Goal: Task Accomplishment & Management: Use online tool/utility

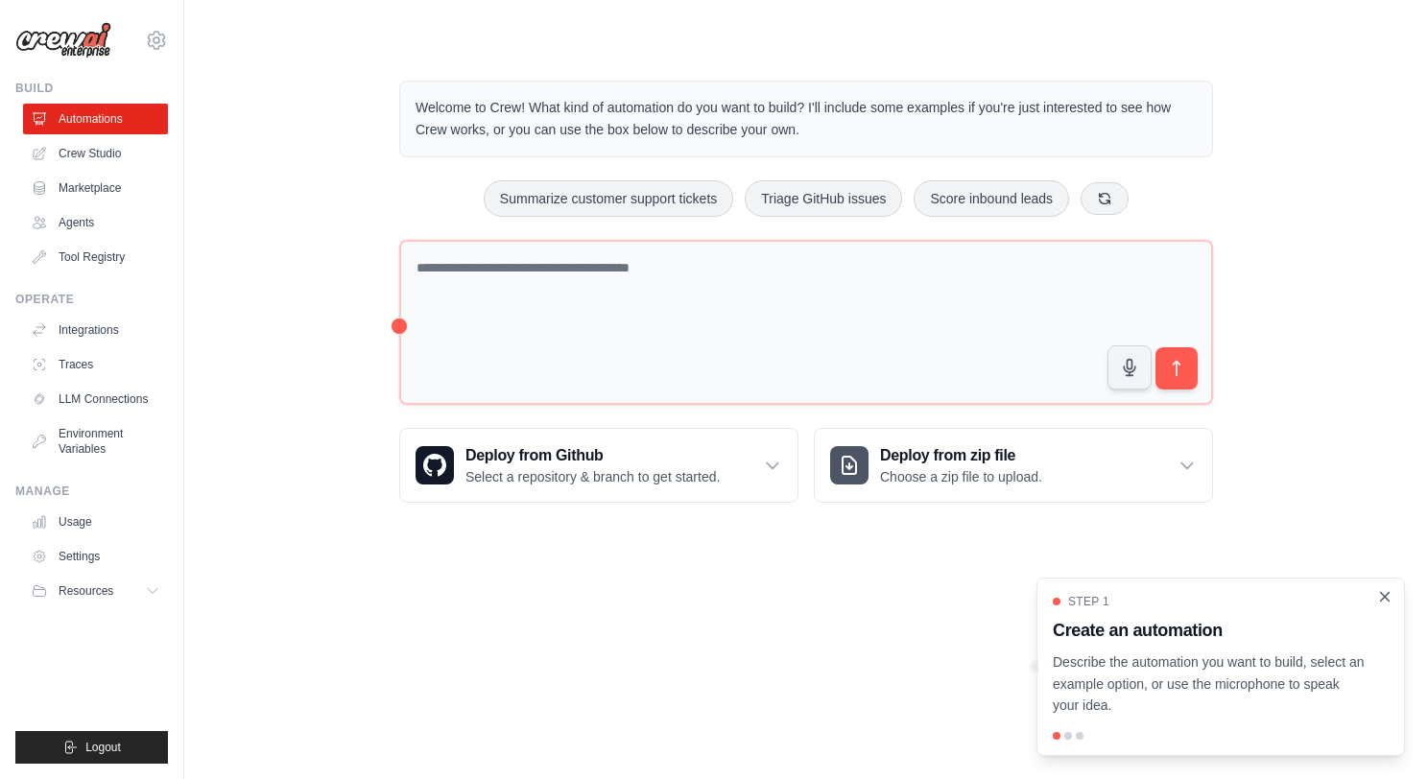
click at [1385, 601] on icon "Close walkthrough" at bounding box center [1384, 596] width 17 height 17
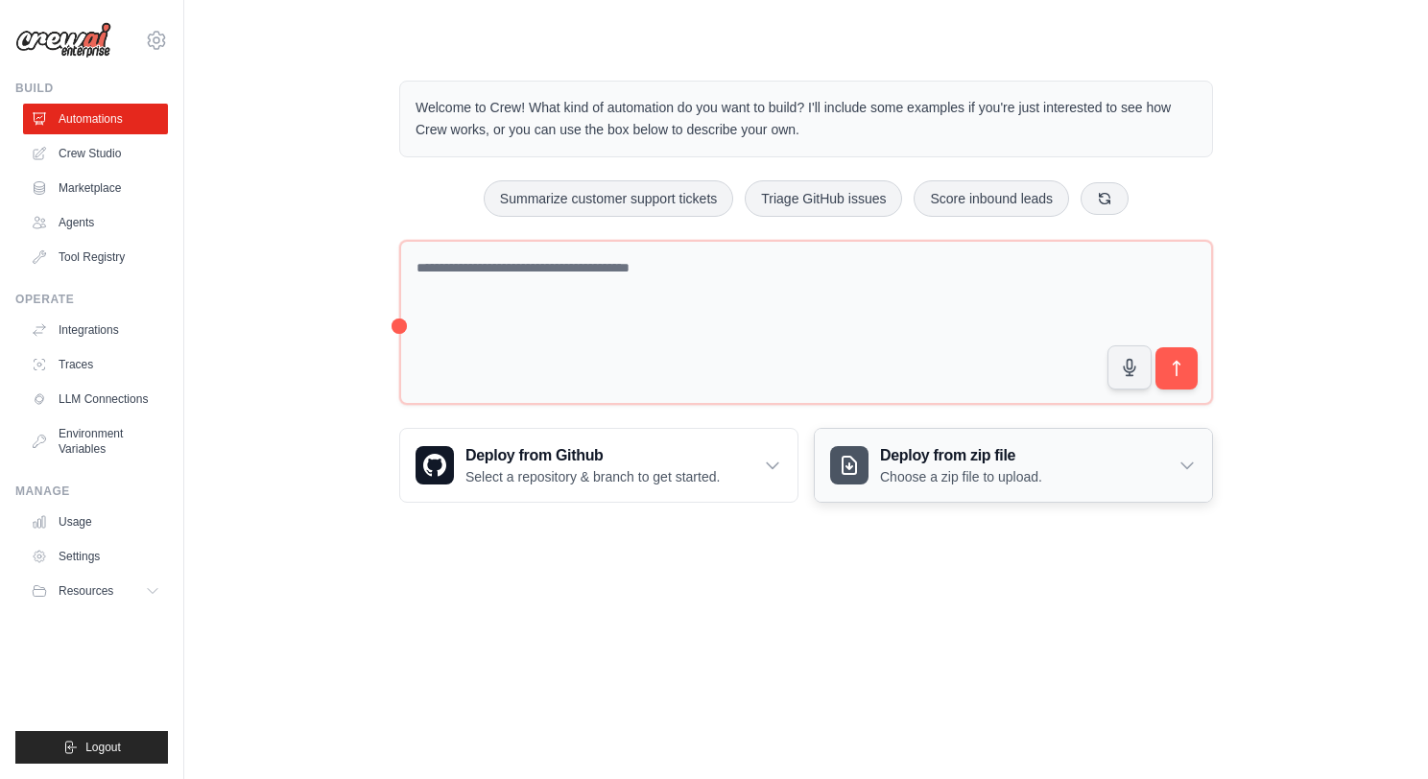
click at [929, 479] on p "Choose a zip file to upload." at bounding box center [961, 476] width 162 height 19
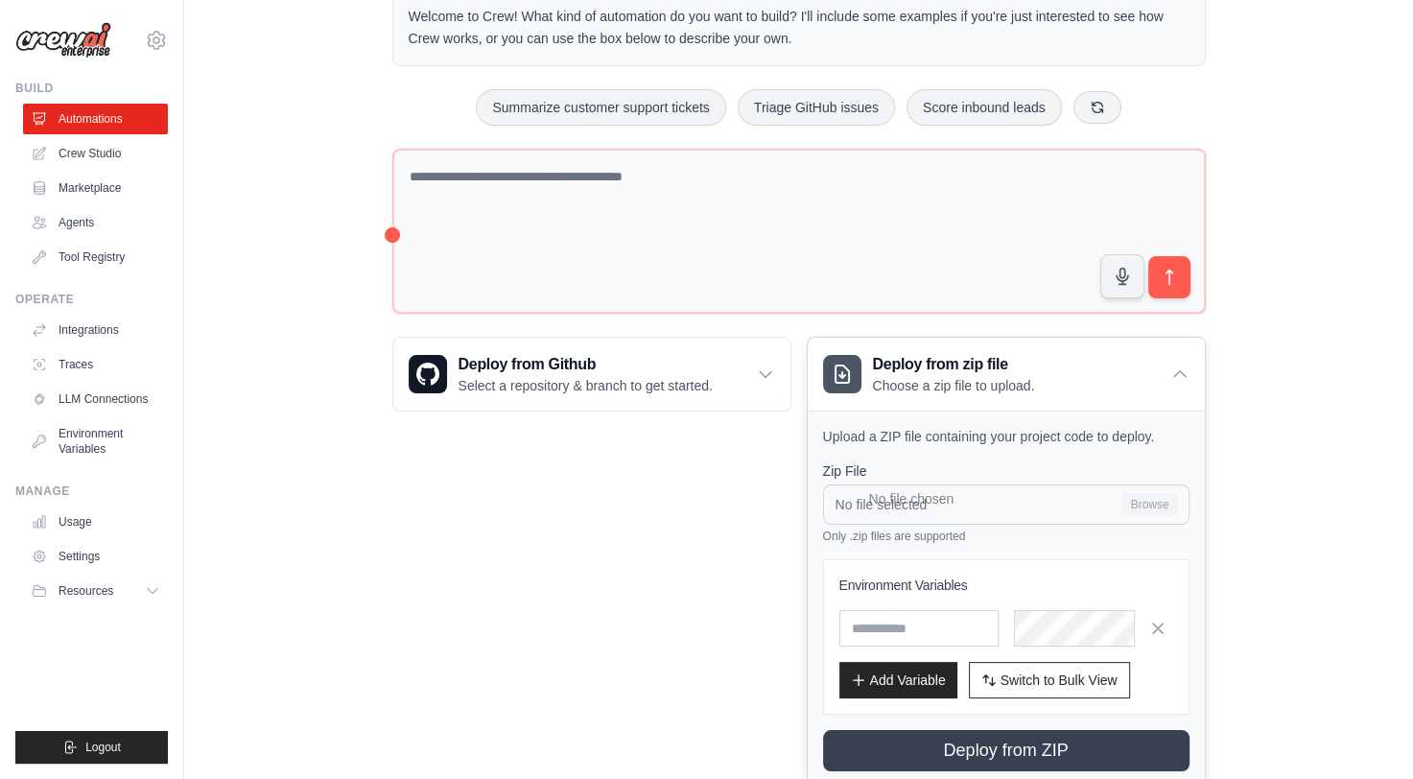
scroll to position [96, 0]
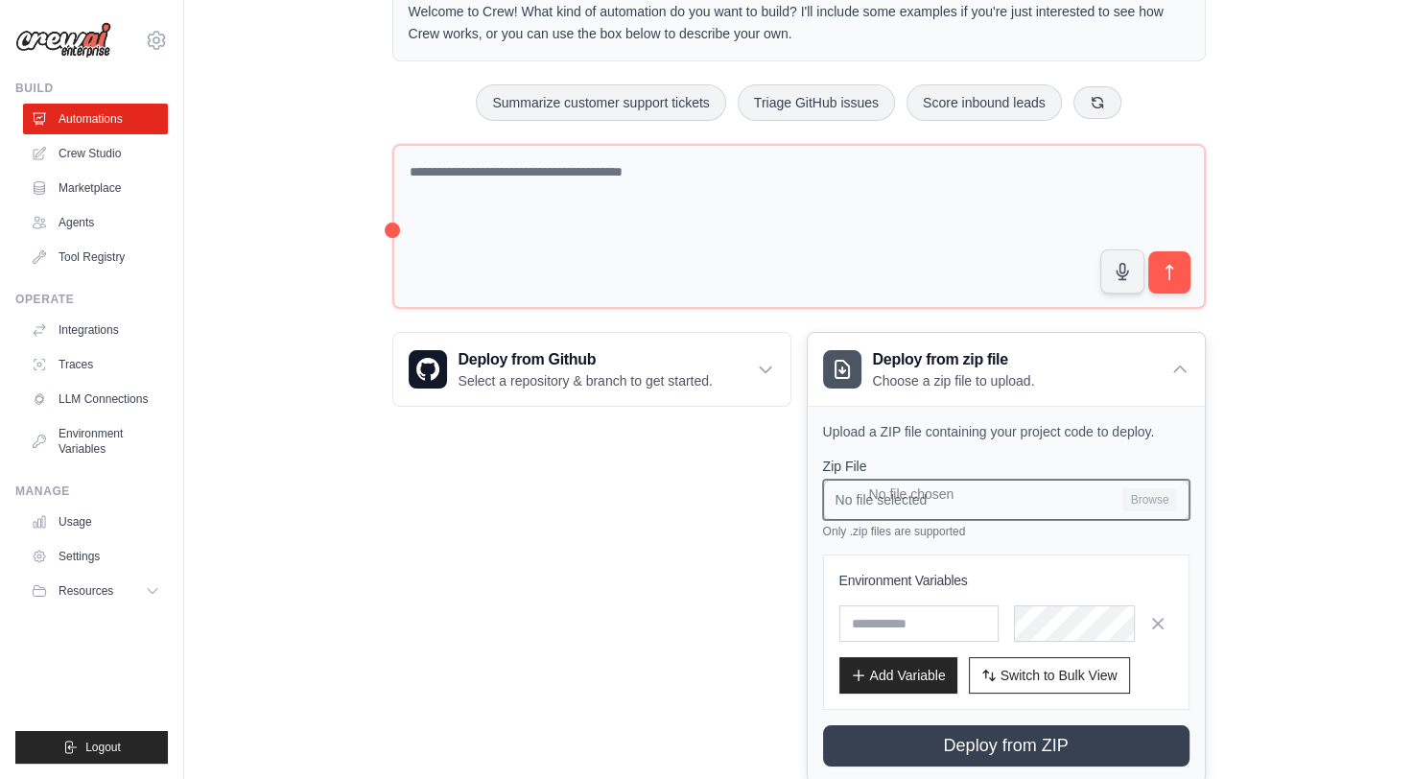
click at [905, 493] on input "No file selected Browse" at bounding box center [1006, 500] width 367 height 40
click at [1169, 374] on div "Deploy from zip file Choose a zip file to upload." at bounding box center [1006, 369] width 397 height 73
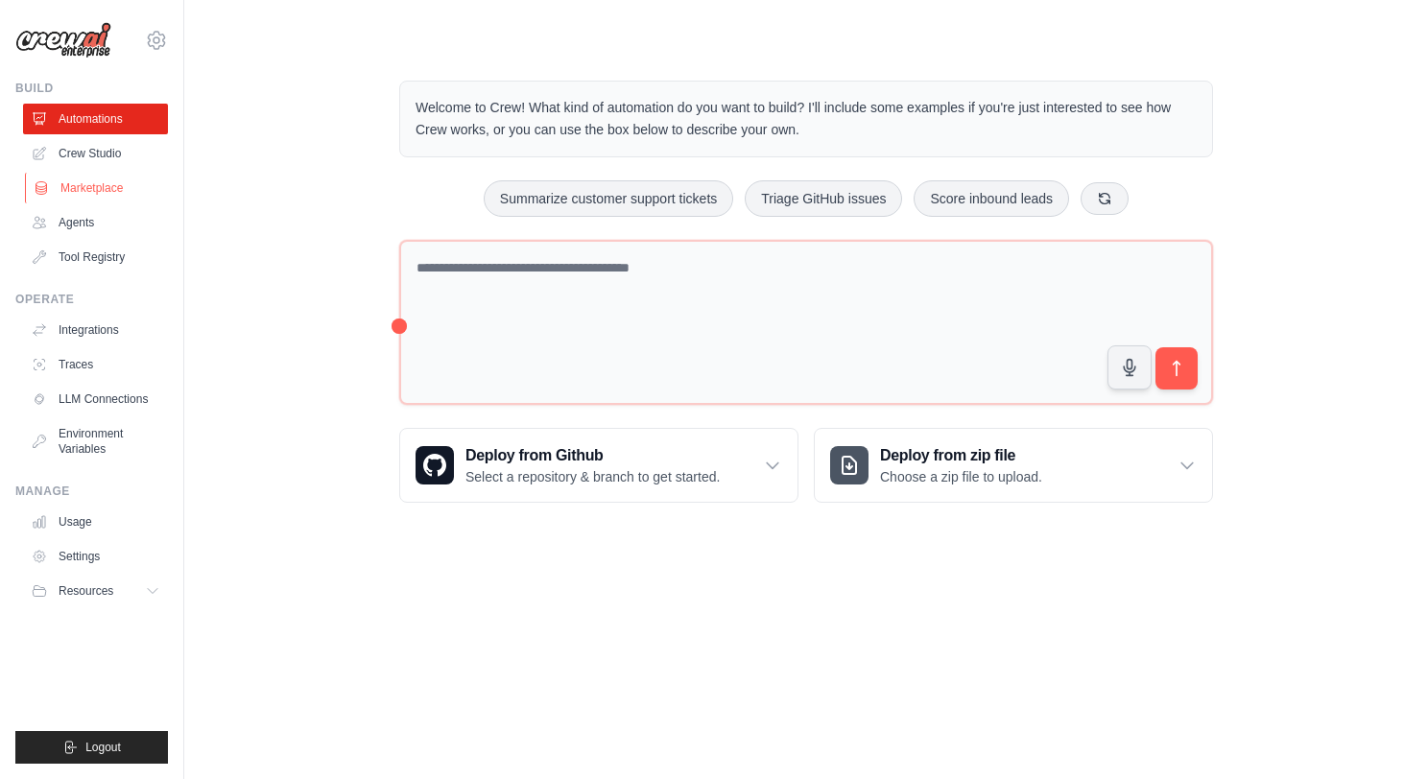
click at [85, 184] on link "Marketplace" at bounding box center [97, 188] width 145 height 31
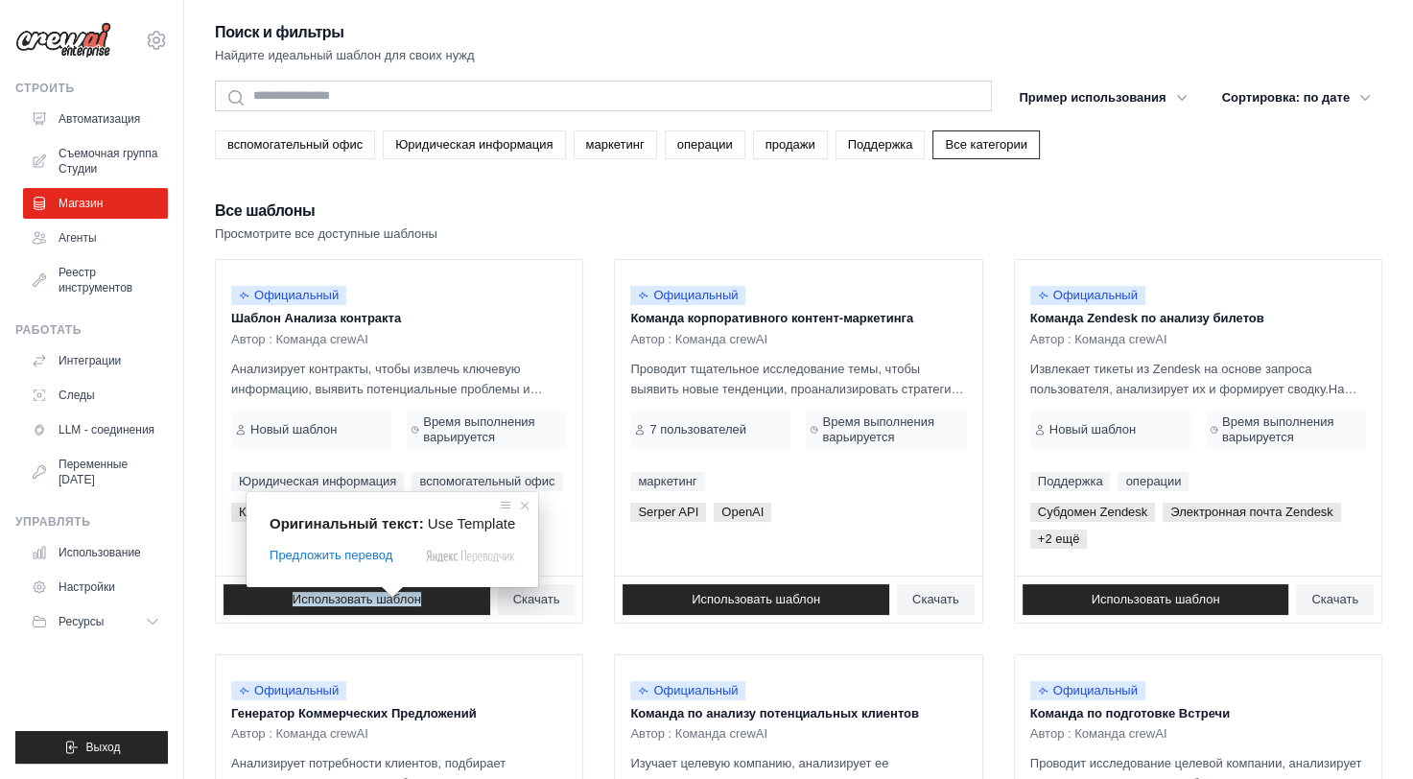
click at [391, 595] on span at bounding box center [392, 592] width 25 height 12
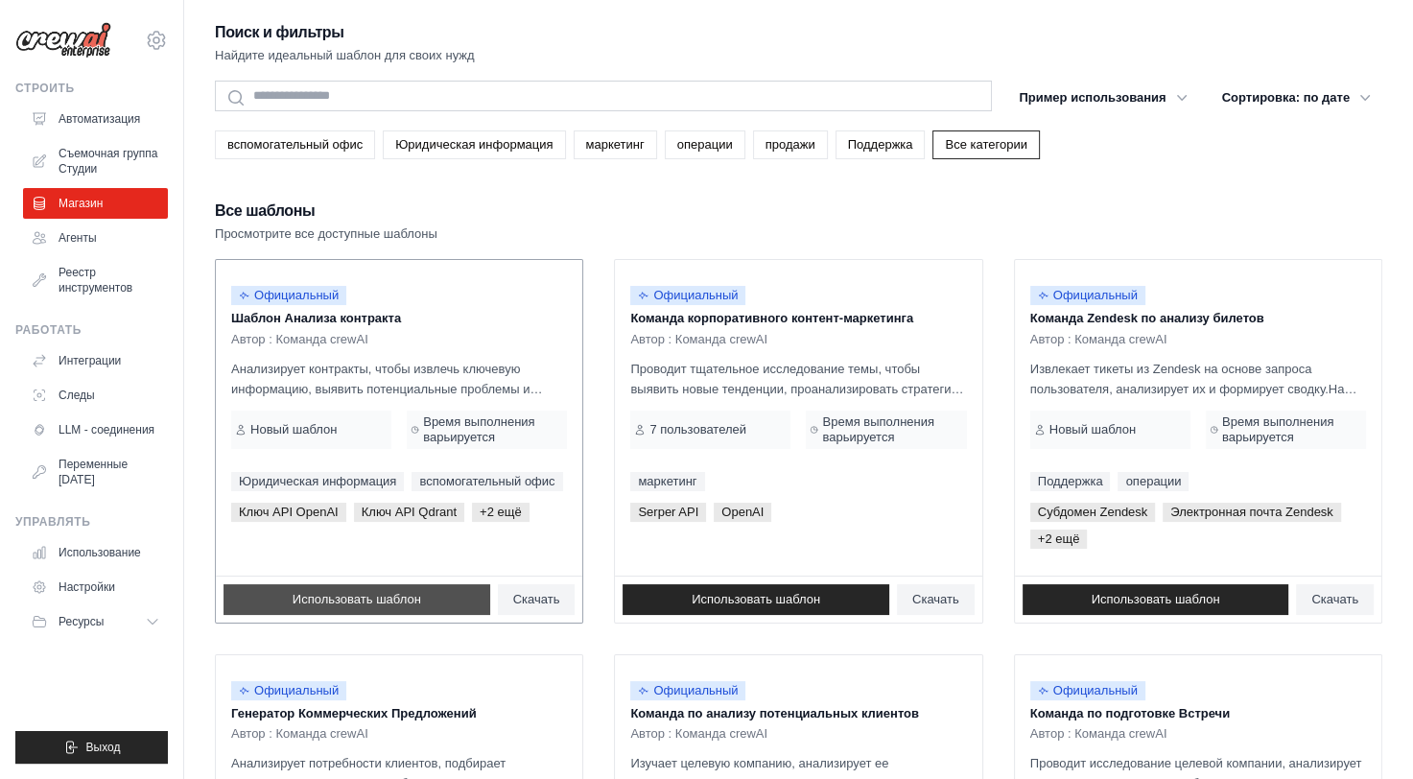
click at [380, 594] on ya-tr-span "Использовать шаблон" at bounding box center [357, 599] width 129 height 14
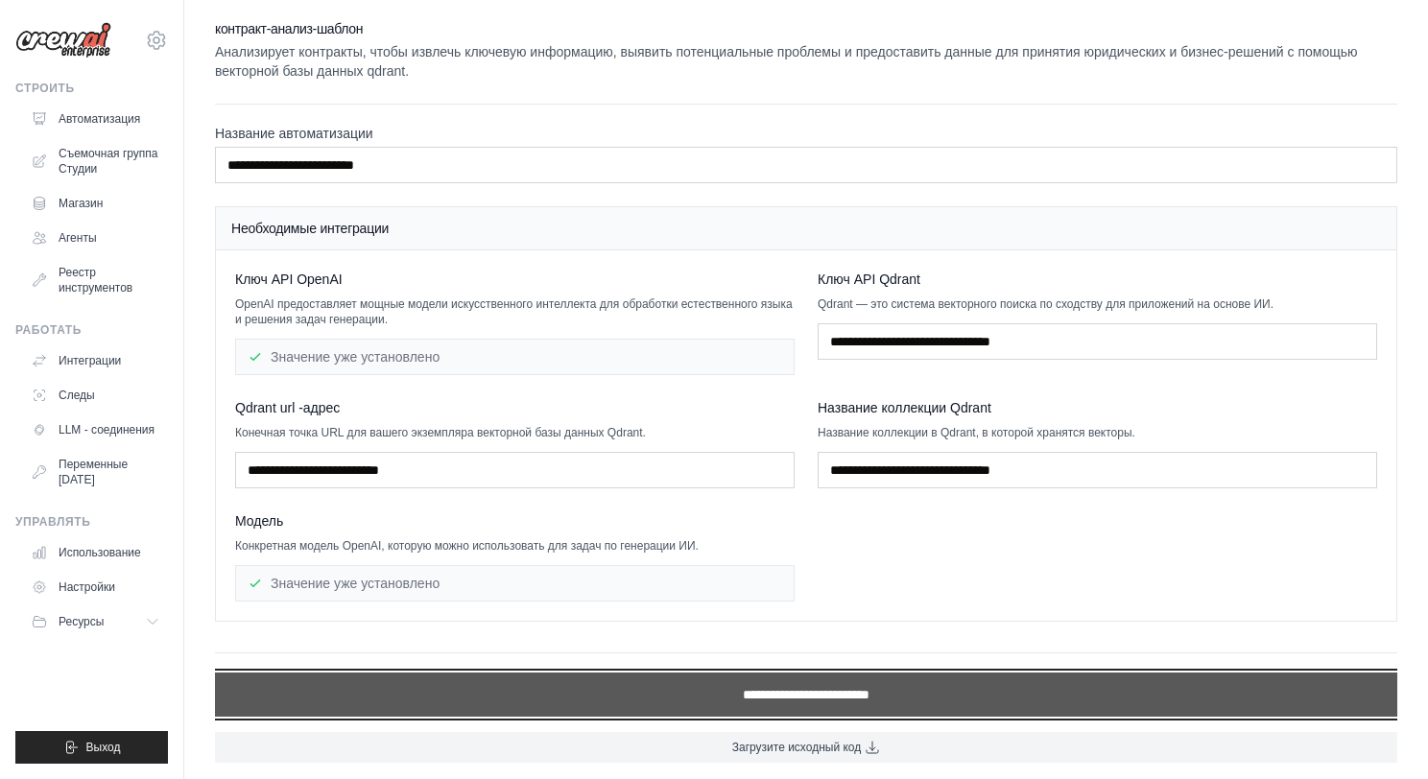
click at [476, 685] on input "**********" at bounding box center [806, 695] width 1182 height 44
click at [782, 687] on input "**********" at bounding box center [806, 695] width 1182 height 44
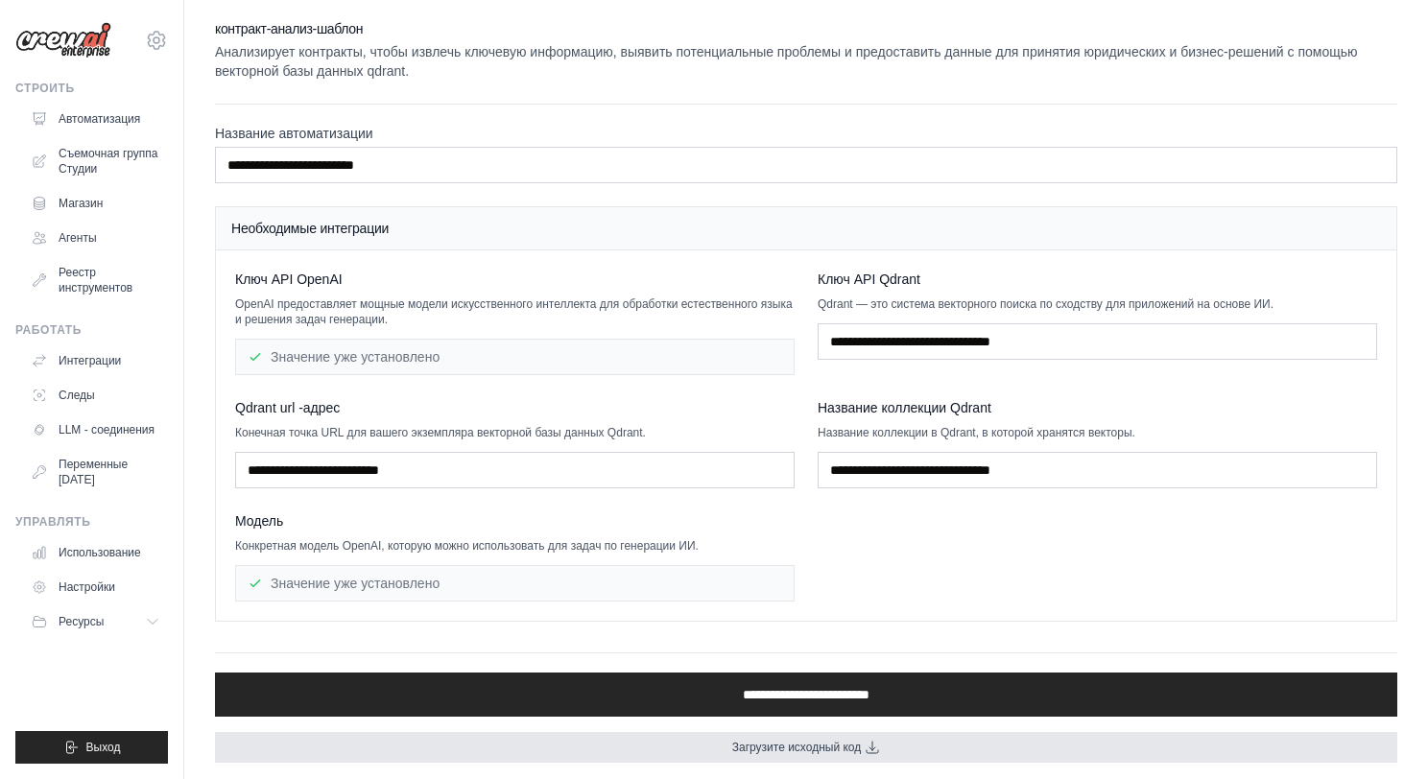
click at [695, 748] on link "Загрузите исходный код" at bounding box center [806, 747] width 1182 height 31
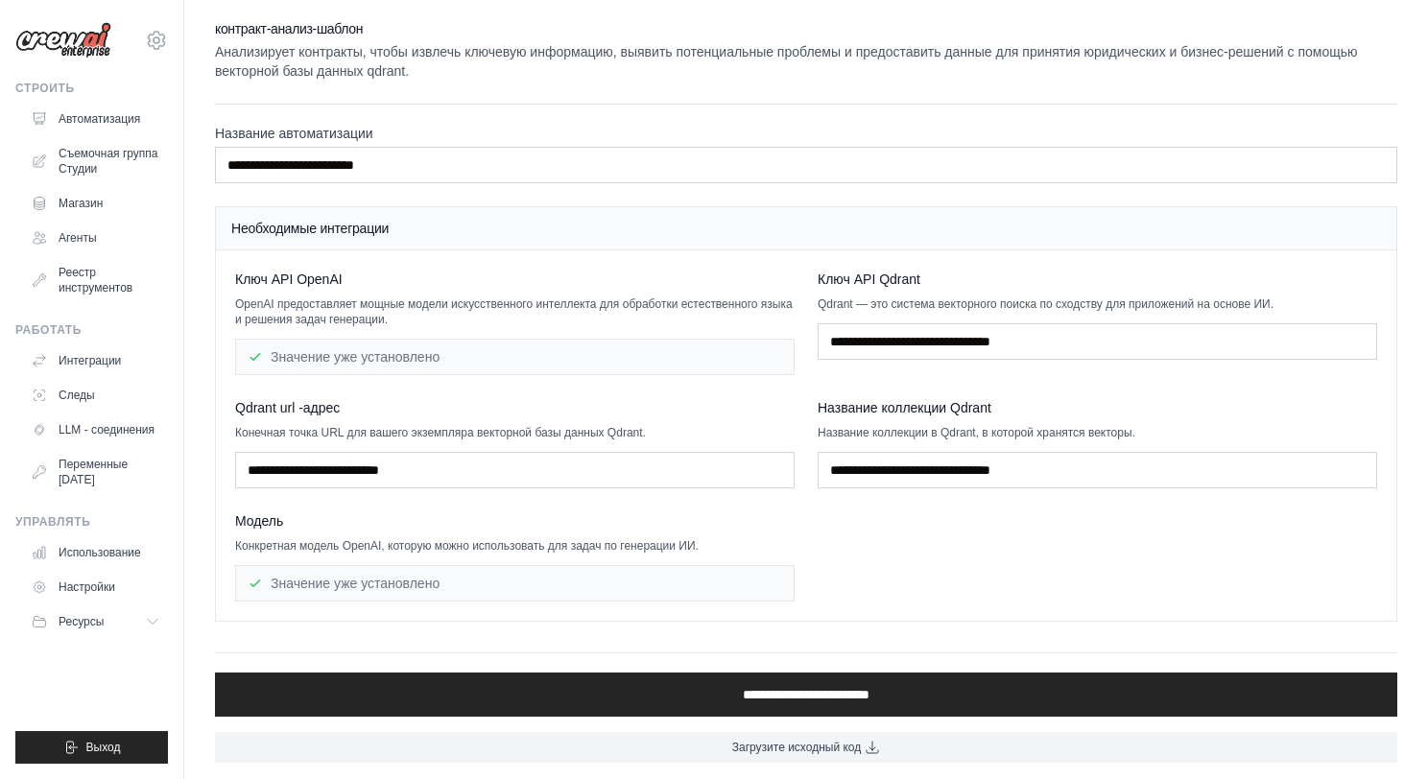
click at [811, 360] on div "Ключ API OpenAI OpenAI предоставляет мощные модели искусственного интеллекта дл…" at bounding box center [806, 436] width 1142 height 332
click at [947, 565] on div "Ключ API OpenAI OpenAI предоставляет мощные модели искусственного интеллекта дл…" at bounding box center [806, 436] width 1142 height 332
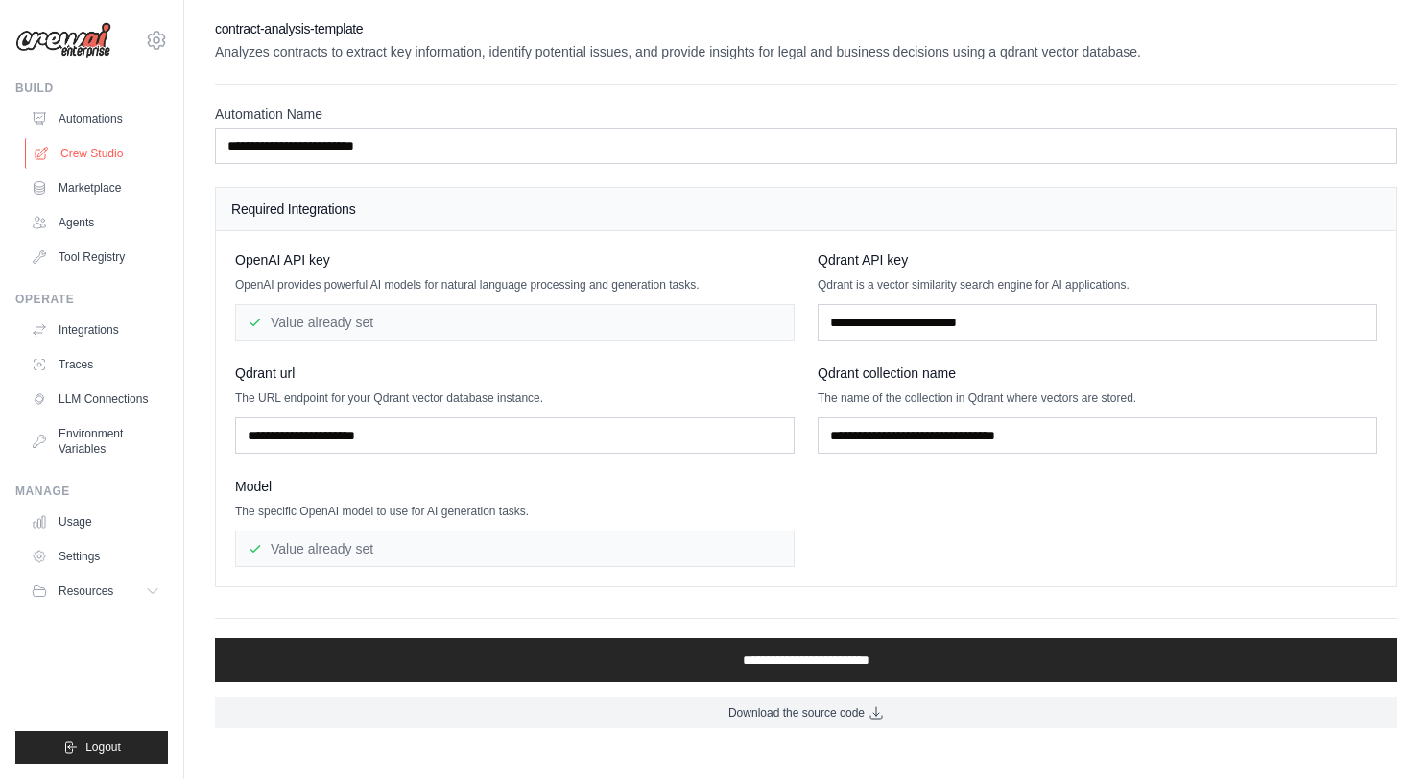
click at [85, 148] on ya-tr-span "Crew Studio" at bounding box center [91, 153] width 62 height 15
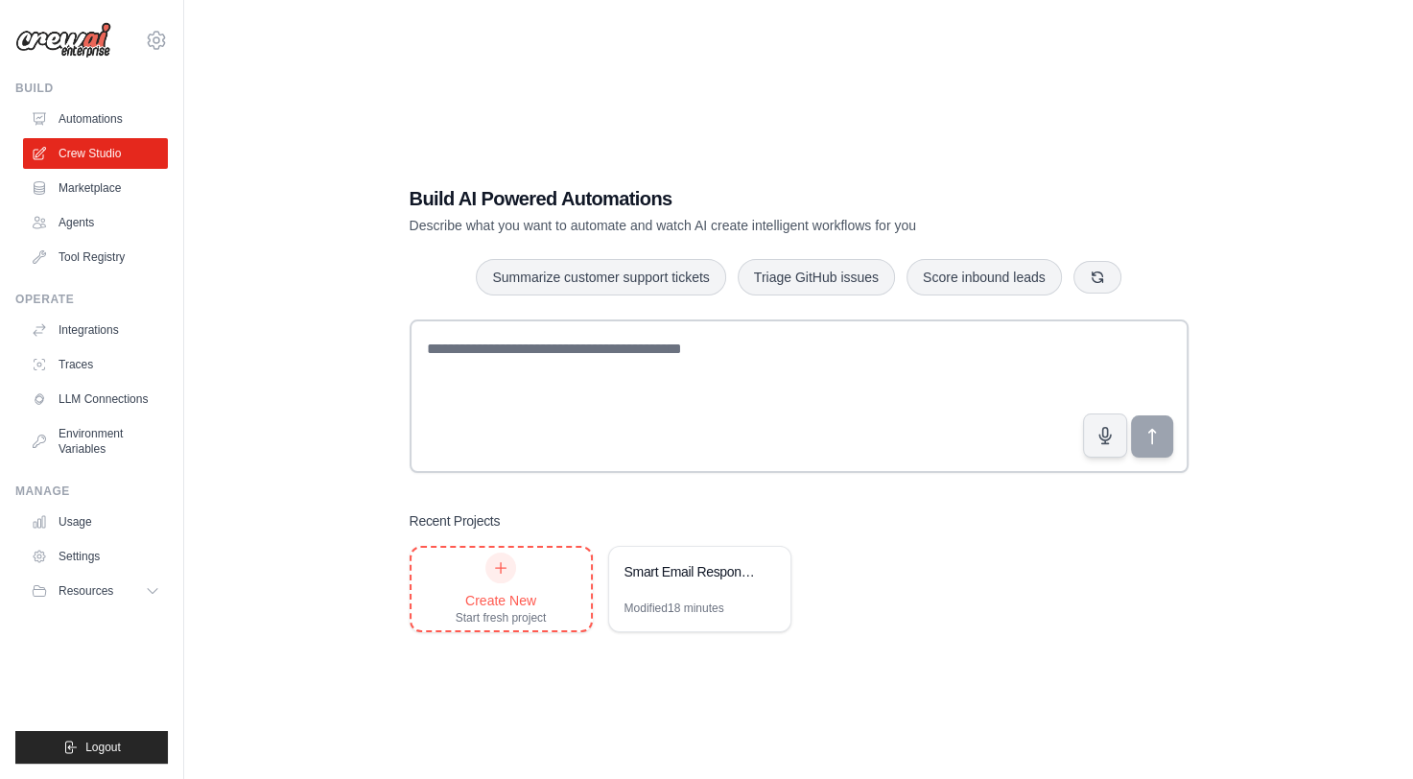
click at [563, 591] on div "Create New Start fresh project" at bounding box center [501, 589] width 179 height 83
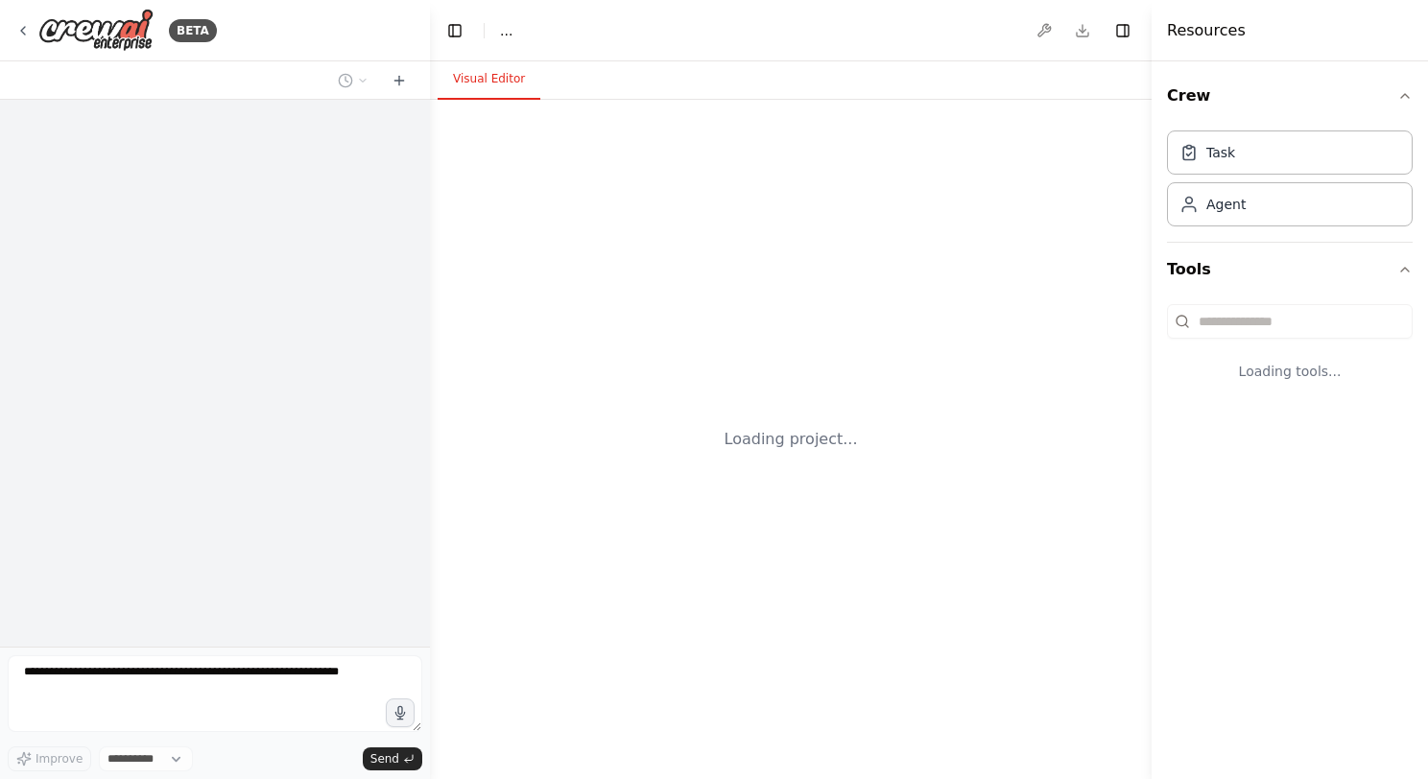
select select "****"
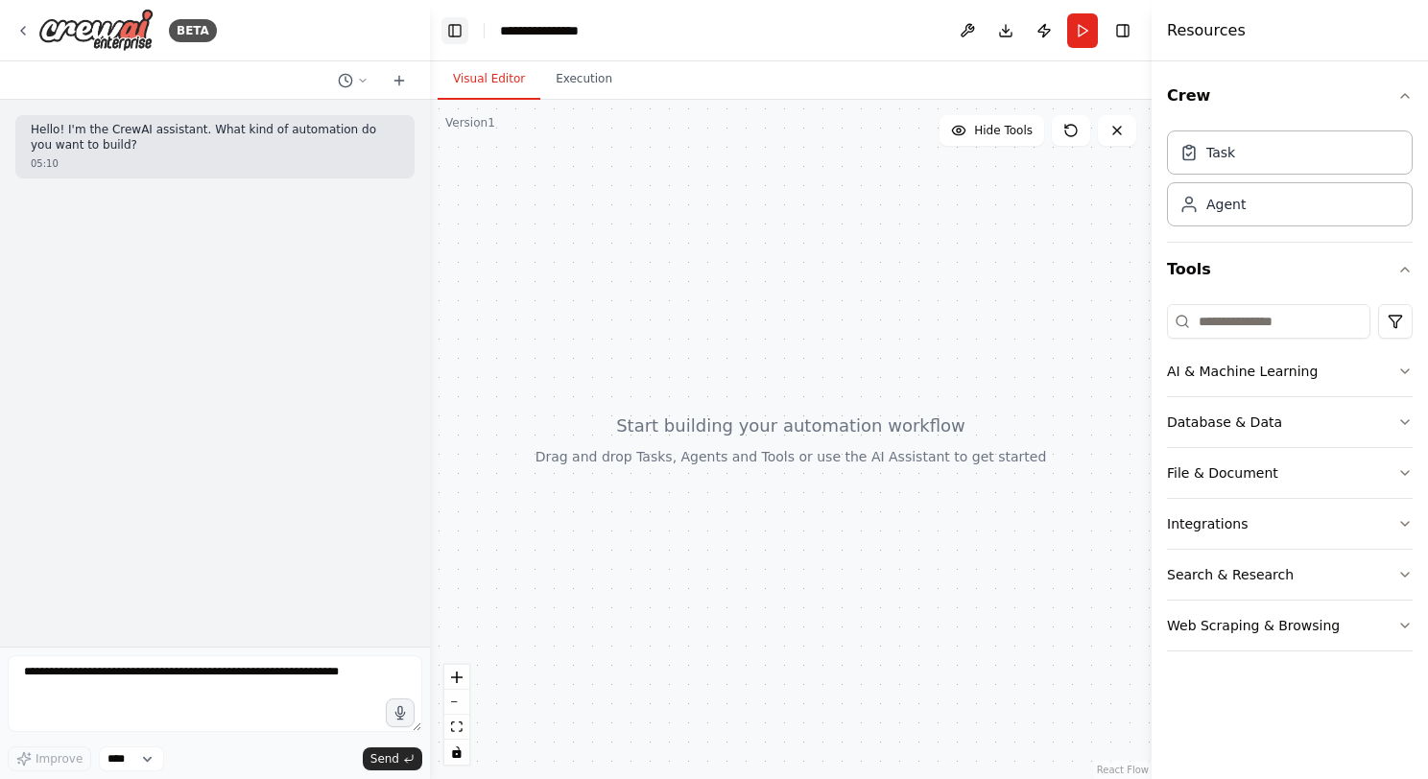
click at [448, 32] on button "Toggle Left Sidebar" at bounding box center [454, 30] width 27 height 27
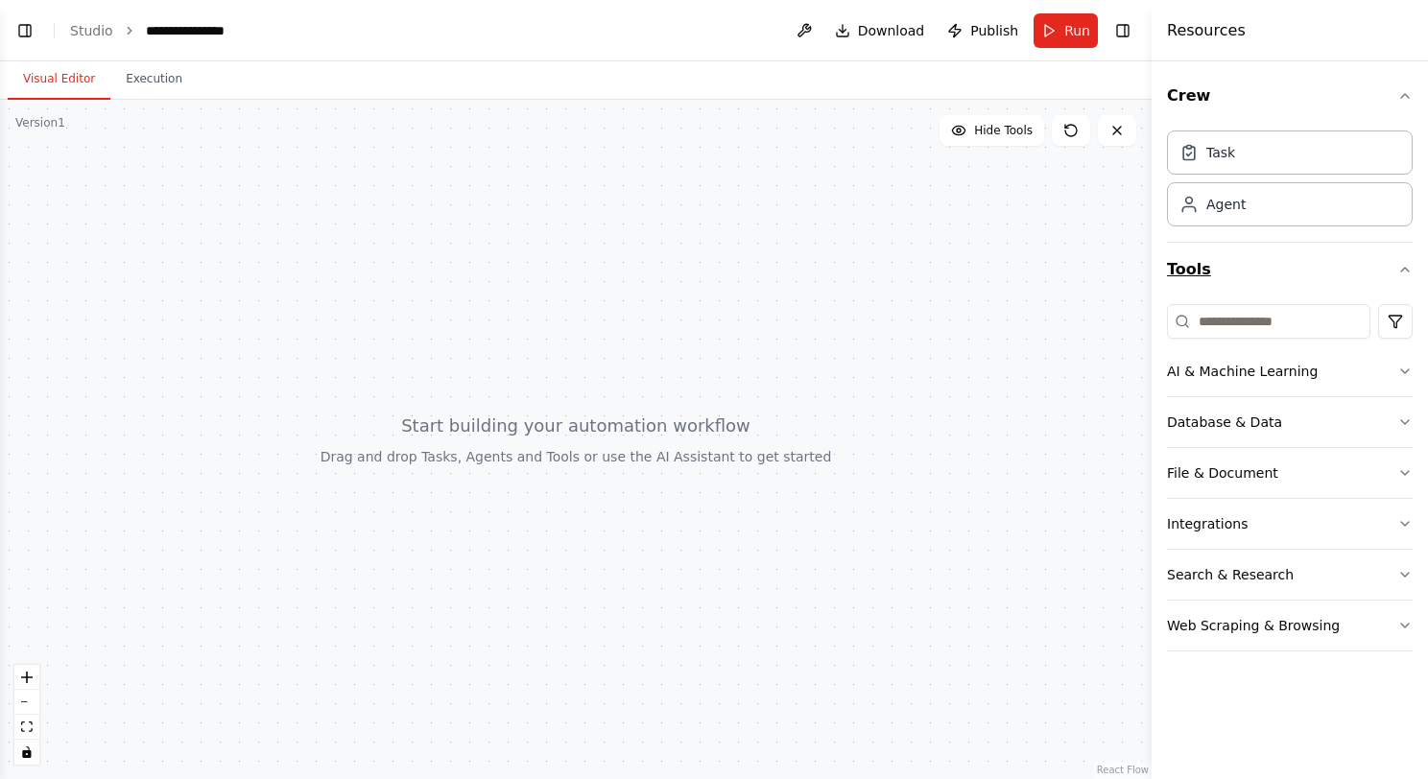
click at [1258, 278] on button "Tools" at bounding box center [1290, 270] width 246 height 54
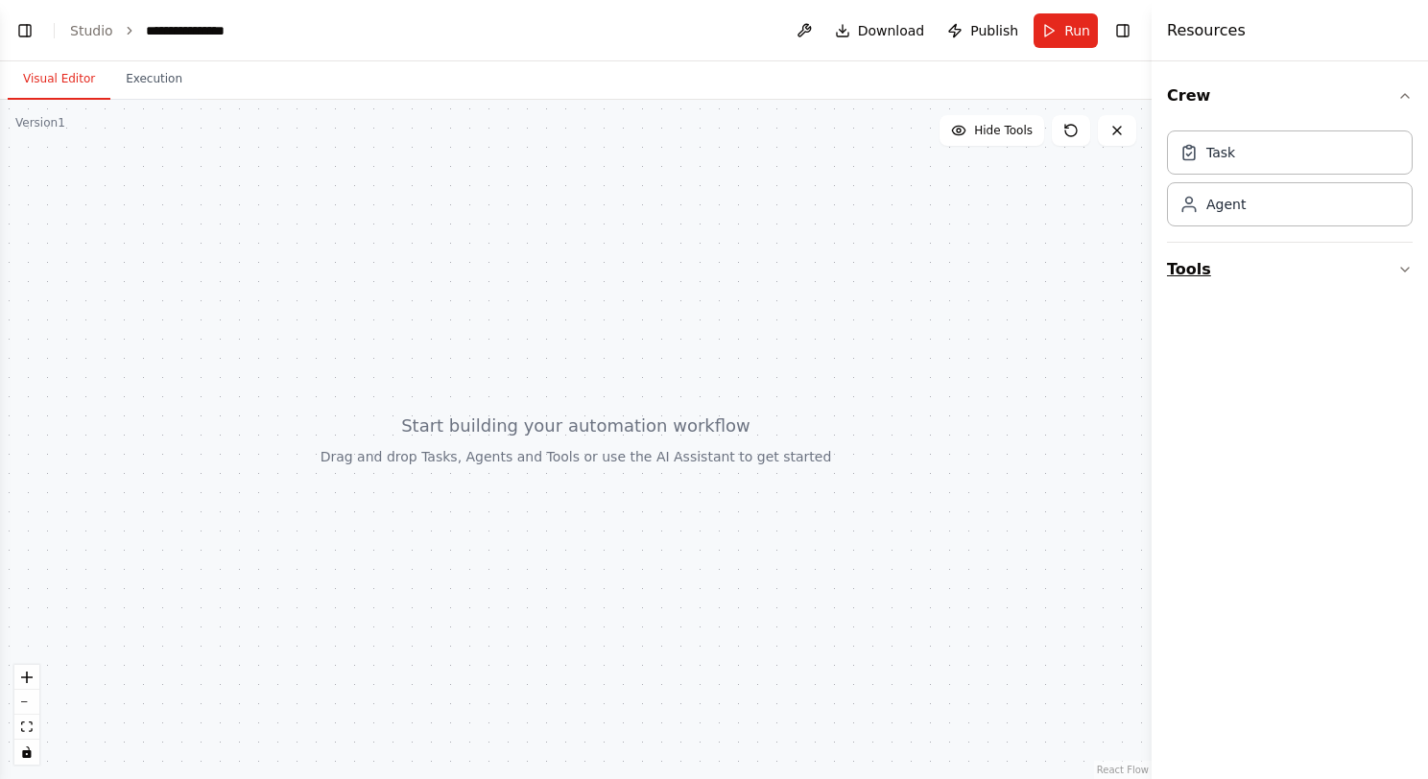
click at [1258, 277] on button "Tools" at bounding box center [1290, 270] width 246 height 54
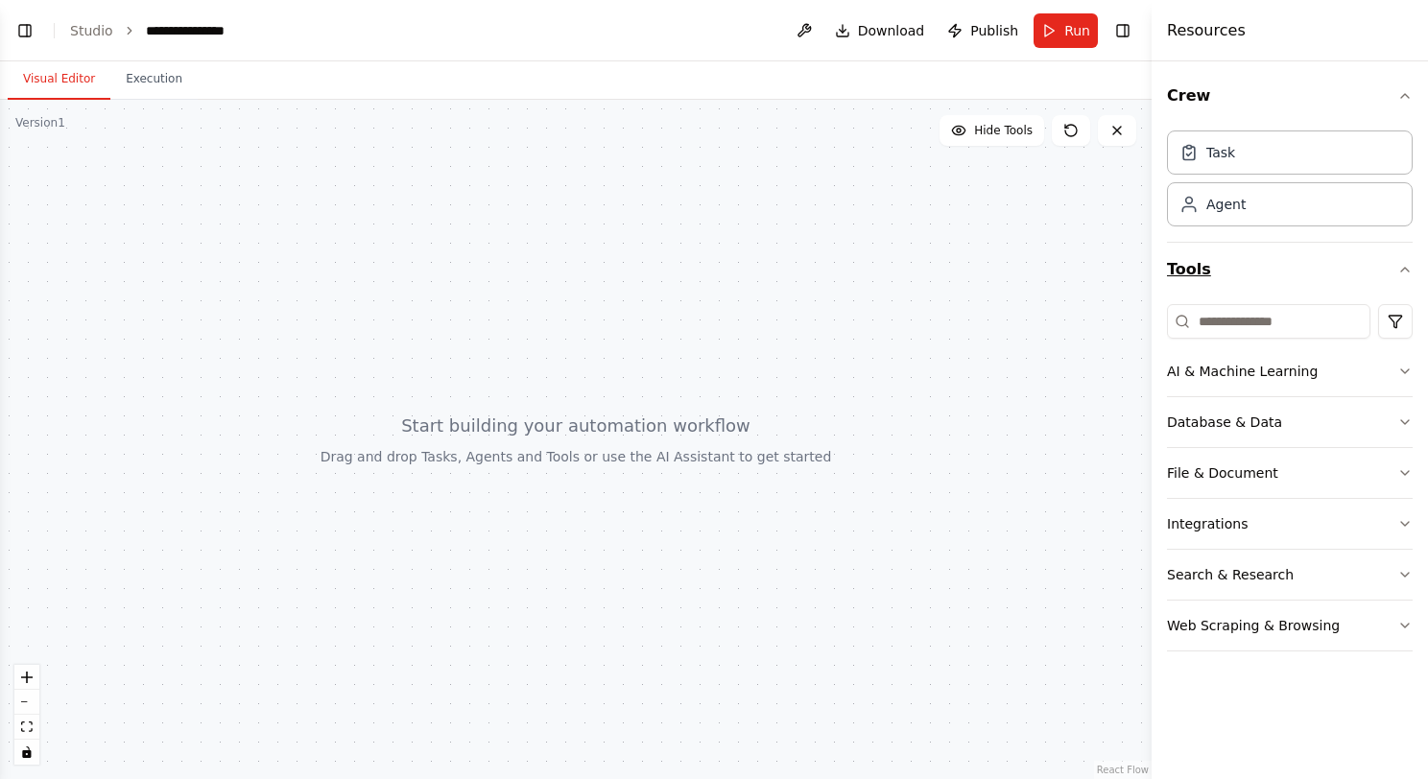
click at [1258, 277] on button "Tools" at bounding box center [1290, 270] width 246 height 54
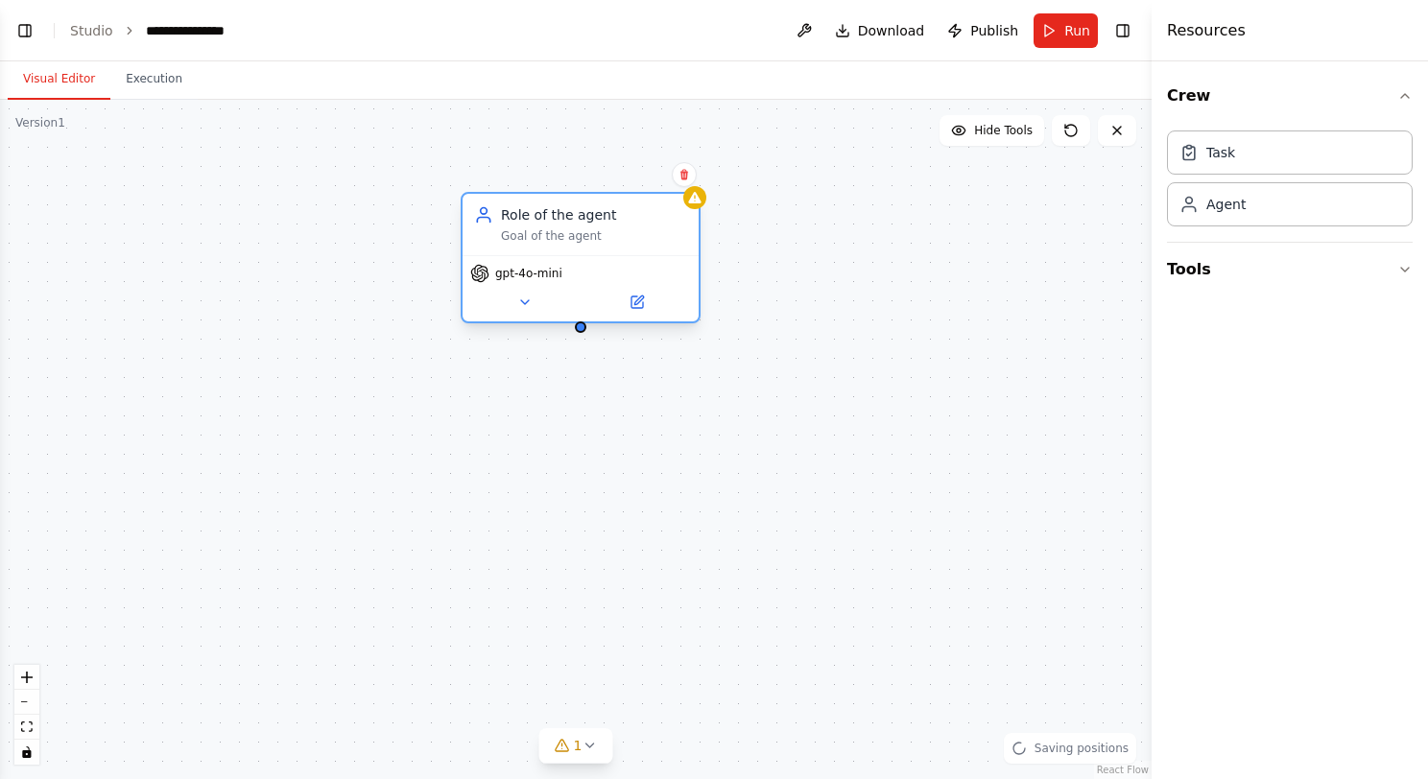
drag, startPoint x: 696, startPoint y: 272, endPoint x: 572, endPoint y: 250, distance: 125.7
click at [572, 250] on div "Role of the agent Goal of the agent" at bounding box center [580, 224] width 236 height 61
click at [732, 351] on div "Role of the agent Goal of the agent gpt-4o-mini" at bounding box center [575, 439] width 1151 height 679
click at [518, 311] on button at bounding box center [524, 302] width 108 height 23
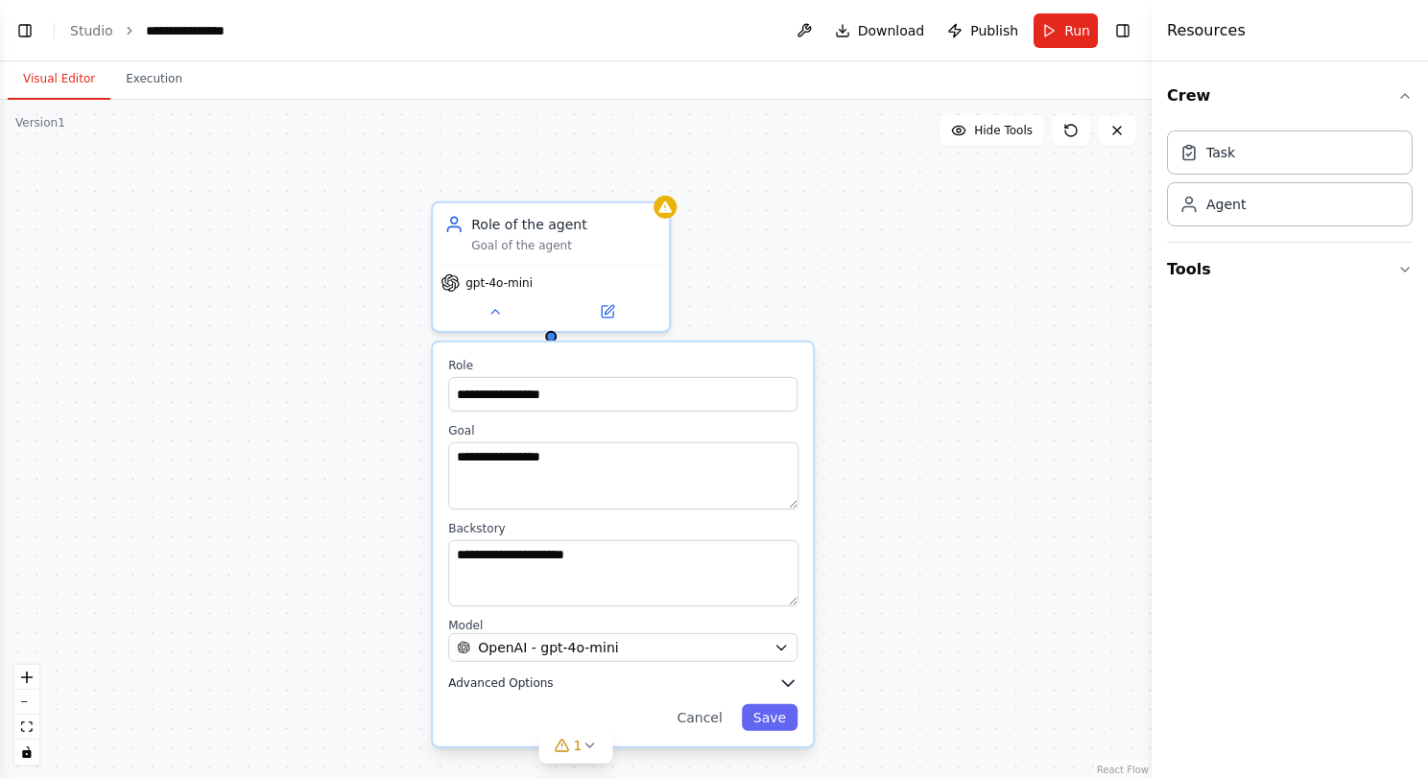
click at [563, 678] on button "Advanced Options" at bounding box center [622, 683] width 349 height 19
click at [524, 683] on span "Advanced Options" at bounding box center [500, 682] width 105 height 15
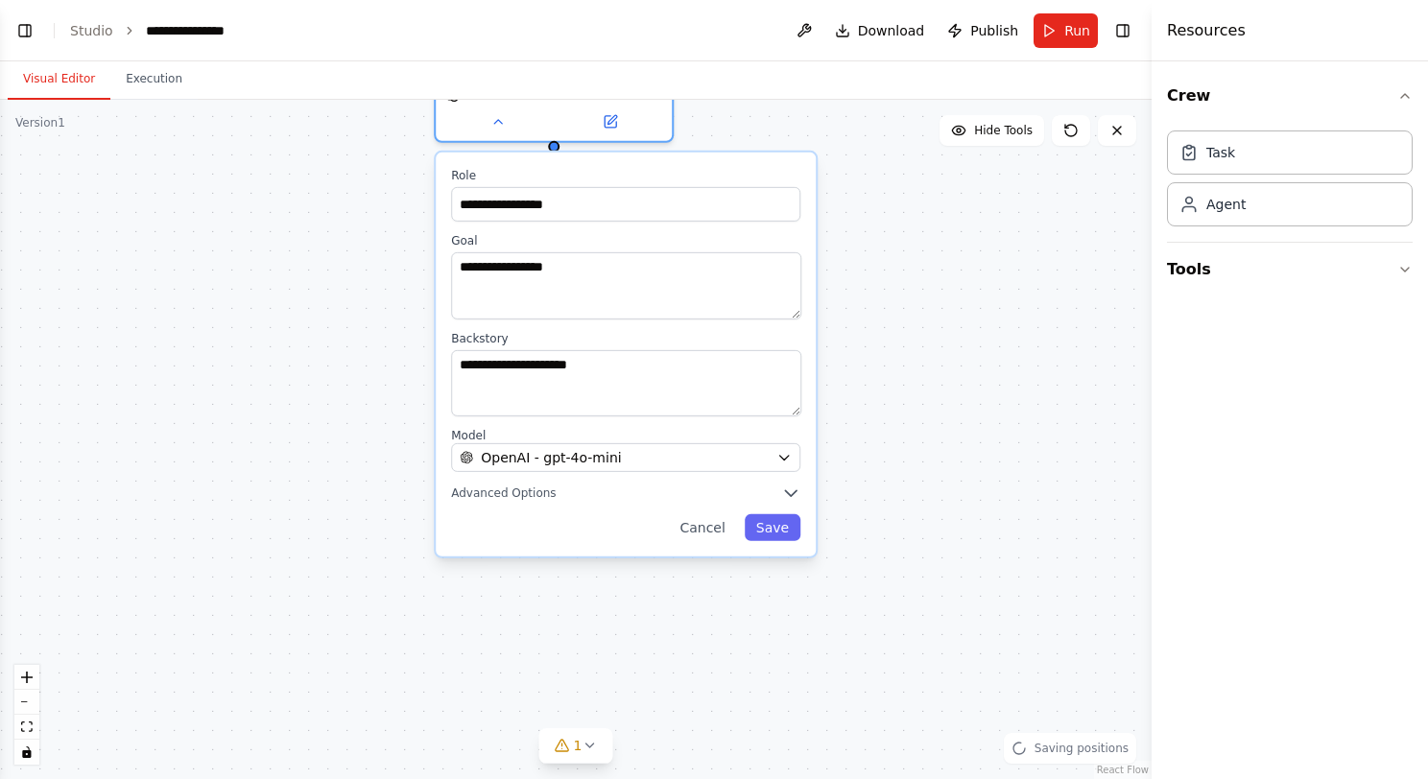
drag, startPoint x: 414, startPoint y: 610, endPoint x: 461, endPoint y: 438, distance: 178.1
click at [792, 494] on icon "button" at bounding box center [790, 492] width 19 height 19
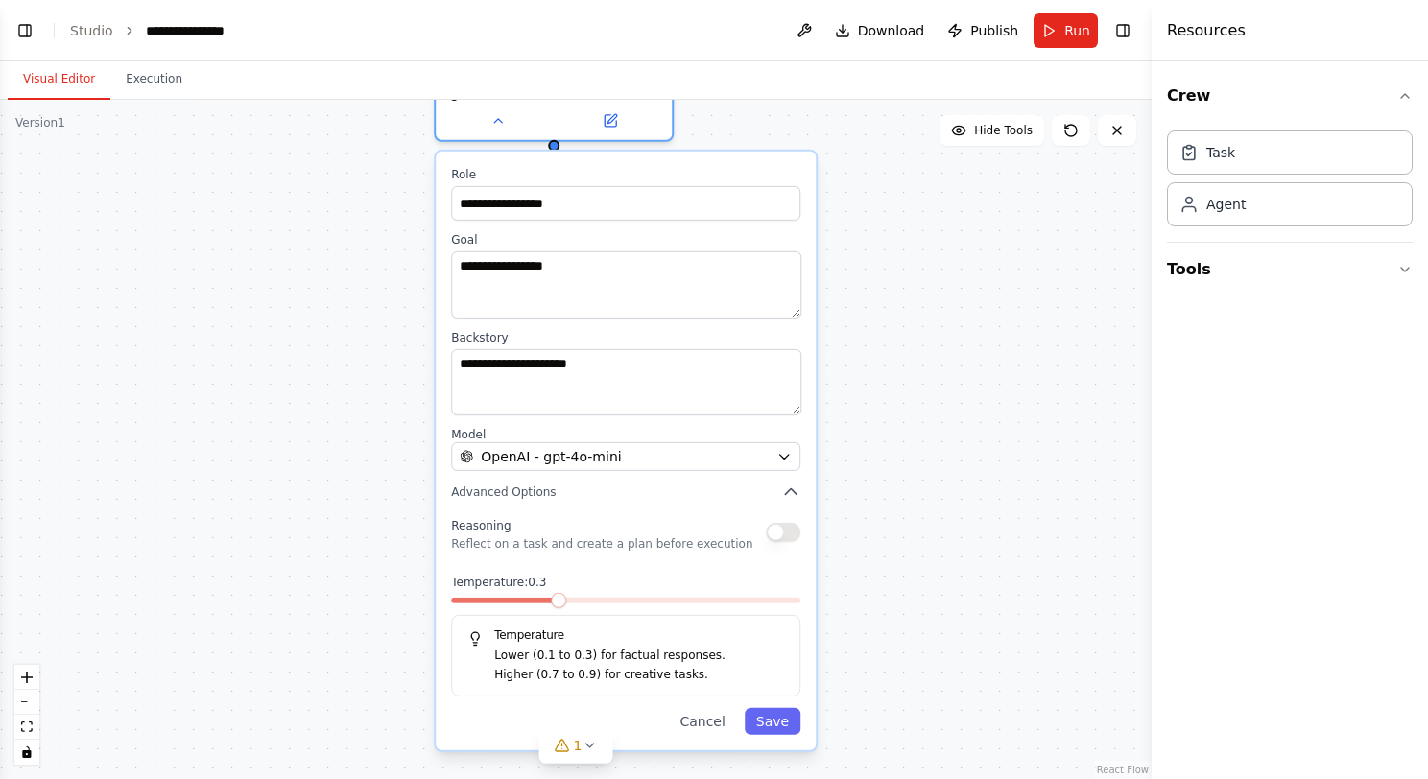
click at [567, 608] on span at bounding box center [559, 600] width 15 height 15
click at [765, 708] on button "Save" at bounding box center [773, 721] width 56 height 27
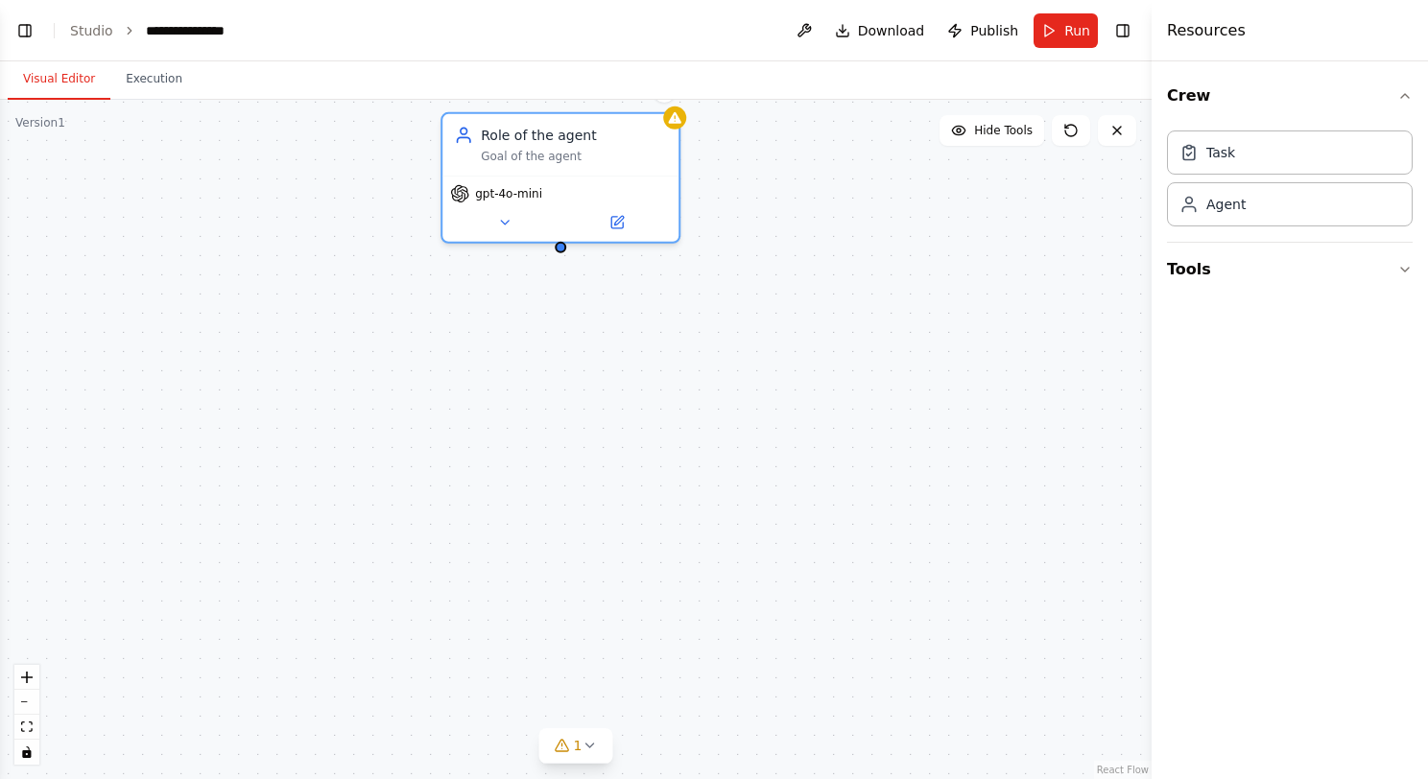
drag, startPoint x: 573, startPoint y: 499, endPoint x: 585, endPoint y: 649, distance: 150.2
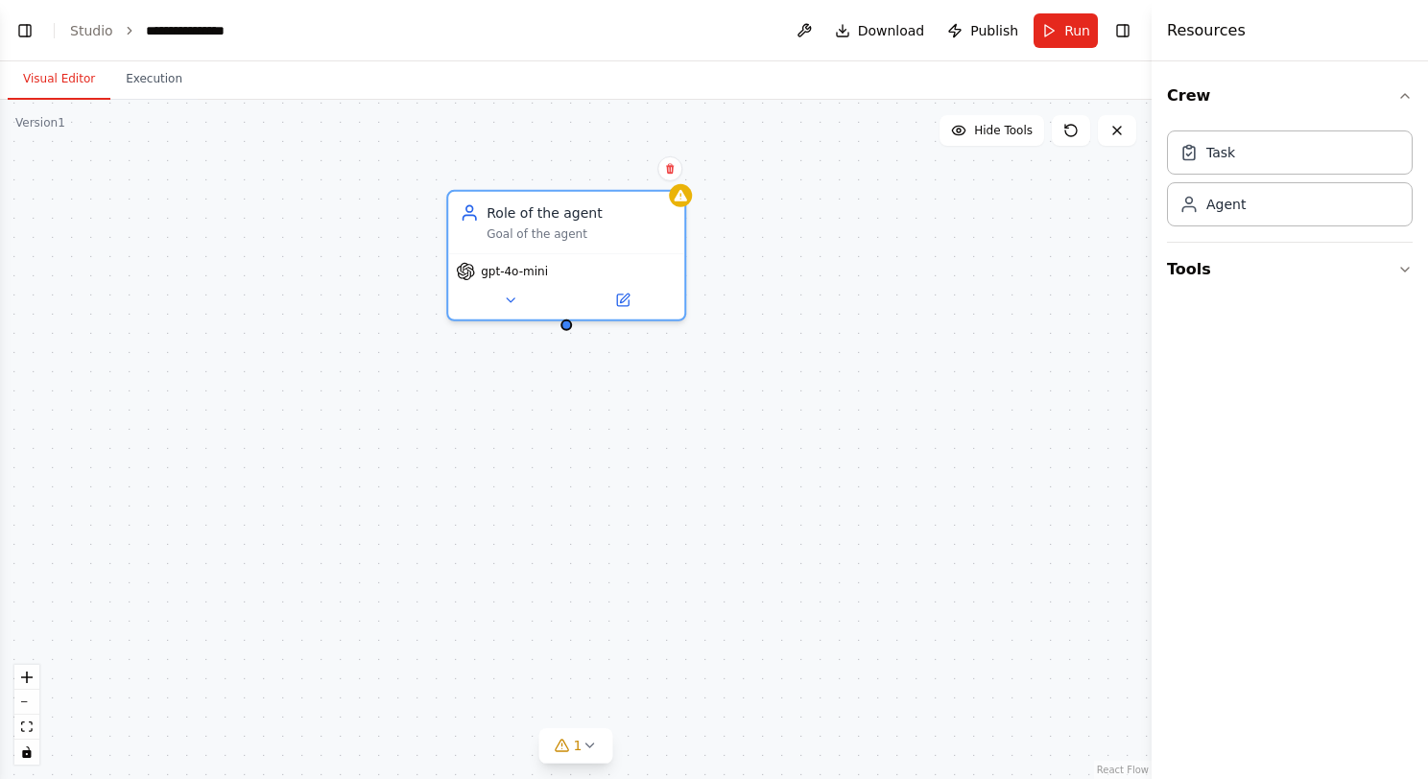
drag, startPoint x: 607, startPoint y: 505, endPoint x: 604, endPoint y: 545, distance: 40.4
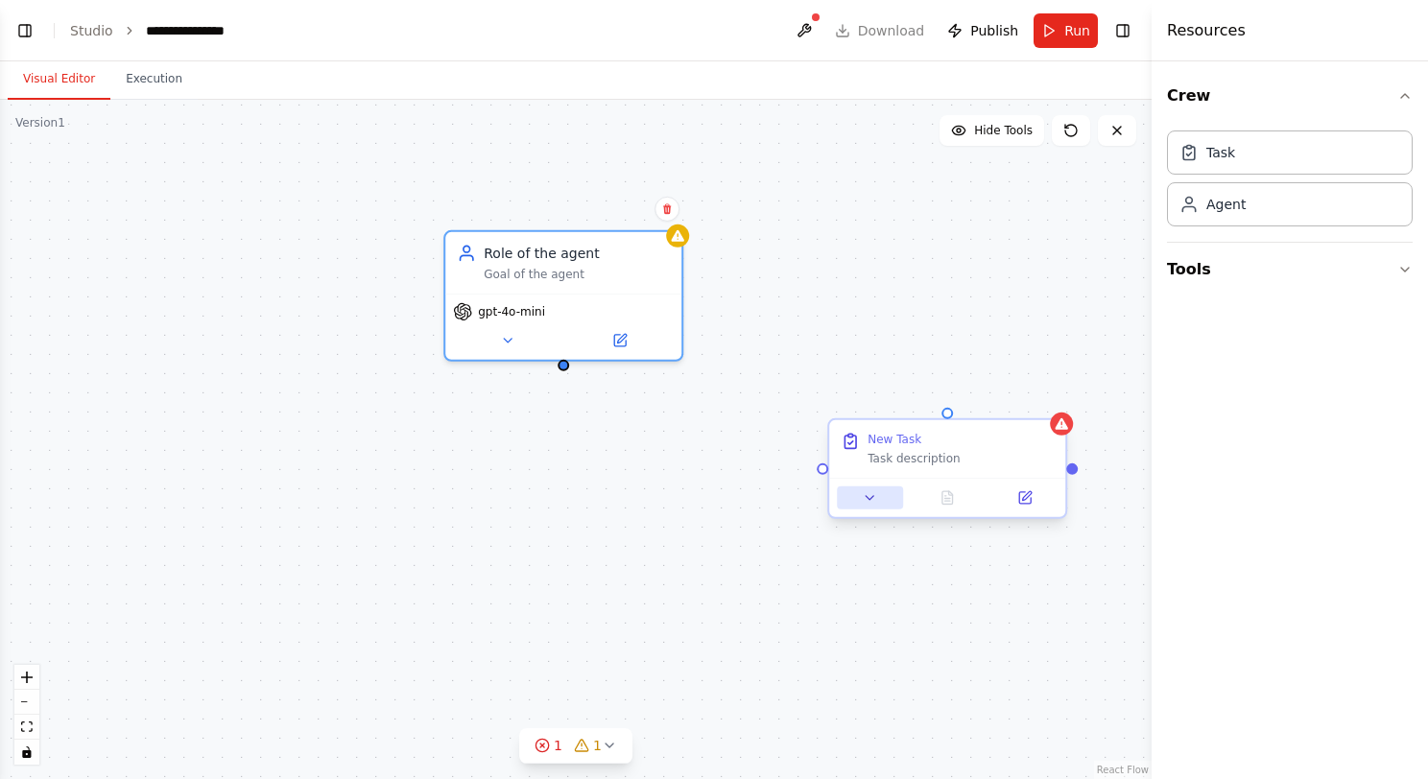
click at [863, 499] on icon at bounding box center [870, 497] width 15 height 15
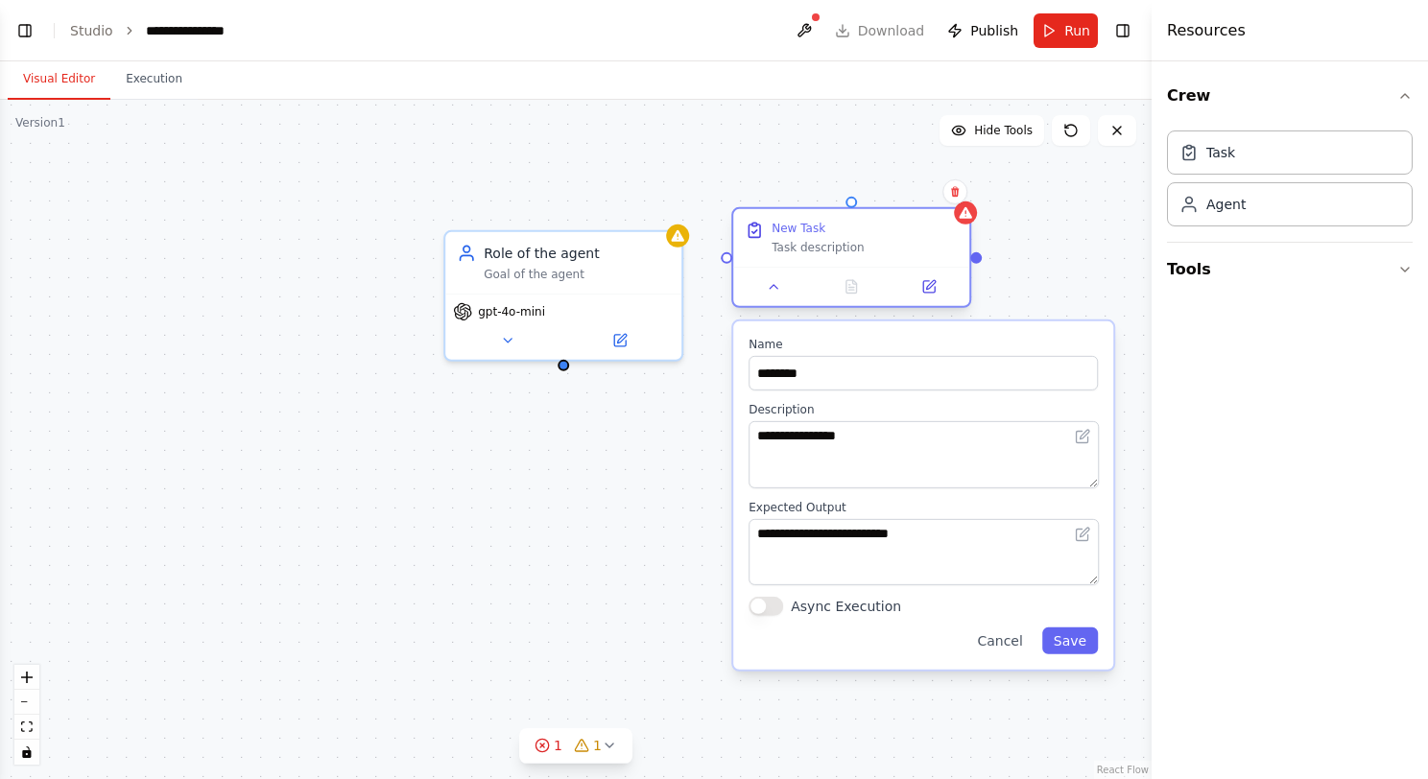
drag, startPoint x: 926, startPoint y: 449, endPoint x: 825, endPoint y: 245, distance: 227.9
click at [825, 245] on div "Task description" at bounding box center [864, 247] width 186 height 15
click at [1089, 530] on icon at bounding box center [1082, 533] width 15 height 15
click at [1084, 532] on icon at bounding box center [1084, 532] width 9 height 9
click at [1084, 533] on icon at bounding box center [1084, 532] width 9 height 9
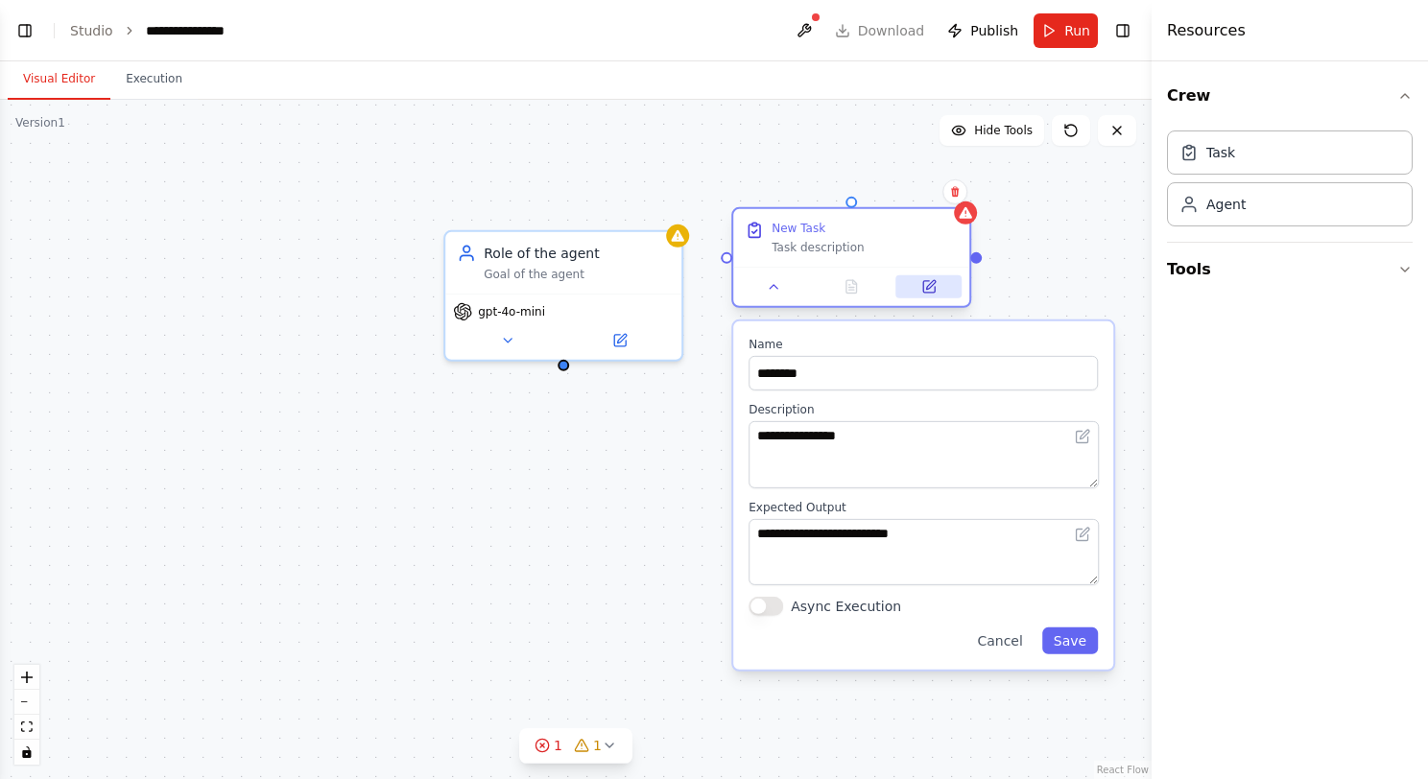
click at [930, 284] on icon at bounding box center [930, 284] width 9 height 9
click at [767, 285] on icon at bounding box center [774, 286] width 15 height 15
click at [767, 286] on icon at bounding box center [774, 286] width 15 height 15
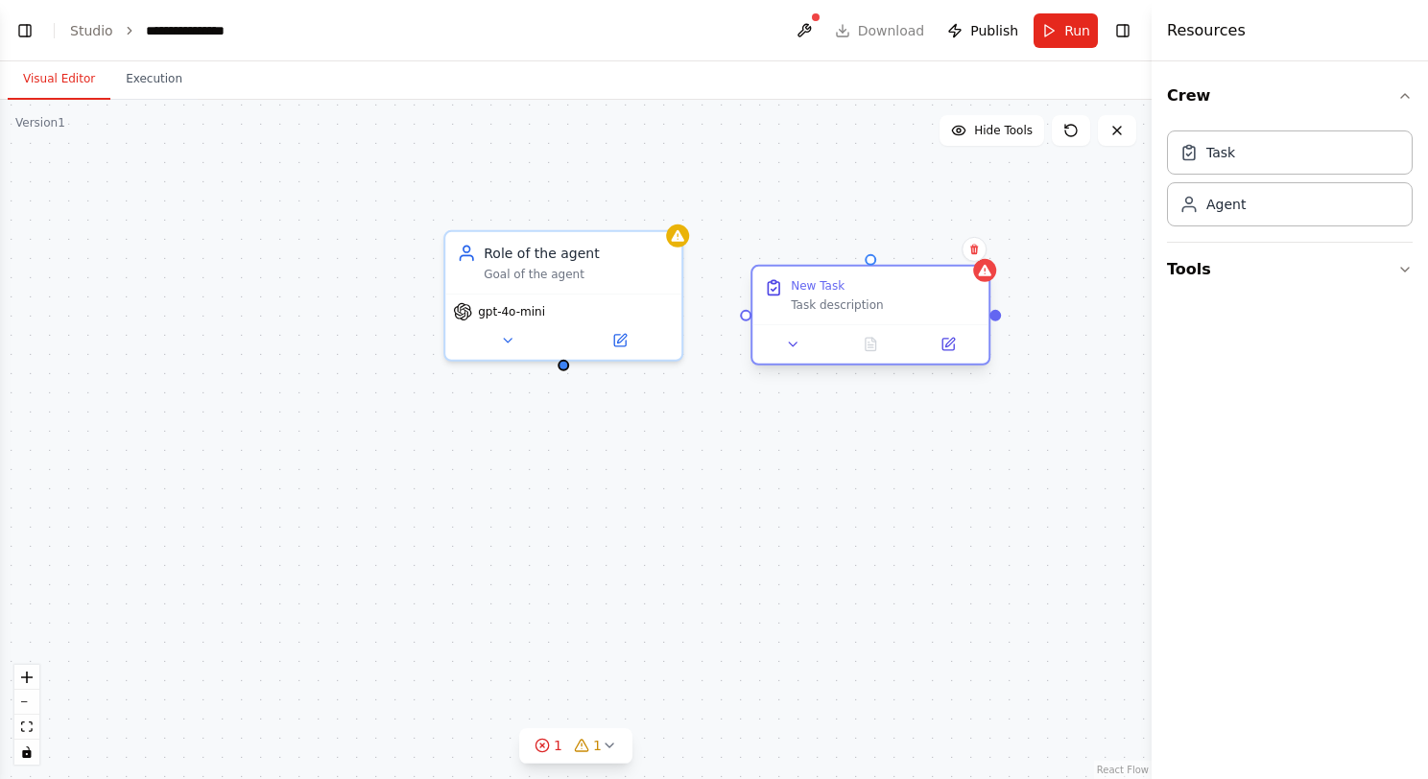
drag, startPoint x: 843, startPoint y: 230, endPoint x: 866, endPoint y: 294, distance: 67.4
click at [869, 293] on div "New Task Task description" at bounding box center [884, 295] width 186 height 35
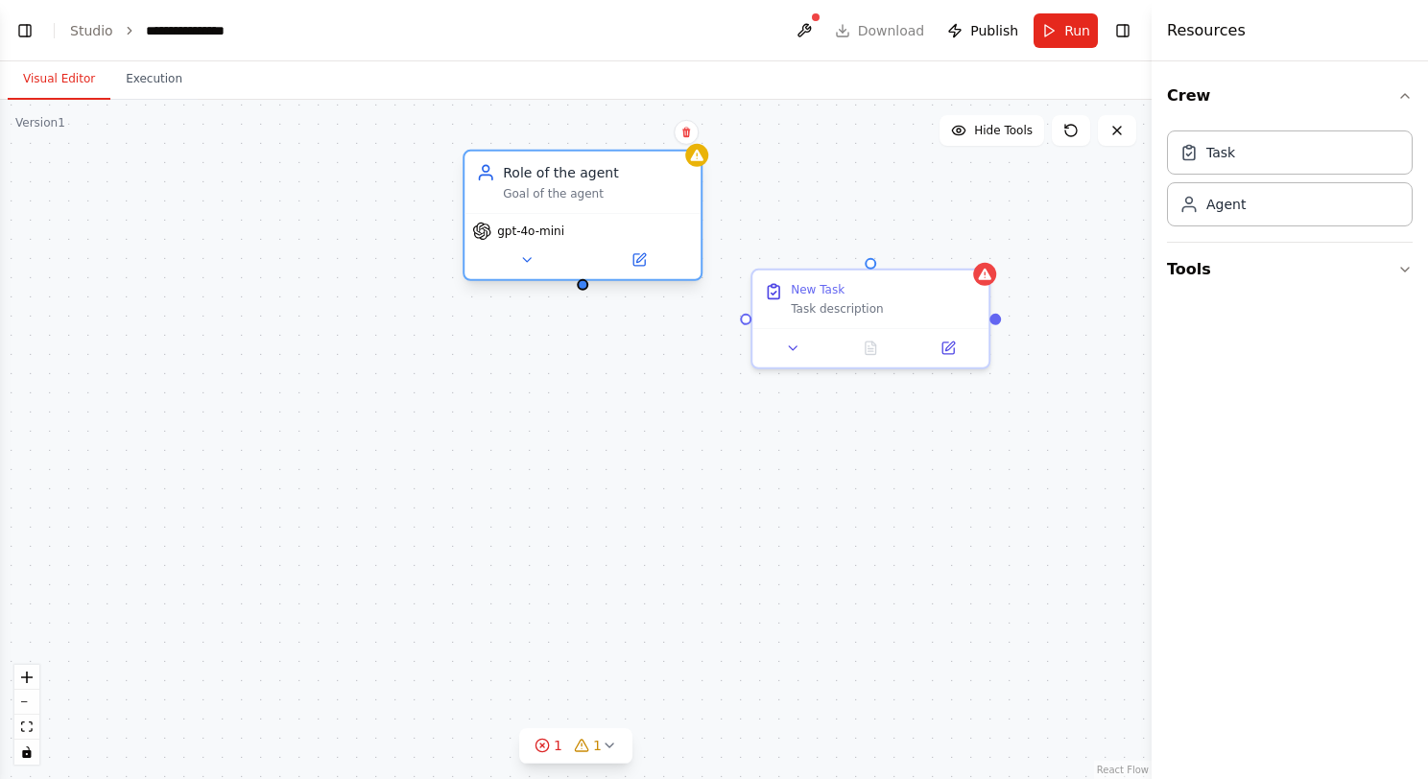
drag, startPoint x: 582, startPoint y: 305, endPoint x: 595, endPoint y: 232, distance: 74.0
click at [595, 232] on div "gpt-4o-mini" at bounding box center [582, 231] width 221 height 19
drag, startPoint x: 582, startPoint y: 289, endPoint x: 867, endPoint y: 262, distance: 286.2
click at [867, 262] on div "Role of the agent Goal of the agent gpt-4o-mini New Task Task description" at bounding box center [558, 473] width 1151 height 679
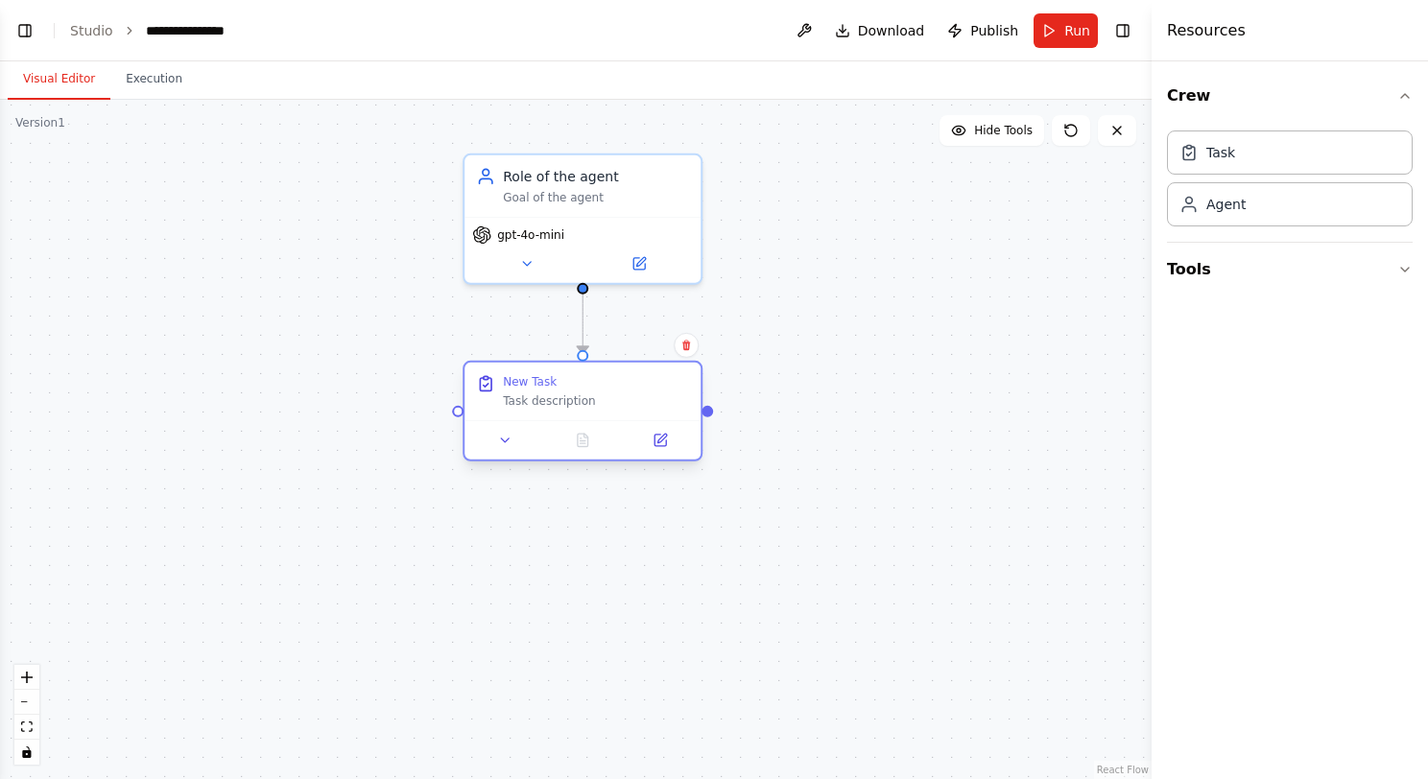
drag, startPoint x: 867, startPoint y: 283, endPoint x: 581, endPoint y: 388, distance: 304.4
click at [581, 388] on div "New Task" at bounding box center [596, 381] width 186 height 15
click at [1255, 97] on button "Crew" at bounding box center [1290, 96] width 246 height 54
click at [1255, 96] on button "Crew" at bounding box center [1290, 96] width 246 height 54
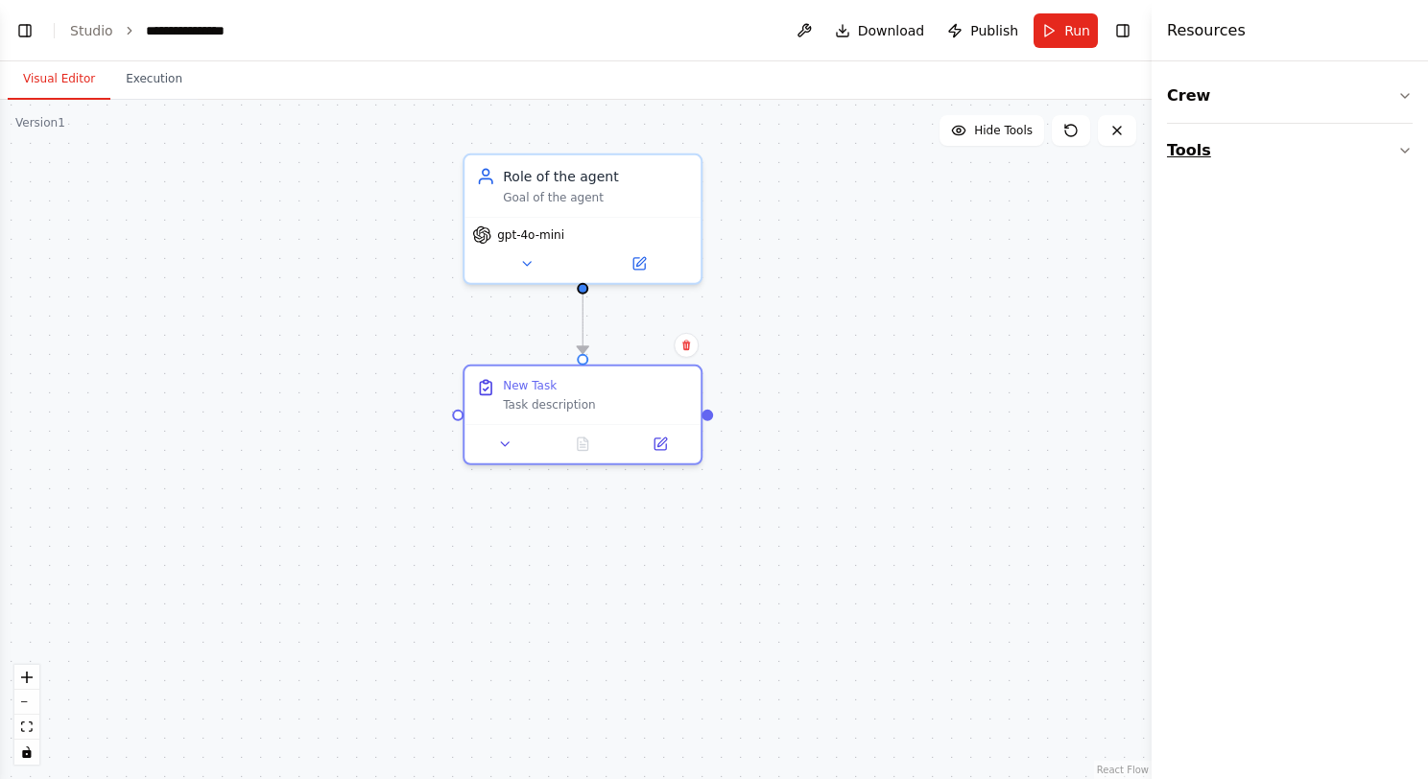
click at [1232, 158] on button "Tools" at bounding box center [1290, 151] width 246 height 54
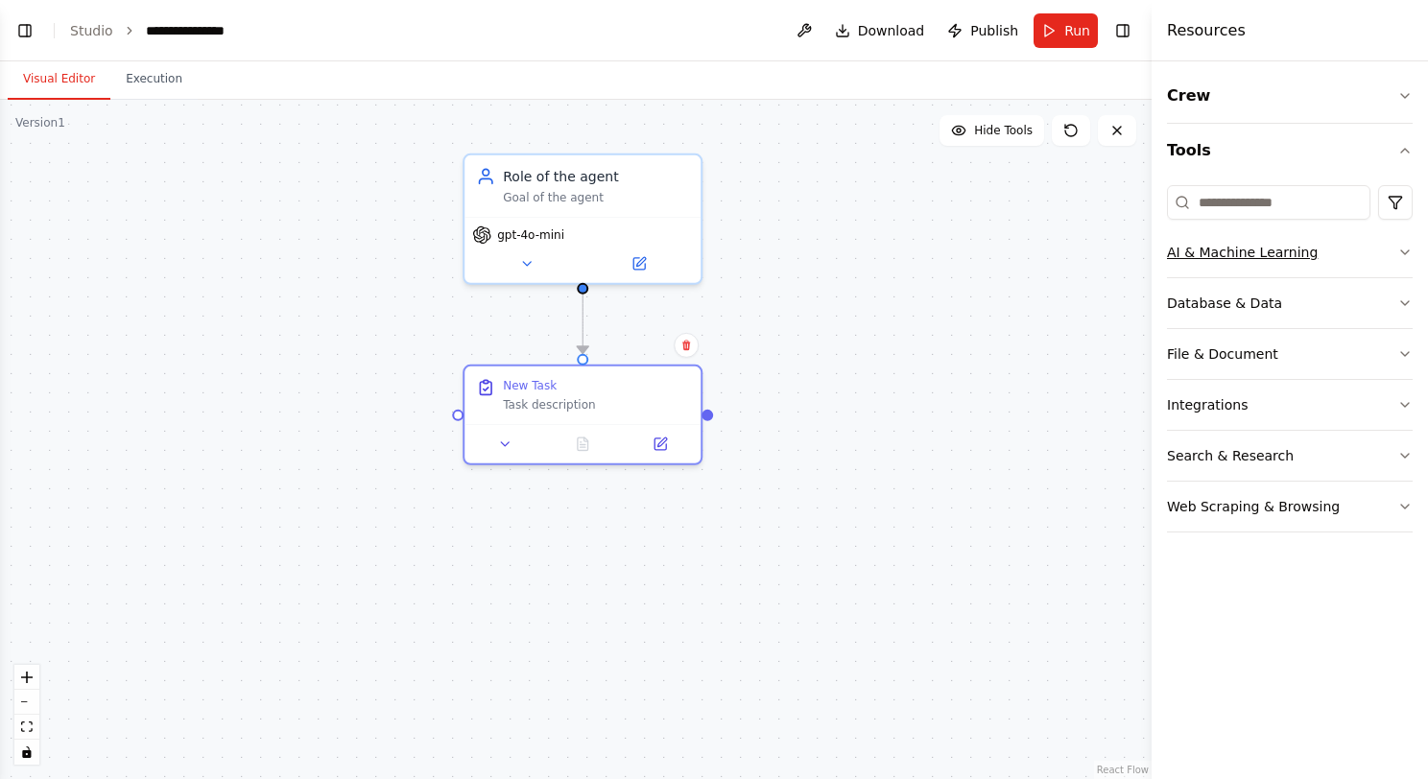
click at [1251, 247] on button "AI & Machine Learning" at bounding box center [1290, 252] width 246 height 50
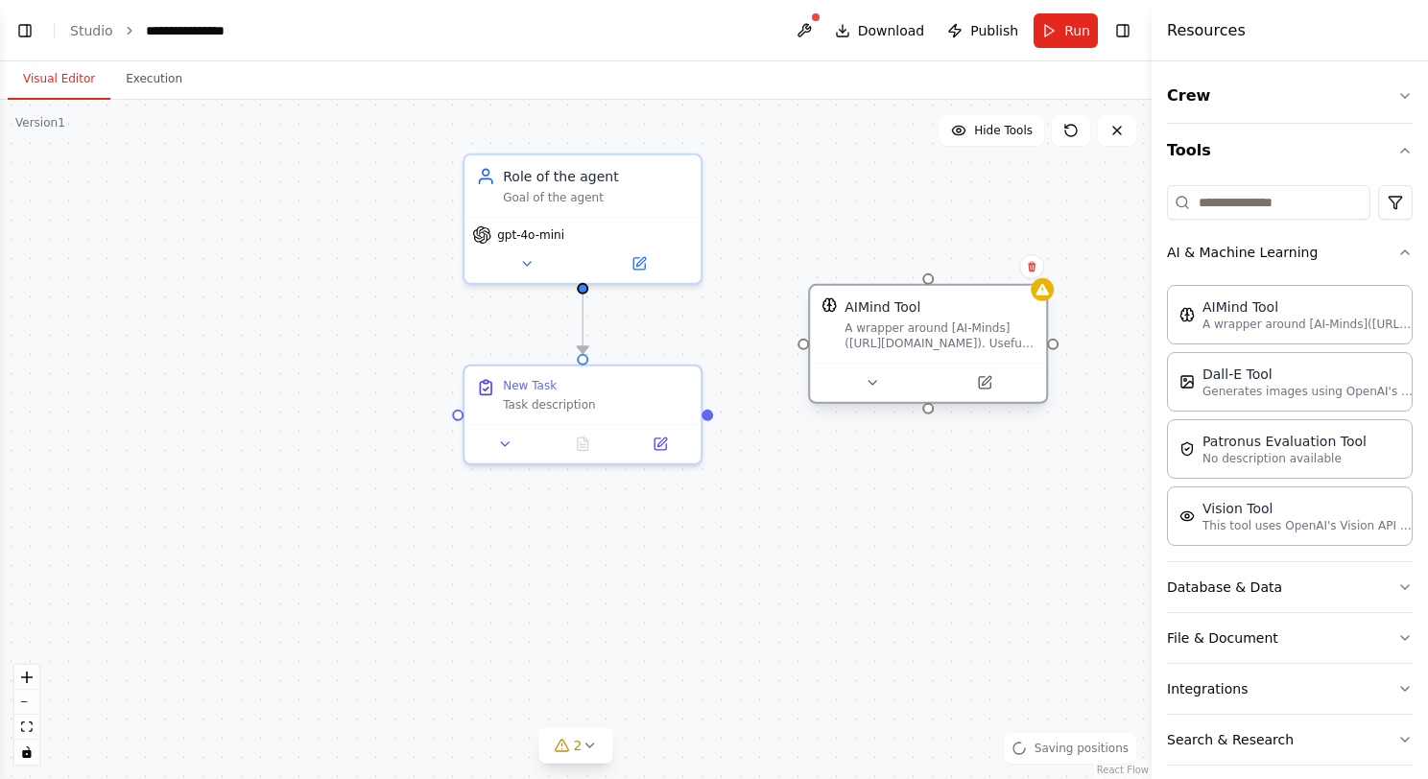
drag, startPoint x: 1058, startPoint y: 386, endPoint x: 887, endPoint y: 302, distance: 191.0
click at [887, 302] on div "AIMind Tool" at bounding box center [882, 306] width 76 height 19
click at [879, 383] on button at bounding box center [871, 382] width 108 height 23
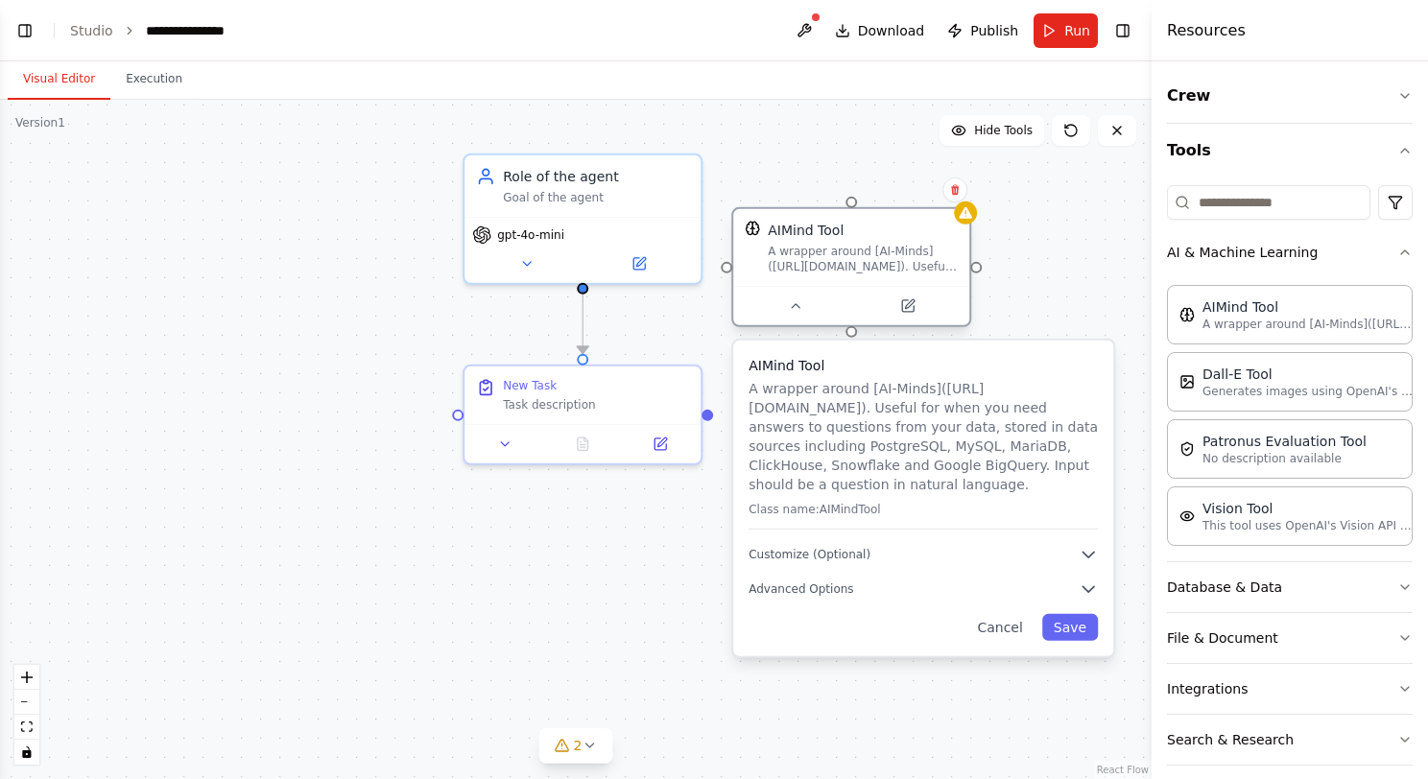
drag, startPoint x: 904, startPoint y: 337, endPoint x: 818, endPoint y: 257, distance: 116.8
click at [818, 257] on div "A wrapper around [AI-Minds](https://mindsdb.com/minds). Useful for when you nee…" at bounding box center [863, 259] width 190 height 31
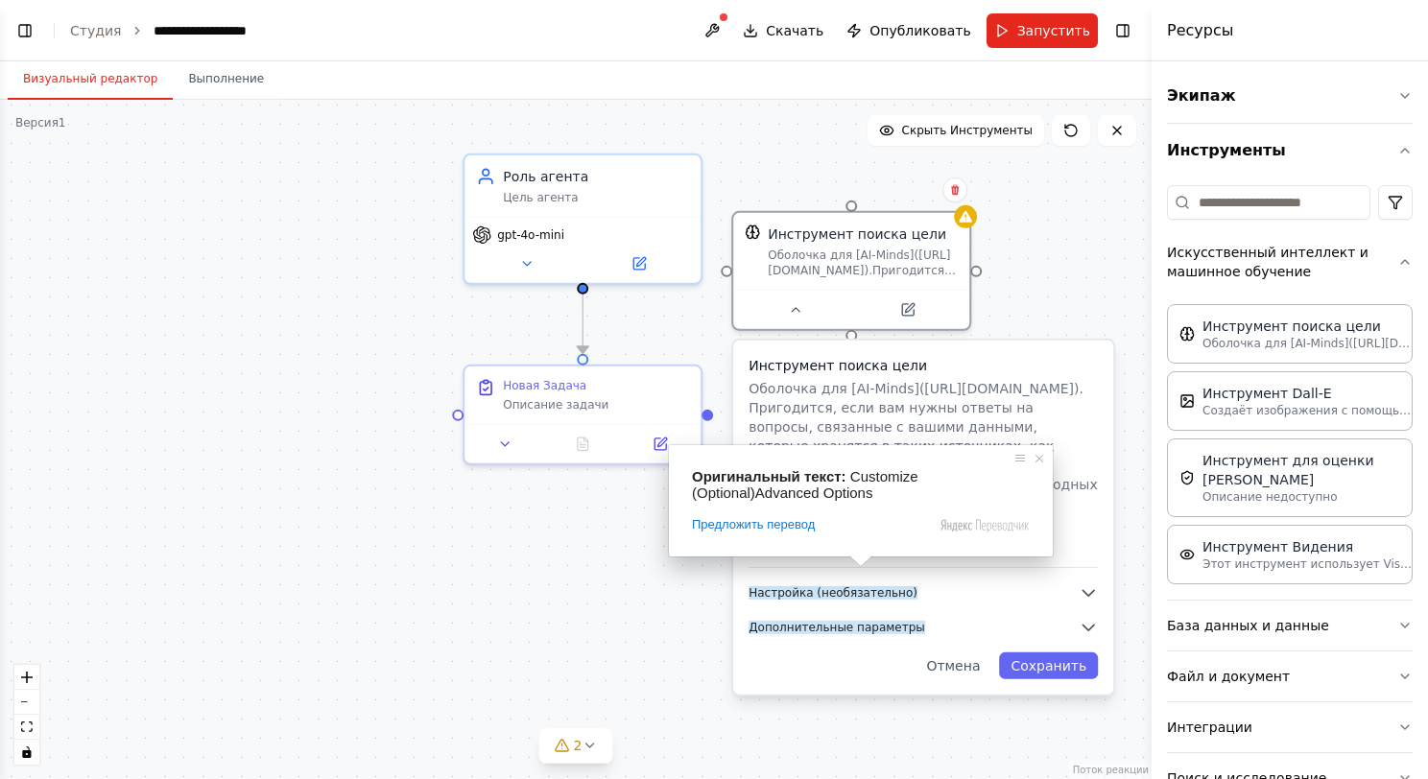
click at [856, 567] on span at bounding box center [860, 562] width 25 height 12
click at [948, 583] on button "Настройка (необязательно)" at bounding box center [922, 592] width 349 height 19
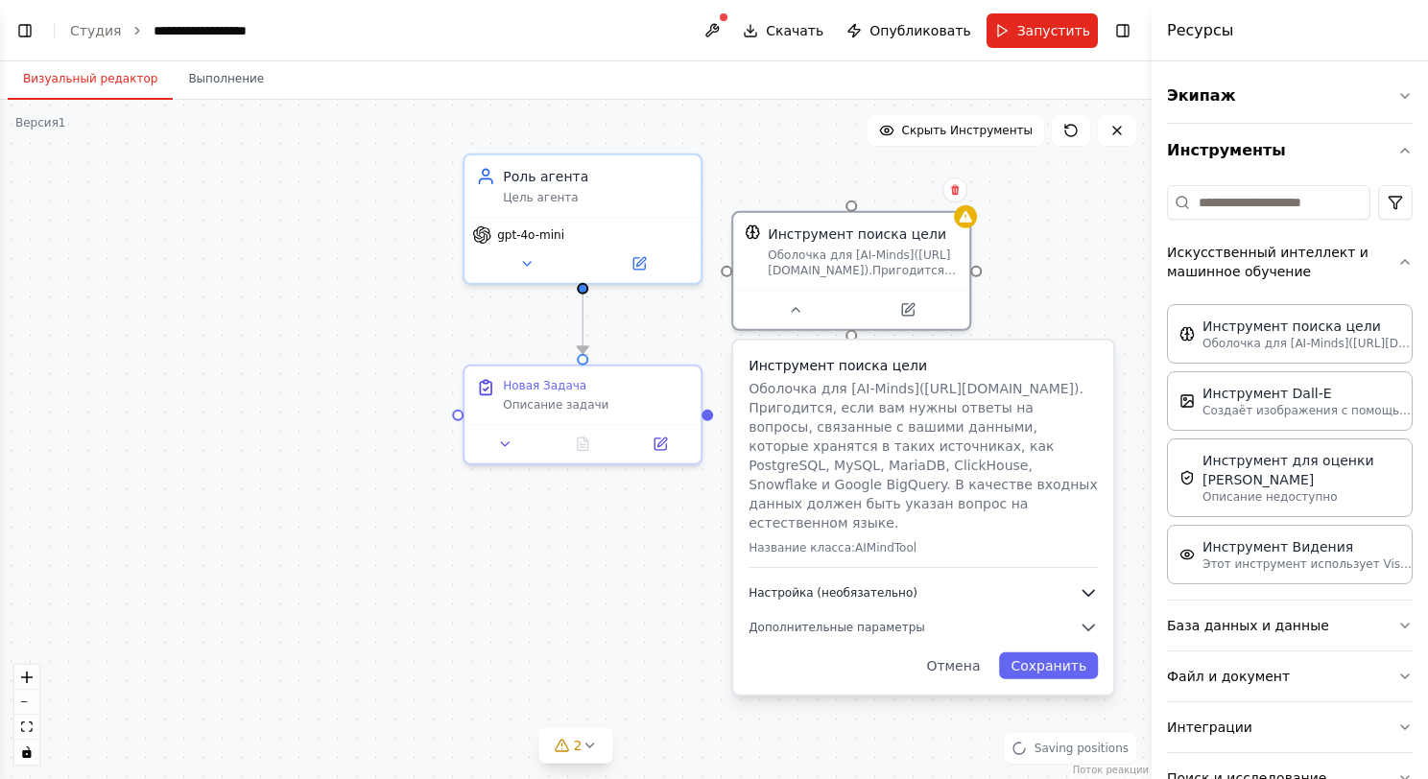
click at [1086, 583] on icon "button" at bounding box center [1087, 592] width 19 height 19
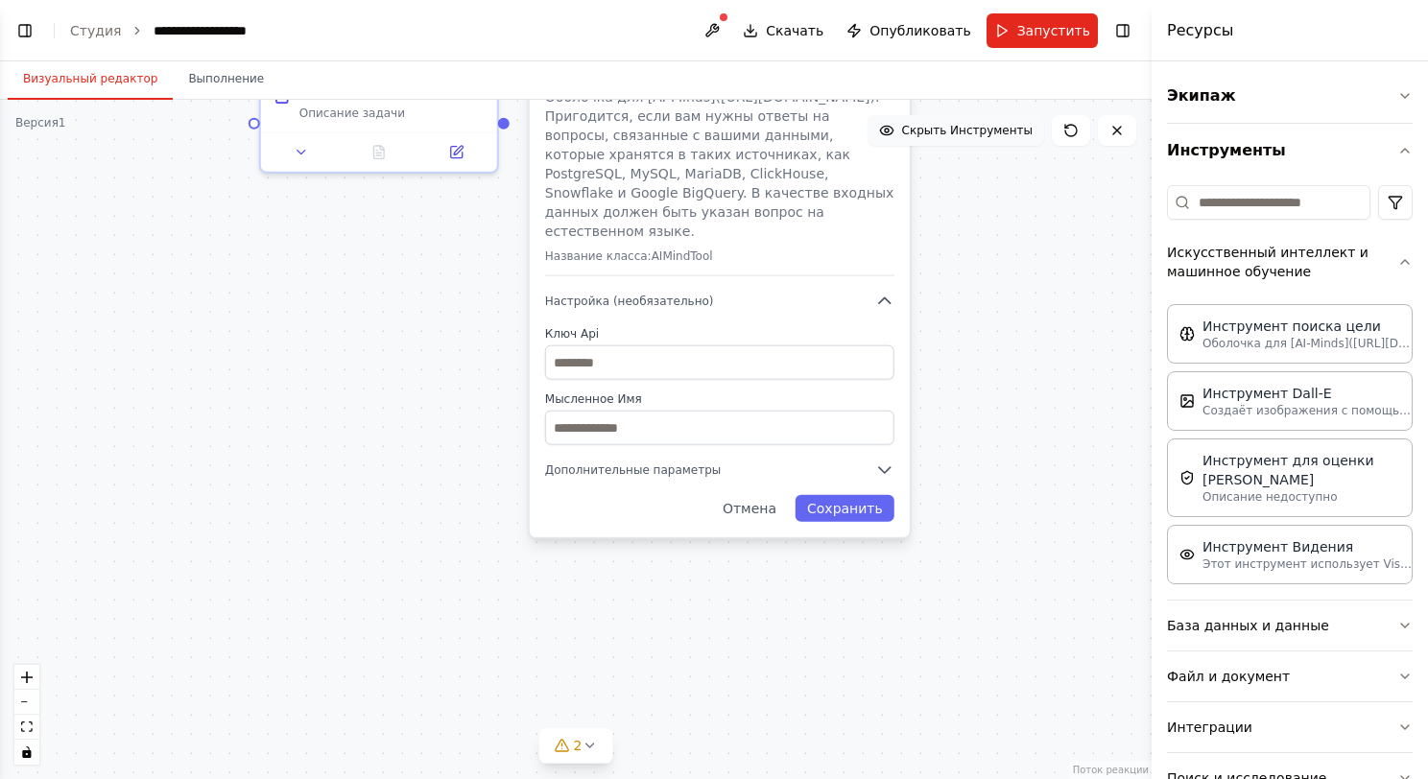
drag, startPoint x: 1134, startPoint y: 463, endPoint x: 909, endPoint y: 142, distance: 392.6
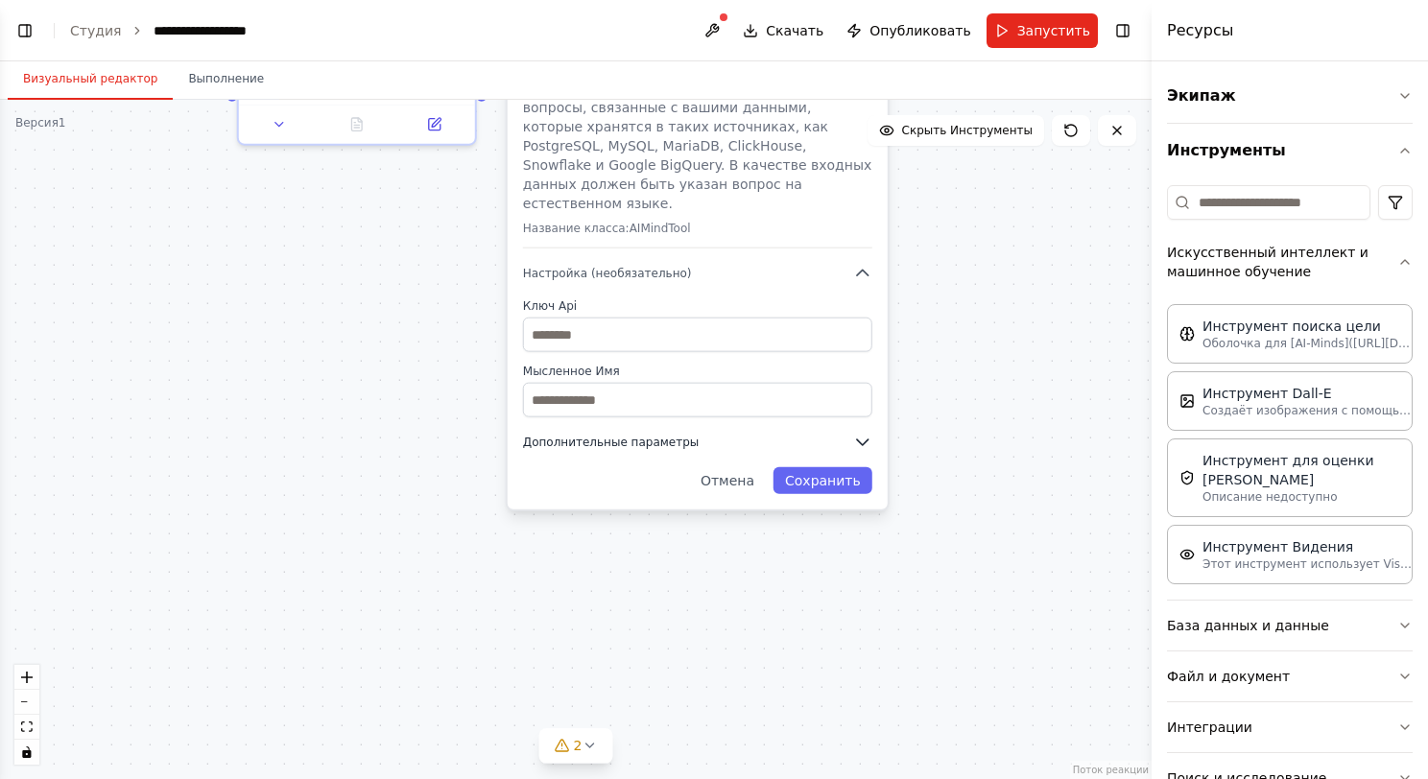
click at [866, 433] on icon "button" at bounding box center [862, 442] width 19 height 19
click at [863, 433] on icon "button" at bounding box center [862, 442] width 19 height 19
click at [864, 433] on icon "button" at bounding box center [862, 442] width 19 height 19
click at [860, 439] on icon "button" at bounding box center [863, 442] width 12 height 6
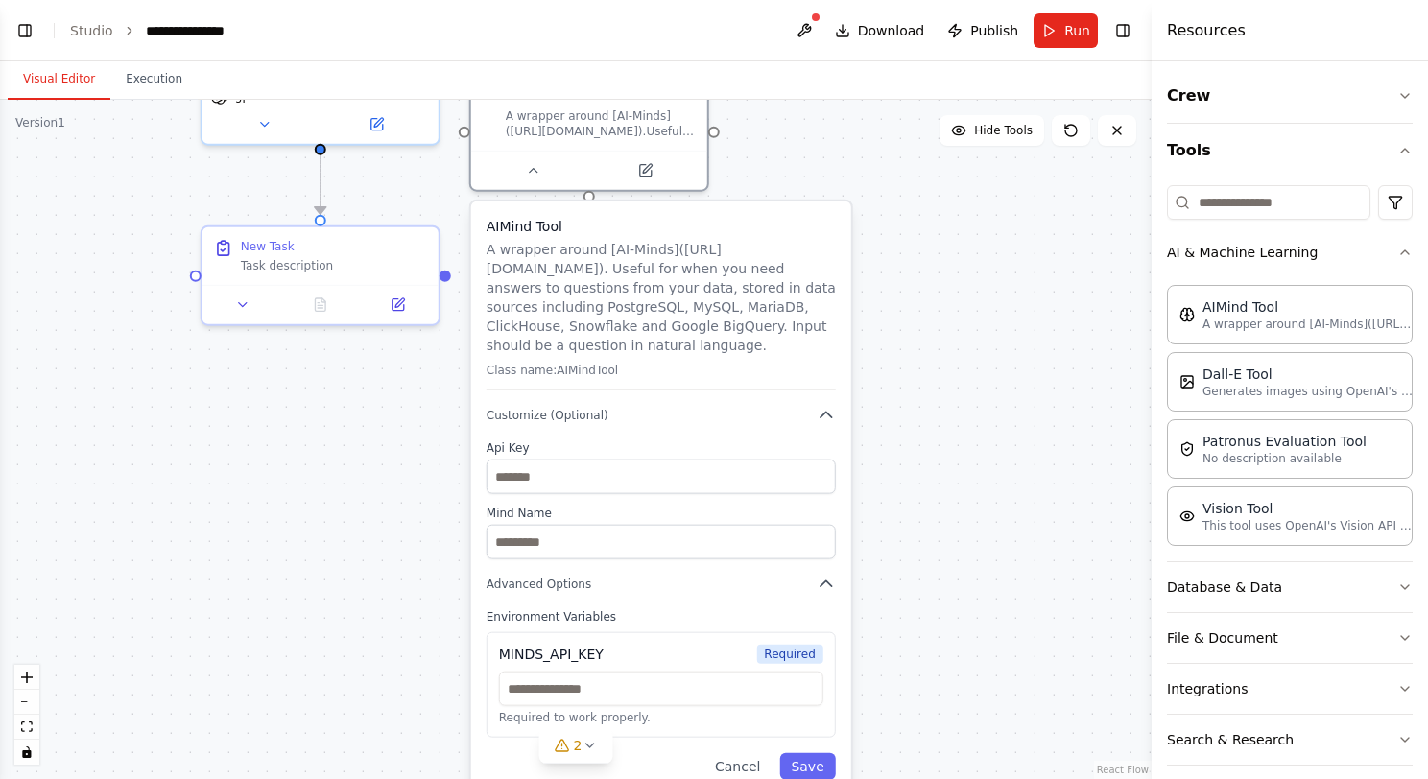
drag, startPoint x: 986, startPoint y: 323, endPoint x: 950, endPoint y: 504, distance: 184.0
click at [1240, 250] on ya-tr-span "AI & Machine Learning" at bounding box center [1242, 252] width 151 height 19
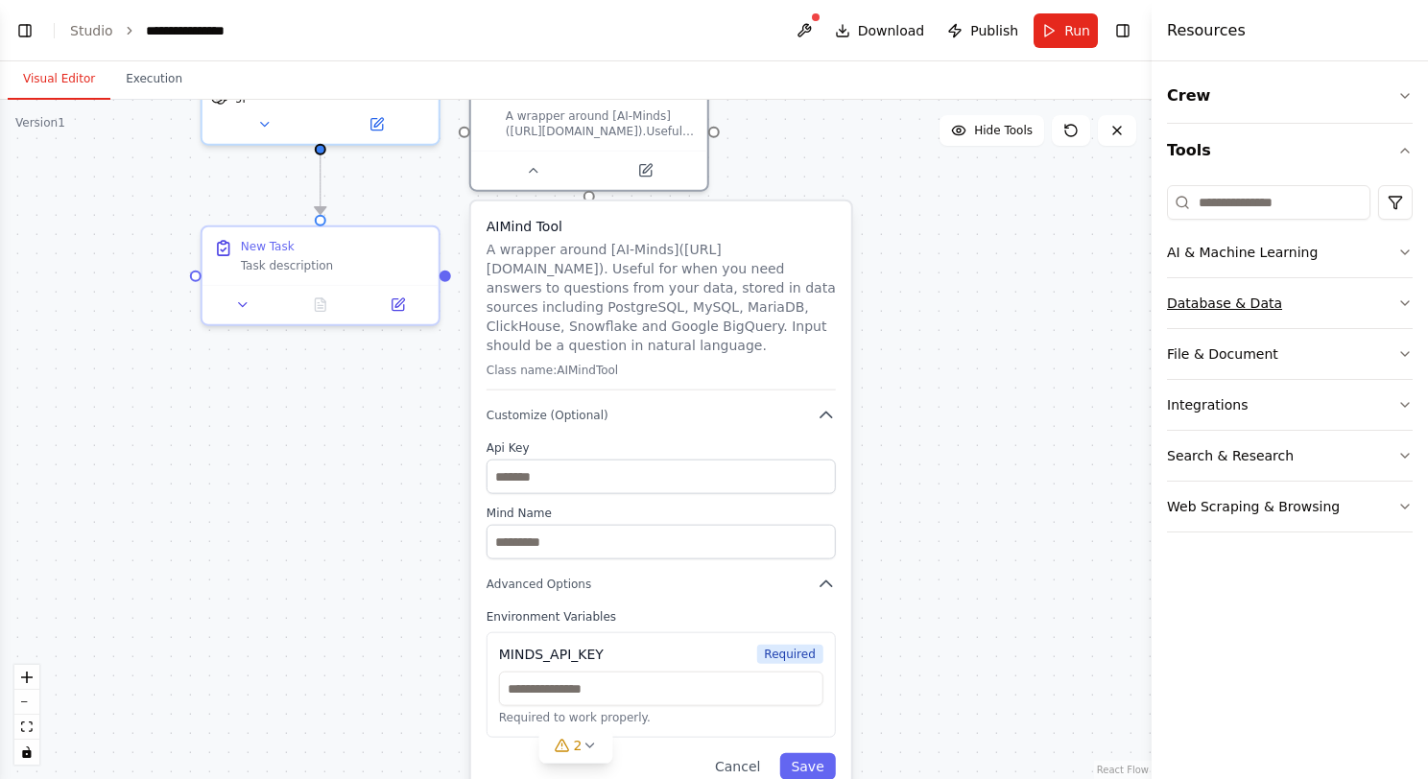
click at [1244, 298] on ya-tr-span "Database & Data" at bounding box center [1224, 303] width 115 height 19
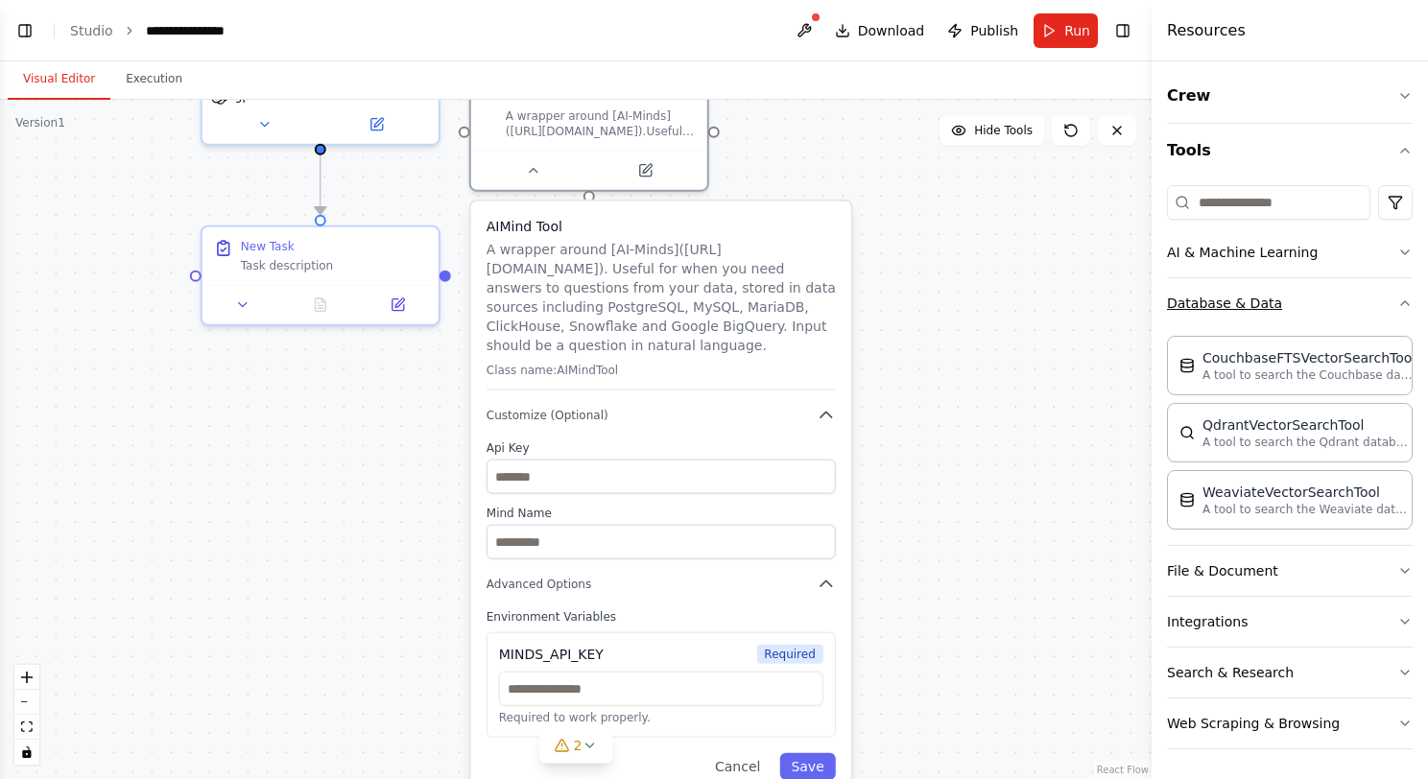
click at [1248, 309] on ya-tr-span "Database & Data" at bounding box center [1224, 303] width 115 height 19
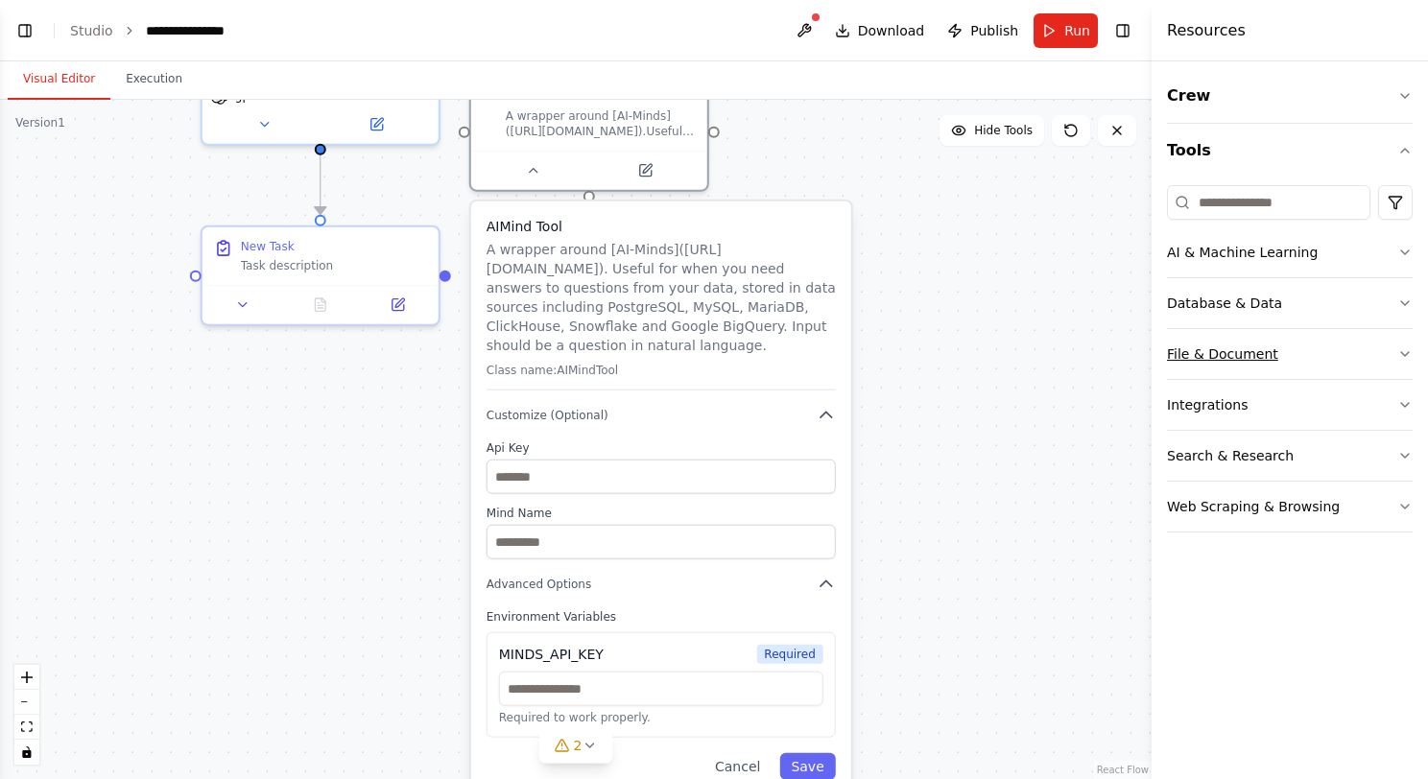
click at [1247, 344] on ya-tr-span "File & Document" at bounding box center [1222, 353] width 111 height 19
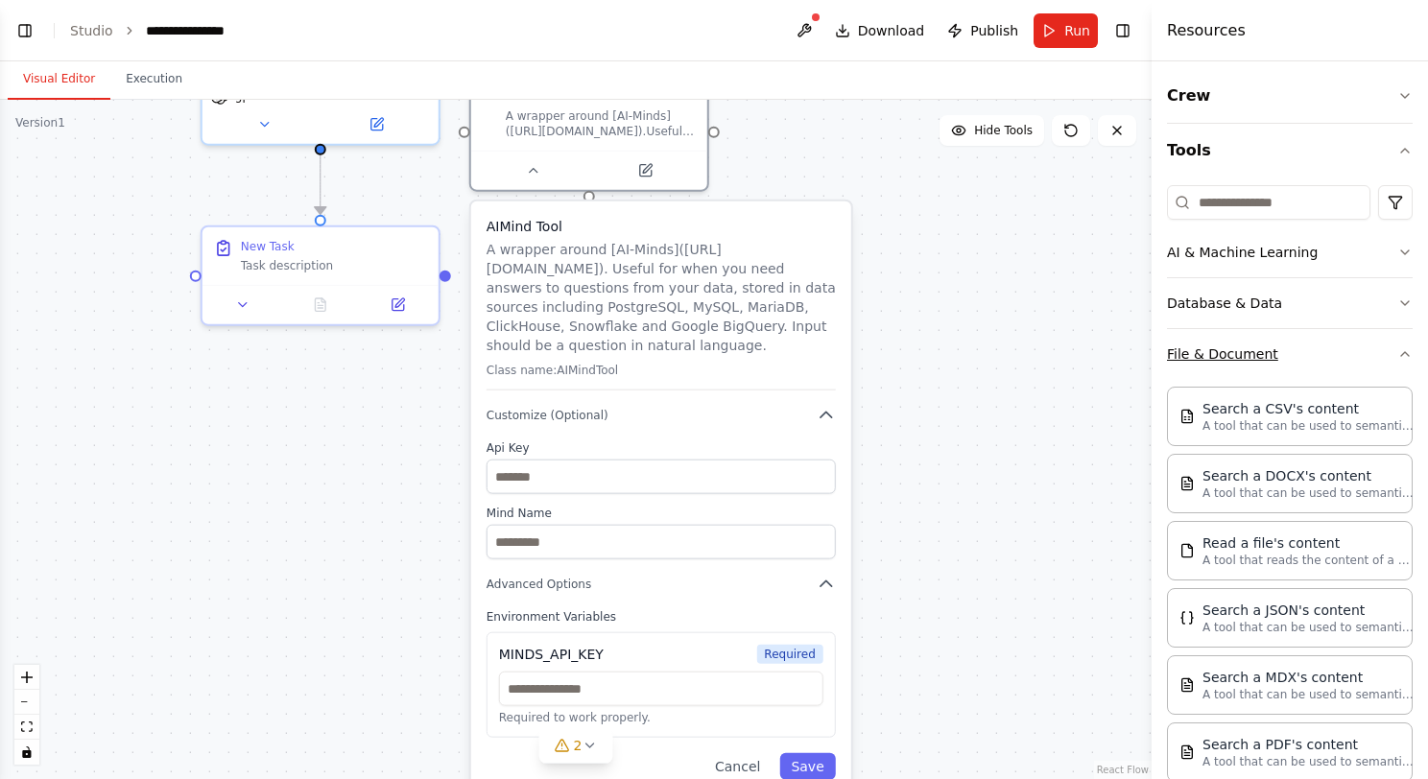
scroll to position [96, 0]
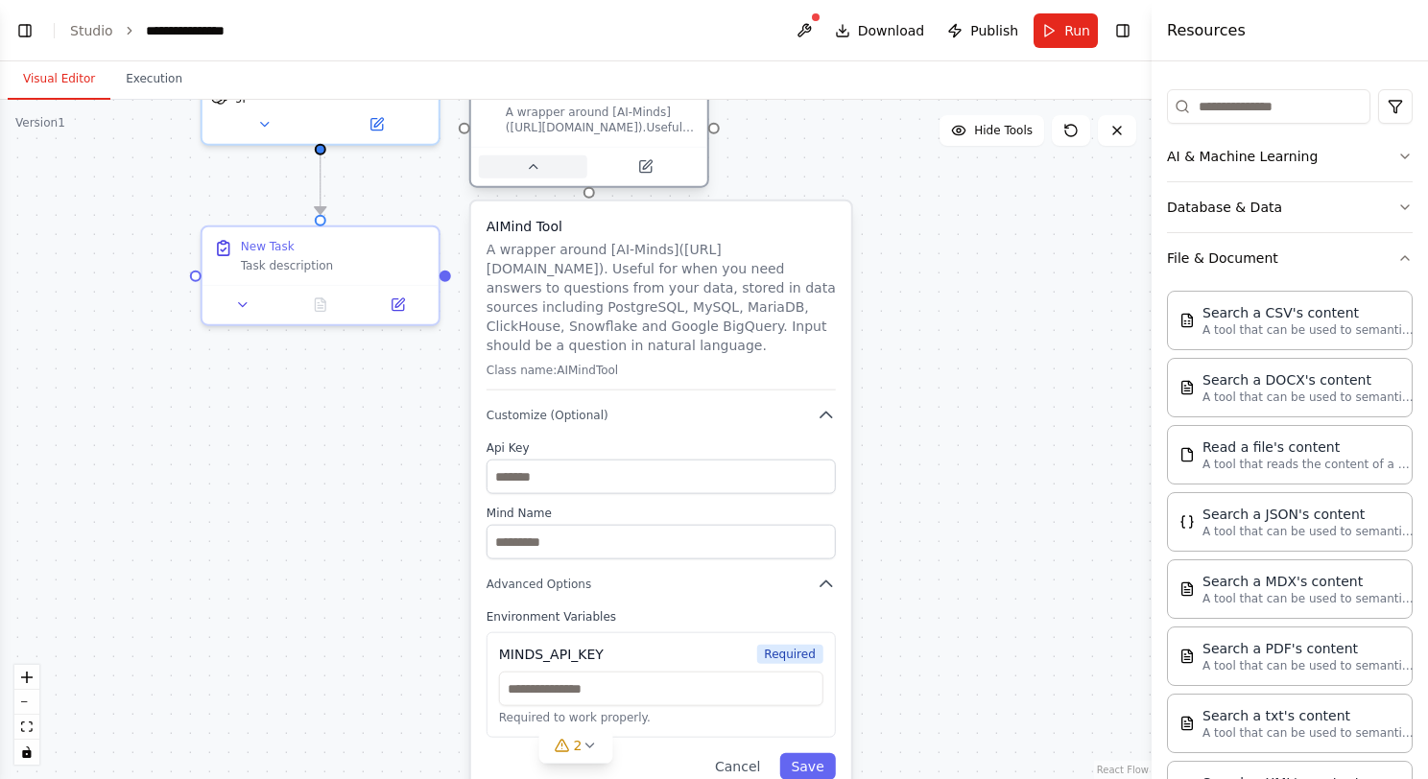
click at [528, 169] on icon at bounding box center [532, 166] width 15 height 15
click at [533, 173] on icon at bounding box center [532, 166] width 15 height 15
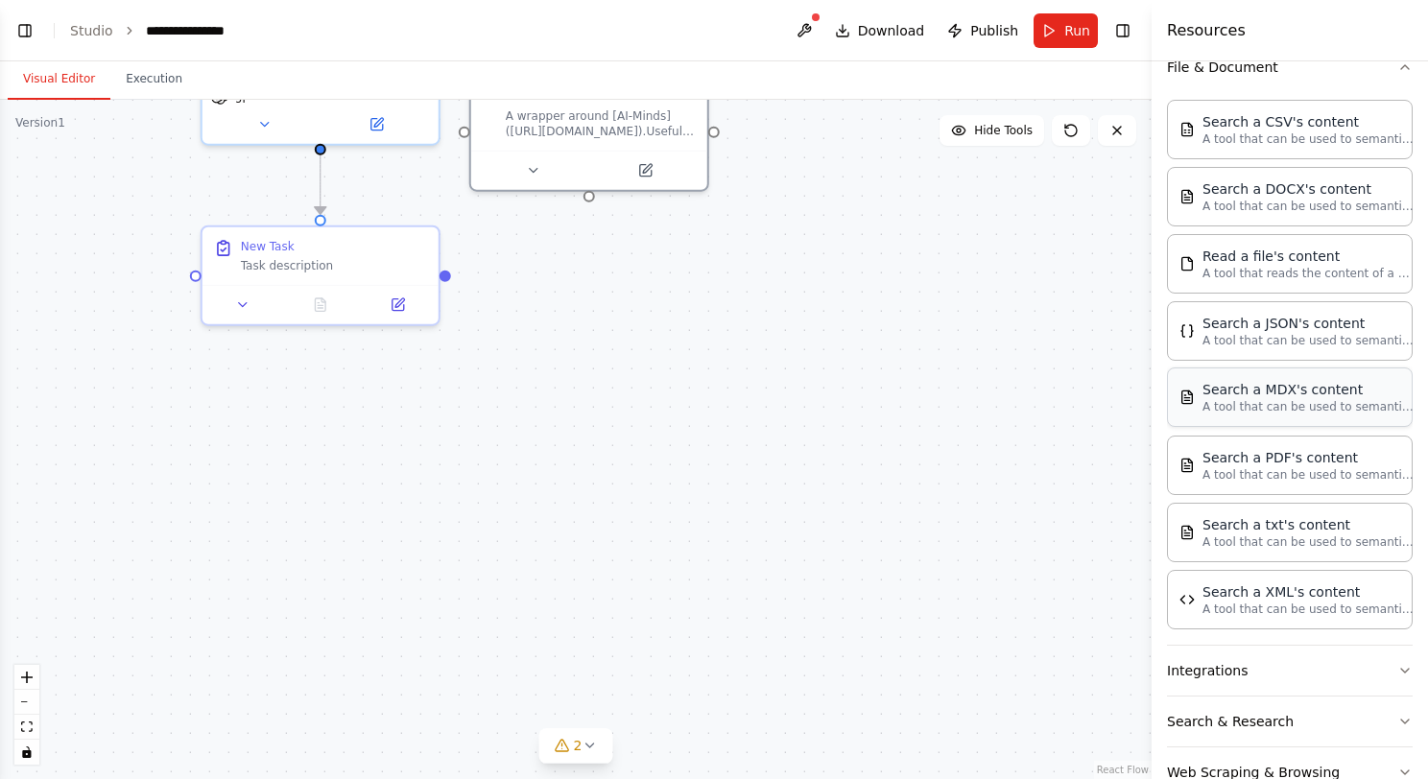
scroll to position [288, 0]
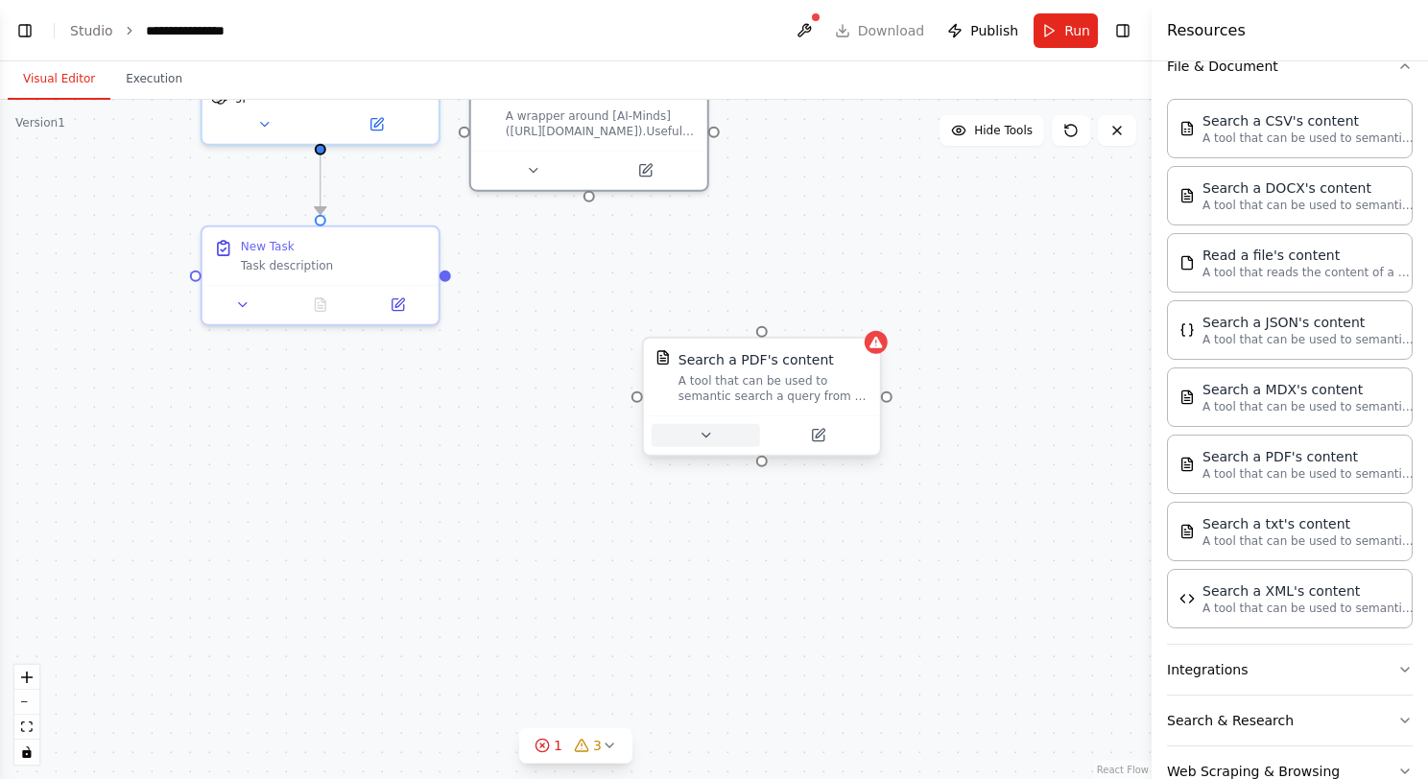
click at [714, 434] on button at bounding box center [705, 435] width 108 height 23
click at [704, 432] on icon at bounding box center [705, 435] width 15 height 15
click at [704, 431] on icon at bounding box center [705, 435] width 15 height 15
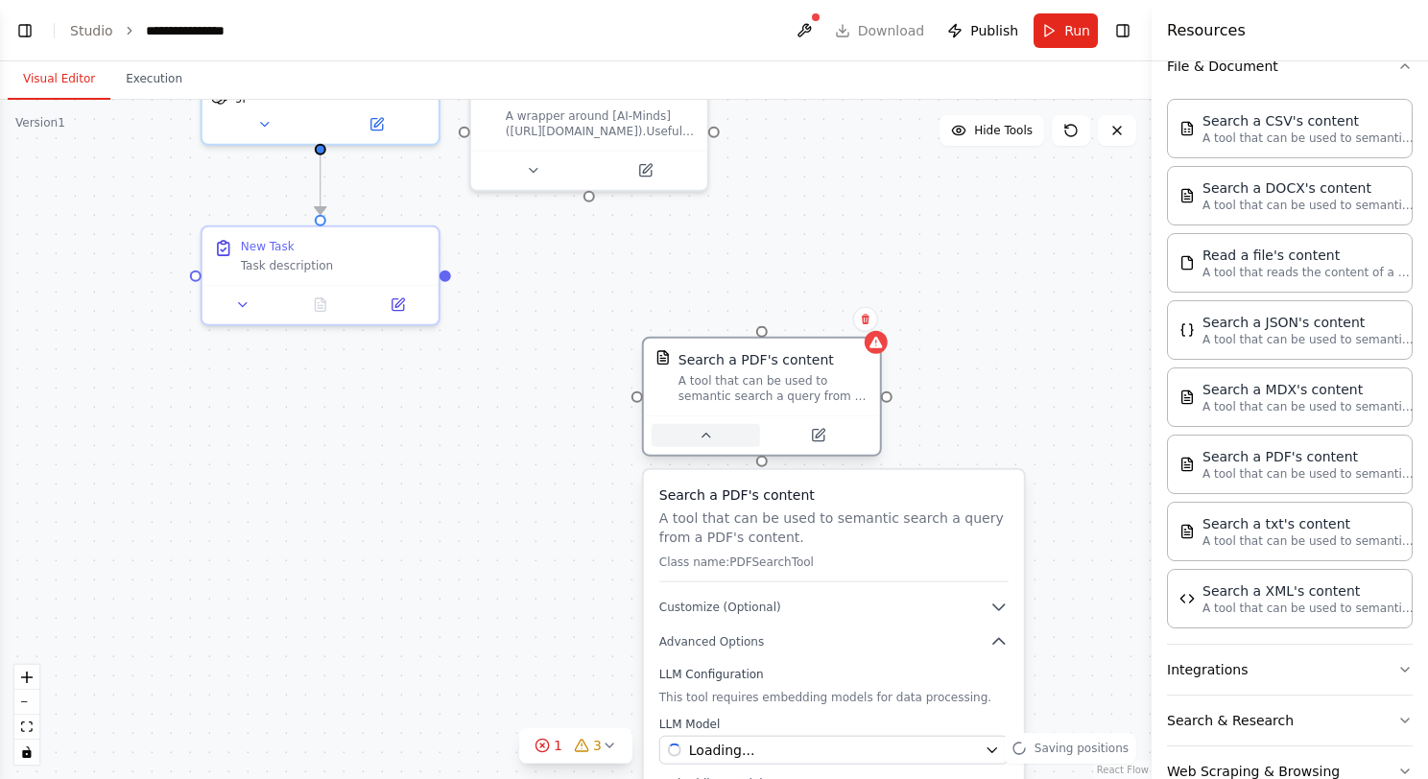
click at [704, 431] on icon at bounding box center [705, 435] width 15 height 15
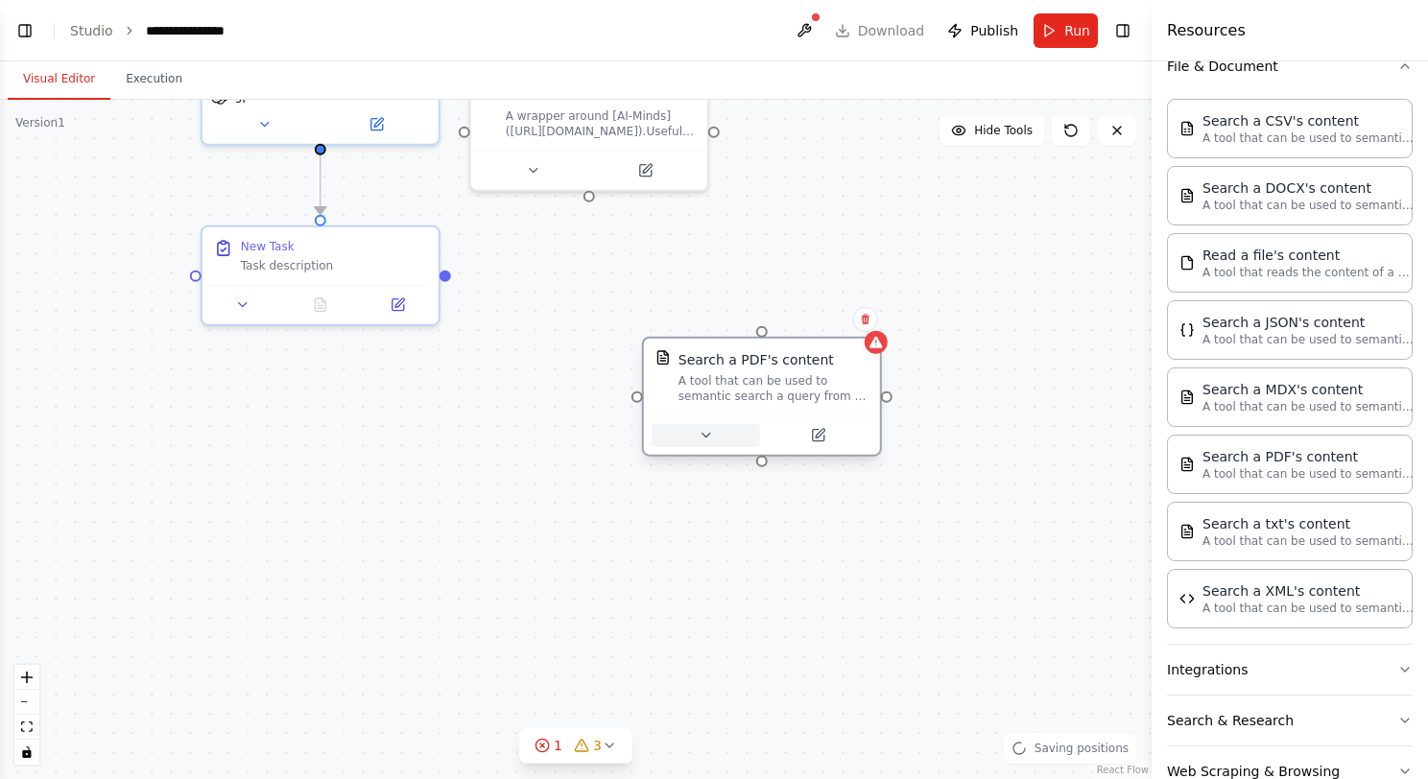
click at [704, 430] on icon at bounding box center [705, 435] width 15 height 15
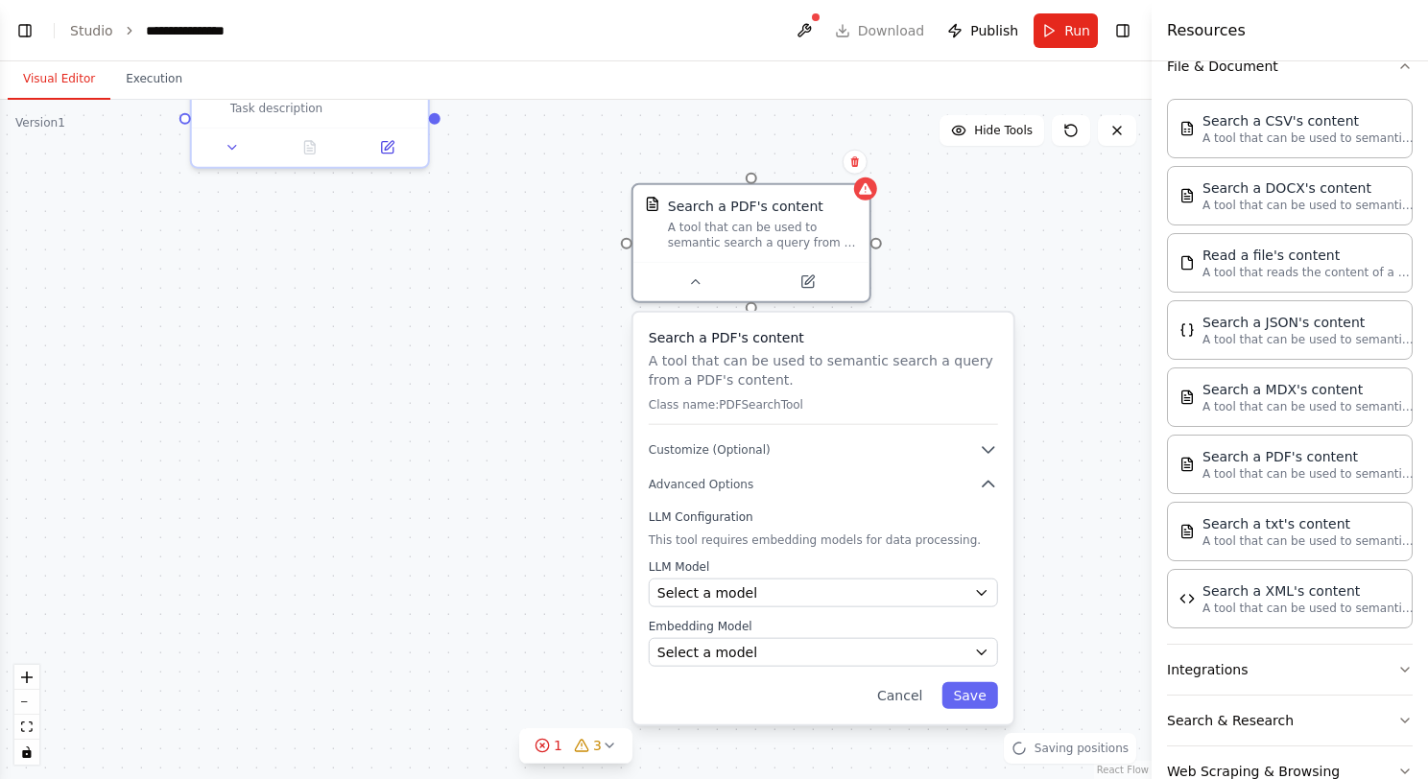
drag, startPoint x: 924, startPoint y: 418, endPoint x: 913, endPoint y: 275, distance: 143.4
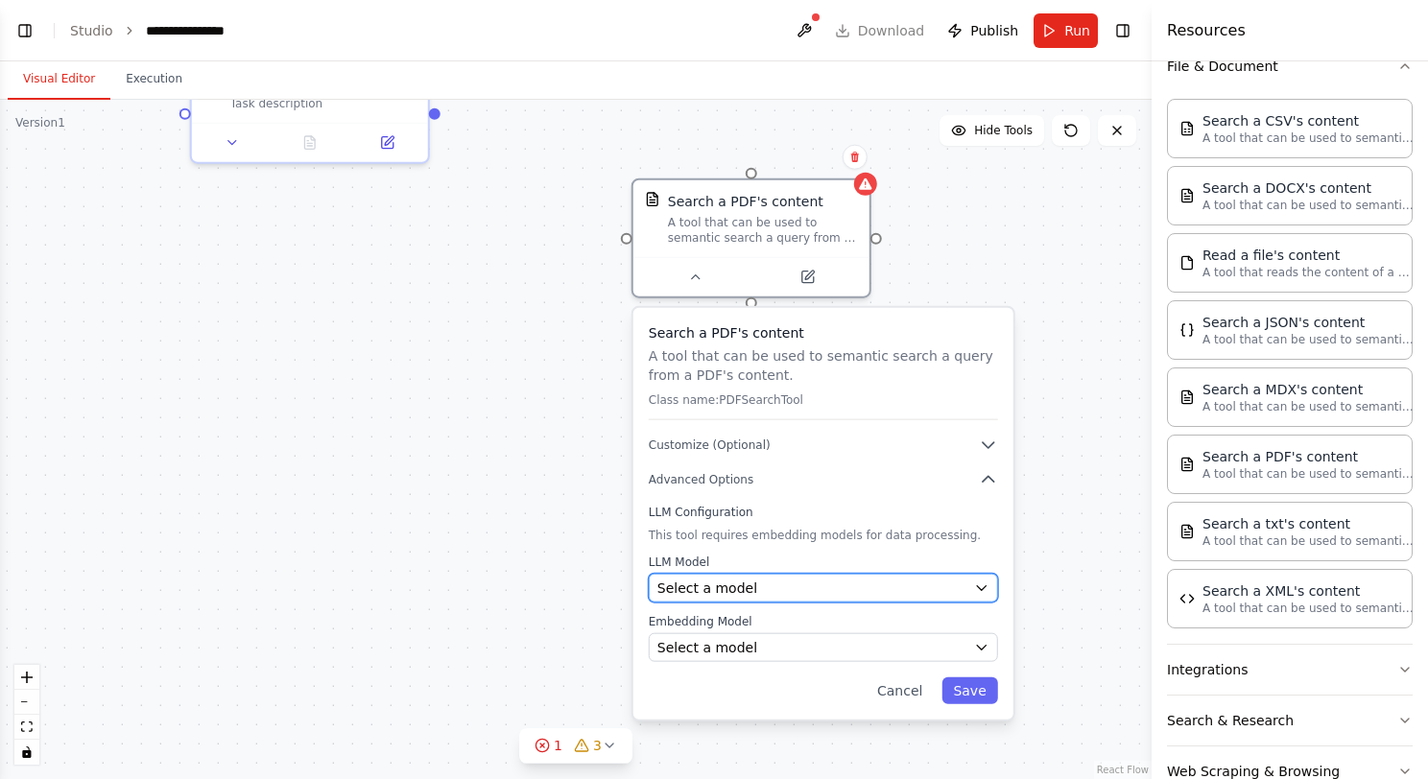
click at [974, 583] on icon "button" at bounding box center [981, 587] width 15 height 15
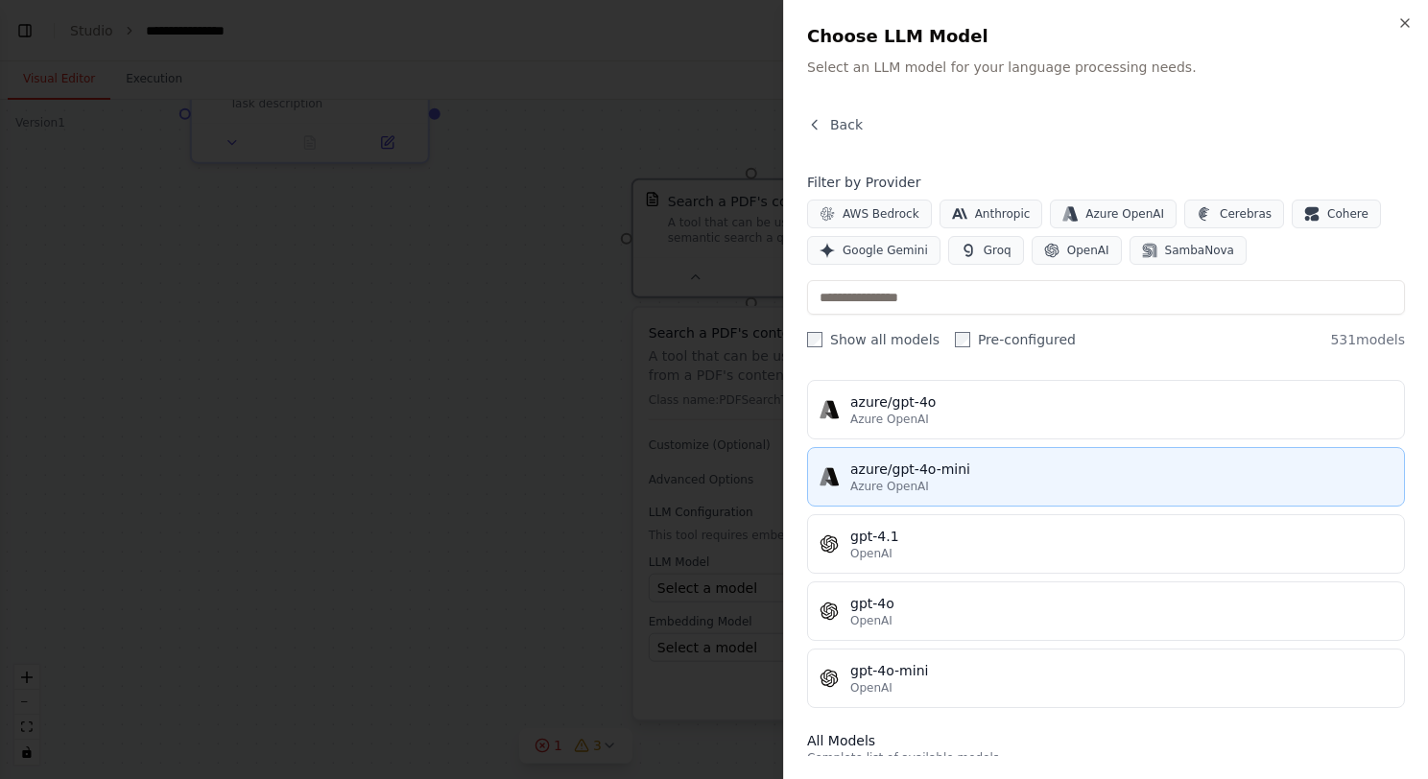
scroll to position [192, 0]
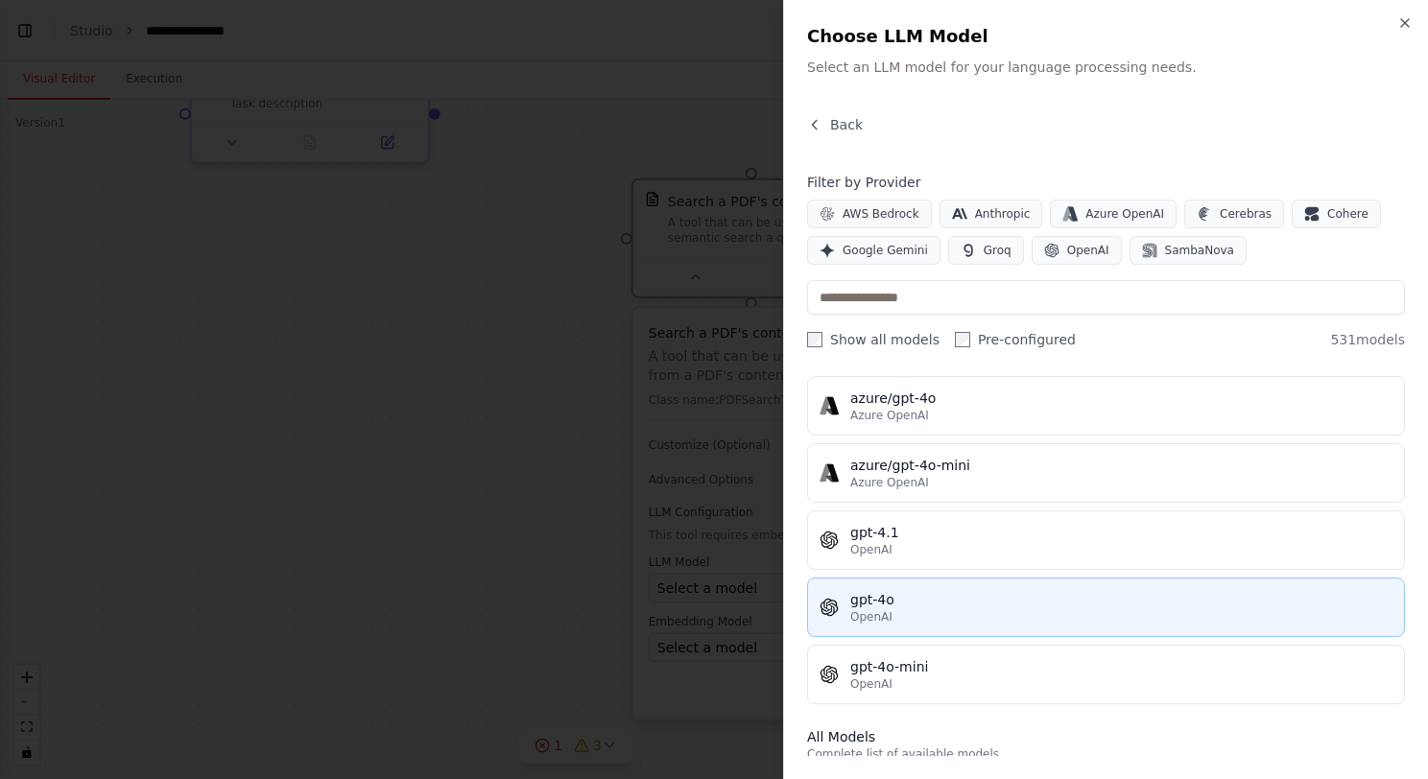
click at [986, 609] on div "OpenAI" at bounding box center [1121, 616] width 542 height 15
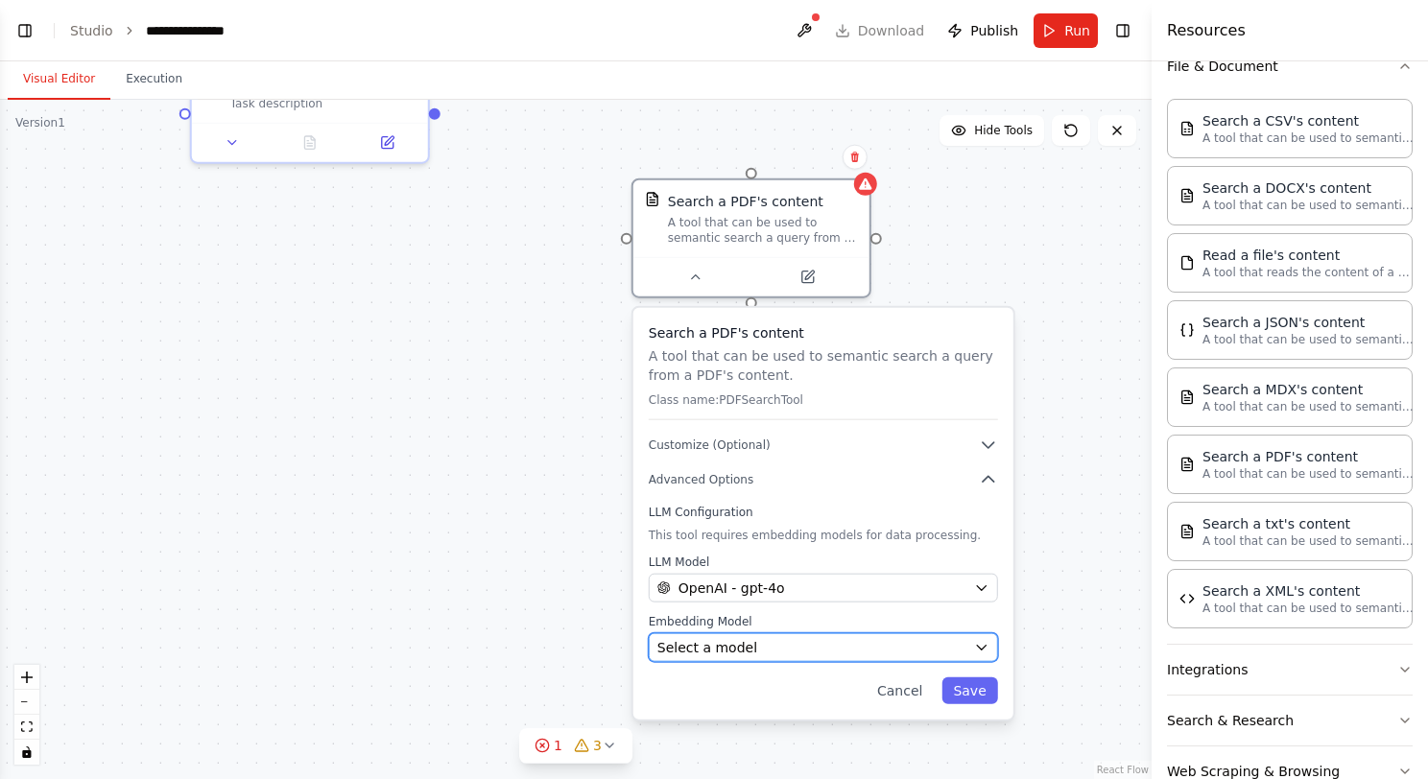
click at [929, 644] on div "Select a model" at bounding box center [811, 647] width 309 height 19
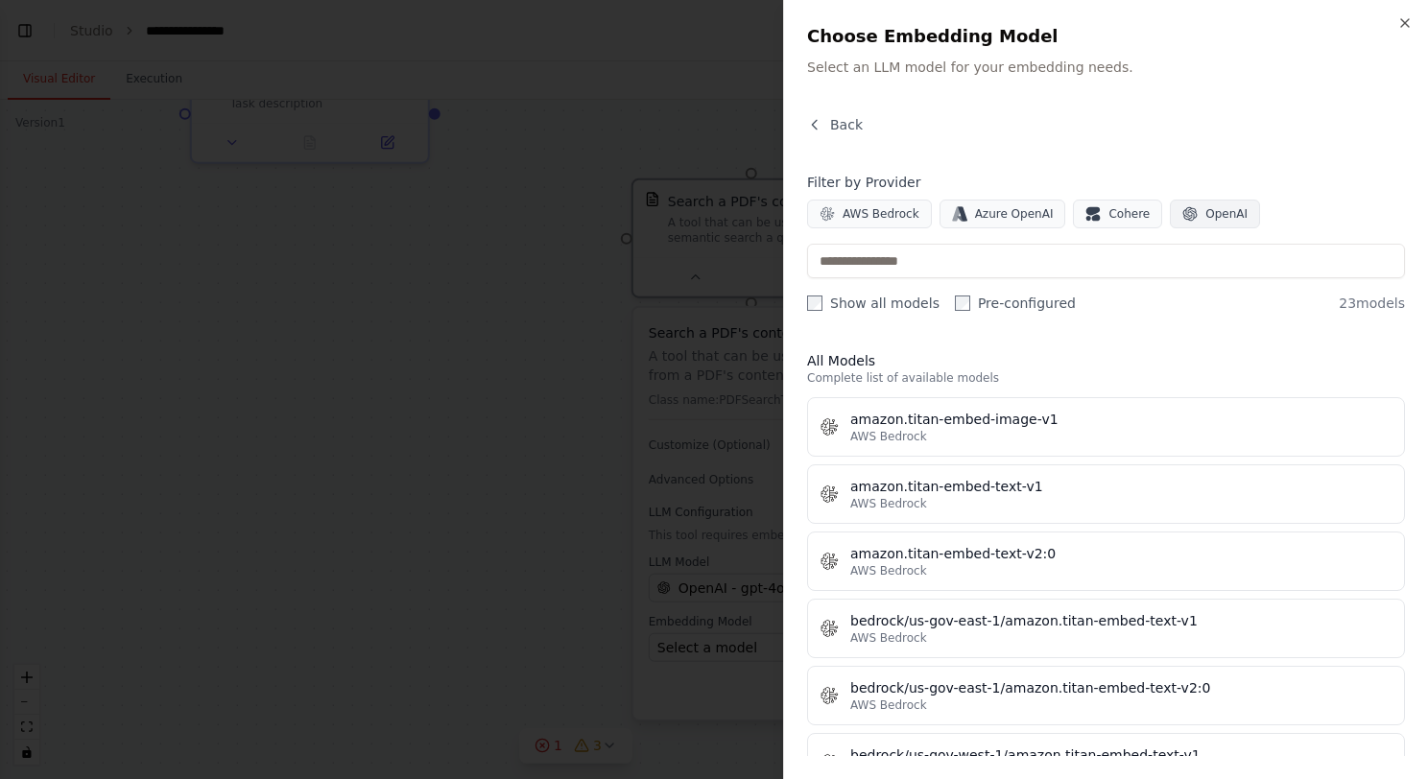
click at [1182, 214] on button "OpenAI" at bounding box center [1215, 214] width 90 height 29
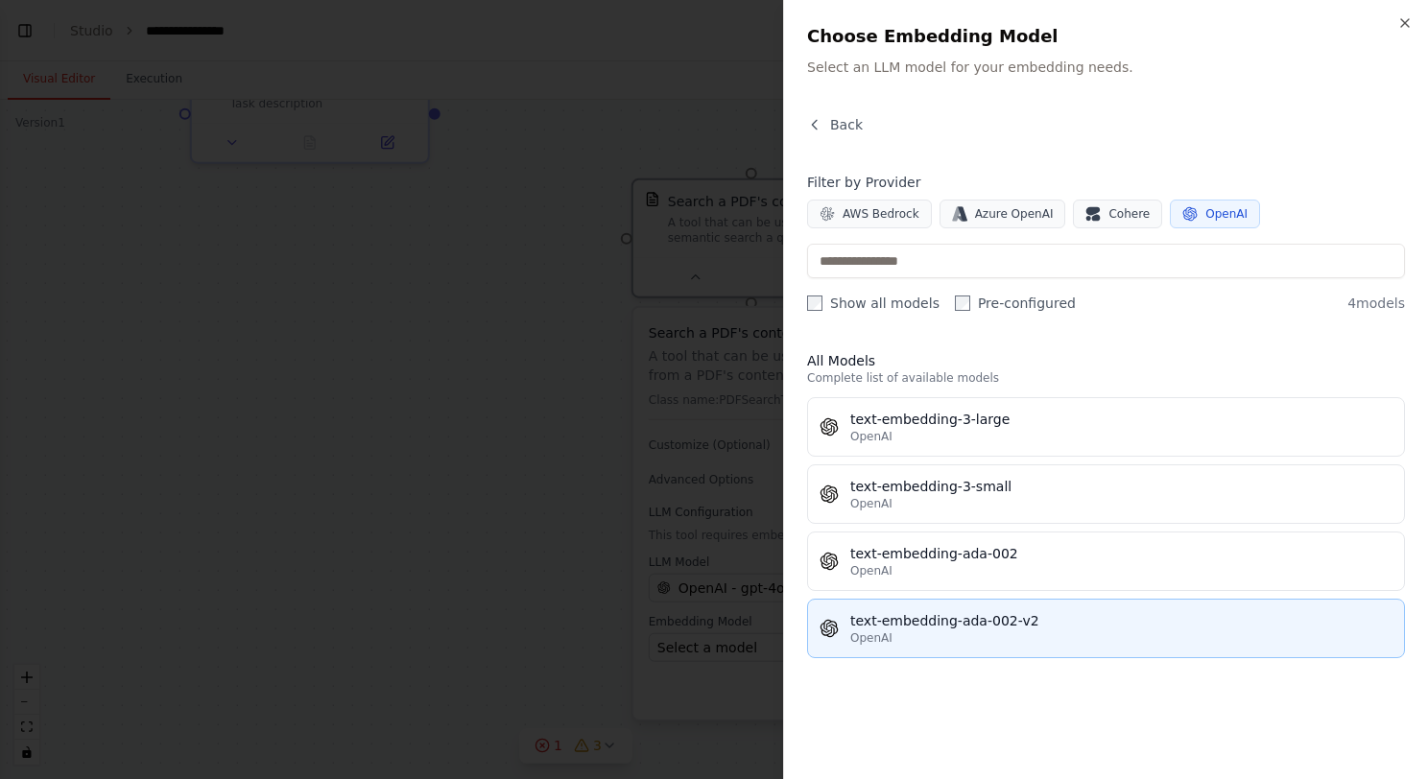
click at [1031, 616] on div "text-embedding-ada-002-v2" at bounding box center [1121, 620] width 542 height 19
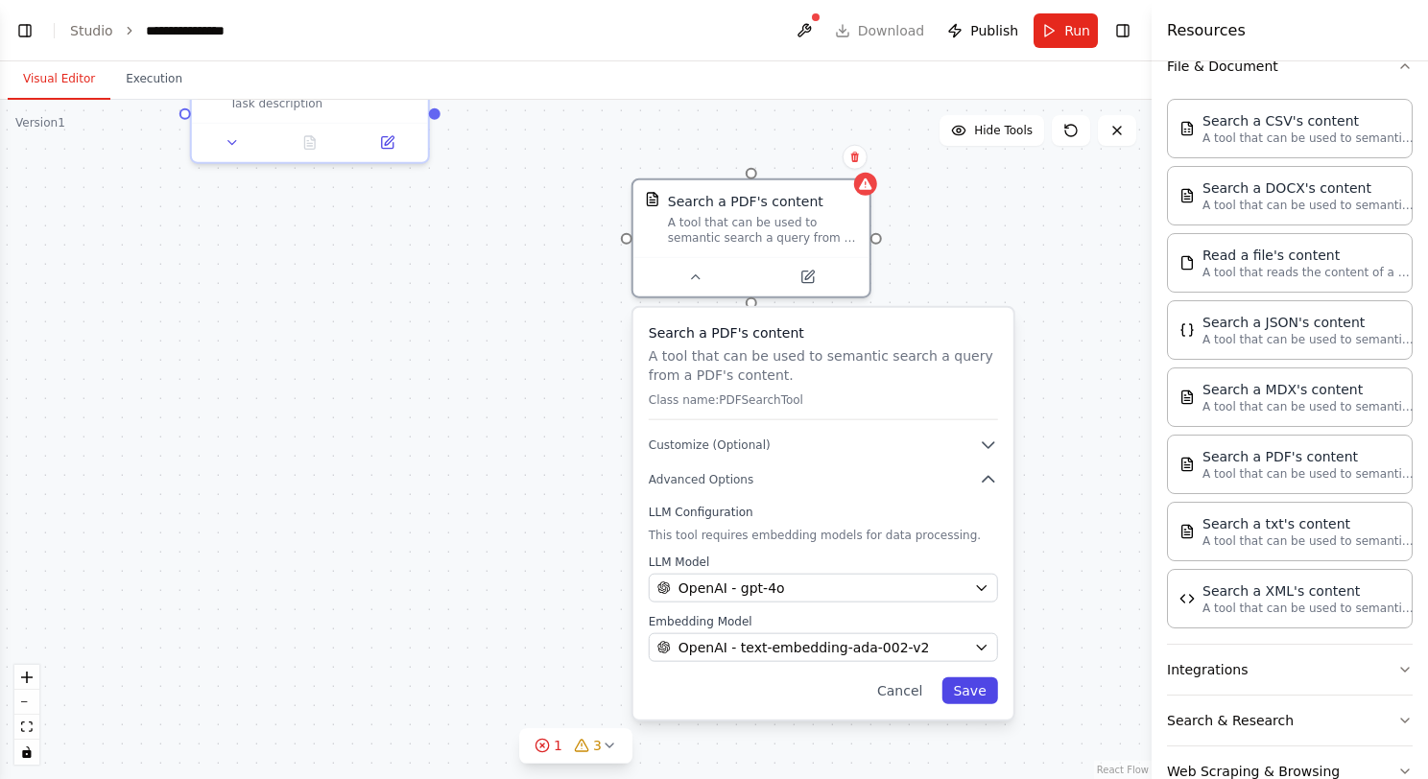
click at [974, 685] on button "Save" at bounding box center [969, 690] width 56 height 27
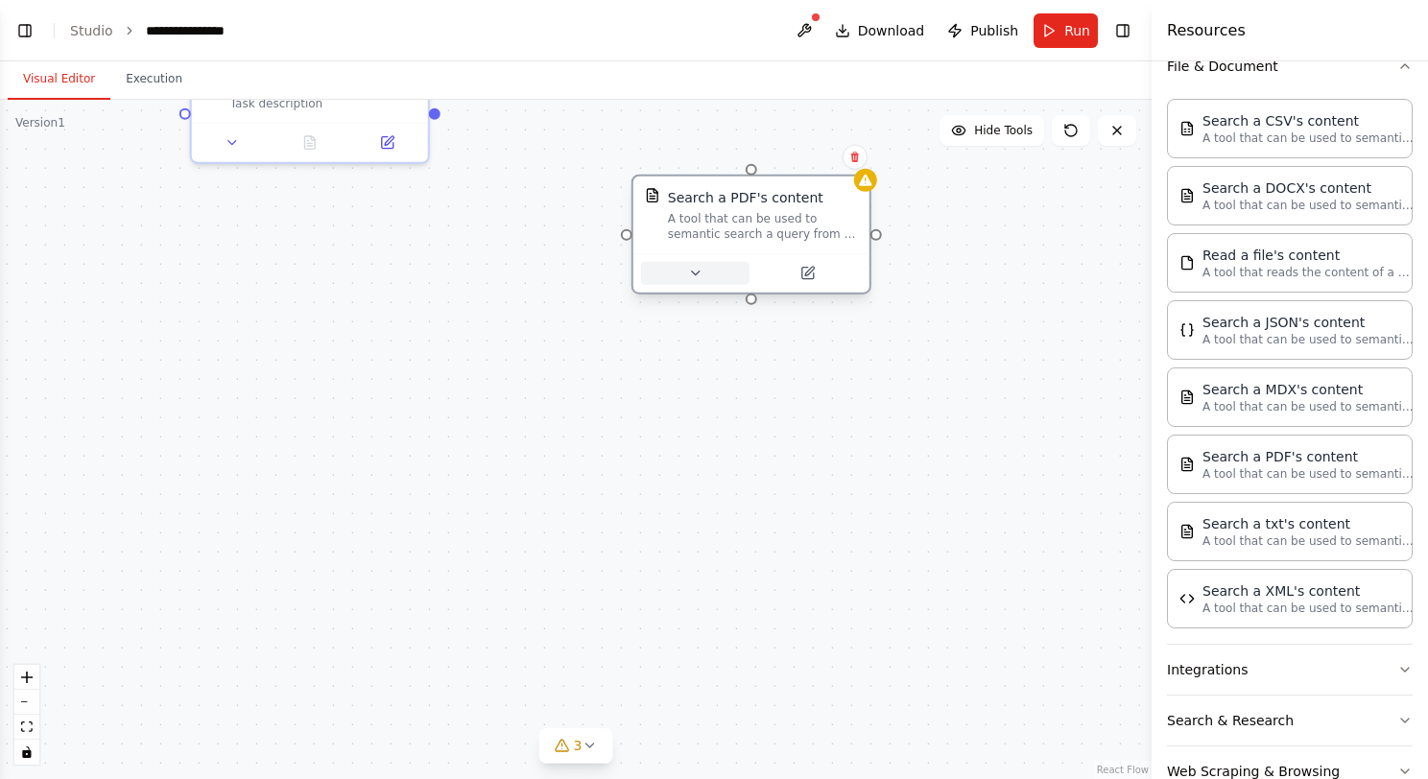
click at [693, 266] on icon at bounding box center [694, 273] width 15 height 15
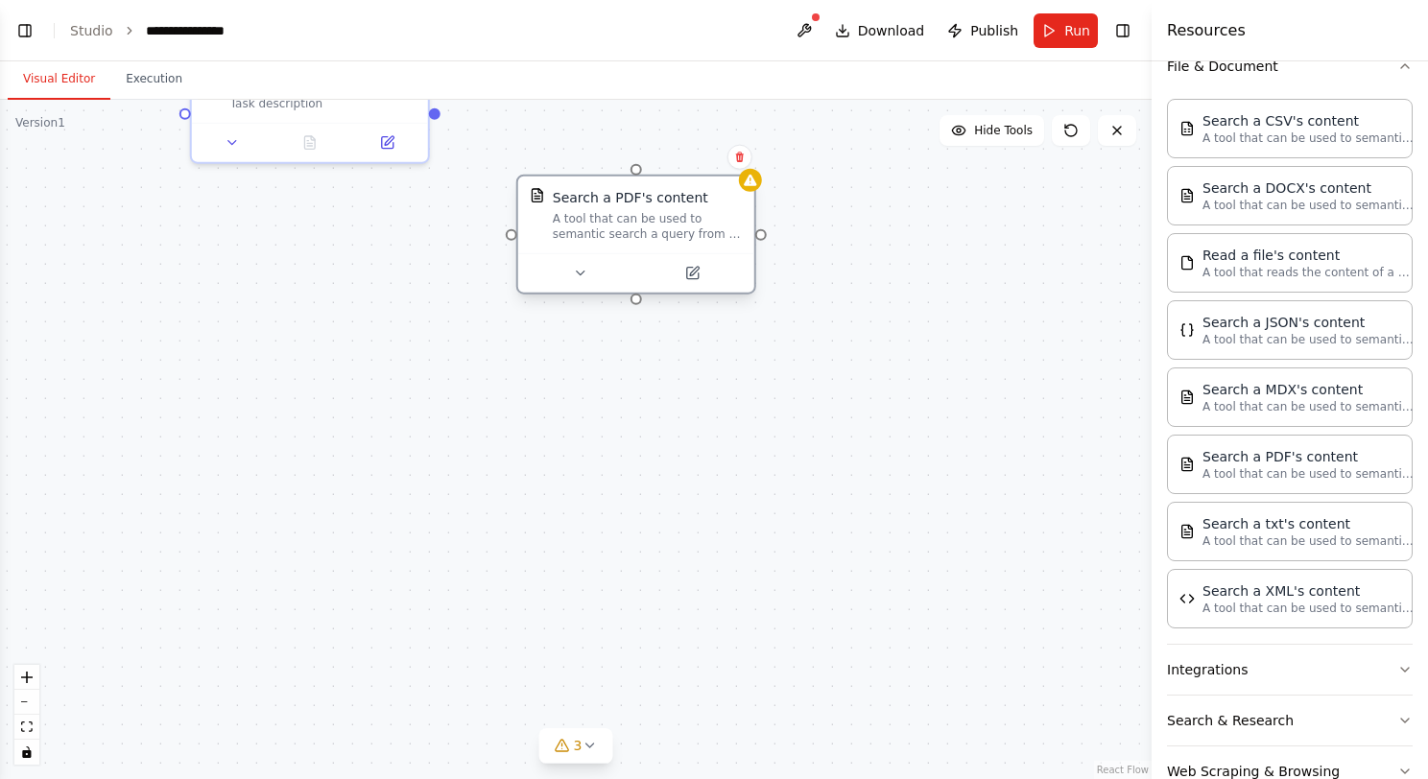
drag, startPoint x: 781, startPoint y: 222, endPoint x: 655, endPoint y: 219, distance: 125.7
click at [655, 219] on div "A tool that can be used to semantic search a query from a PDF's content." at bounding box center [648, 226] width 190 height 31
click at [558, 277] on icon at bounding box center [560, 273] width 15 height 15
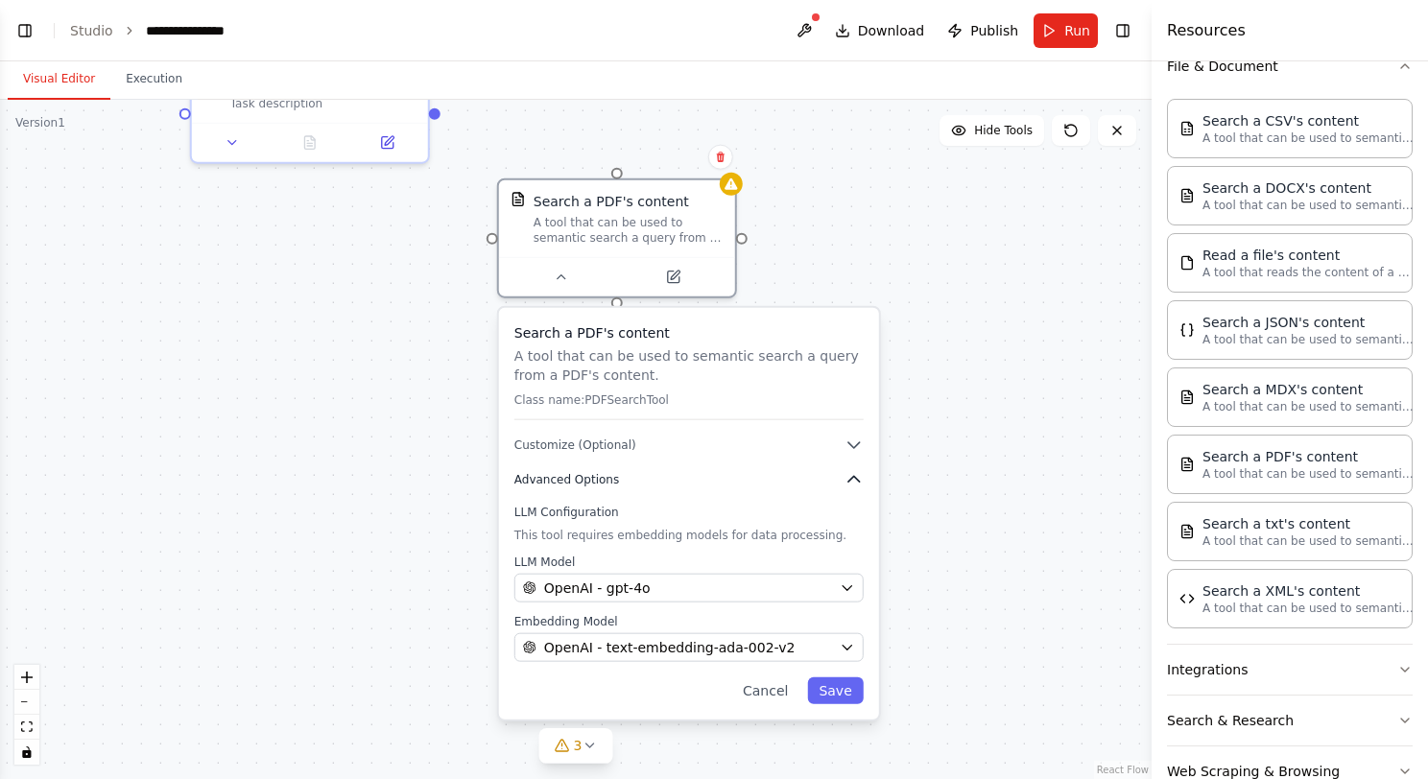
click at [851, 474] on icon "button" at bounding box center [853, 479] width 19 height 19
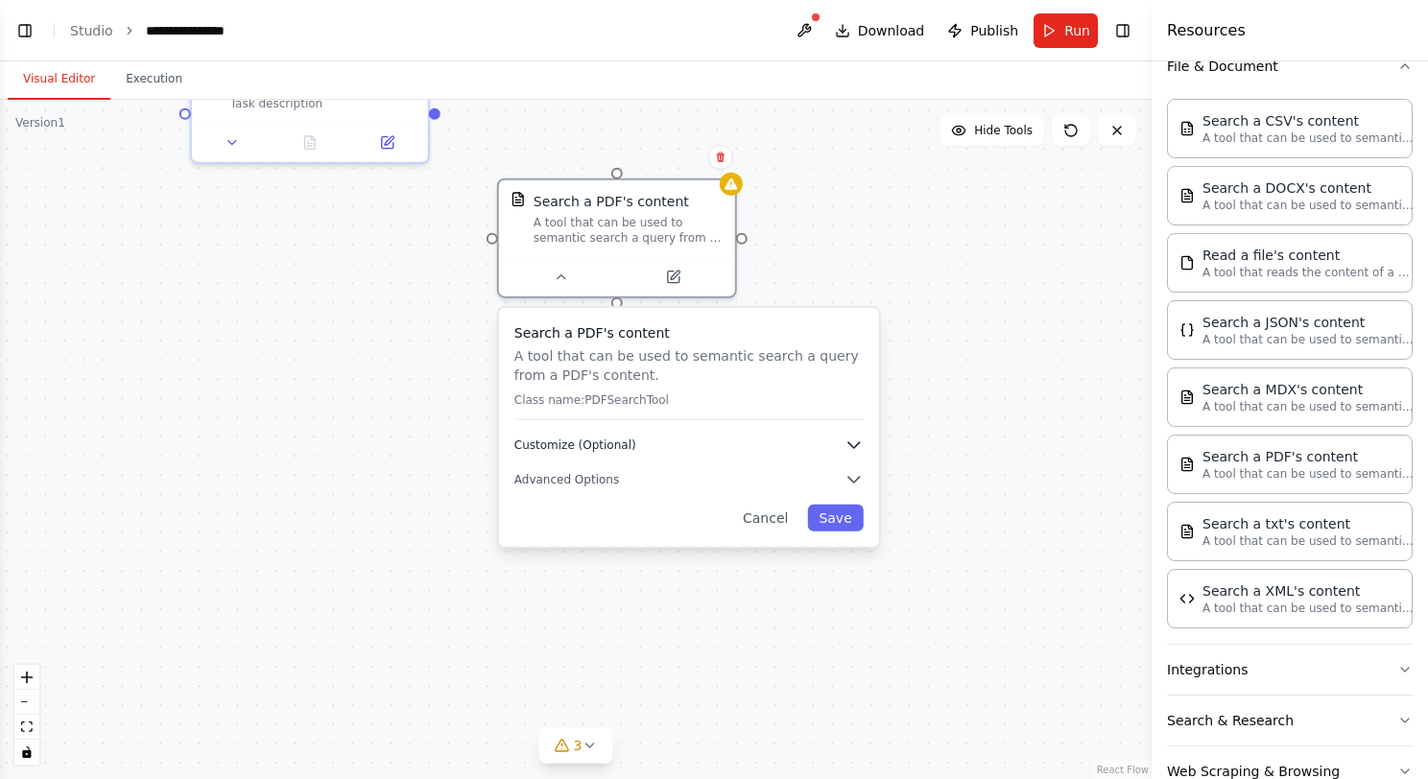
click at [856, 449] on icon "button" at bounding box center [853, 445] width 19 height 19
click at [856, 444] on icon "button" at bounding box center [854, 445] width 12 height 6
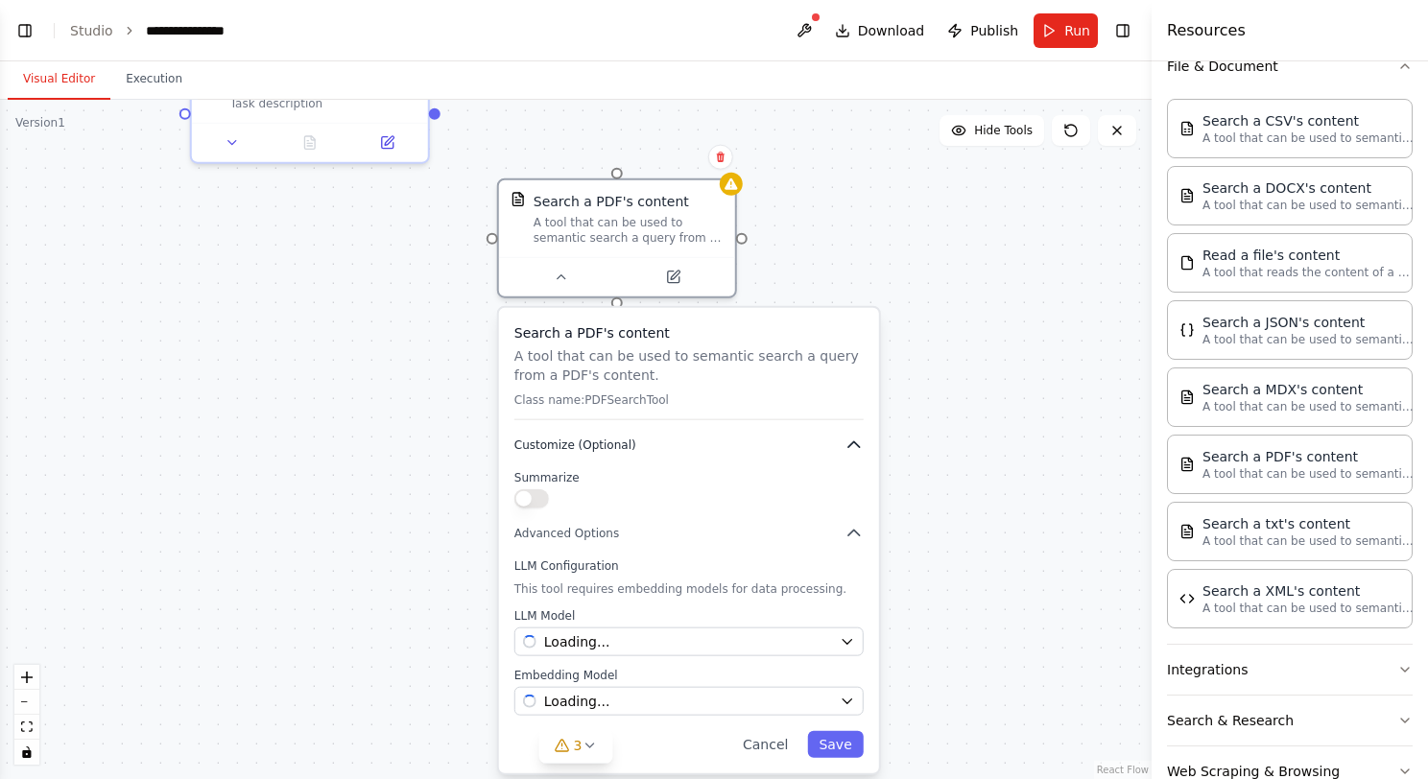
click at [856, 444] on icon "button" at bounding box center [854, 444] width 12 height 6
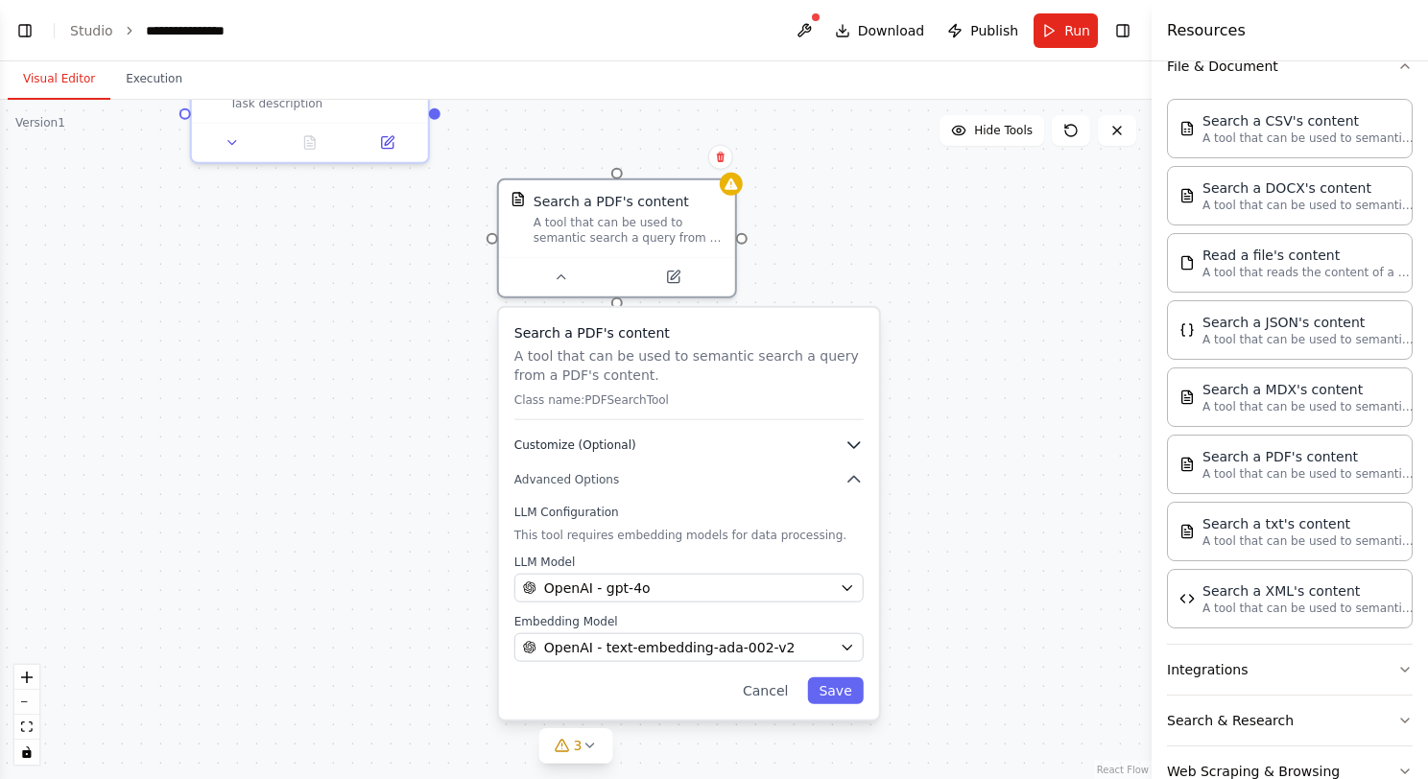
click at [856, 444] on icon "button" at bounding box center [854, 445] width 12 height 6
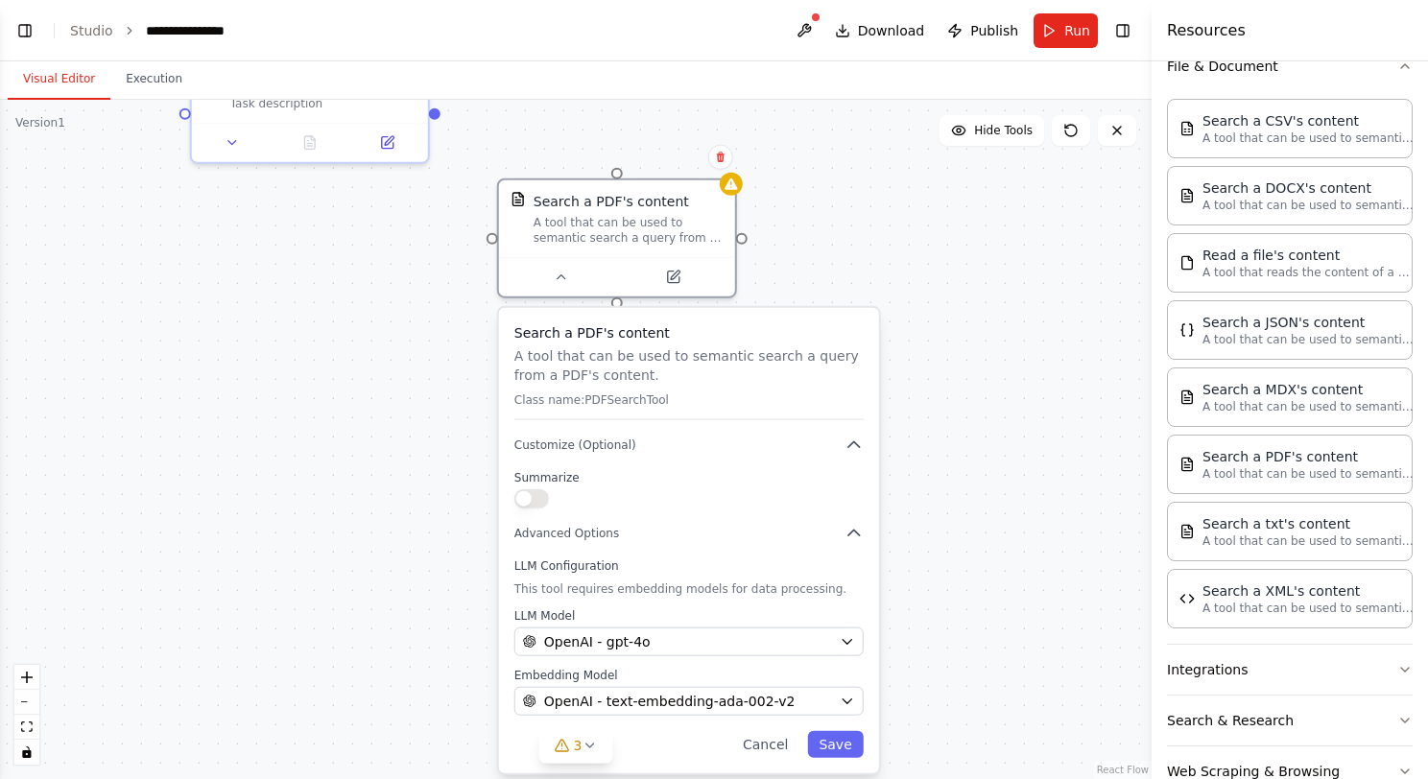
click at [538, 496] on button "button" at bounding box center [531, 498] width 35 height 19
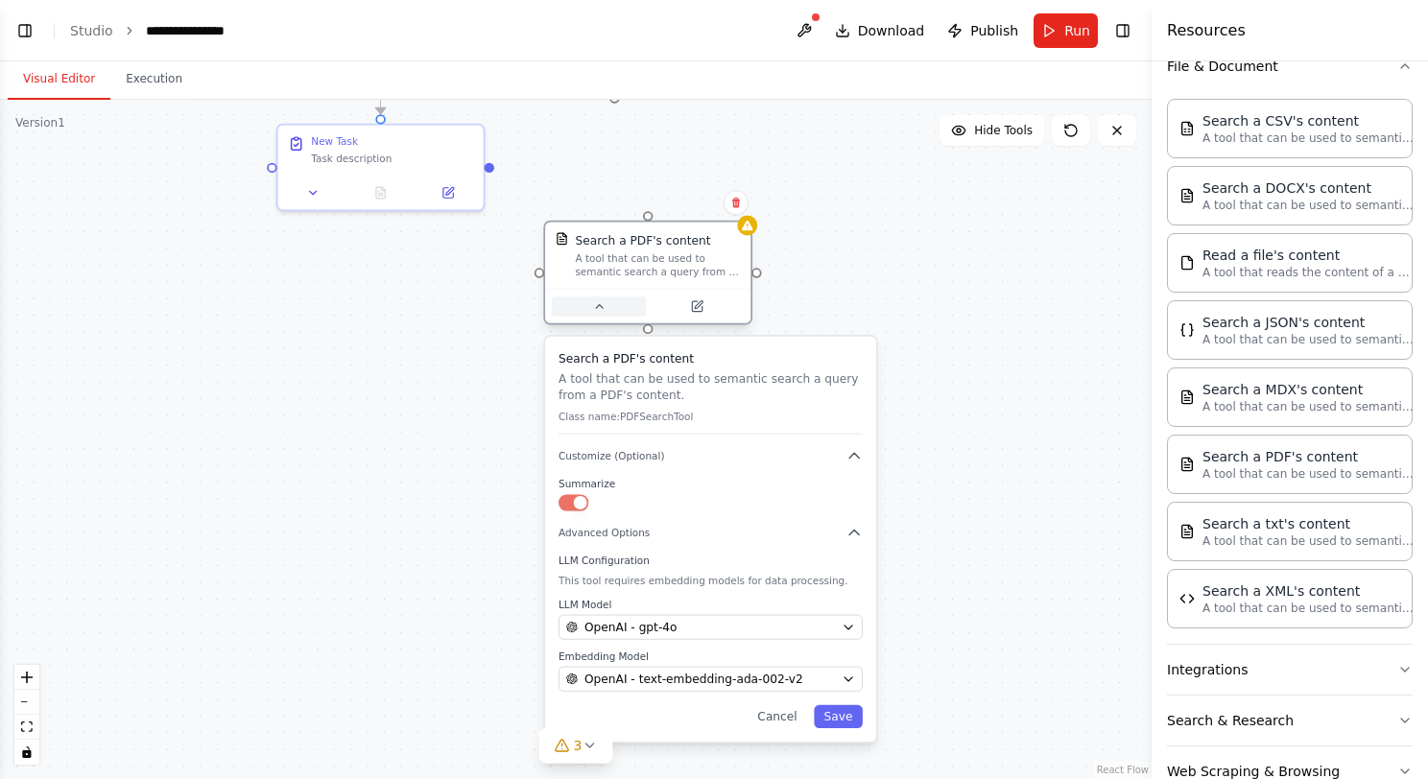
click at [595, 303] on icon at bounding box center [598, 305] width 13 height 13
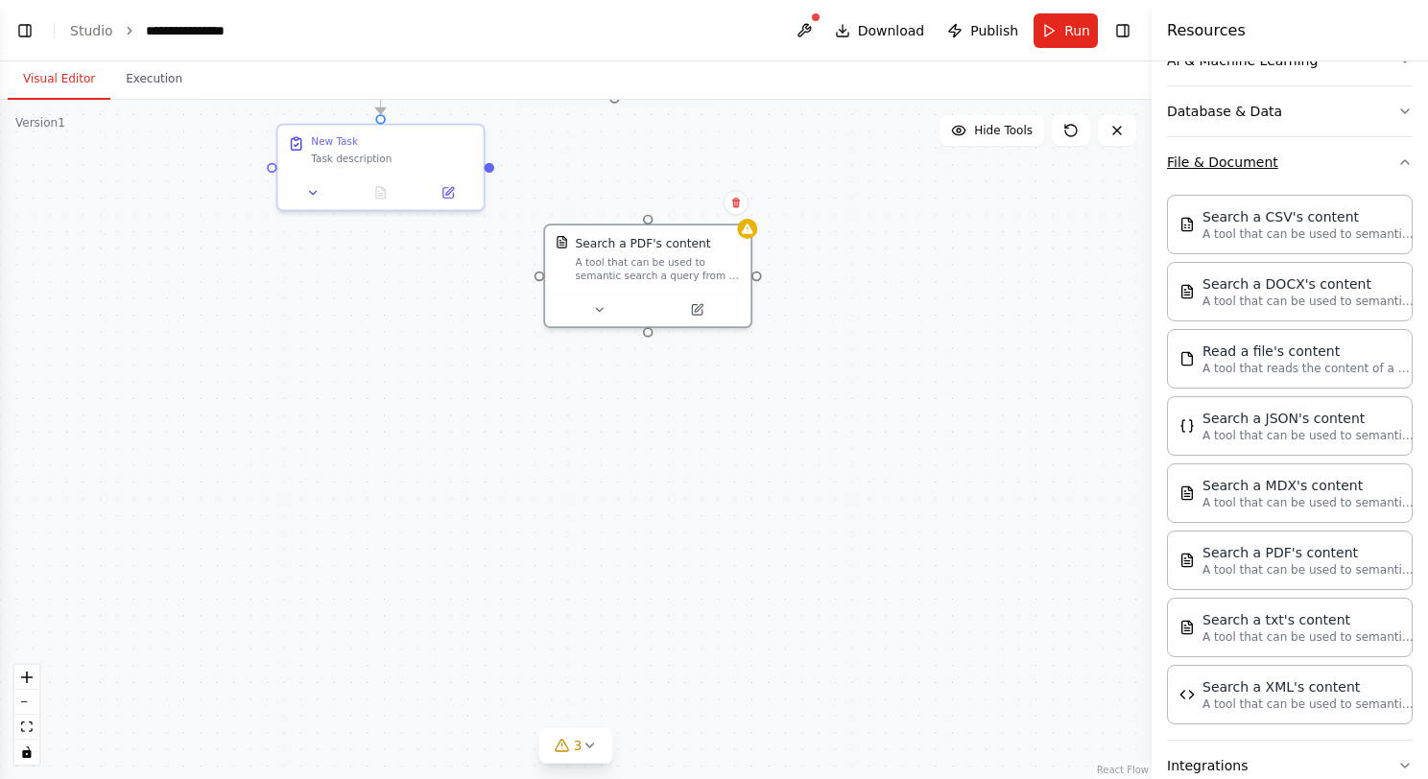
click at [1229, 169] on ya-tr-span "File & Document" at bounding box center [1222, 162] width 111 height 19
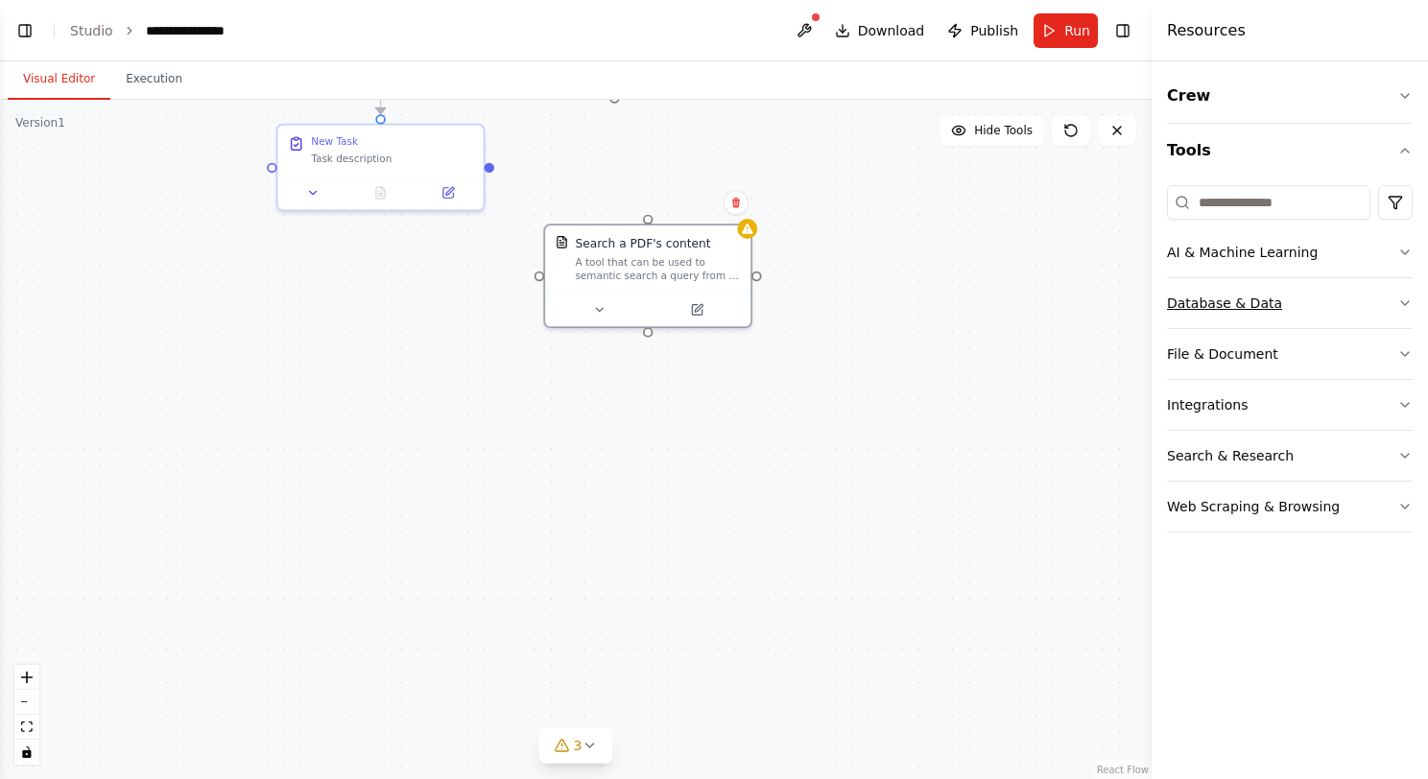
click at [1289, 302] on button "Database & Data" at bounding box center [1290, 303] width 246 height 50
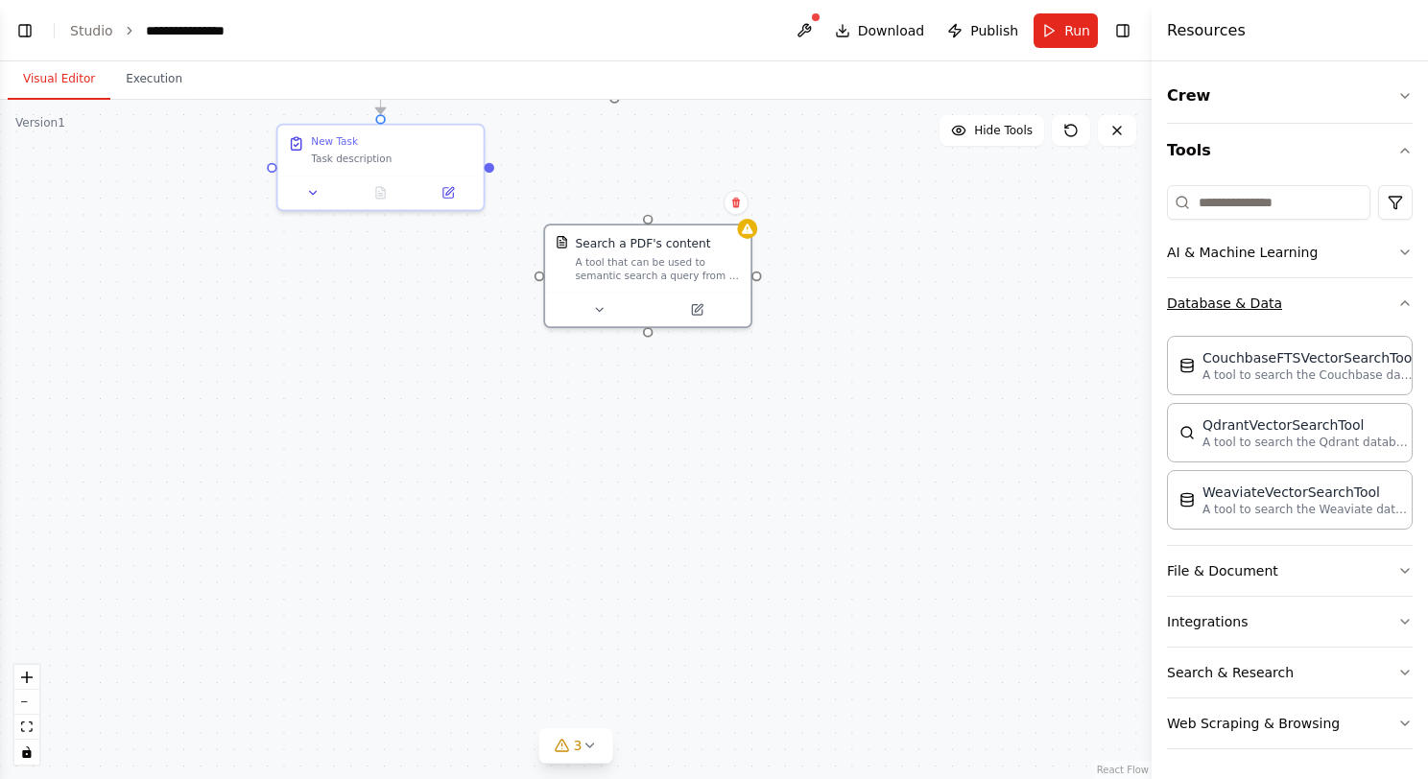
click at [1289, 302] on button "Database & Data" at bounding box center [1290, 303] width 246 height 50
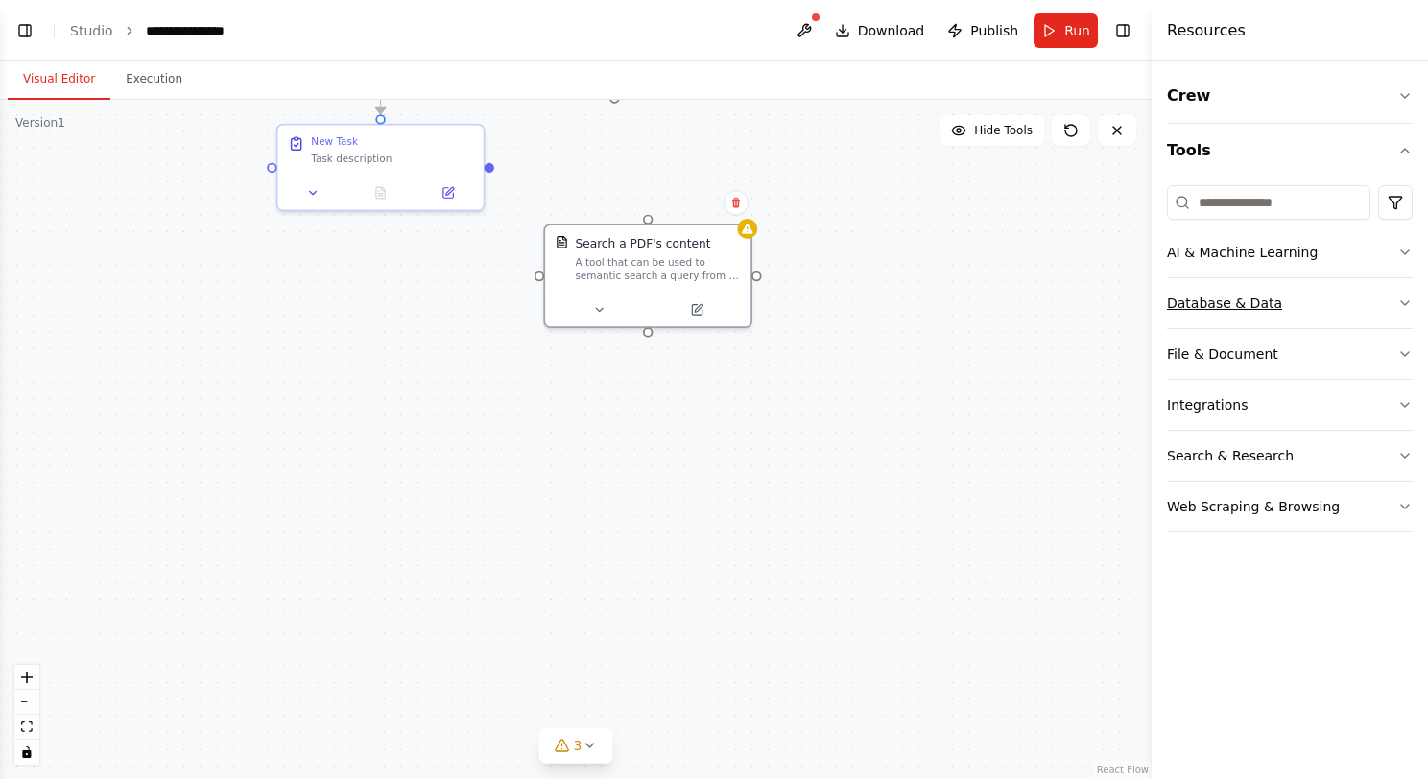
click at [1289, 308] on button "Database & Data" at bounding box center [1290, 303] width 246 height 50
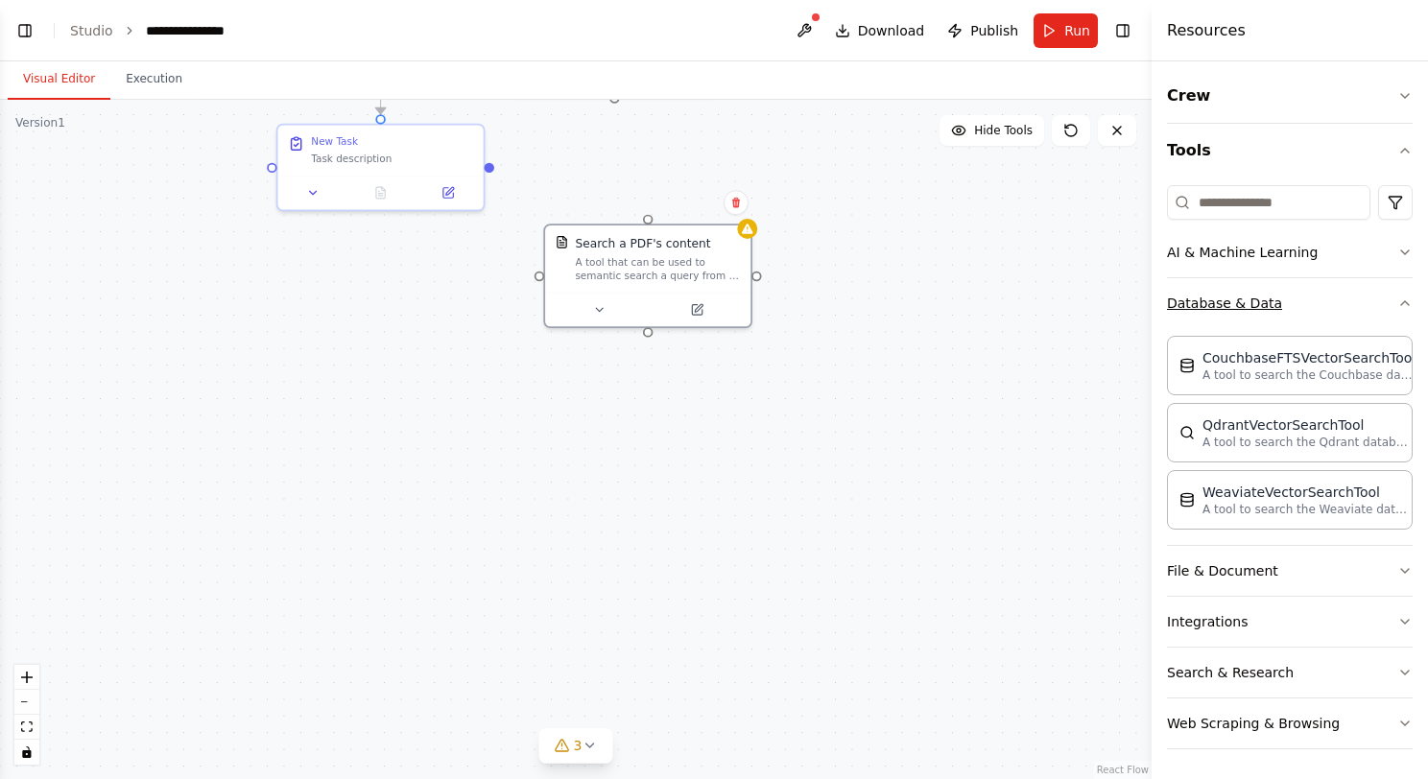
click at [1289, 308] on button "Database & Data" at bounding box center [1290, 303] width 246 height 50
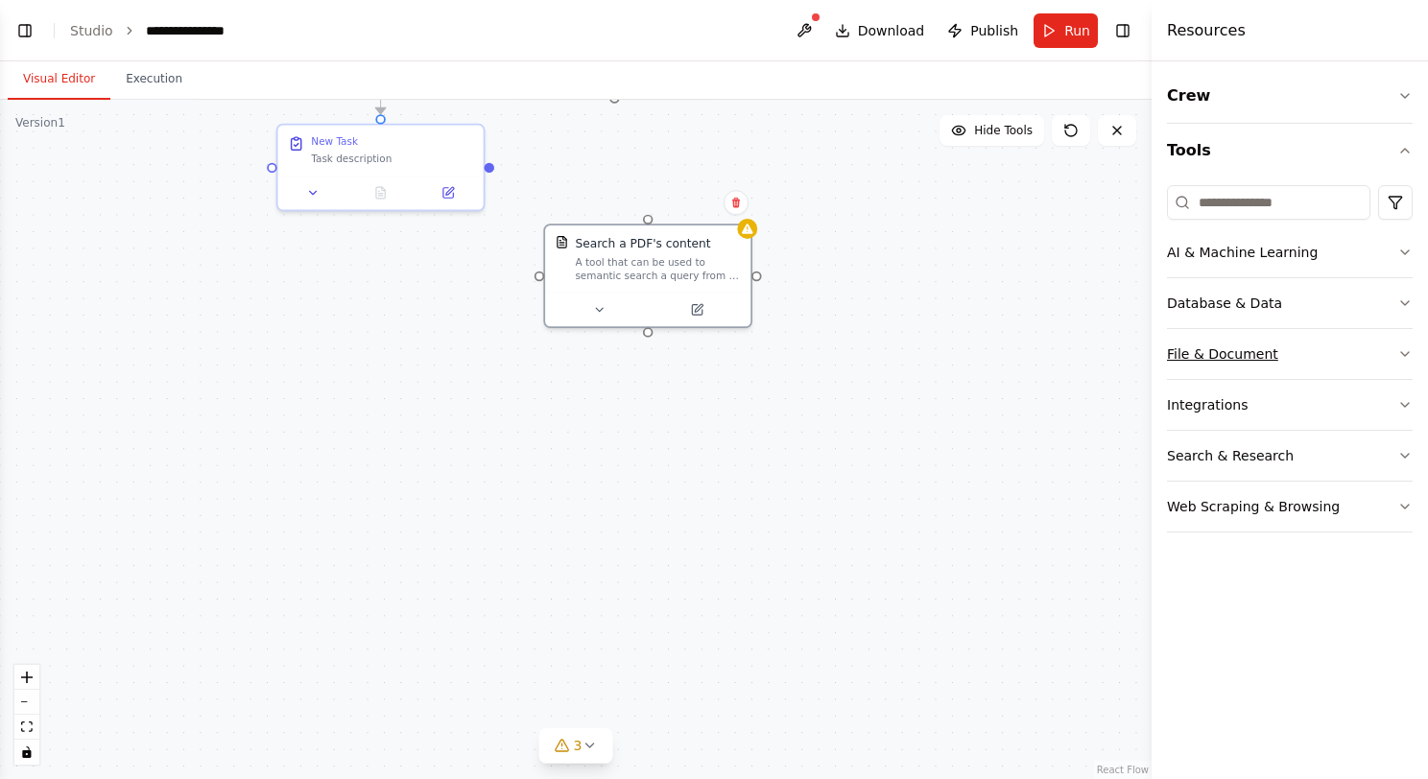
click at [1290, 357] on button "File & Document" at bounding box center [1290, 354] width 246 height 50
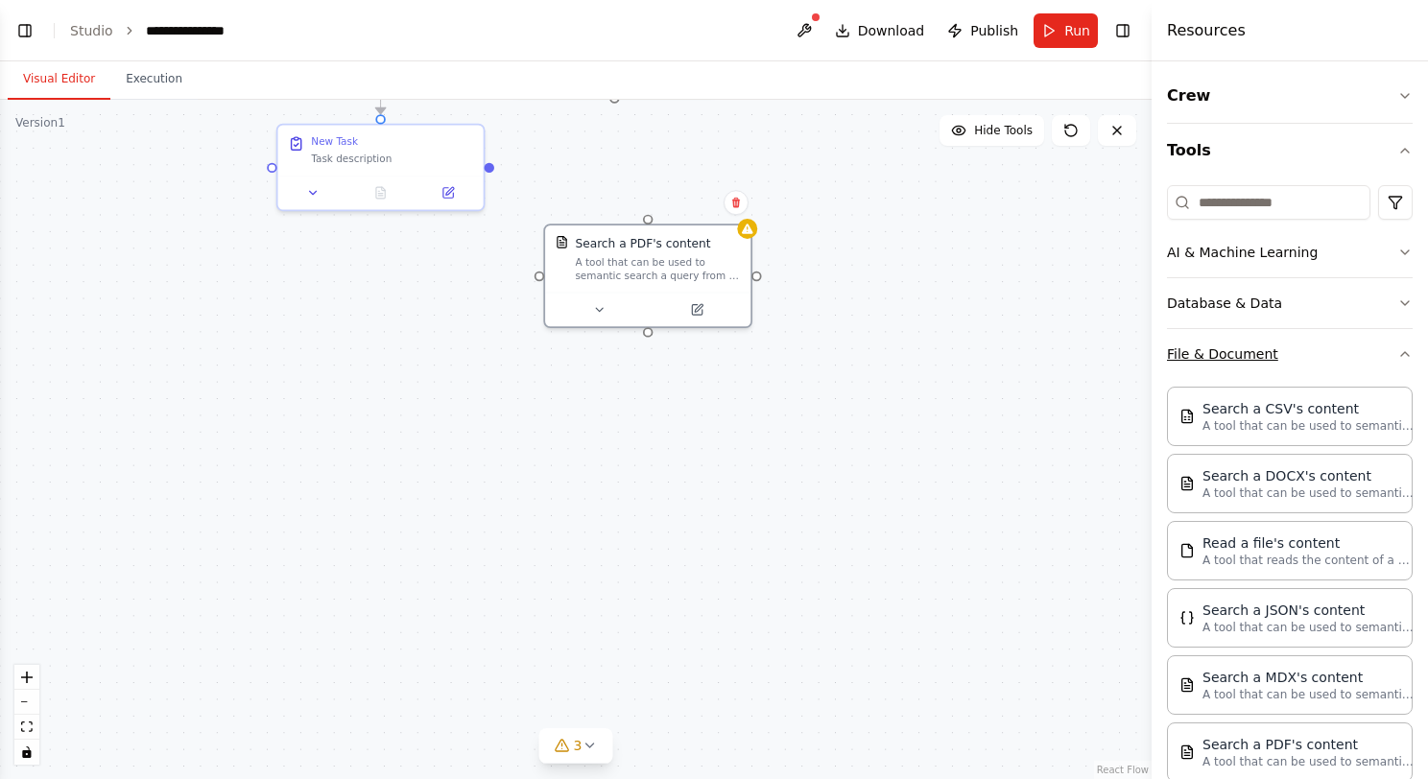
click at [1290, 349] on button "File & Document" at bounding box center [1290, 354] width 246 height 50
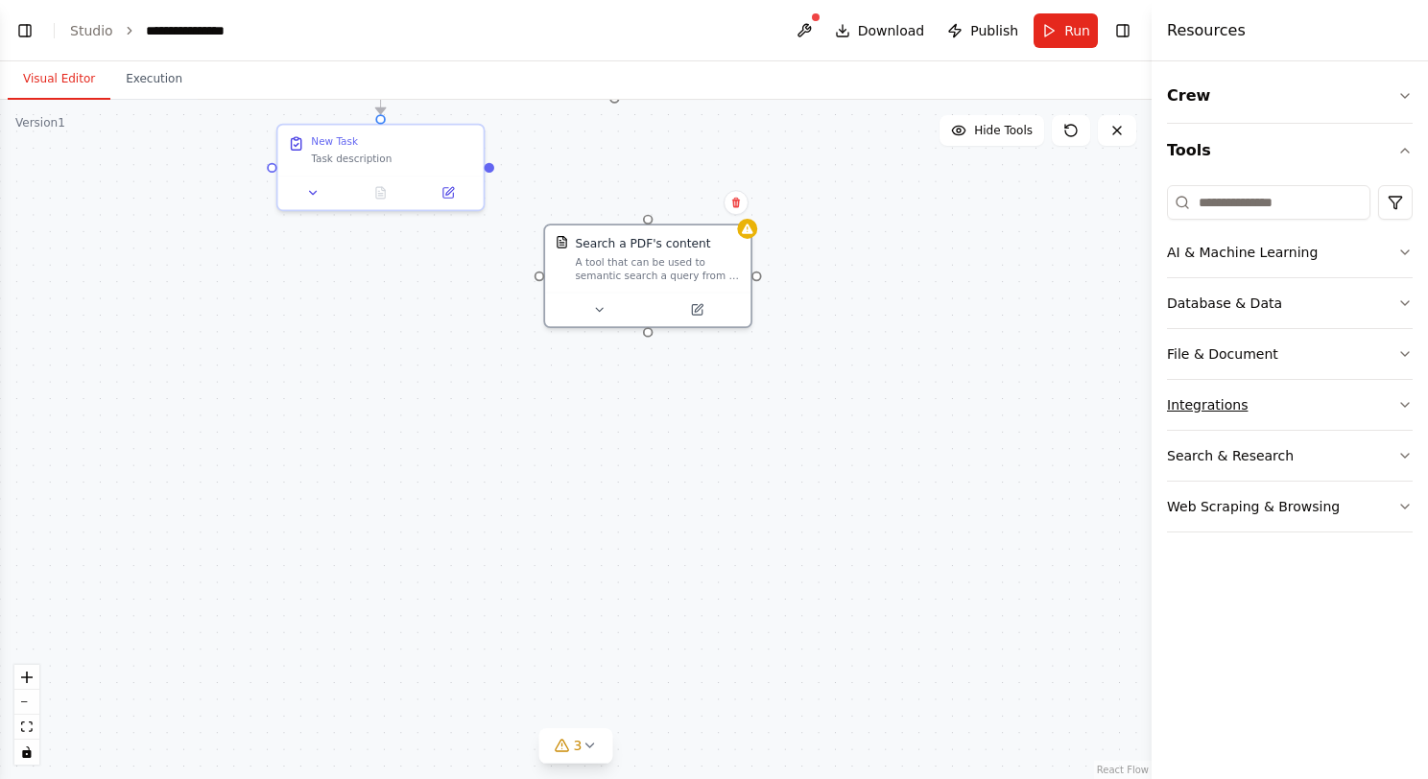
click at [1296, 407] on button "Integrations" at bounding box center [1290, 405] width 246 height 50
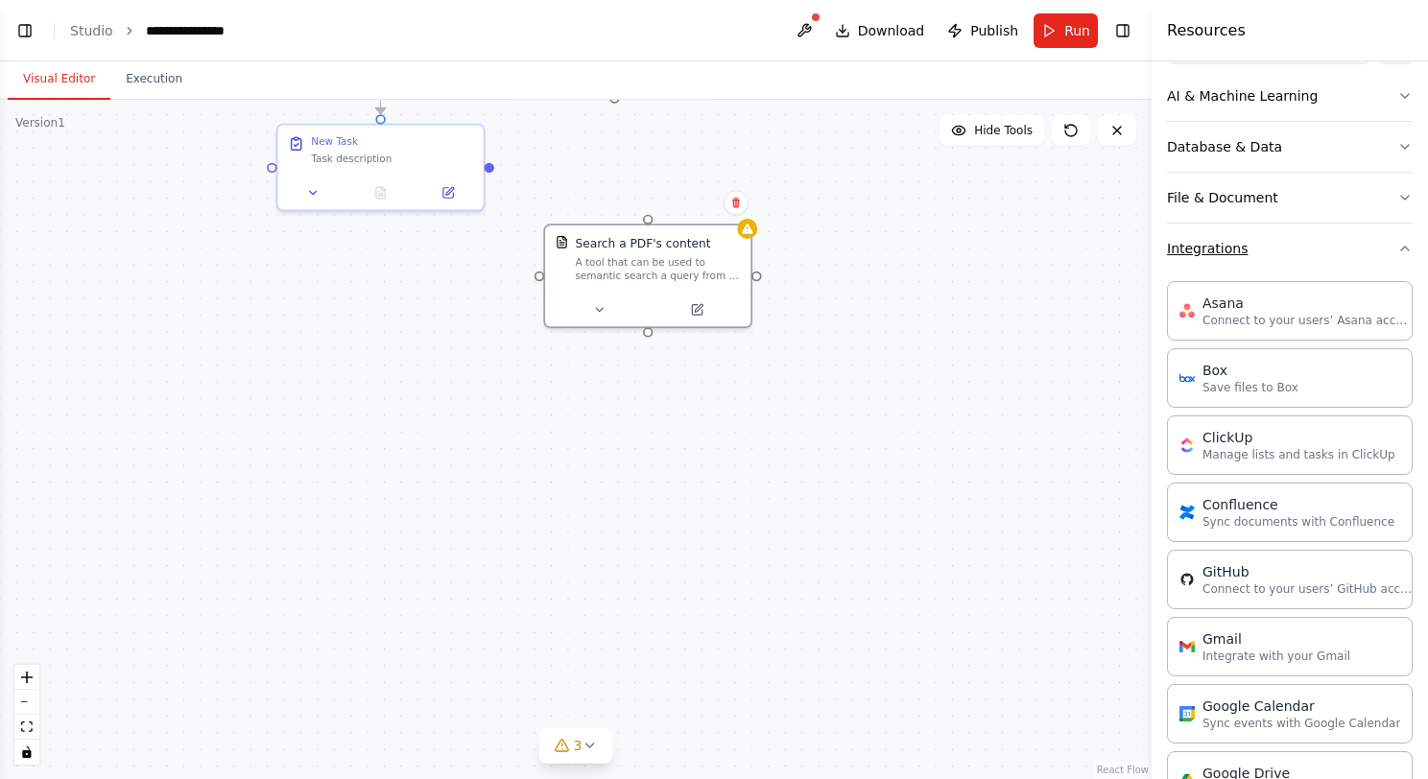
scroll to position [78, 0]
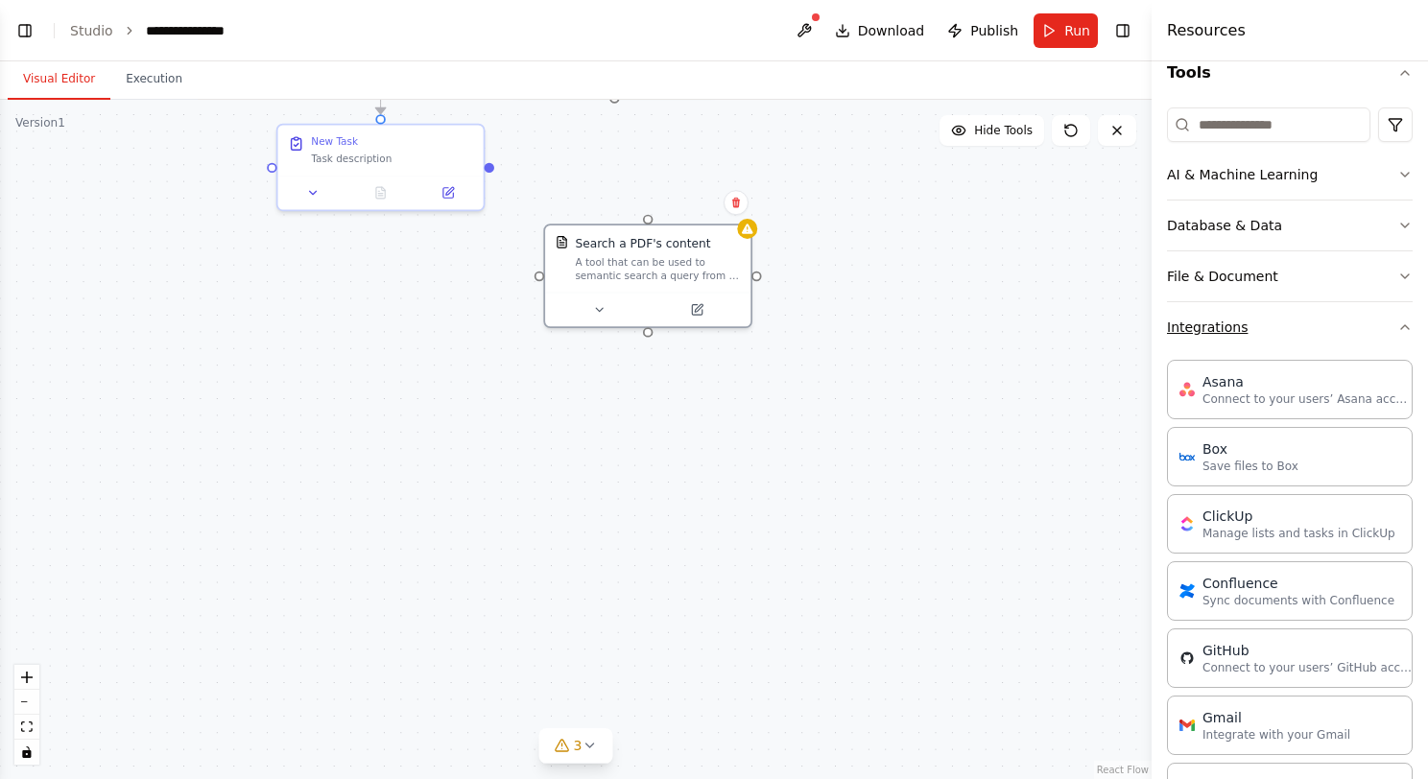
click at [1299, 338] on button "Integrations" at bounding box center [1290, 327] width 246 height 50
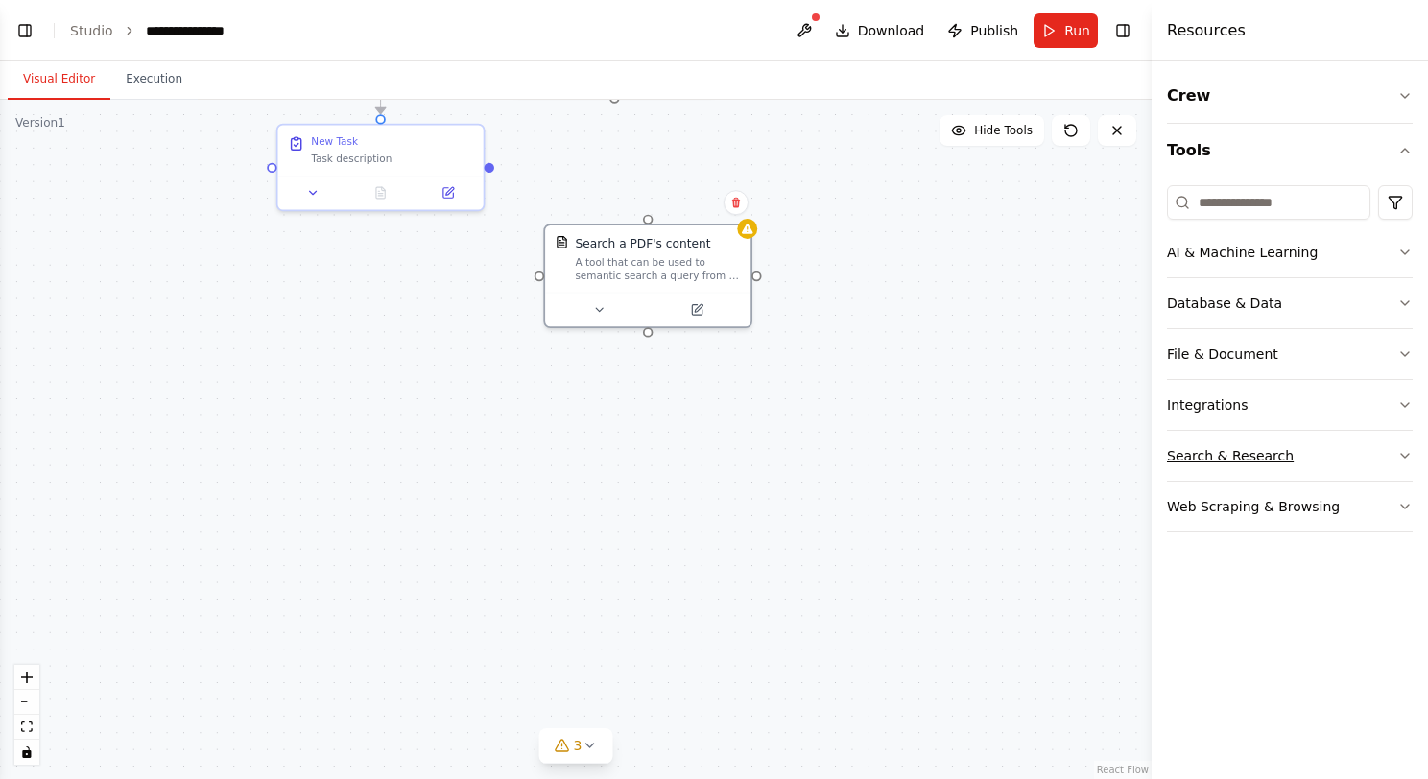
click at [1301, 454] on button "Search & Research" at bounding box center [1290, 456] width 246 height 50
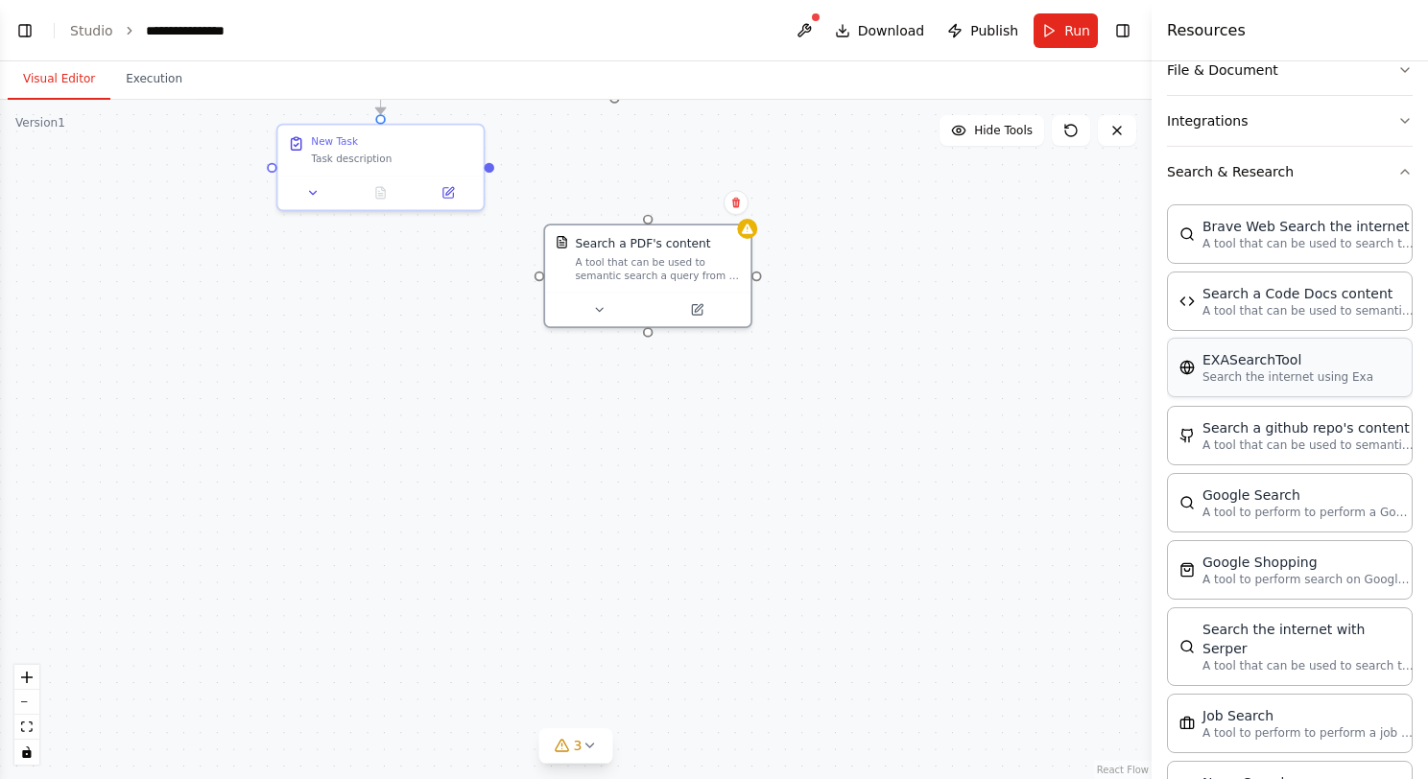
scroll to position [288, 0]
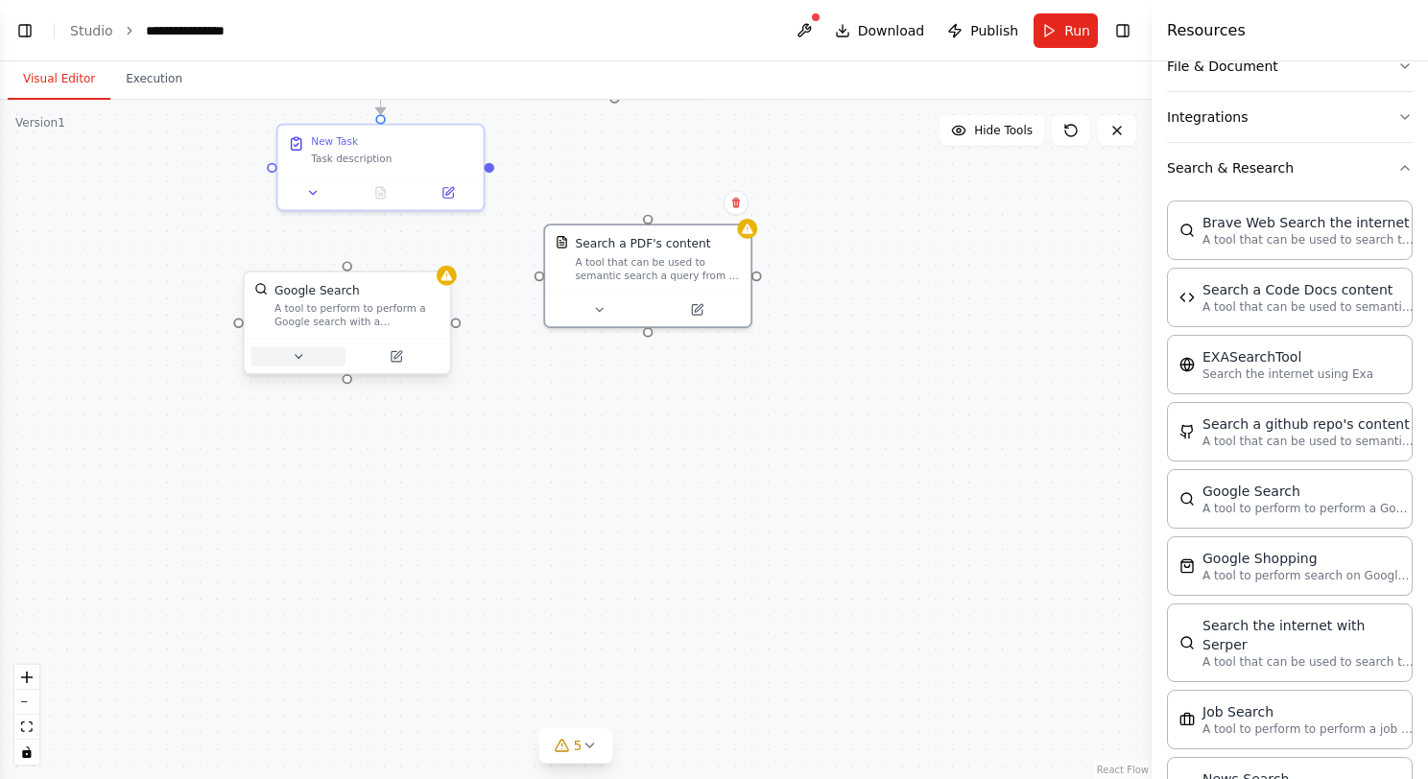
click at [293, 356] on icon at bounding box center [298, 356] width 13 height 13
click at [553, 530] on icon "button" at bounding box center [553, 536] width 16 height 16
click at [555, 534] on icon "button" at bounding box center [554, 536] width 10 height 5
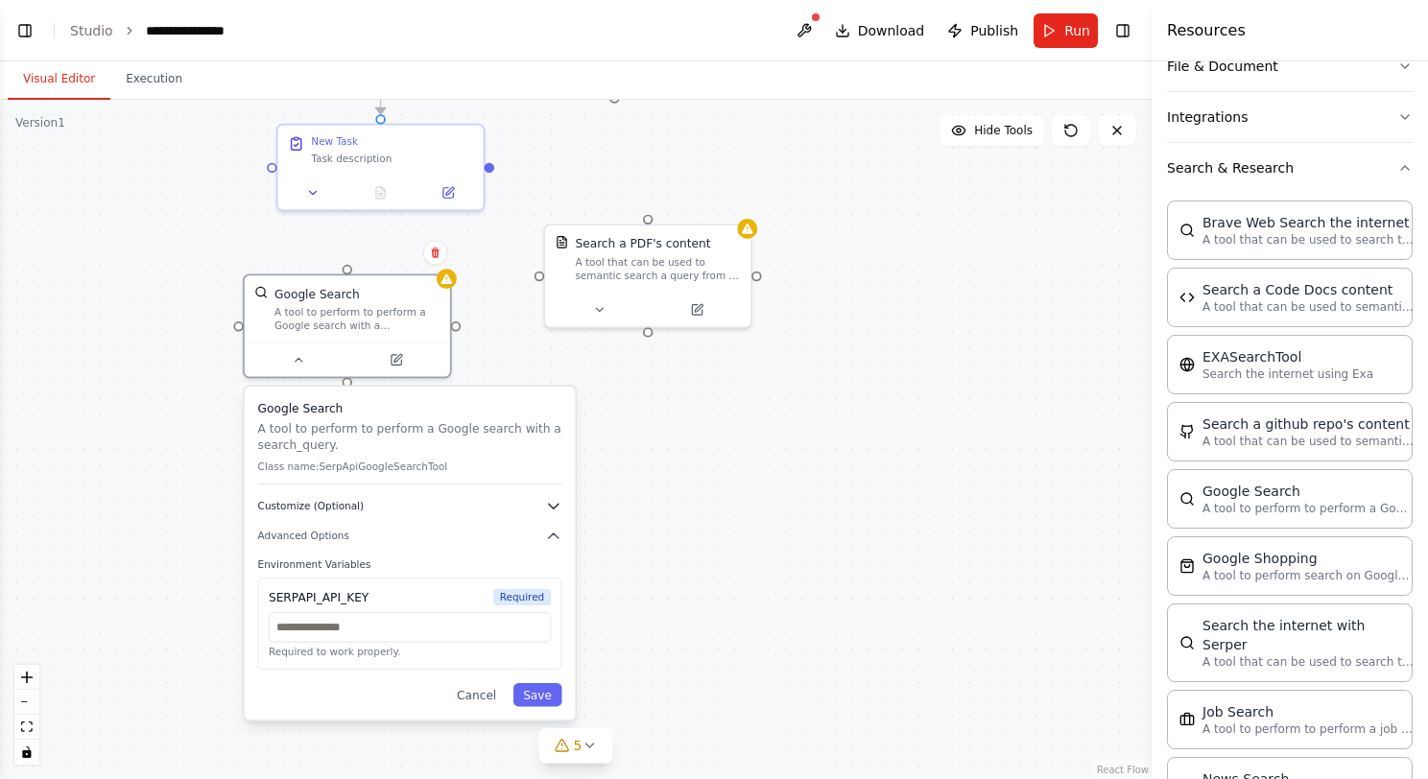
click at [551, 504] on icon "button" at bounding box center [554, 506] width 10 height 5
click at [553, 502] on icon "button" at bounding box center [553, 506] width 16 height 16
click at [553, 501] on icon "button" at bounding box center [553, 506] width 16 height 16
click at [793, 513] on button at bounding box center [783, 523] width 94 height 20
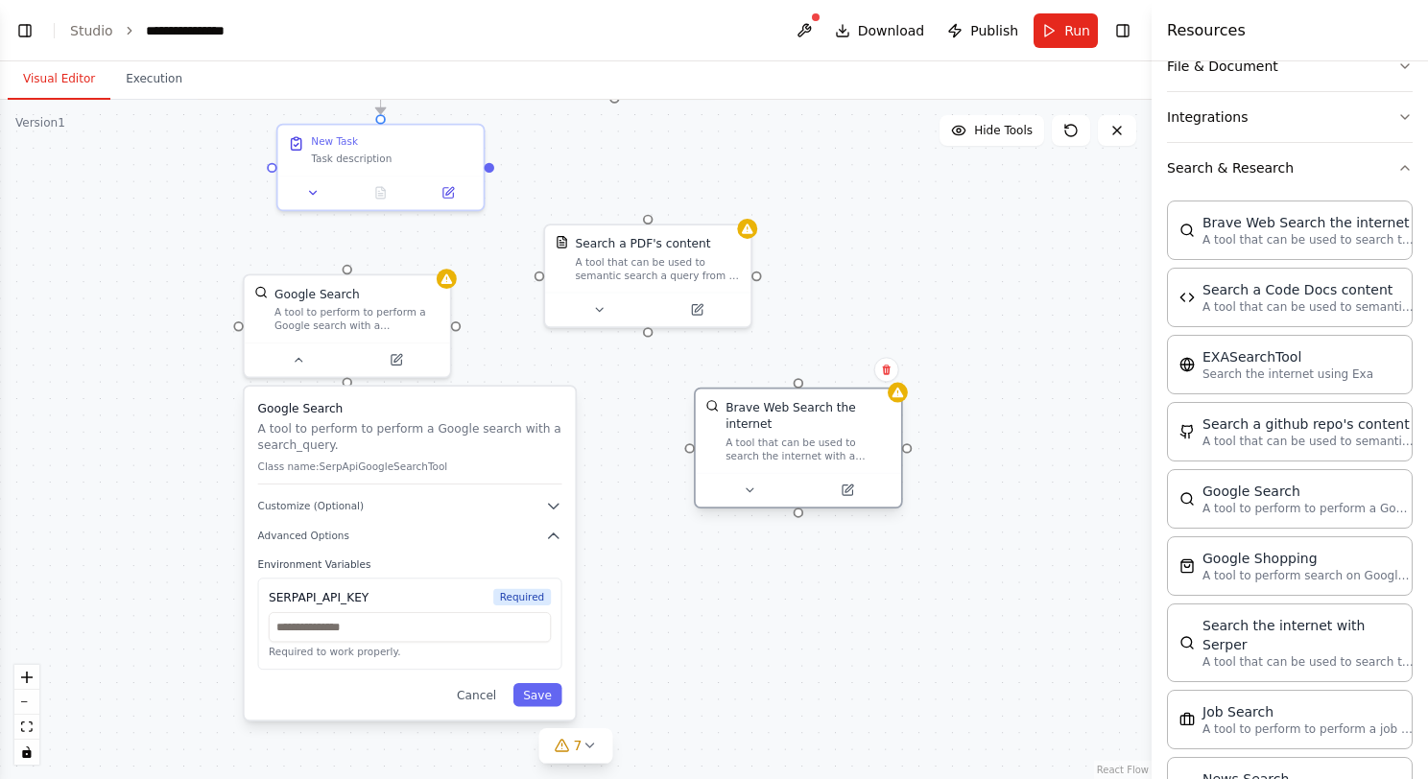
drag, startPoint x: 806, startPoint y: 453, endPoint x: 755, endPoint y: 403, distance: 71.2
click at [755, 436] on div "A tool that can be used to search the internet with a search_query." at bounding box center [807, 449] width 165 height 27
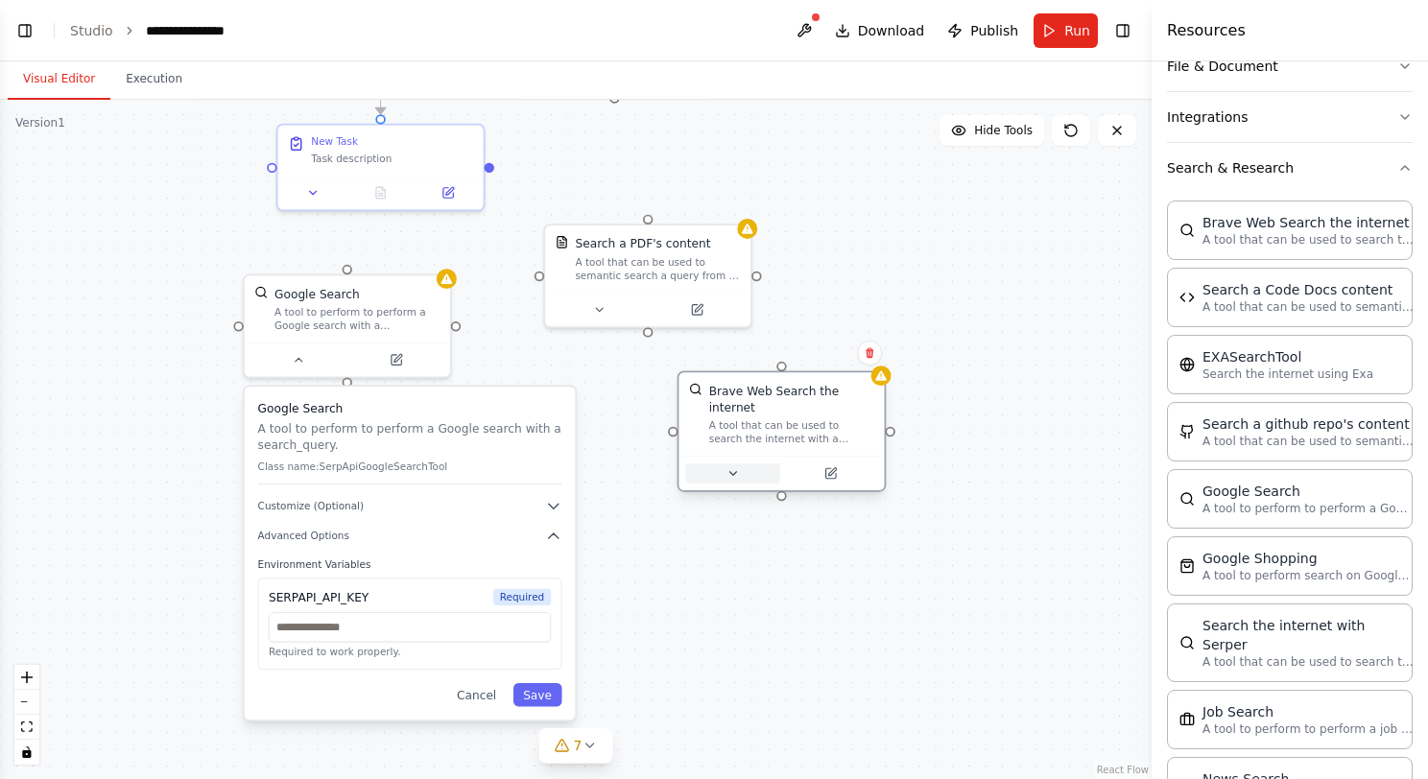
click at [729, 467] on icon at bounding box center [732, 473] width 13 height 13
click at [737, 467] on icon at bounding box center [732, 473] width 13 height 13
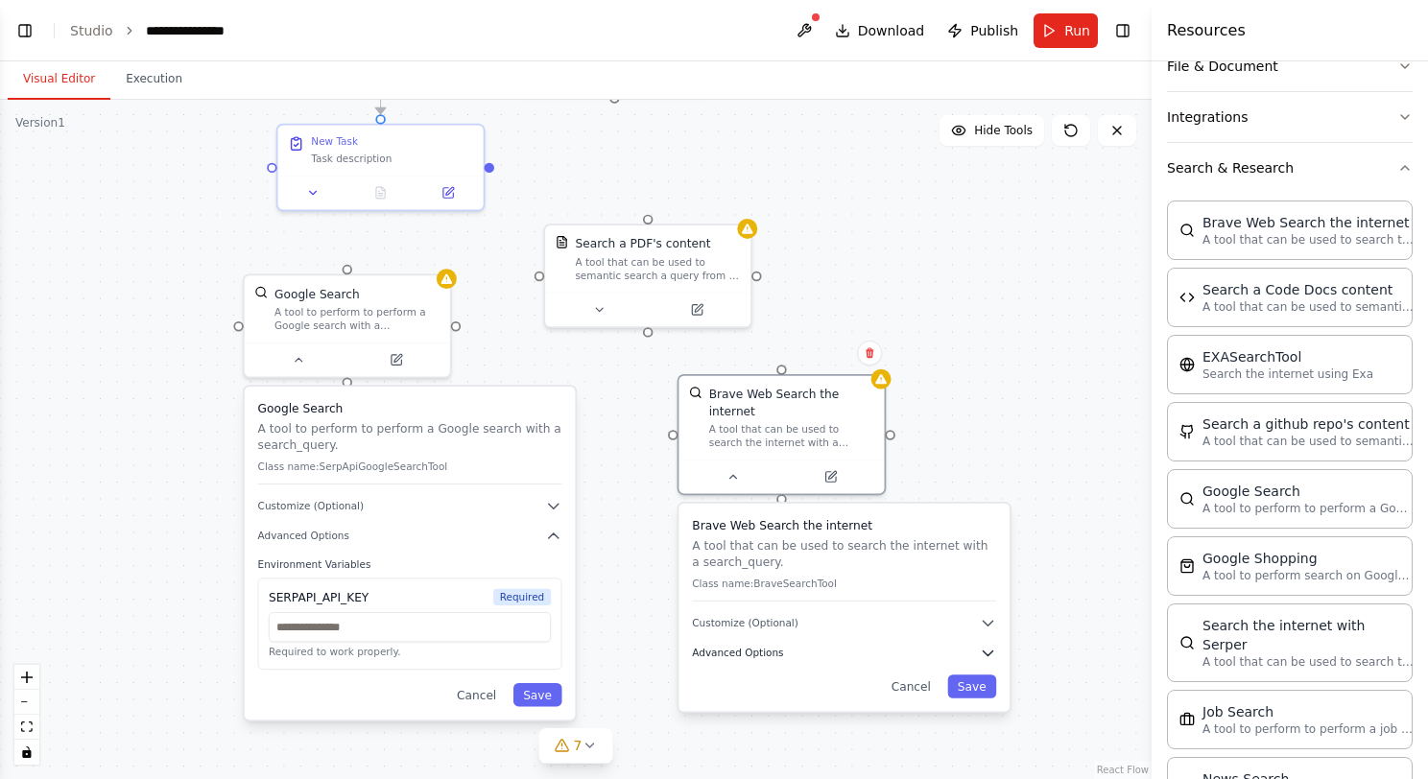
click at [986, 645] on icon "button" at bounding box center [988, 653] width 16 height 16
click at [986, 651] on icon "button" at bounding box center [988, 653] width 10 height 5
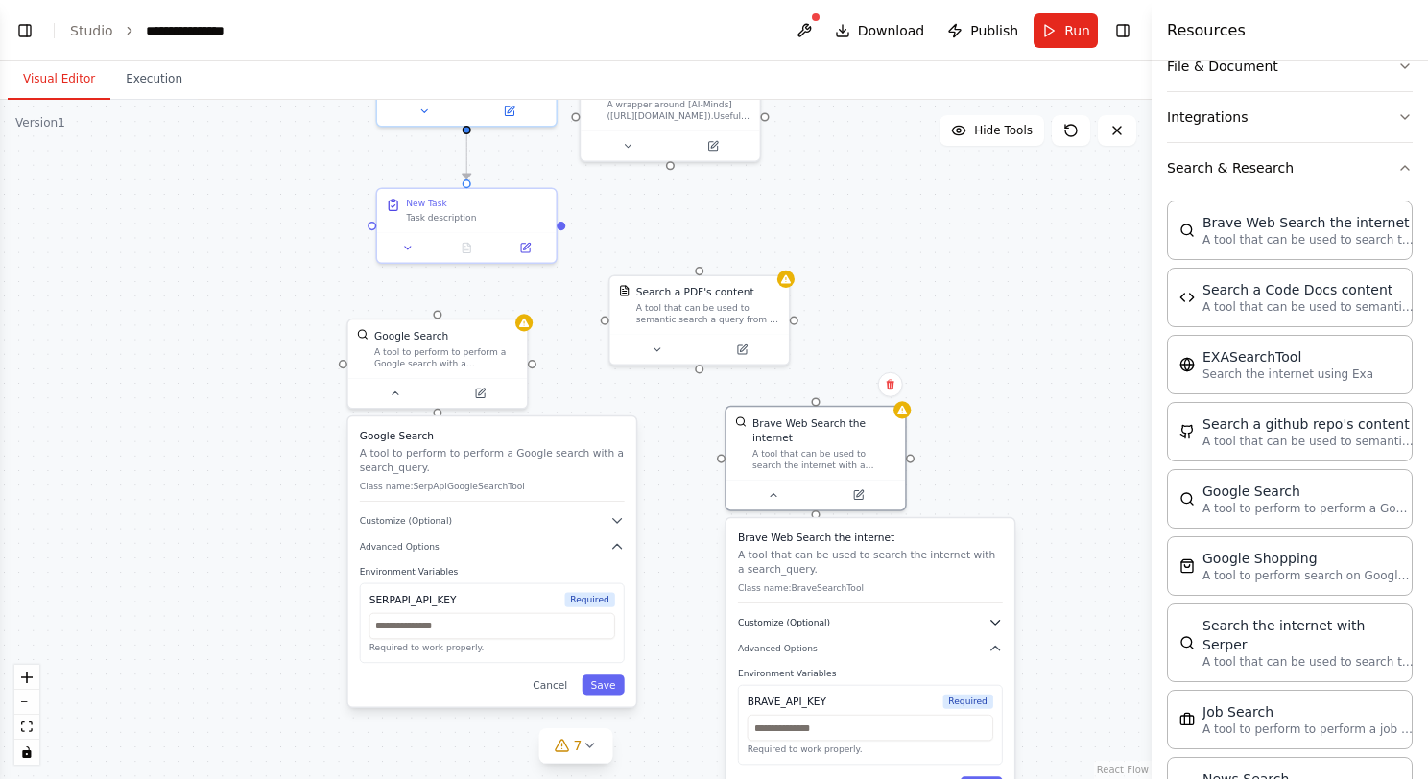
click at [994, 621] on icon "button" at bounding box center [995, 623] width 9 height 4
click at [994, 615] on icon "button" at bounding box center [995, 622] width 14 height 14
click at [891, 383] on icon at bounding box center [891, 384] width 8 height 11
click at [848, 378] on button "Confirm" at bounding box center [835, 383] width 68 height 23
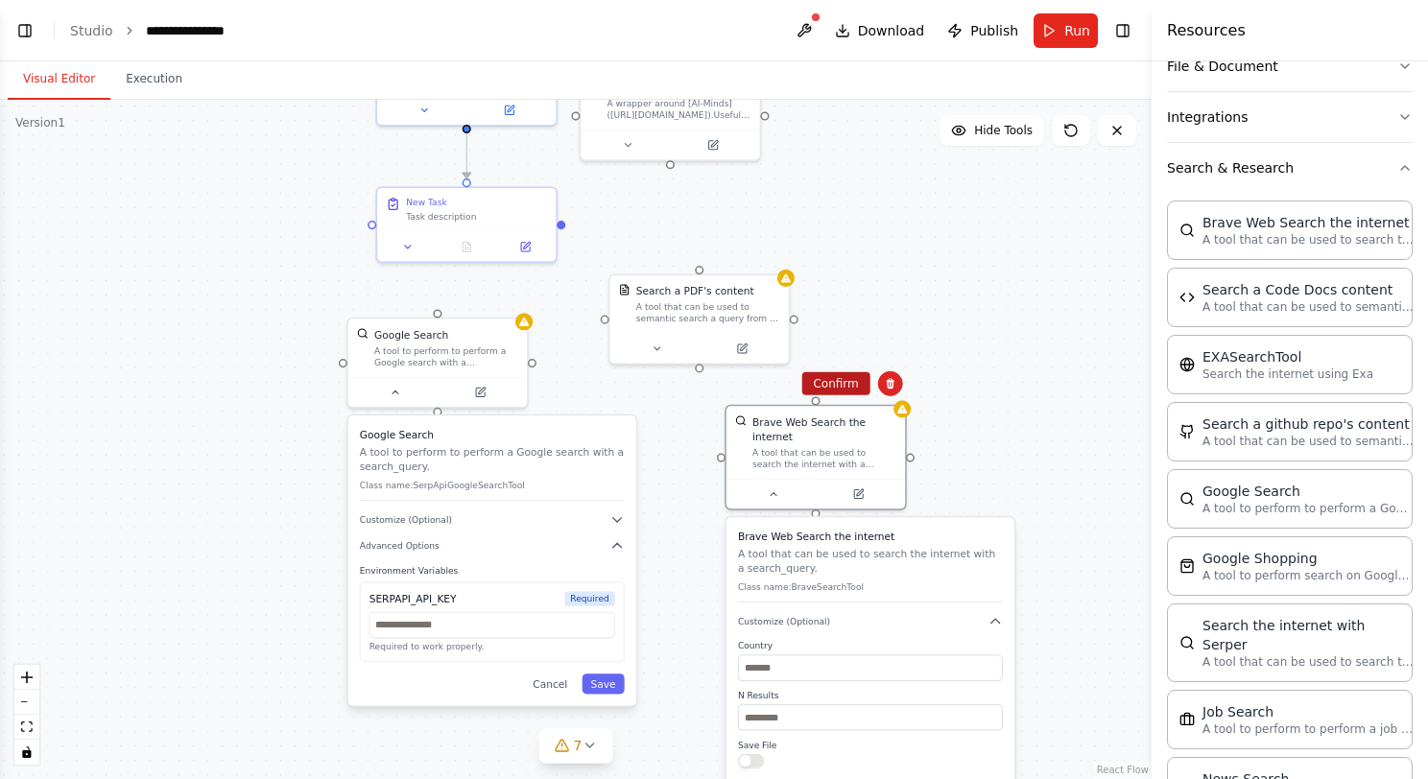
click at [838, 379] on button "Confirm" at bounding box center [835, 383] width 68 height 23
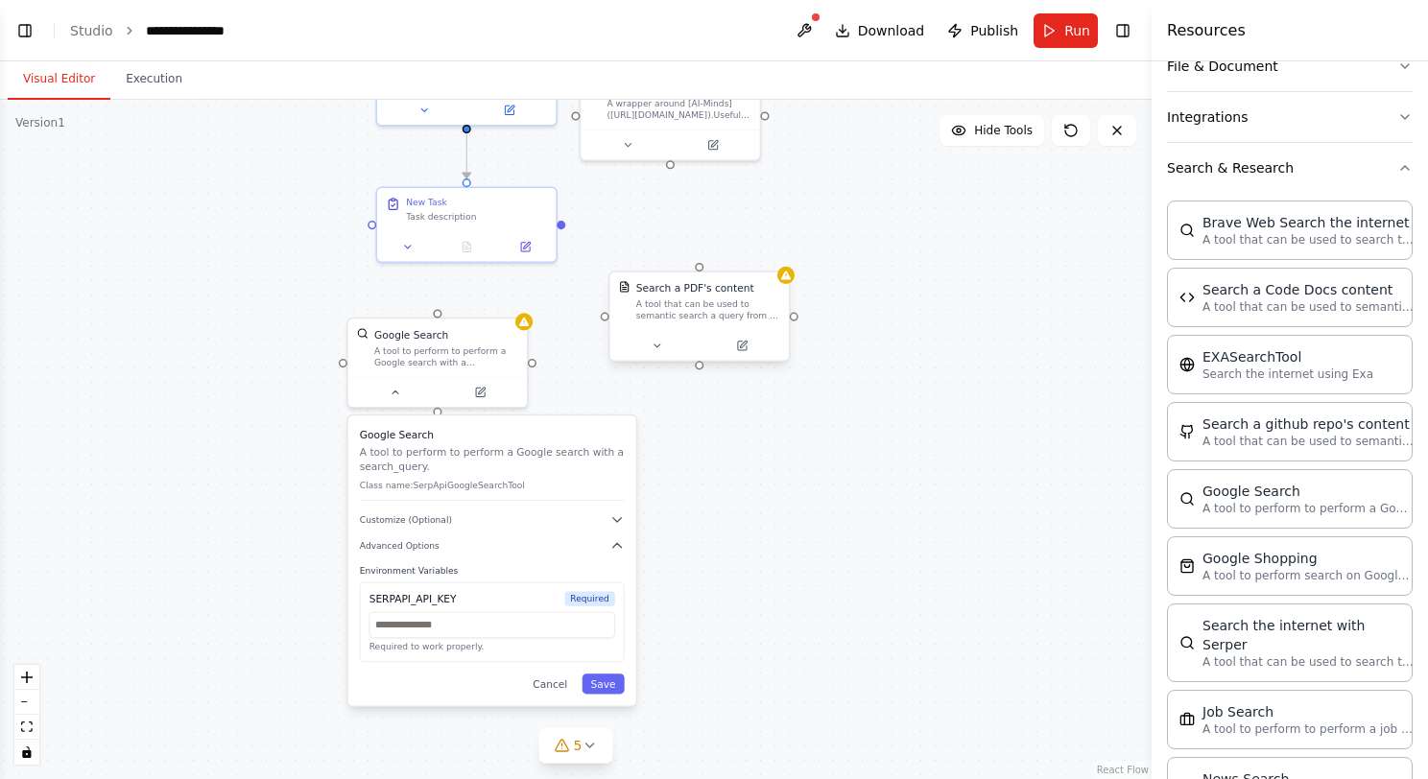
click at [748, 291] on div "Search a PDF's content" at bounding box center [708, 288] width 144 height 14
click at [775, 254] on icon at bounding box center [773, 253] width 8 height 11
click at [772, 248] on icon at bounding box center [774, 252] width 12 height 12
click at [722, 246] on button "Confirm" at bounding box center [719, 251] width 68 height 23
click at [496, 326] on div "Google Search" at bounding box center [446, 330] width 144 height 14
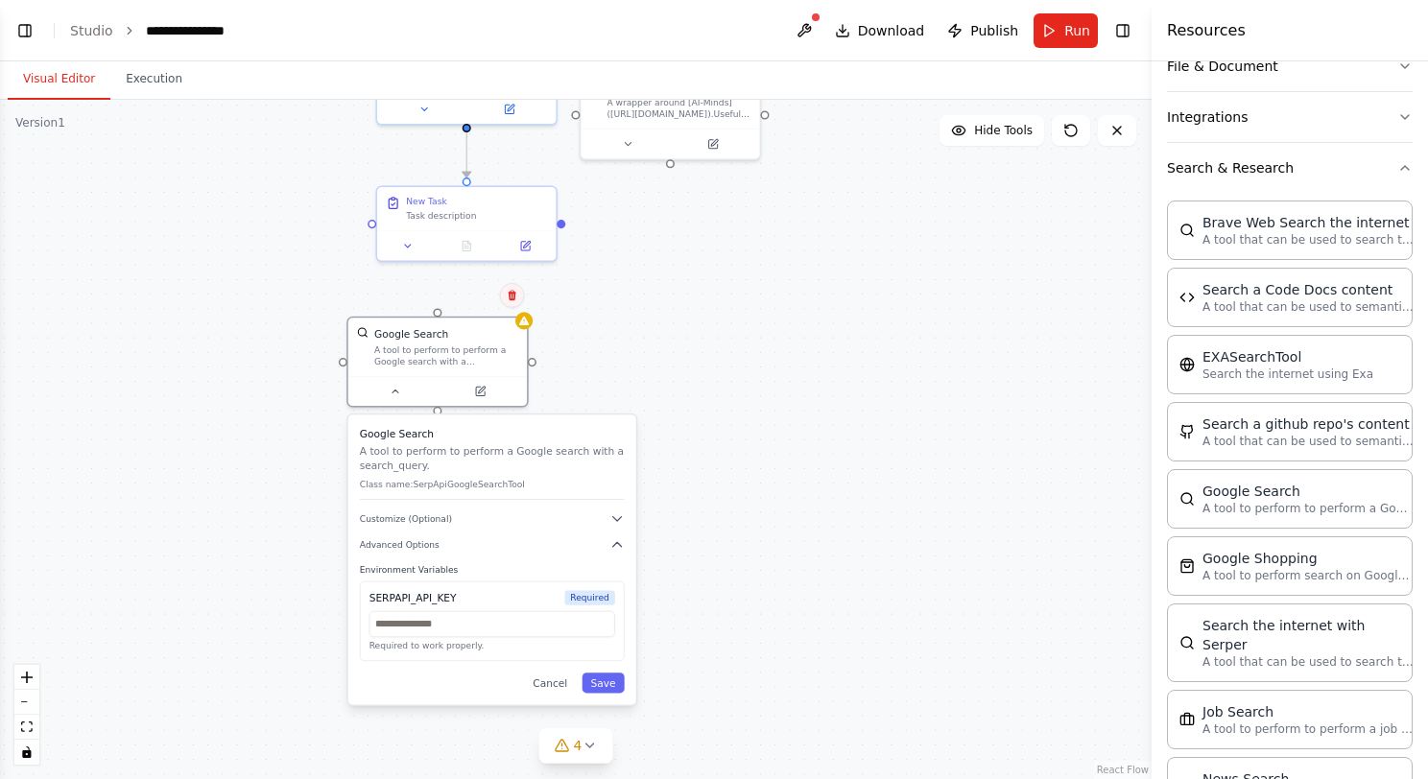
click at [515, 294] on icon at bounding box center [513, 296] width 12 height 12
click at [469, 294] on button "Confirm" at bounding box center [457, 295] width 68 height 23
click at [470, 294] on button "Confirm" at bounding box center [457, 293] width 68 height 23
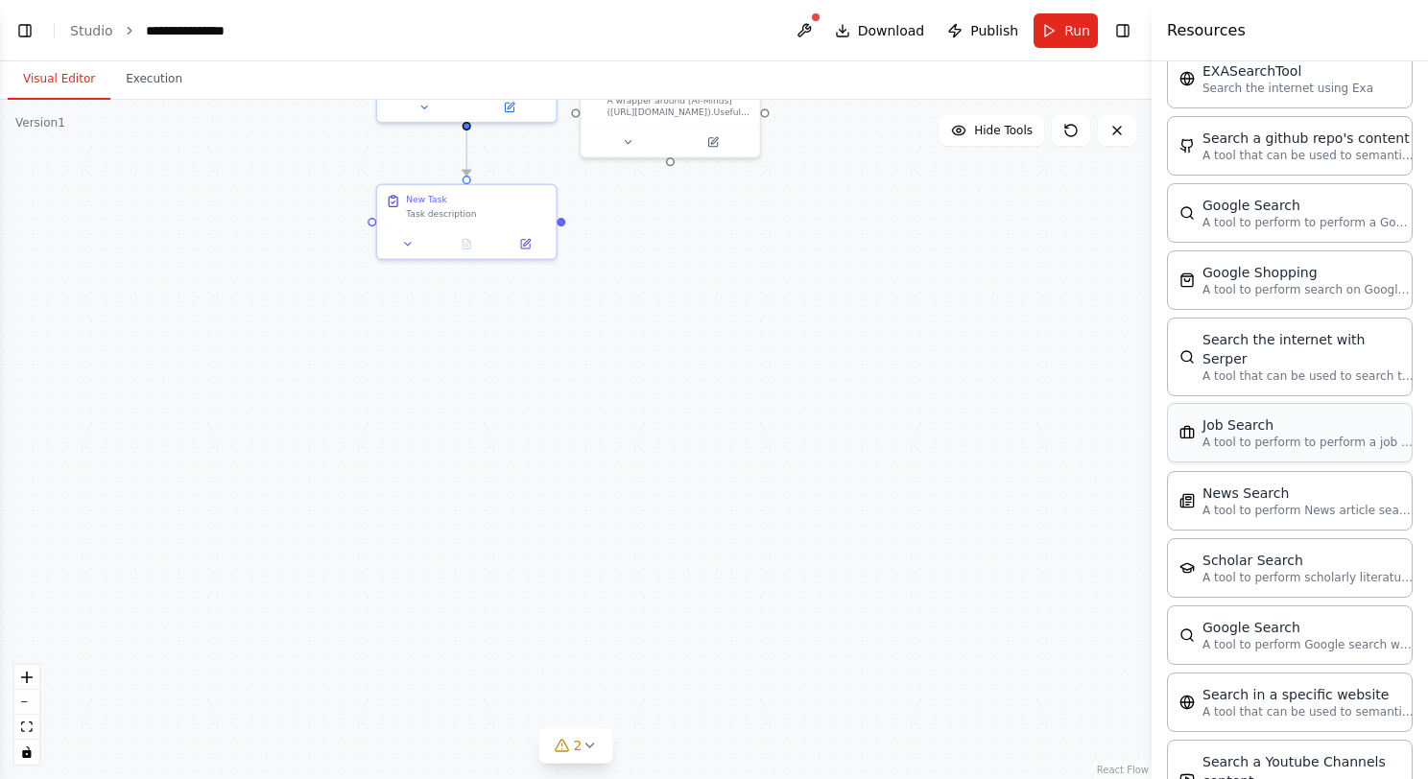
scroll to position [576, 0]
click at [774, 346] on icon at bounding box center [774, 343] width 12 height 12
click at [774, 341] on icon at bounding box center [774, 343] width 12 height 12
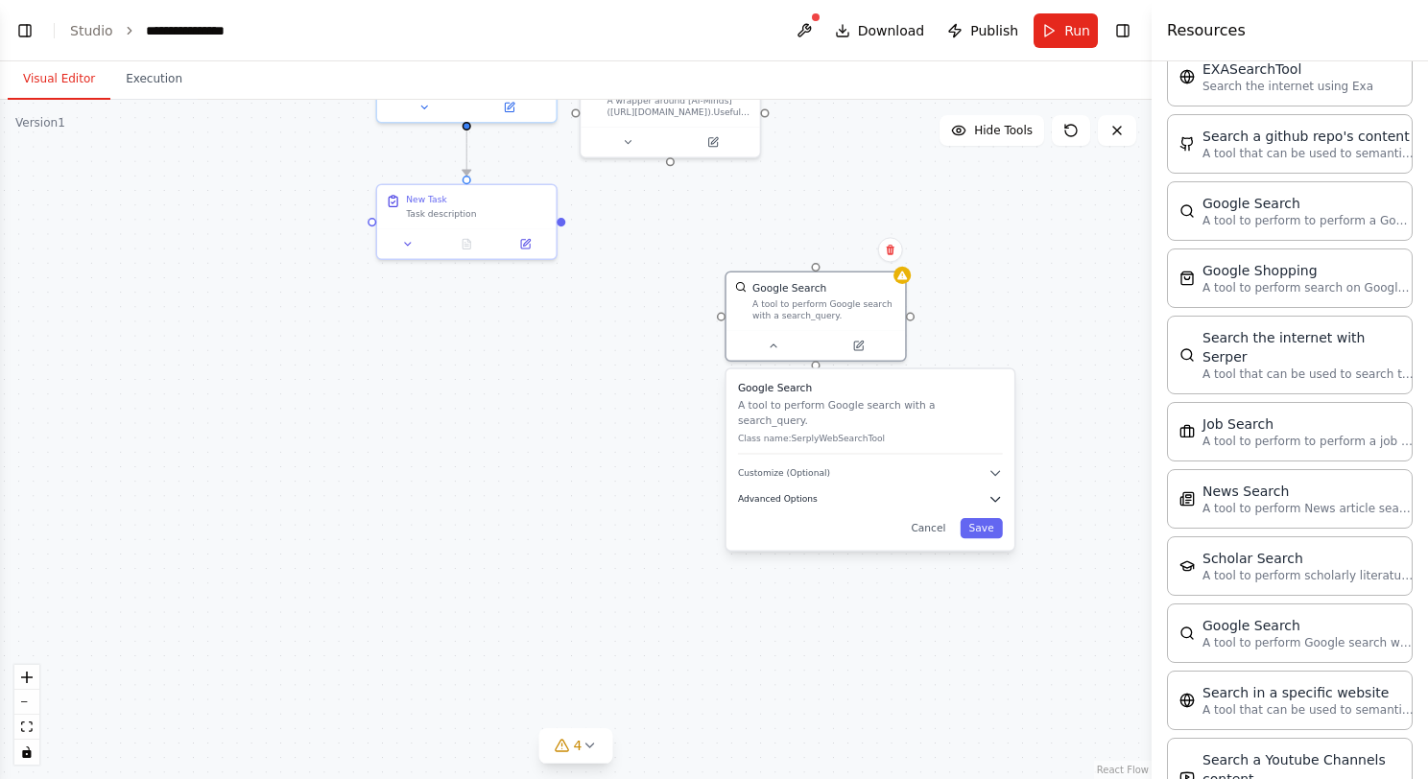
click at [994, 492] on icon "button" at bounding box center [995, 499] width 14 height 14
click at [846, 565] on input "text" at bounding box center [870, 578] width 246 height 26
click at [976, 545] on span "Required" at bounding box center [967, 552] width 51 height 14
click at [973, 545] on span "Required" at bounding box center [967, 552] width 51 height 14
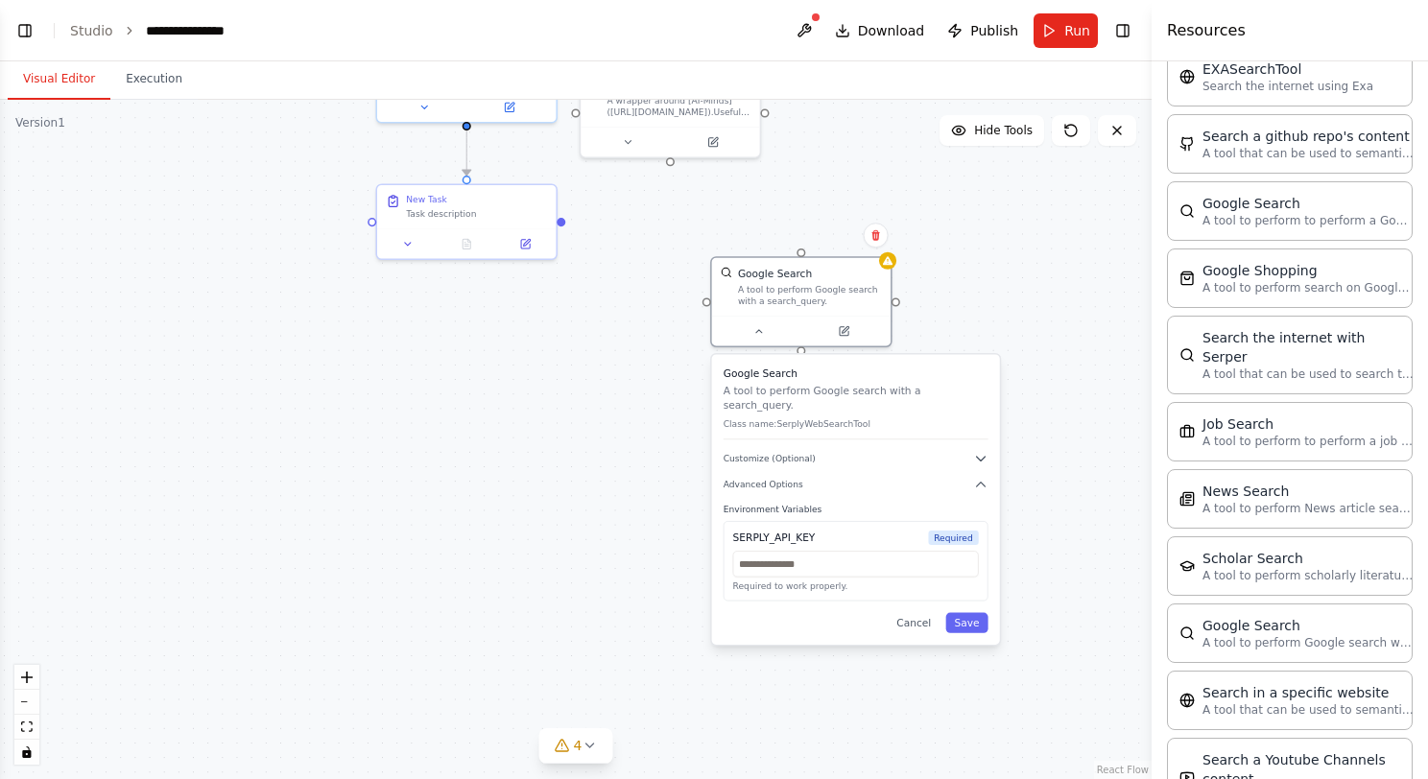
drag, startPoint x: 959, startPoint y: 540, endPoint x: 926, endPoint y: 526, distance: 36.5
click at [928, 531] on span "Required" at bounding box center [953, 538] width 51 height 14
click at [861, 234] on icon at bounding box center [861, 235] width 8 height 11
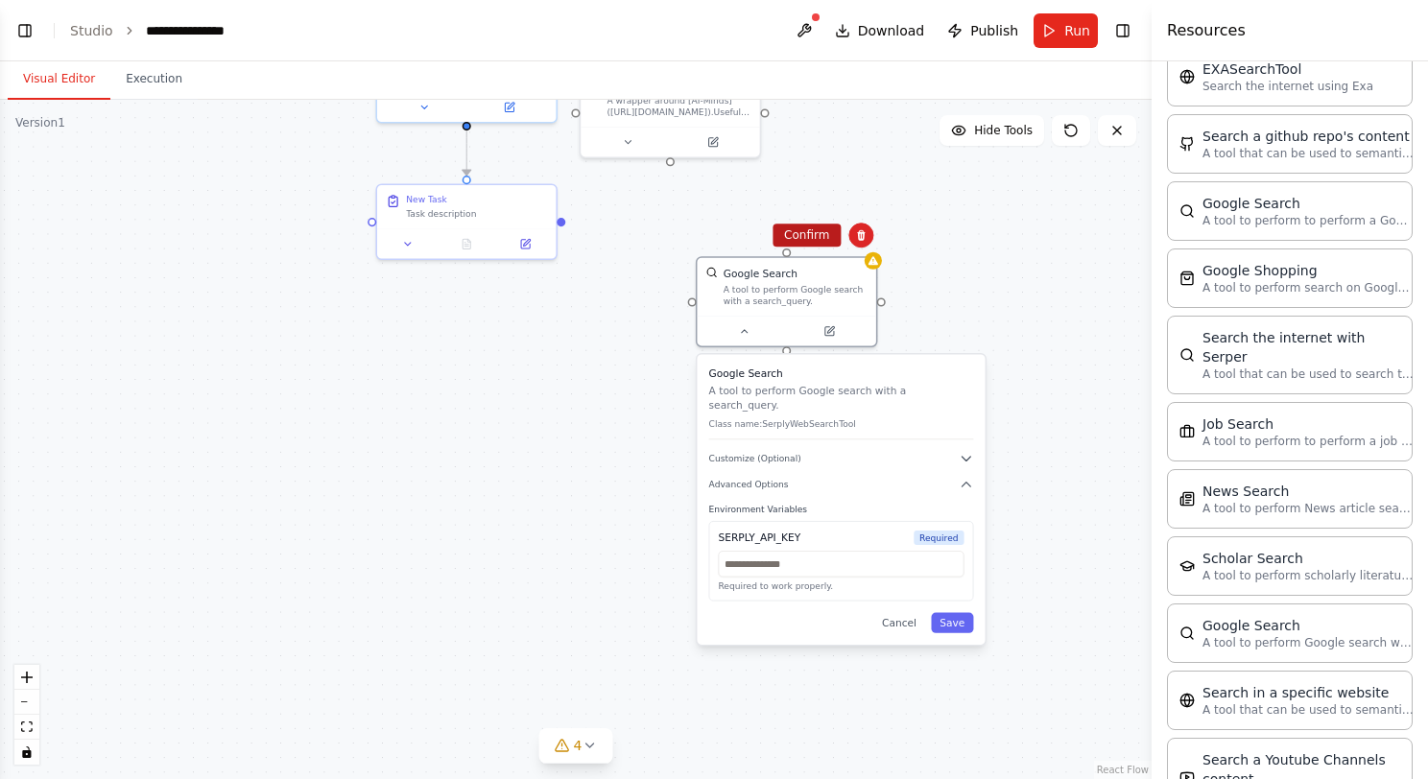
click at [809, 235] on button "Confirm" at bounding box center [806, 235] width 68 height 23
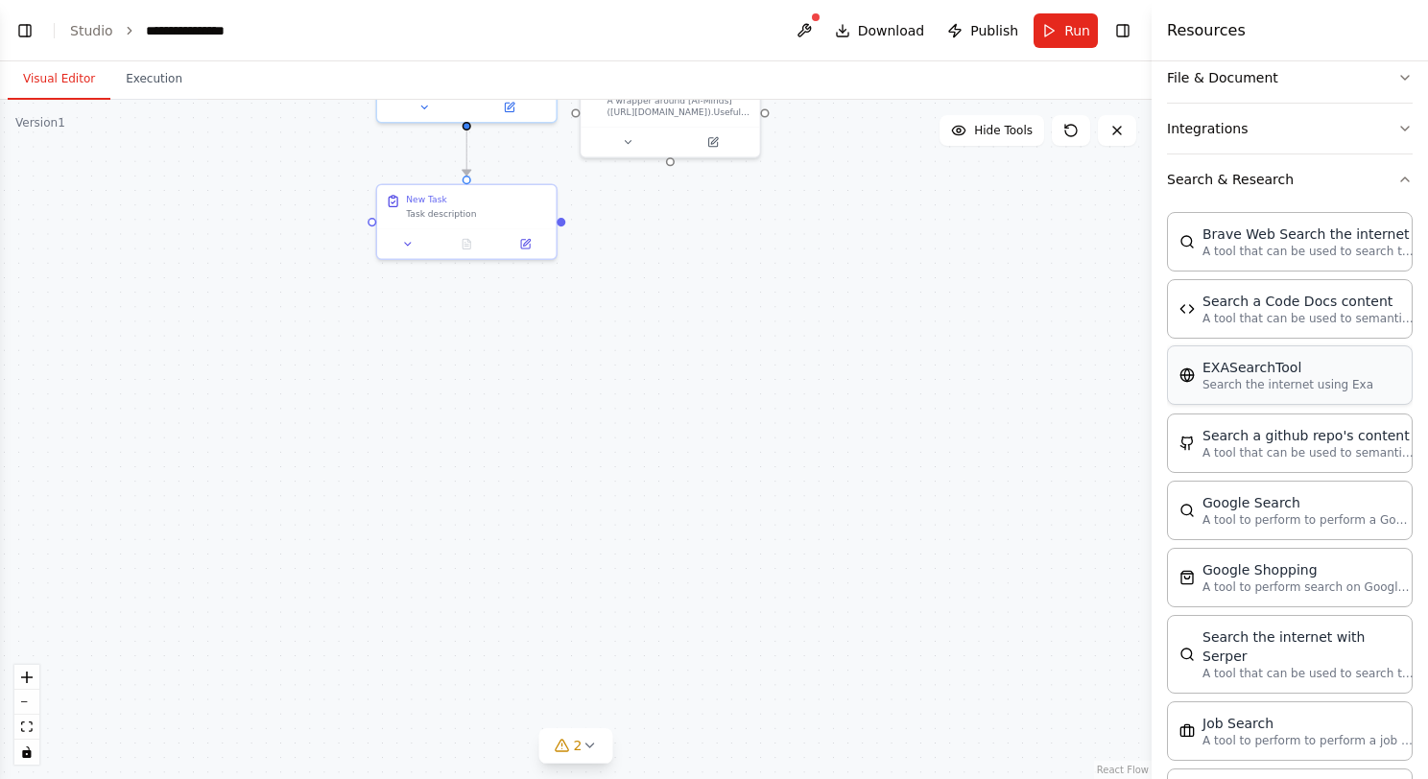
scroll to position [272, 0]
click at [1397, 182] on icon "button" at bounding box center [1404, 183] width 15 height 15
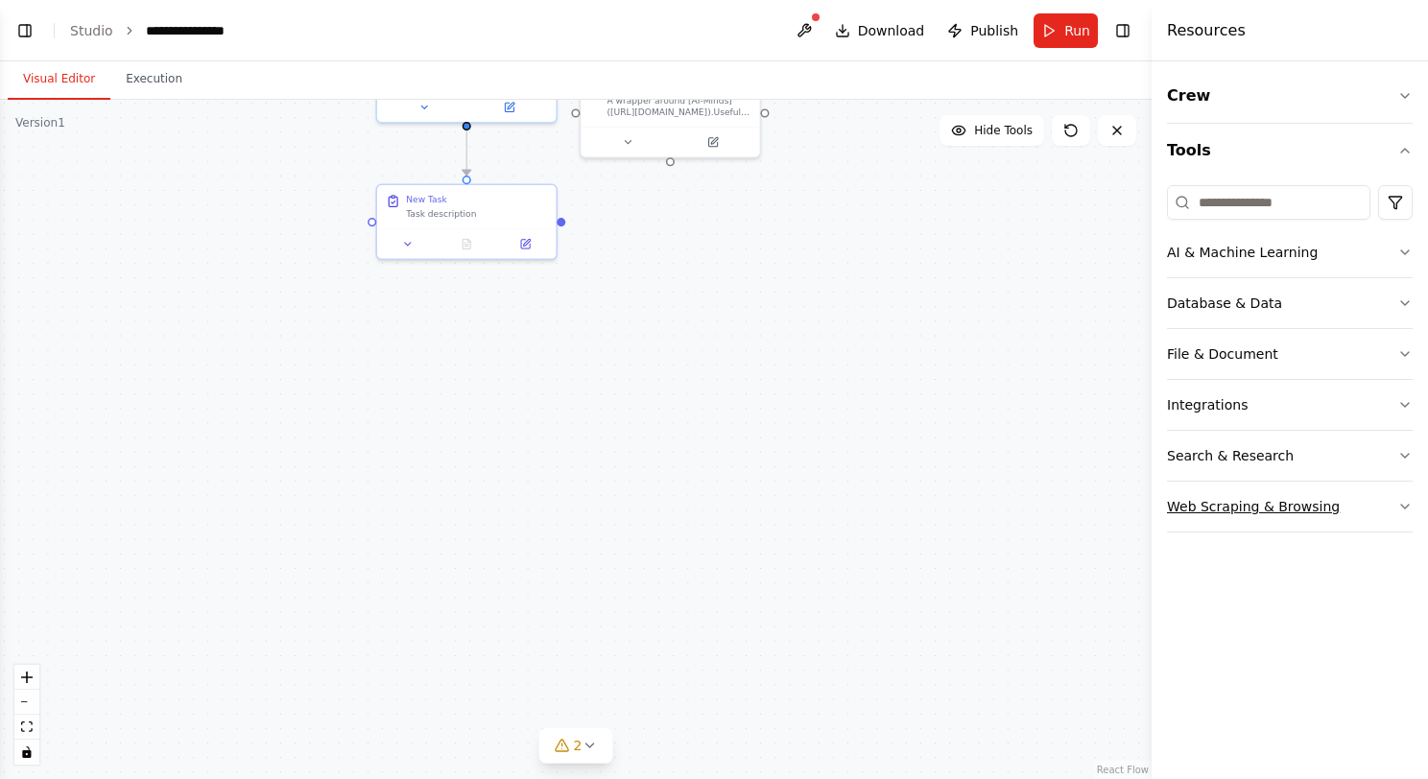
click at [1332, 505] on button "Web Scraping & Browsing" at bounding box center [1290, 507] width 246 height 50
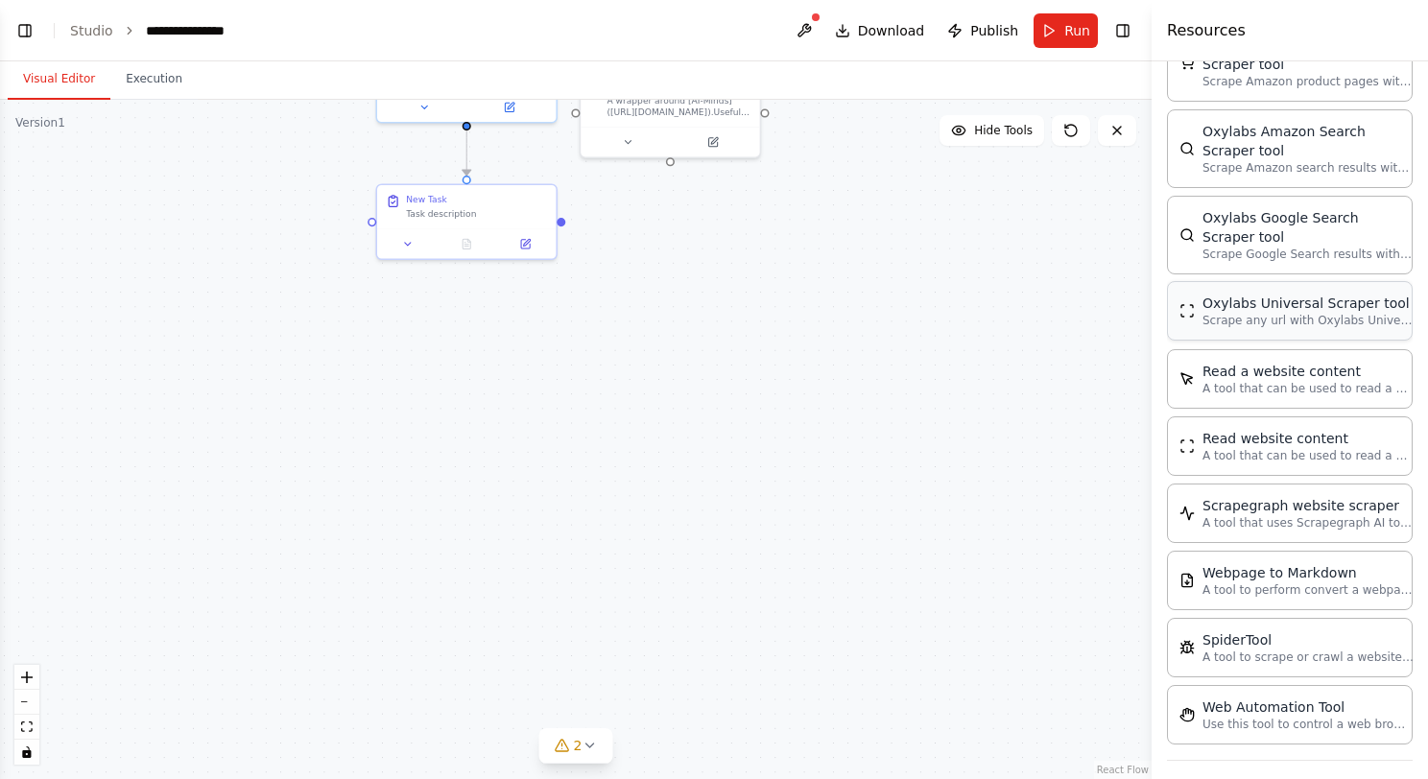
scroll to position [857, 0]
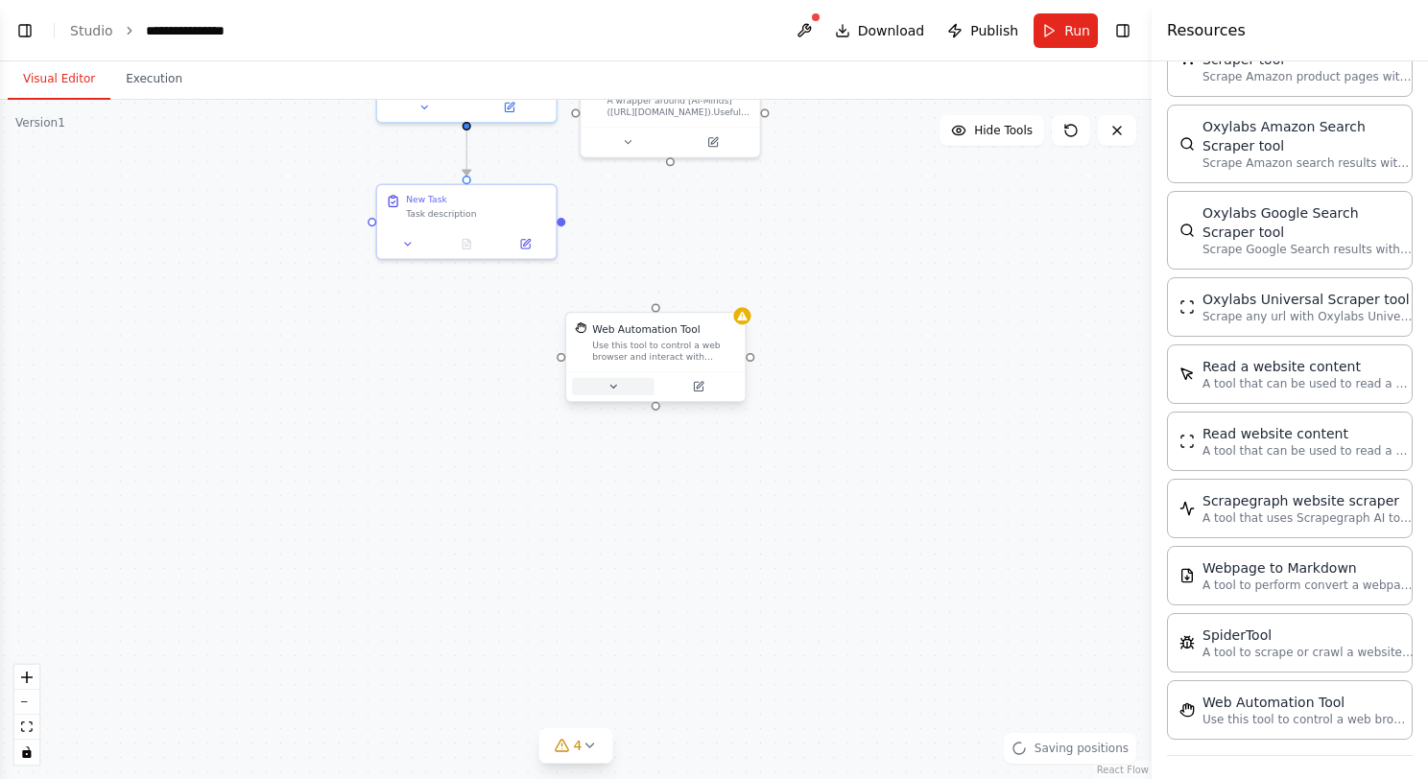
click at [616, 384] on icon at bounding box center [613, 387] width 12 height 12
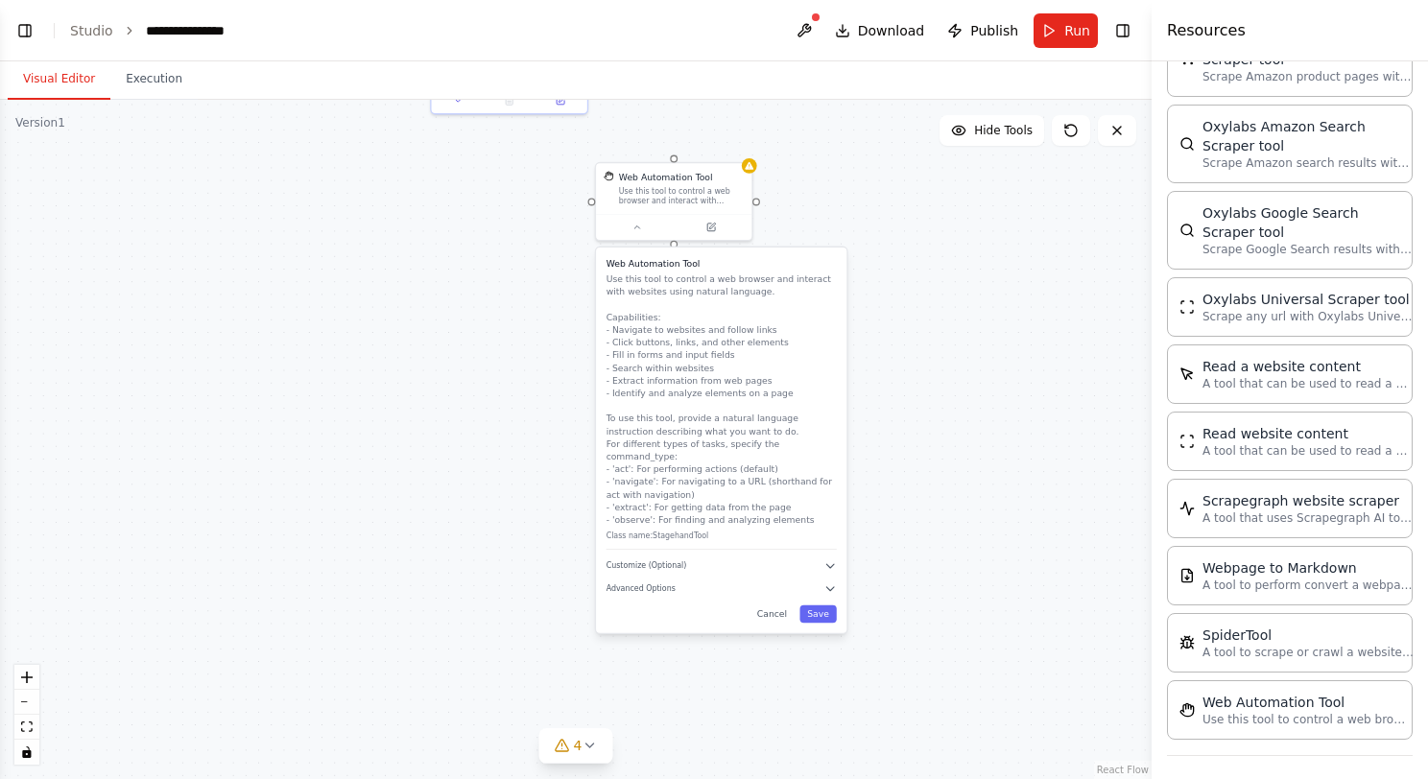
drag, startPoint x: 965, startPoint y: 506, endPoint x: 975, endPoint y: 292, distance: 214.2
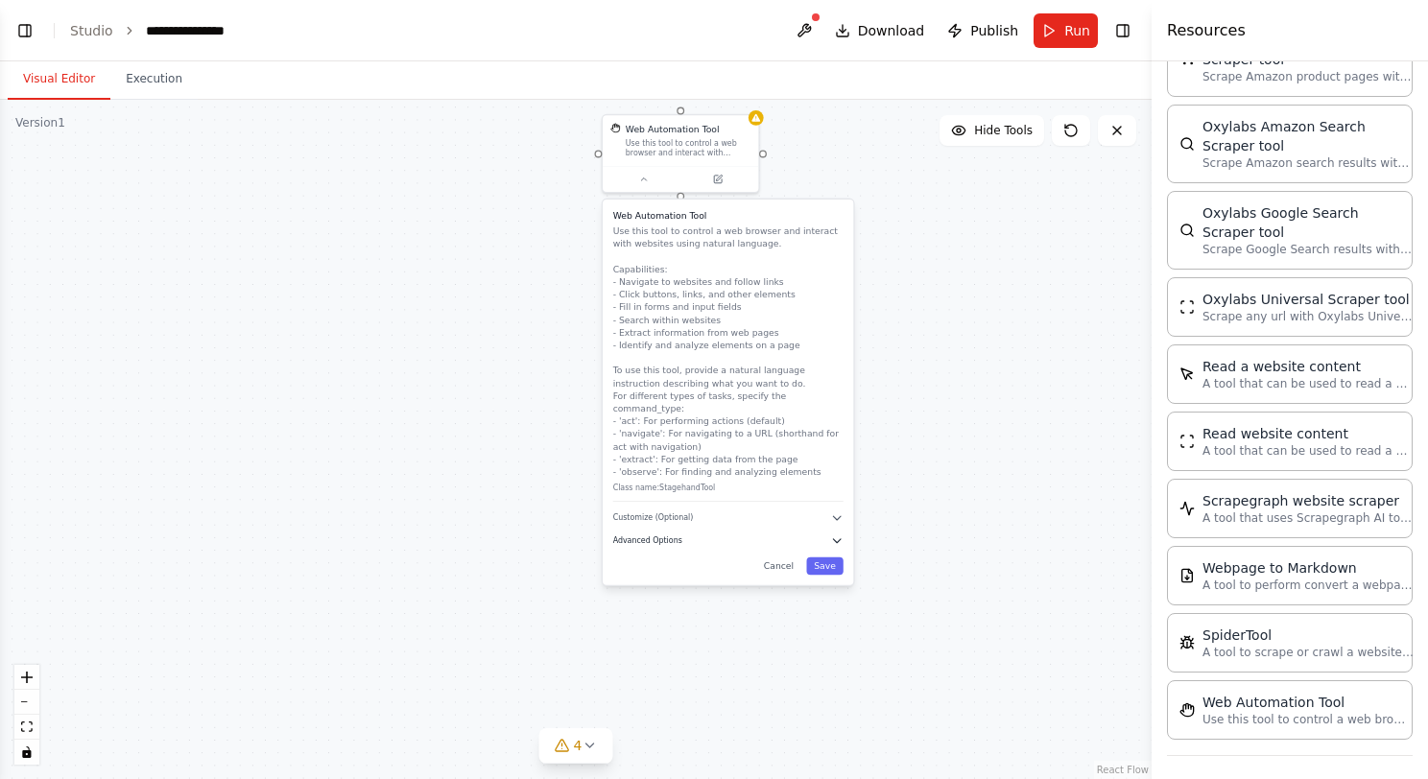
click at [837, 534] on icon "button" at bounding box center [837, 540] width 12 height 12
click at [838, 539] on icon "button" at bounding box center [837, 541] width 8 height 4
click at [839, 516] on icon "button" at bounding box center [837, 518] width 8 height 4
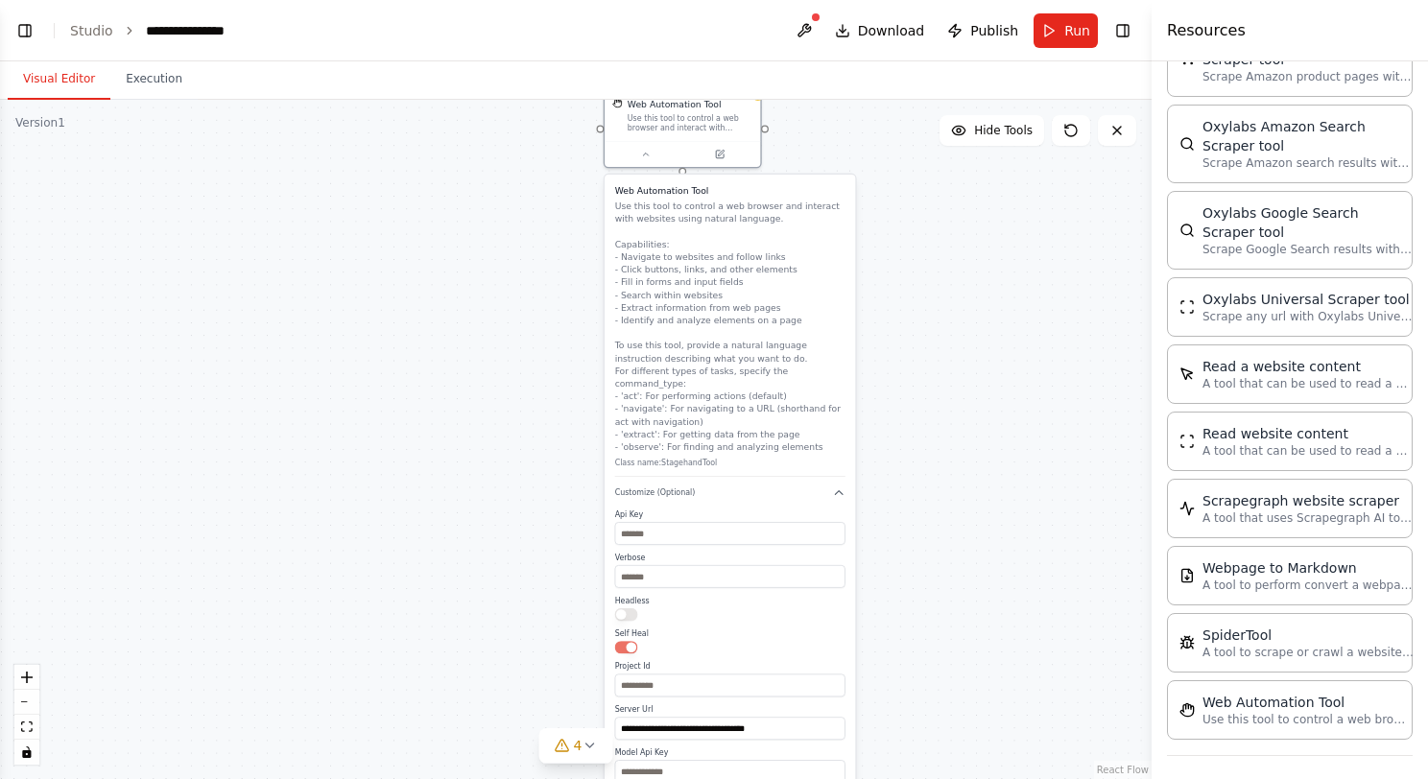
drag, startPoint x: 959, startPoint y: 631, endPoint x: 961, endPoint y: 606, distance: 25.0
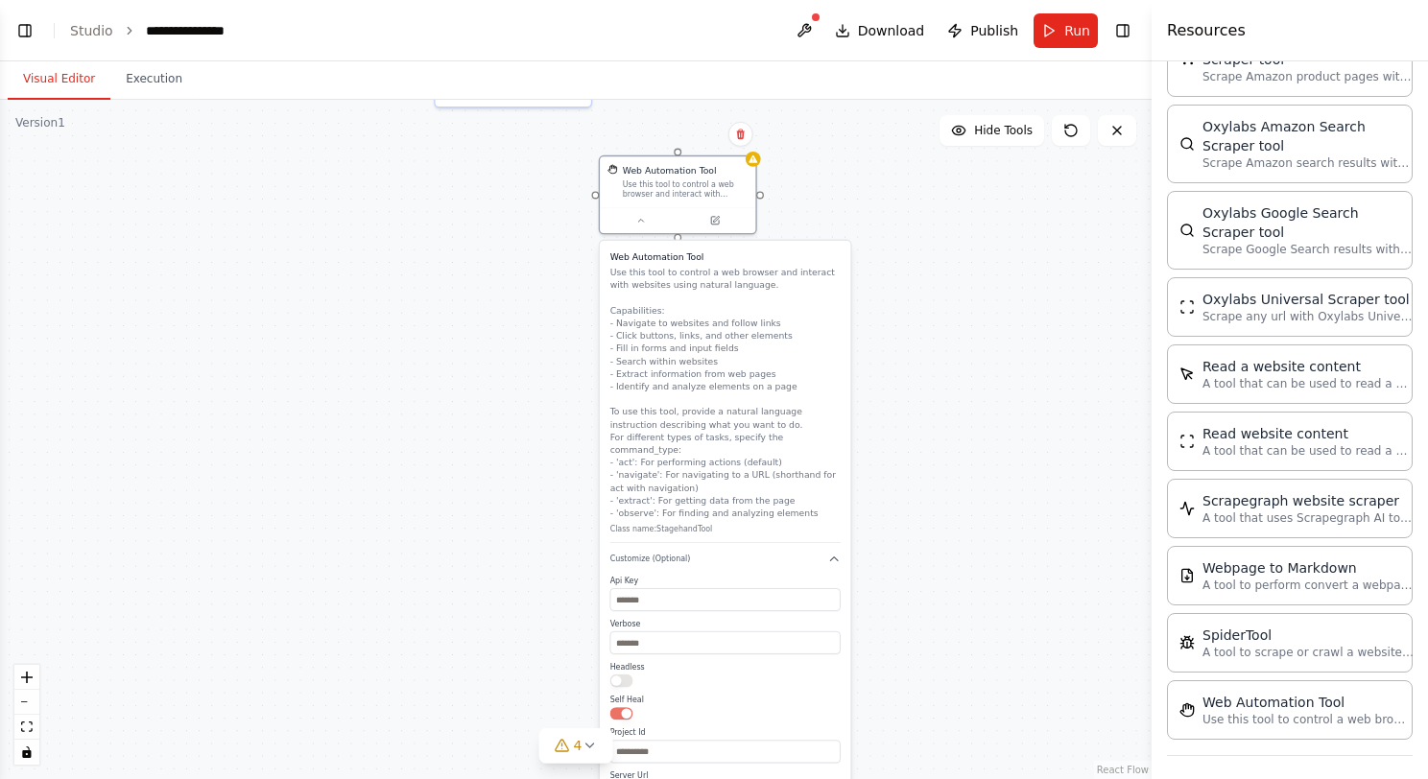
drag, startPoint x: 961, startPoint y: 596, endPoint x: 956, endPoint y: 695, distance: 99.0
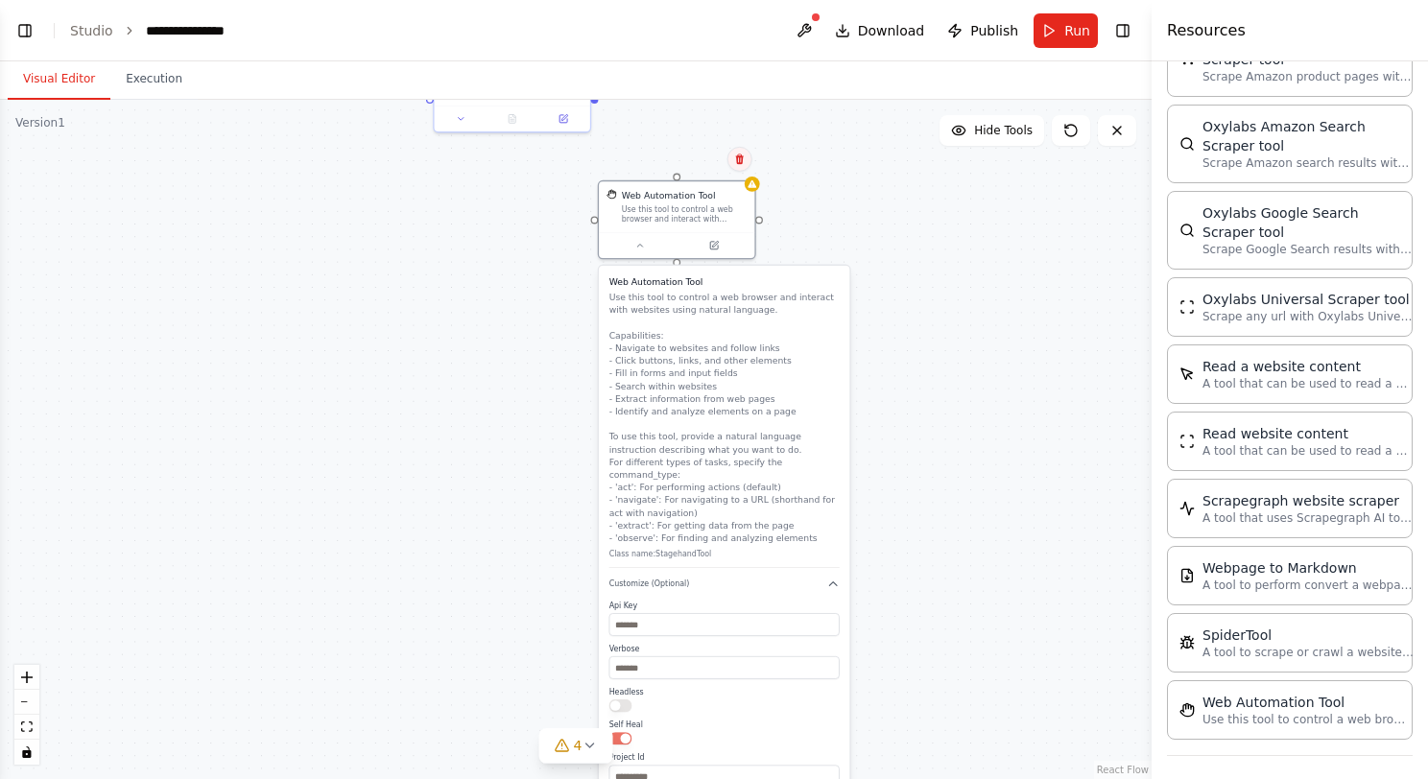
click at [741, 159] on icon at bounding box center [739, 159] width 8 height 11
click at [740, 154] on icon at bounding box center [739, 158] width 8 height 11
click at [706, 152] on button "Confirm" at bounding box center [685, 158] width 68 height 23
click at [699, 159] on button "Confirm" at bounding box center [685, 157] width 68 height 23
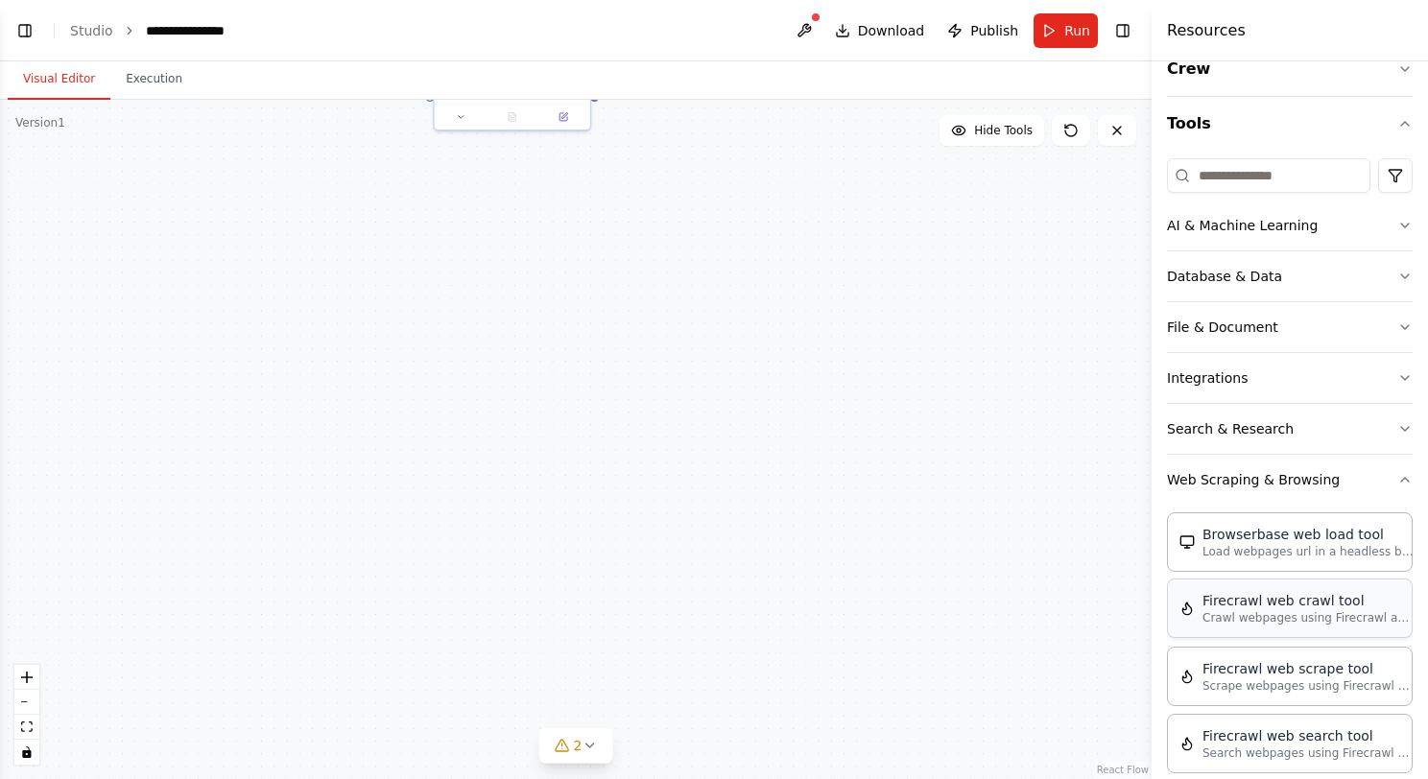
scroll to position [0, 0]
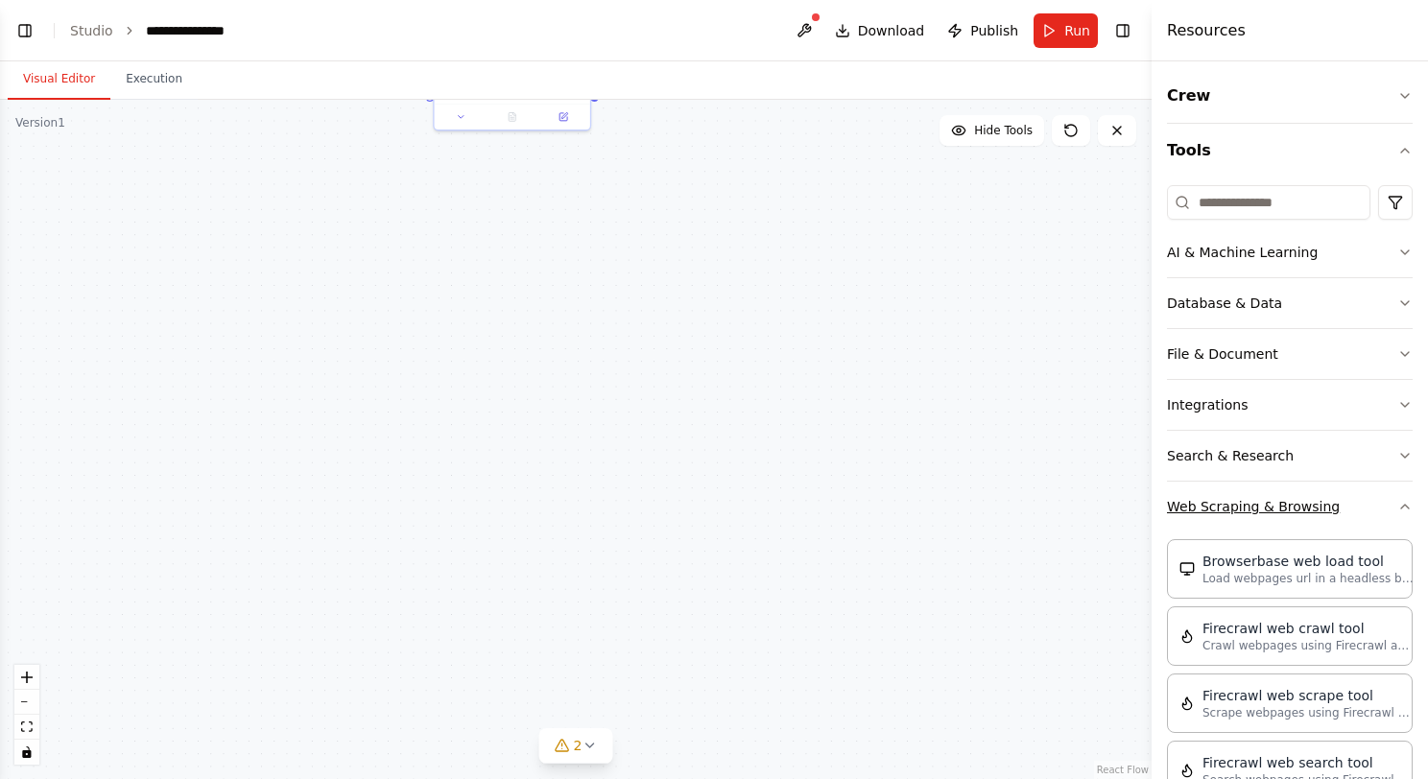
click at [1278, 503] on ya-tr-span "Web Scraping & Browsing" at bounding box center [1253, 506] width 173 height 19
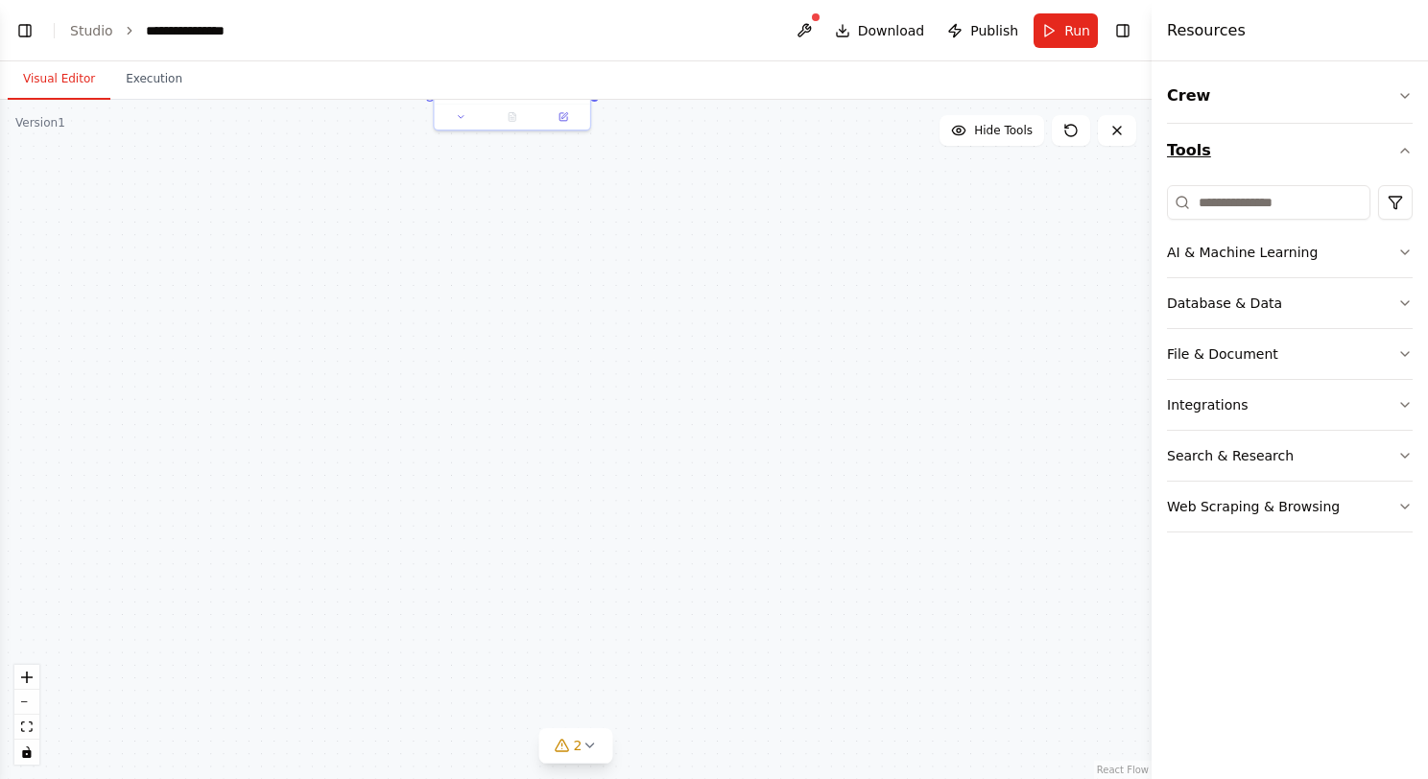
click at [1398, 151] on icon "button" at bounding box center [1404, 150] width 15 height 15
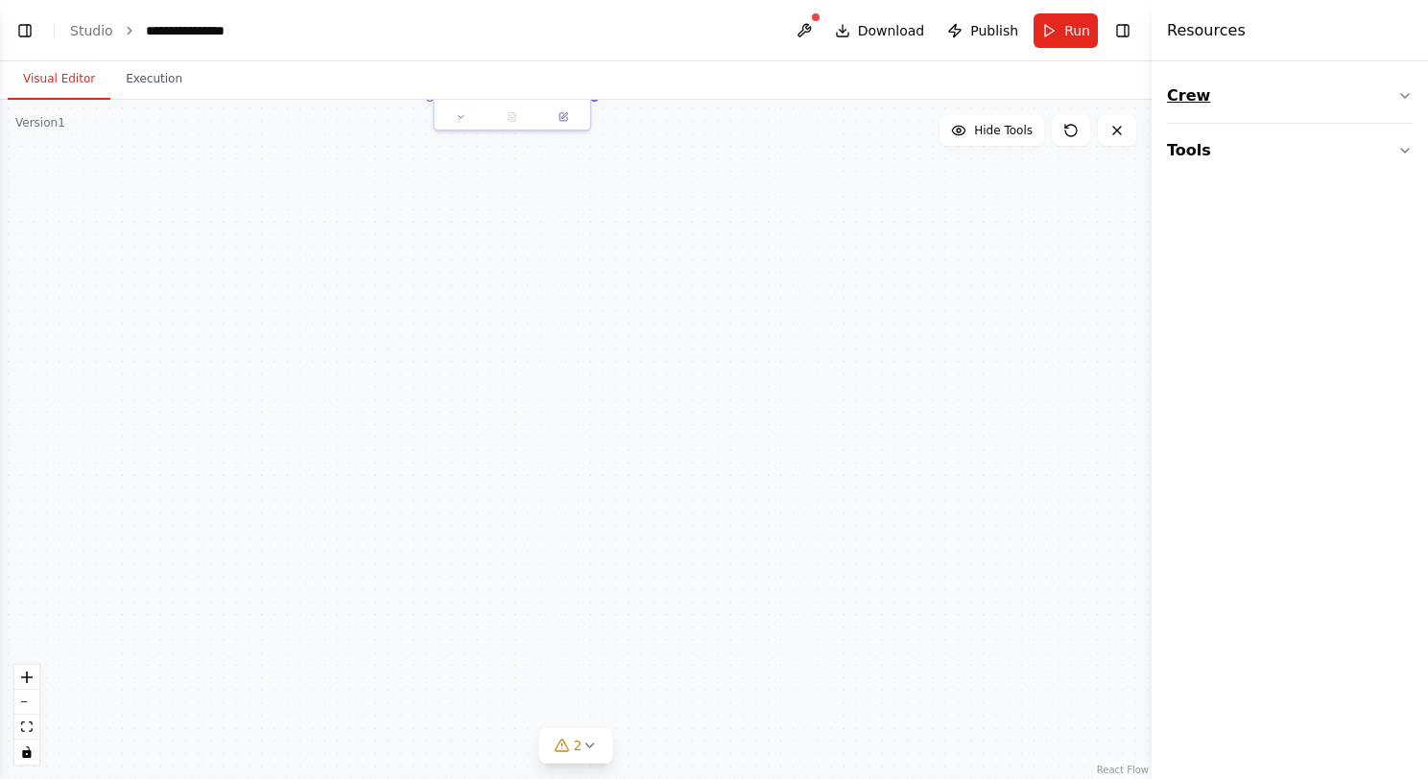
click at [1400, 102] on icon "button" at bounding box center [1404, 95] width 15 height 15
click at [27, 36] on button "Toggle Left Sidebar" at bounding box center [25, 30] width 27 height 27
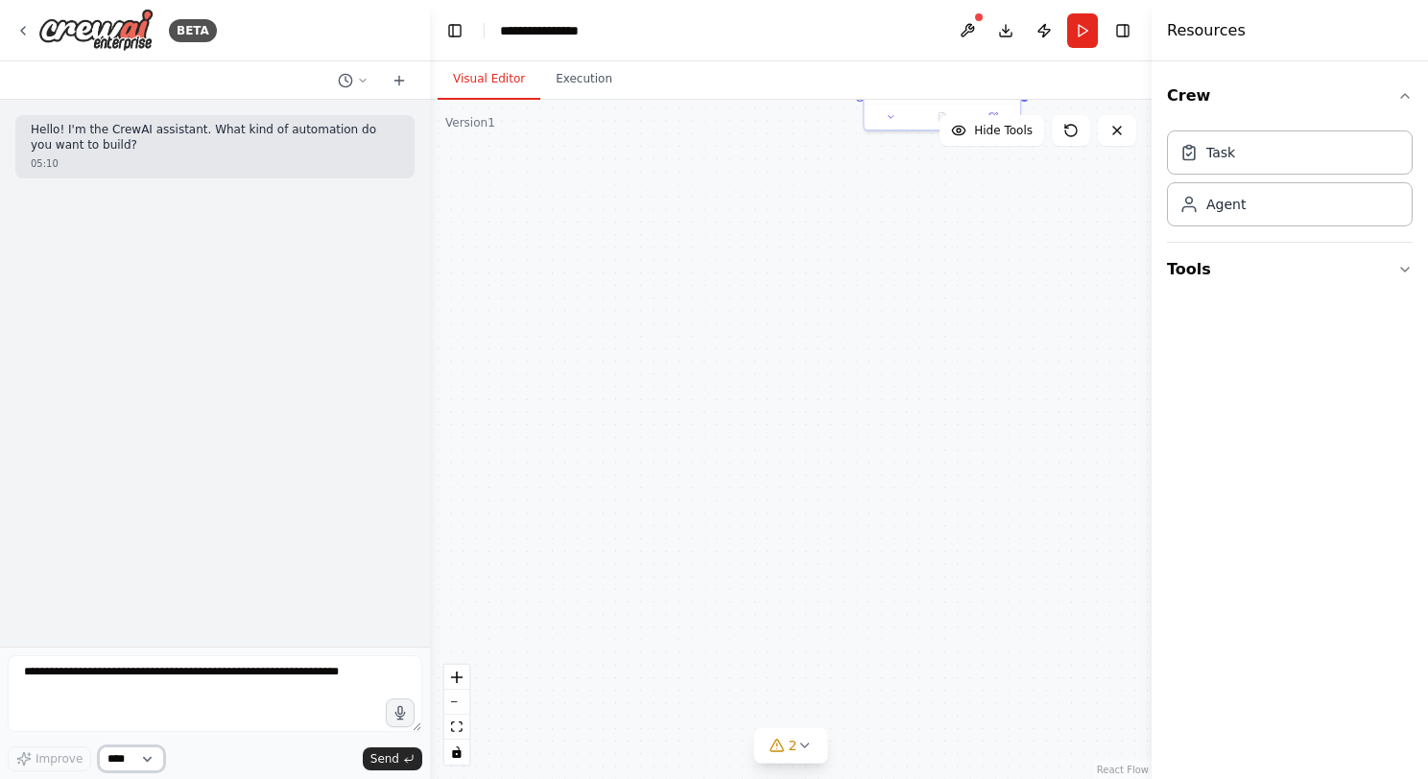
click at [155, 756] on select "****" at bounding box center [131, 758] width 65 height 25
click at [400, 84] on icon at bounding box center [398, 80] width 15 height 15
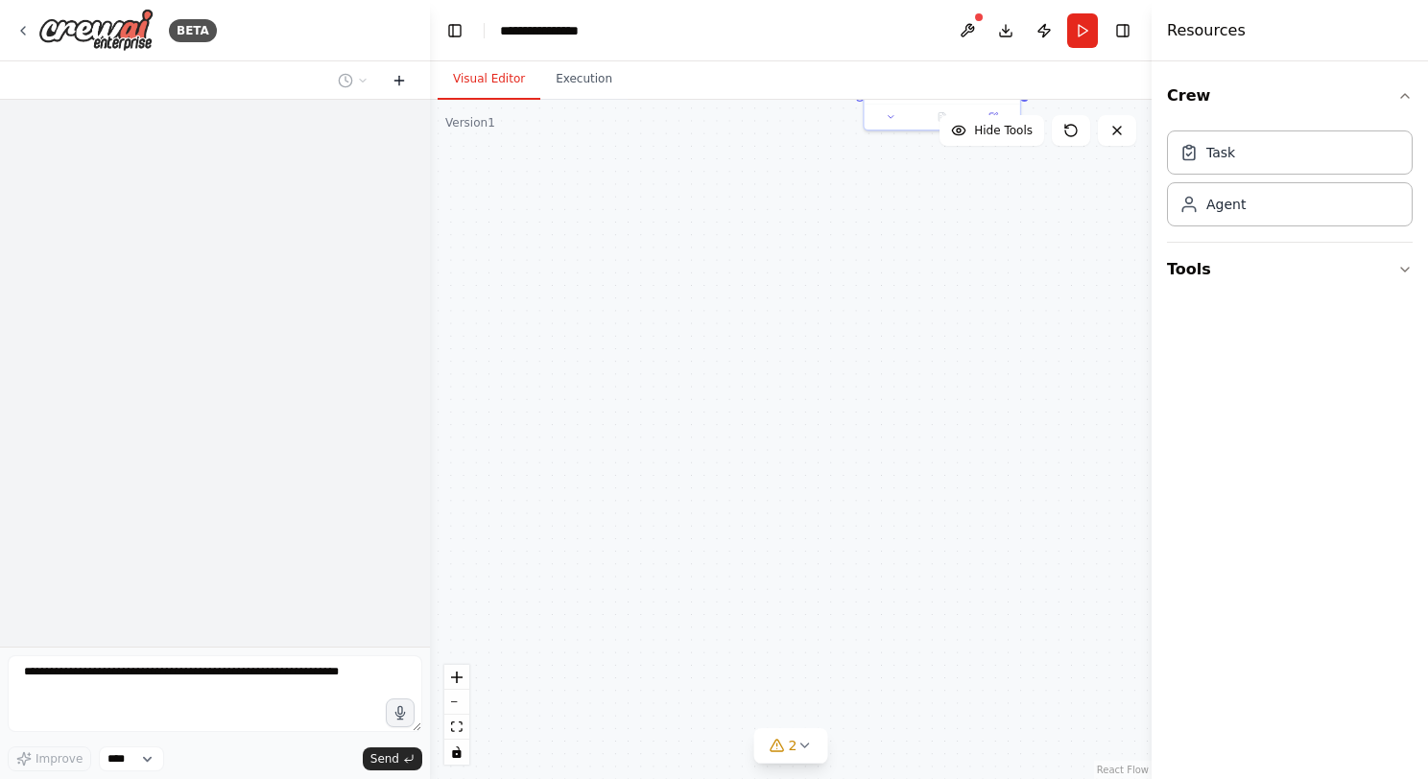
click at [400, 84] on icon at bounding box center [398, 80] width 15 height 15
click at [400, 83] on icon at bounding box center [398, 80] width 15 height 15
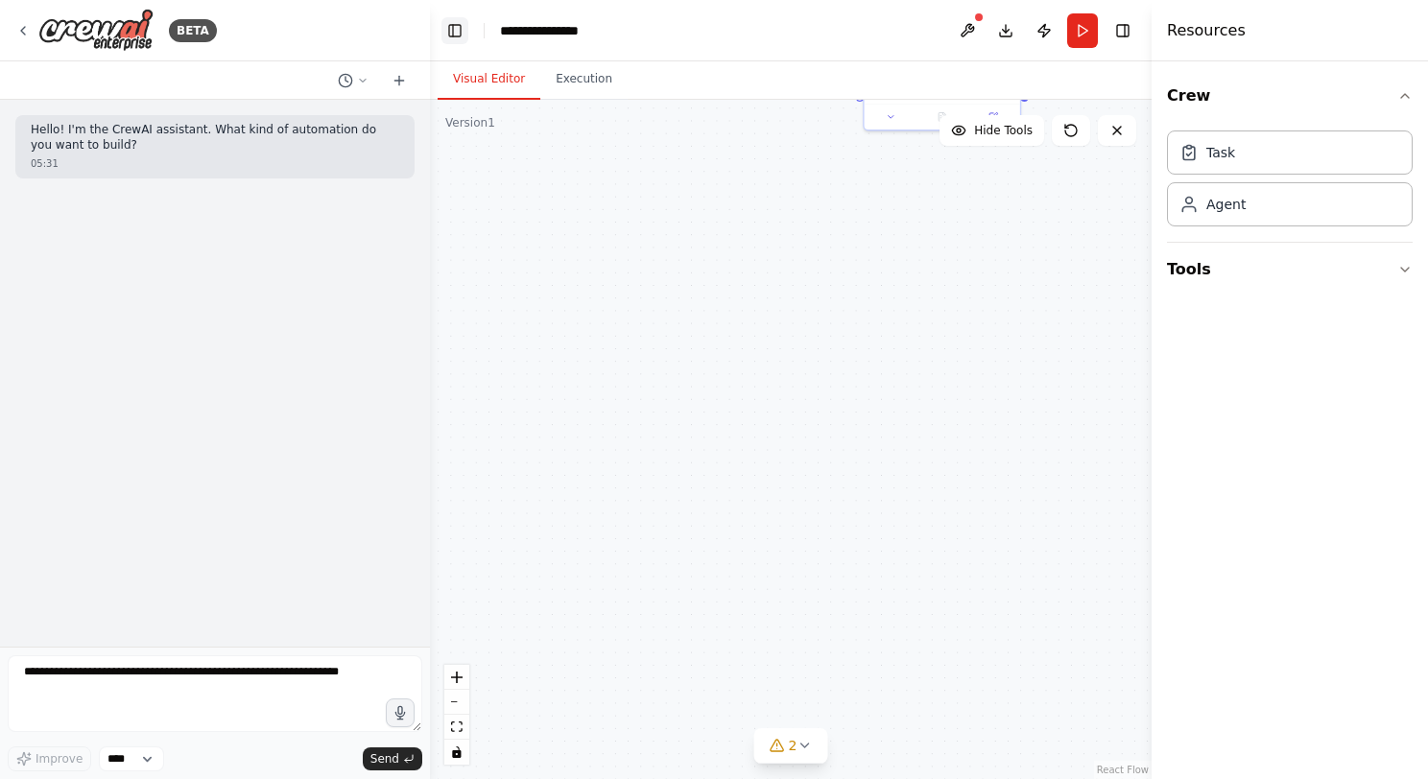
click at [448, 35] on button "Toggle Left Sidebar" at bounding box center [454, 30] width 27 height 27
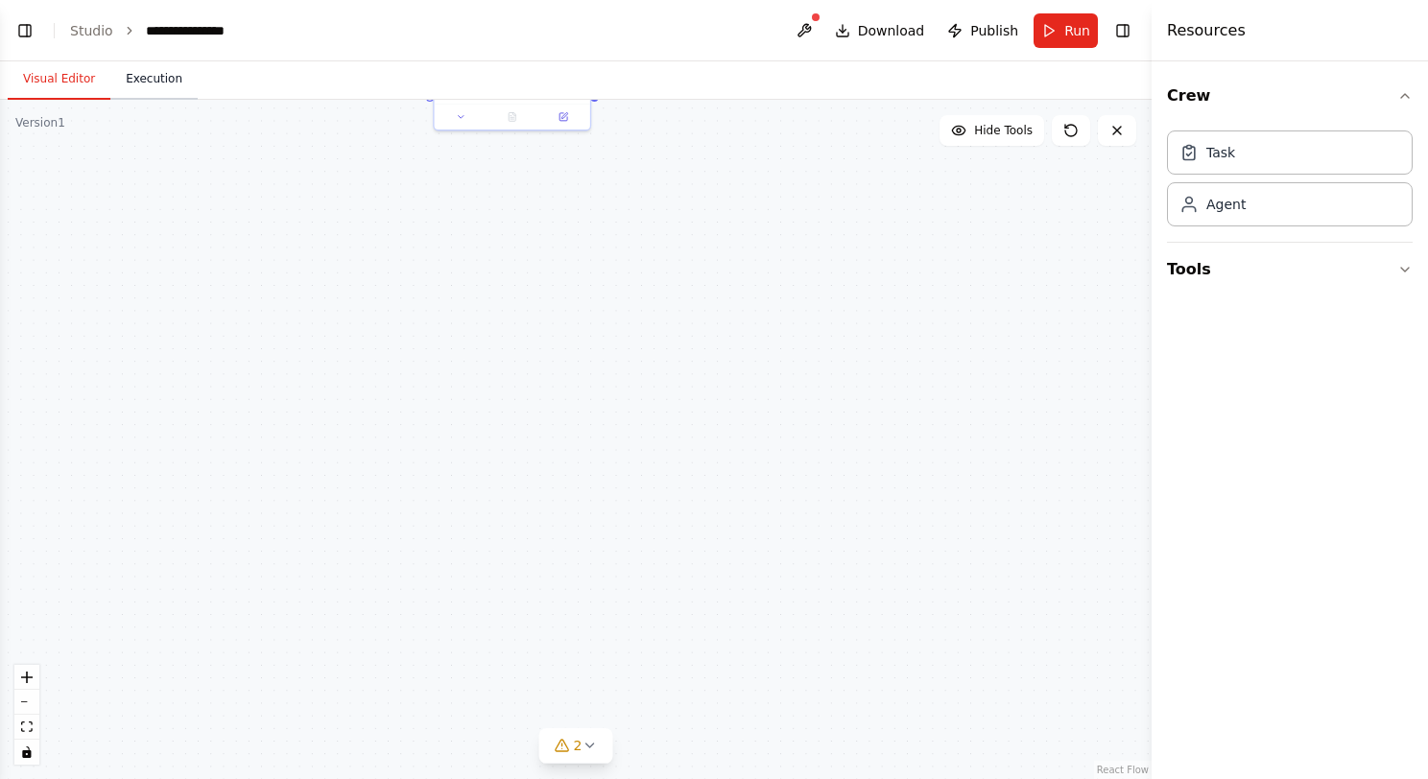
click at [135, 81] on ya-tr-span "Execution" at bounding box center [154, 78] width 57 height 15
click at [54, 85] on ya-tr-span "Visual Editor" at bounding box center [59, 78] width 72 height 15
click at [891, 41] on button "Download" at bounding box center [880, 30] width 106 height 35
drag, startPoint x: 493, startPoint y: 295, endPoint x: 418, endPoint y: 806, distance: 516.8
drag, startPoint x: 513, startPoint y: 695, endPoint x: 649, endPoint y: 556, distance: 193.4
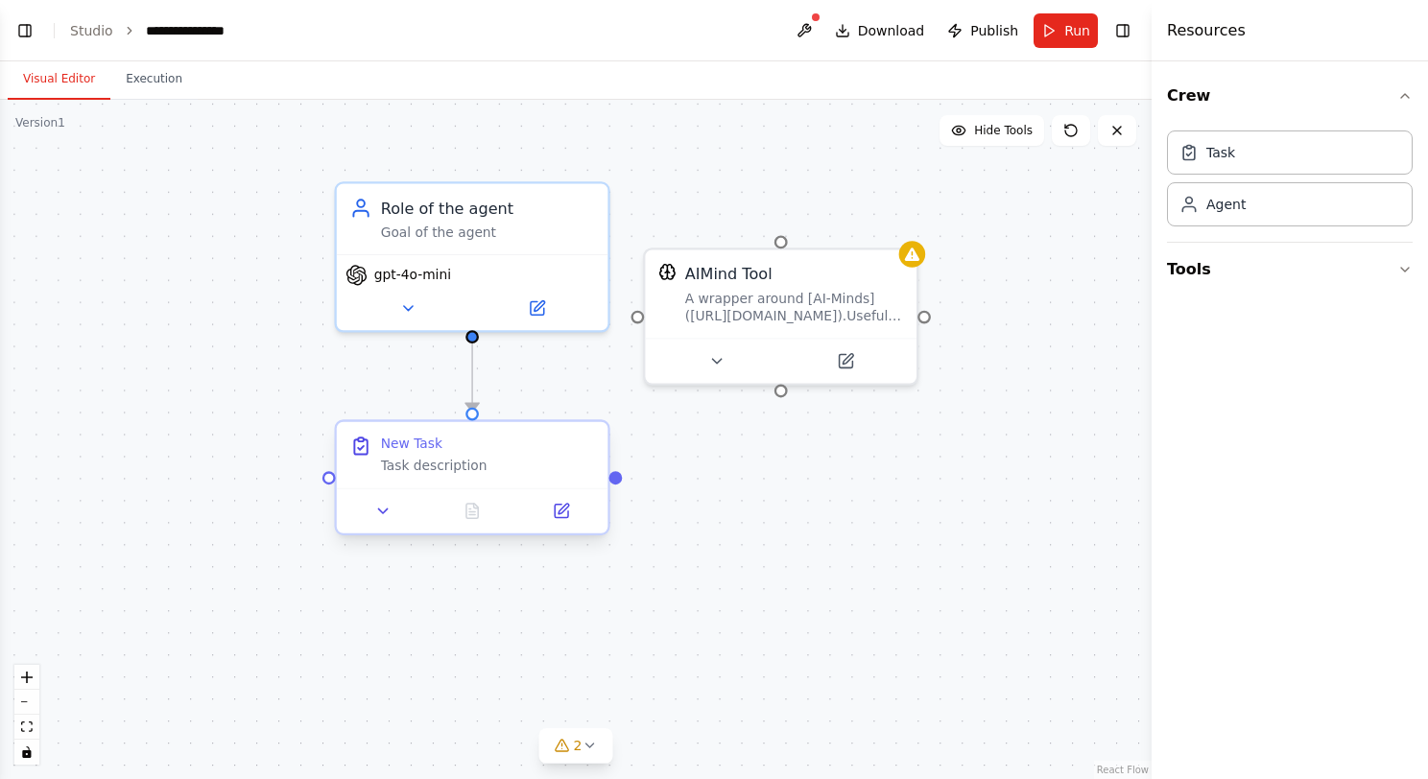
click at [577, 451] on div "New Task" at bounding box center [488, 443] width 214 height 17
click at [593, 406] on icon at bounding box center [593, 405] width 8 height 11
click at [548, 398] on button "Confirm" at bounding box center [539, 404] width 68 height 23
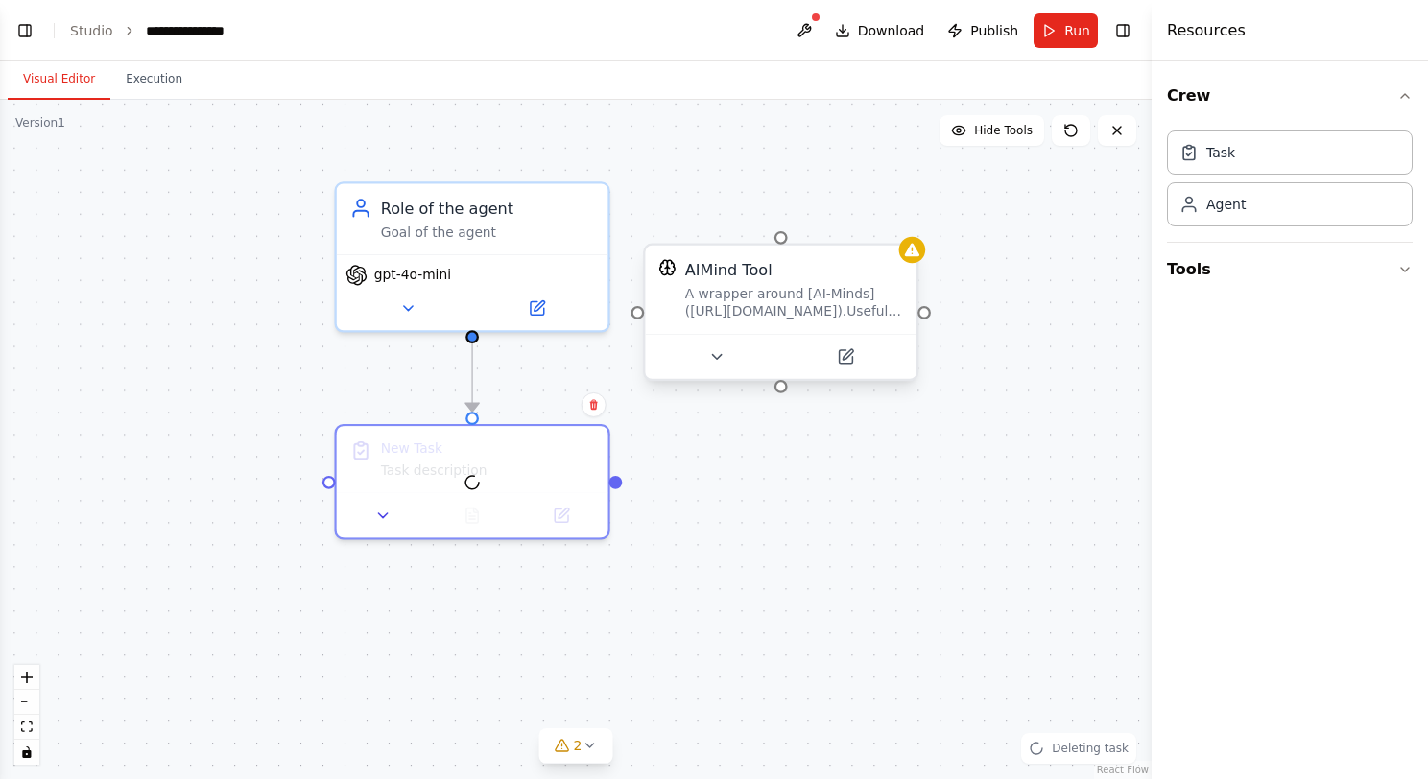
click at [824, 274] on div "AIMind Tool" at bounding box center [794, 270] width 218 height 22
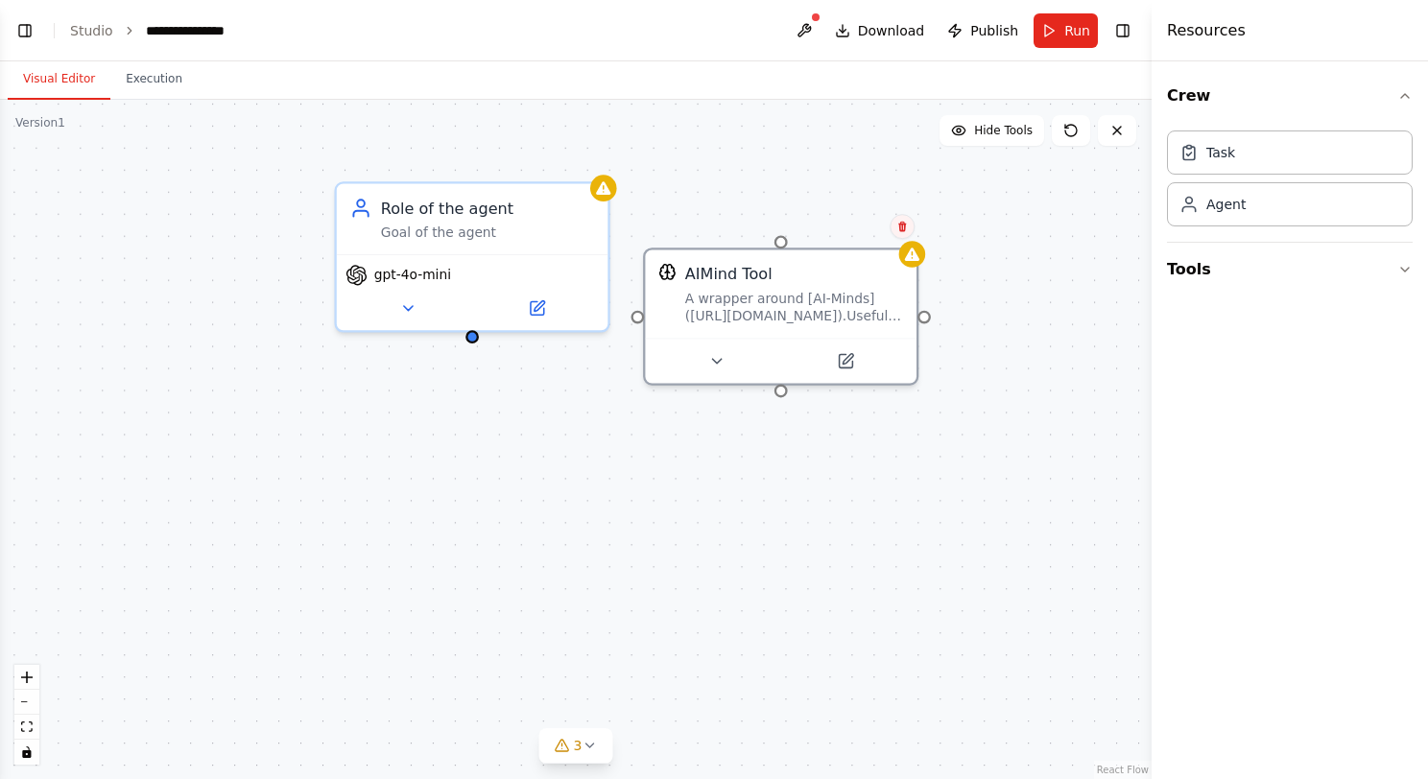
click at [908, 223] on icon at bounding box center [902, 227] width 12 height 12
click at [901, 225] on icon at bounding box center [902, 226] width 12 height 12
click at [851, 225] on button "Confirm" at bounding box center [848, 225] width 68 height 23
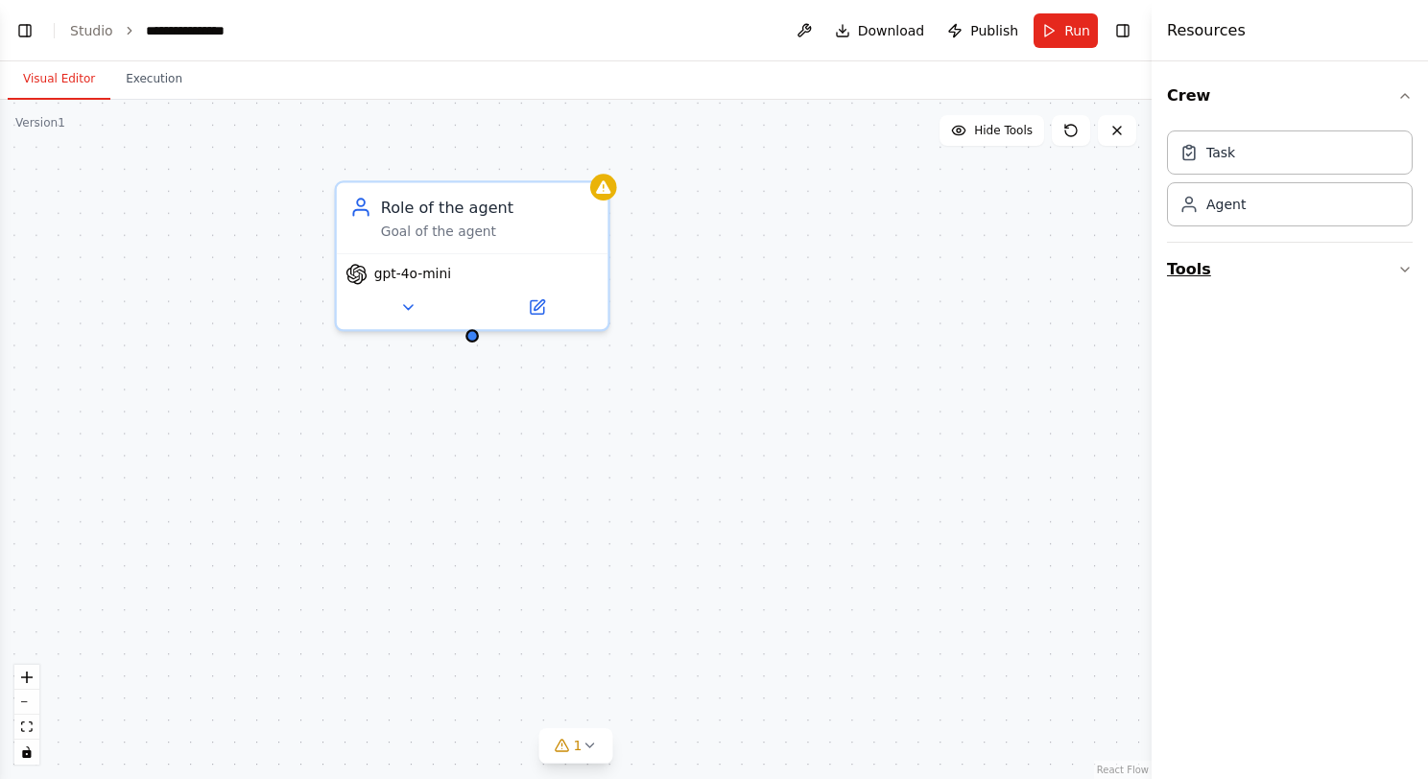
click at [1230, 253] on button "Tools" at bounding box center [1290, 270] width 246 height 54
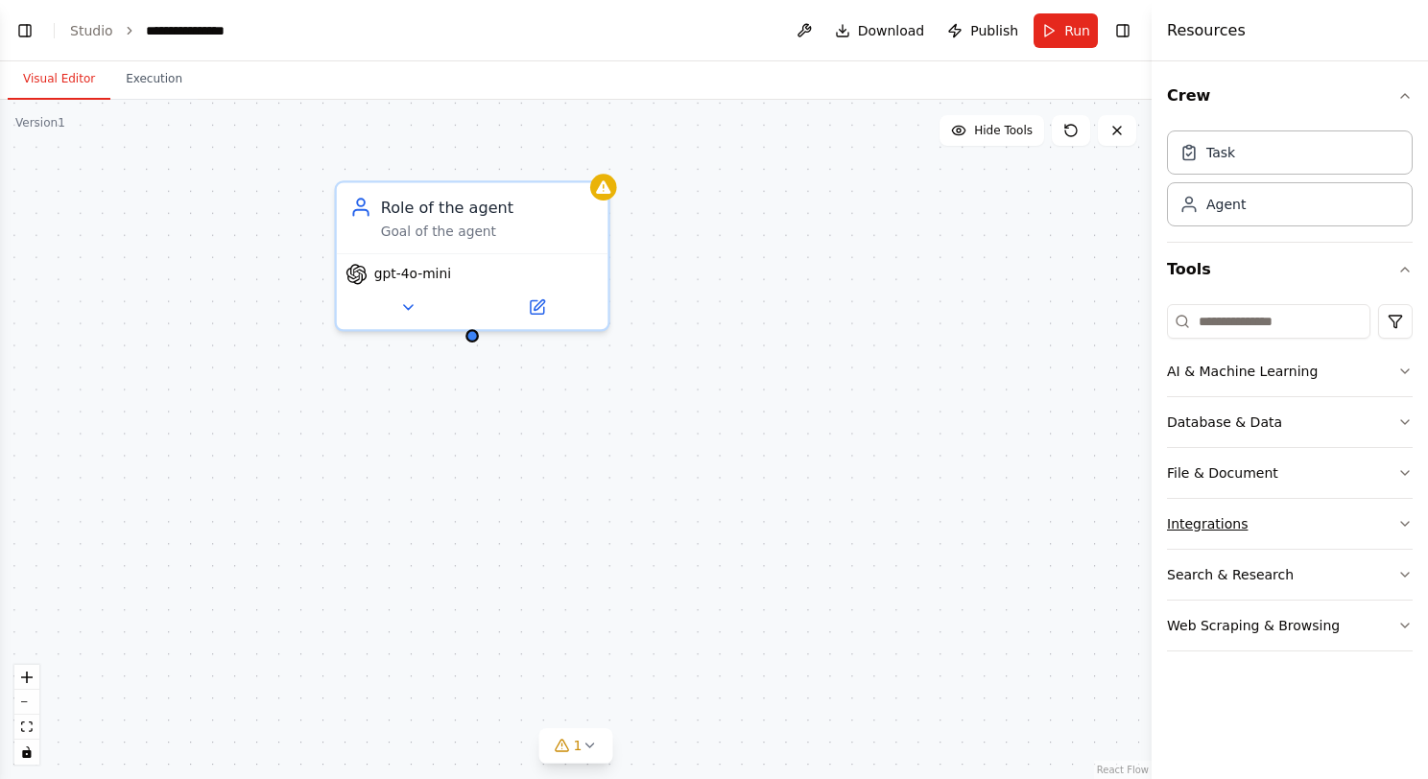
click at [1239, 523] on button "Integrations" at bounding box center [1290, 524] width 246 height 50
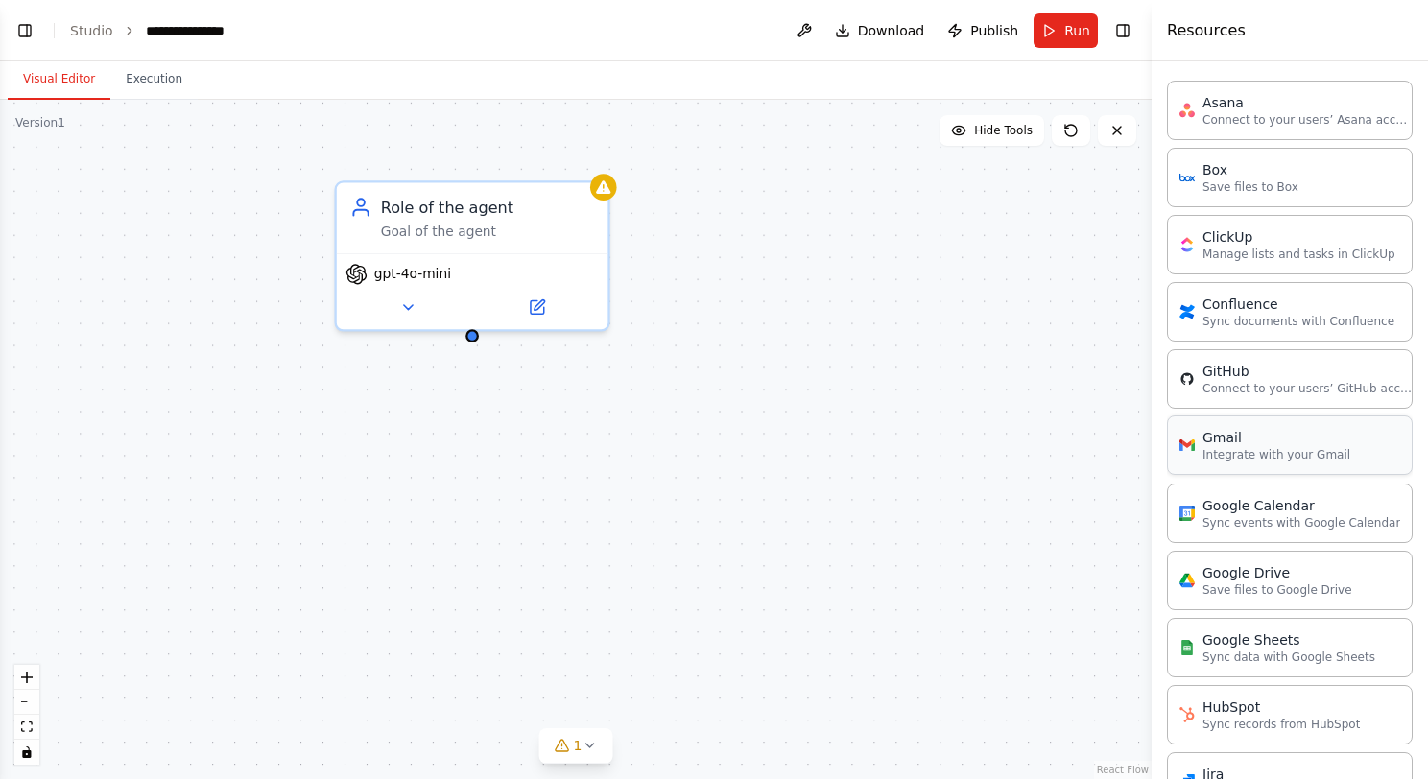
scroll to position [480, 0]
click at [1234, 451] on p "Integrate with your Gmail" at bounding box center [1276, 450] width 148 height 15
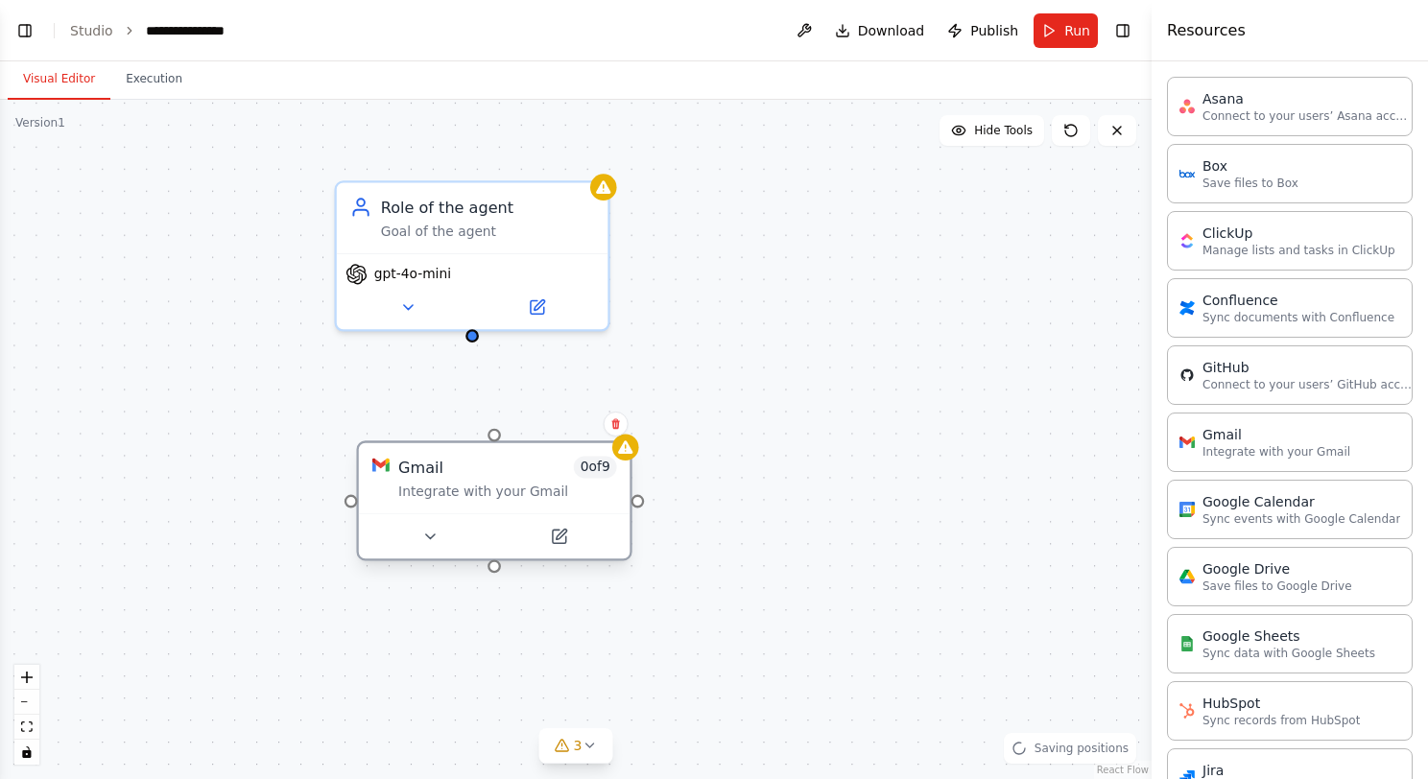
drag, startPoint x: 745, startPoint y: 514, endPoint x: 467, endPoint y: 464, distance: 281.7
click at [467, 464] on div "Gmail 0 of 9" at bounding box center [507, 467] width 218 height 22
click at [428, 538] on icon at bounding box center [429, 536] width 17 height 17
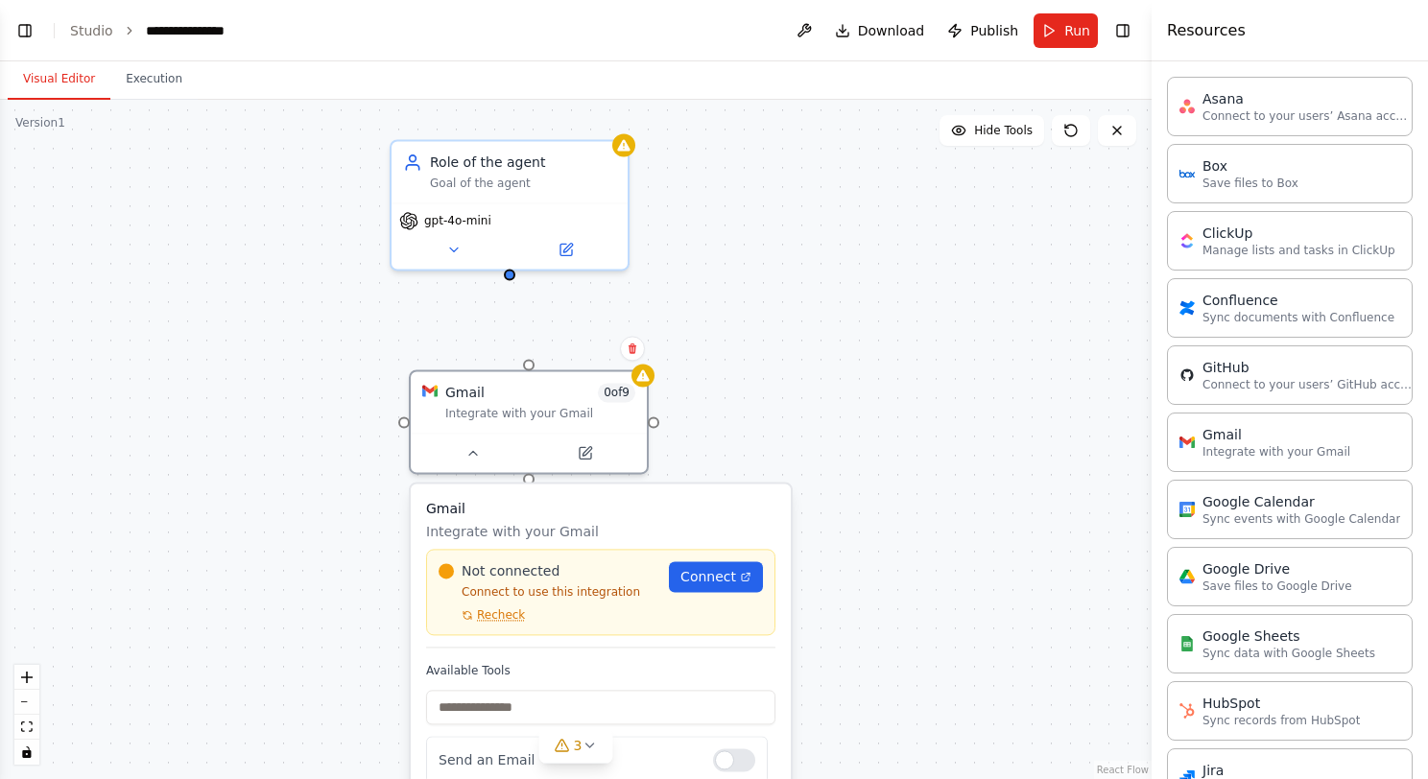
drag, startPoint x: 794, startPoint y: 539, endPoint x: 850, endPoint y: 390, distance: 159.7
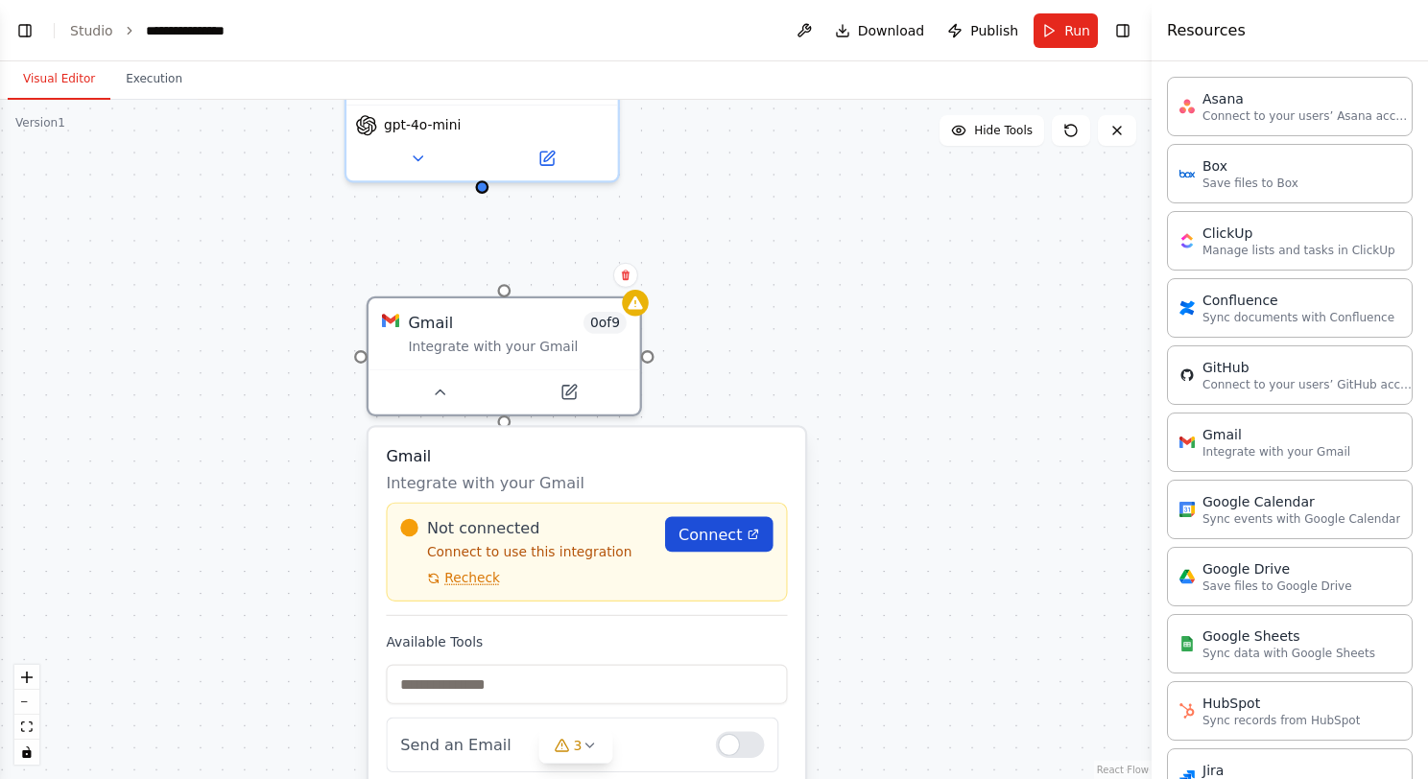
click at [748, 528] on icon at bounding box center [752, 534] width 13 height 13
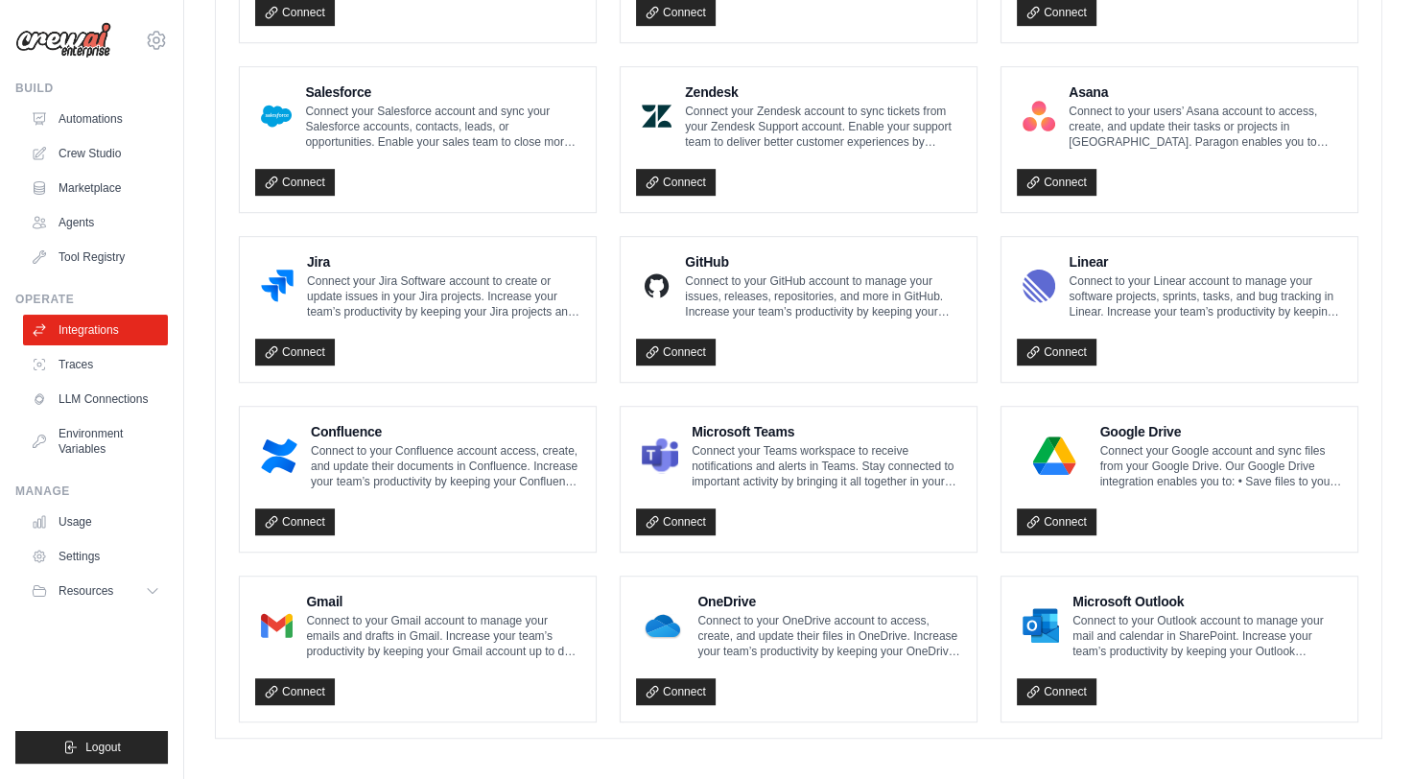
scroll to position [1021, 0]
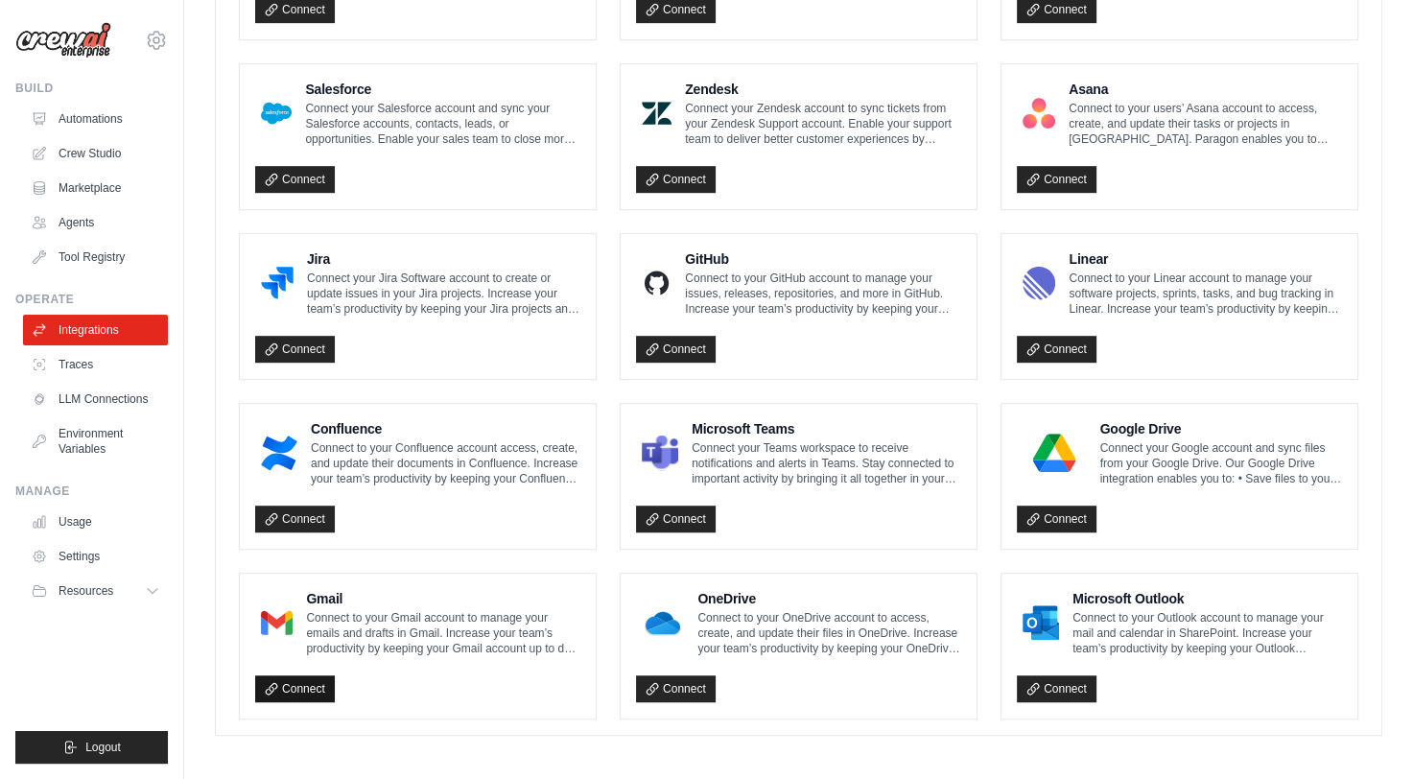
click at [299, 679] on link "Connect" at bounding box center [295, 688] width 80 height 27
click at [279, 682] on link "Connect" at bounding box center [295, 688] width 80 height 27
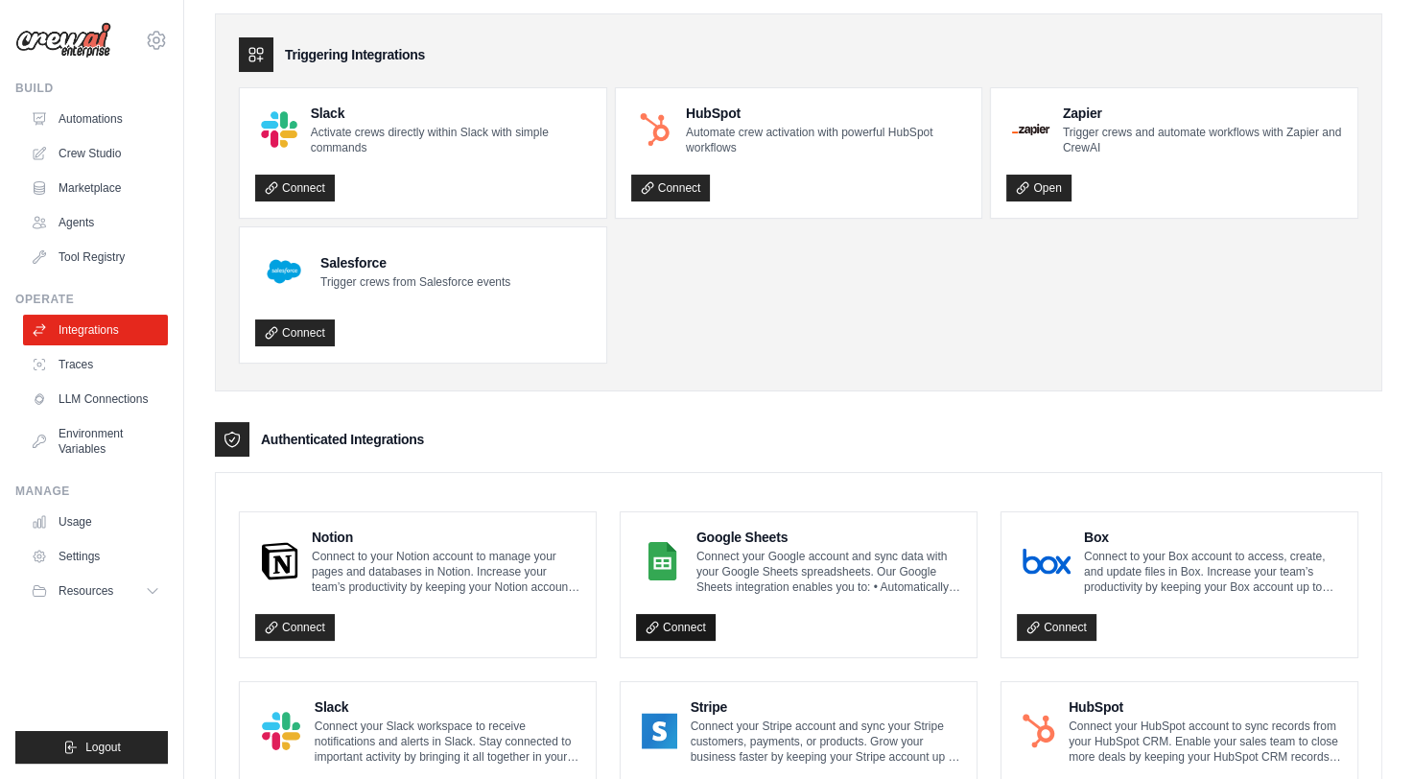
scroll to position [61, 0]
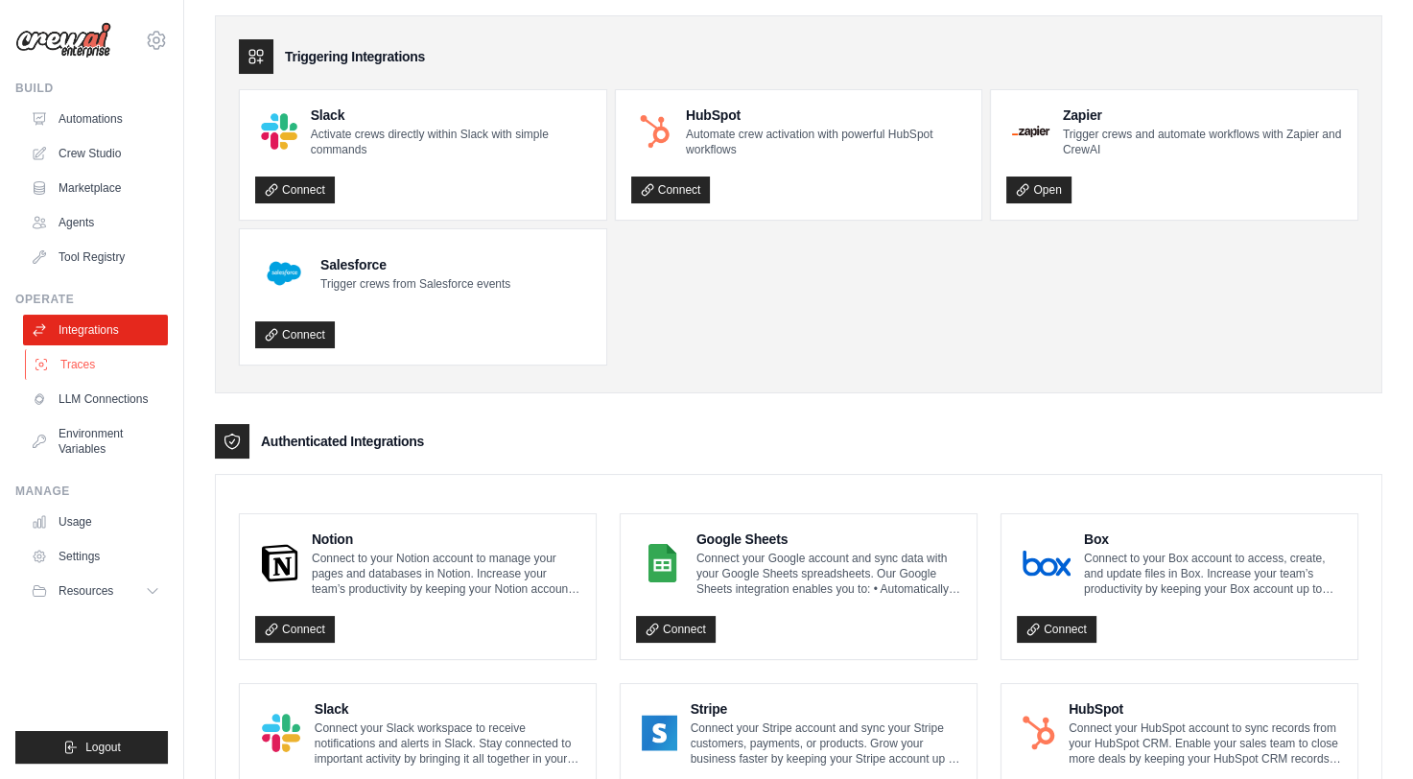
click at [71, 357] on link "Traces" at bounding box center [97, 364] width 145 height 31
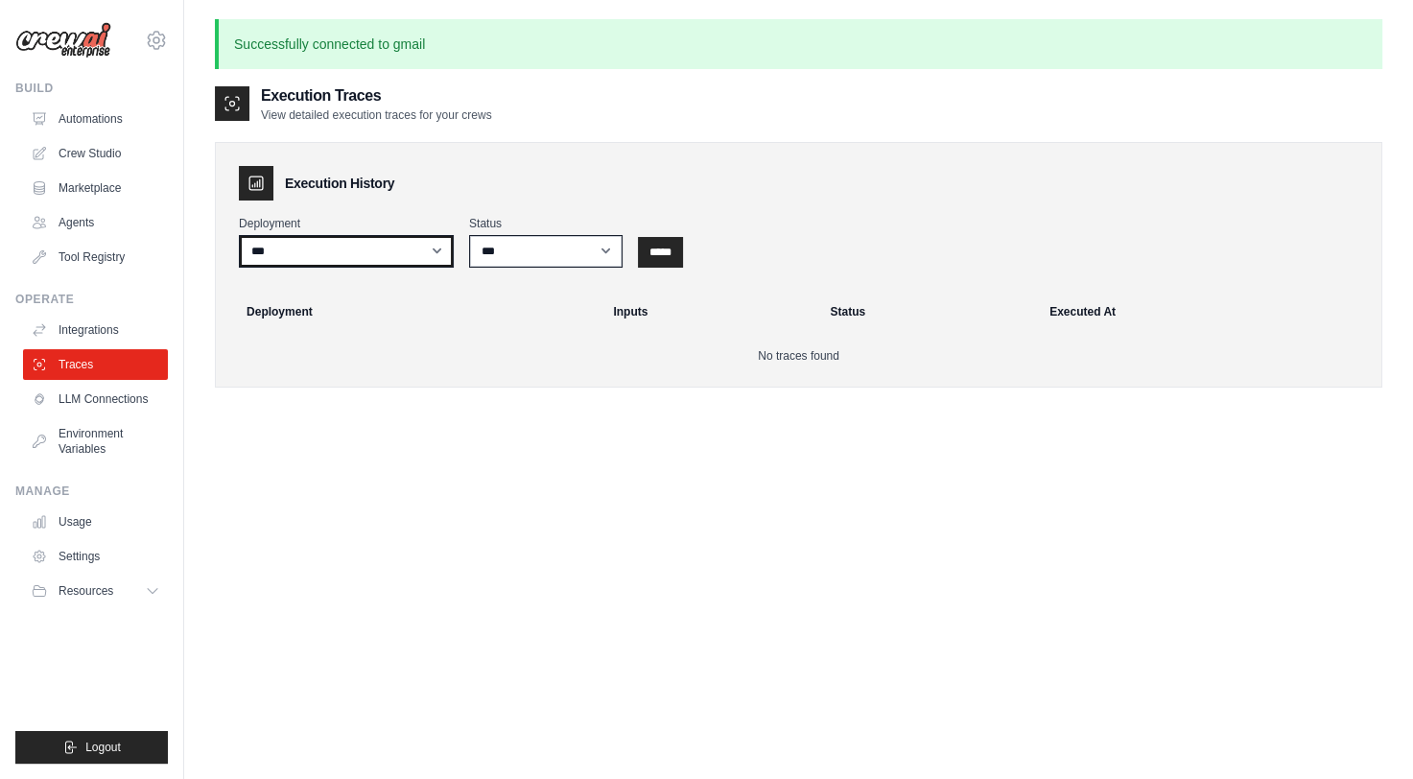
click at [445, 253] on select "***" at bounding box center [346, 251] width 215 height 33
click at [104, 402] on link "LLM Connections" at bounding box center [97, 399] width 145 height 31
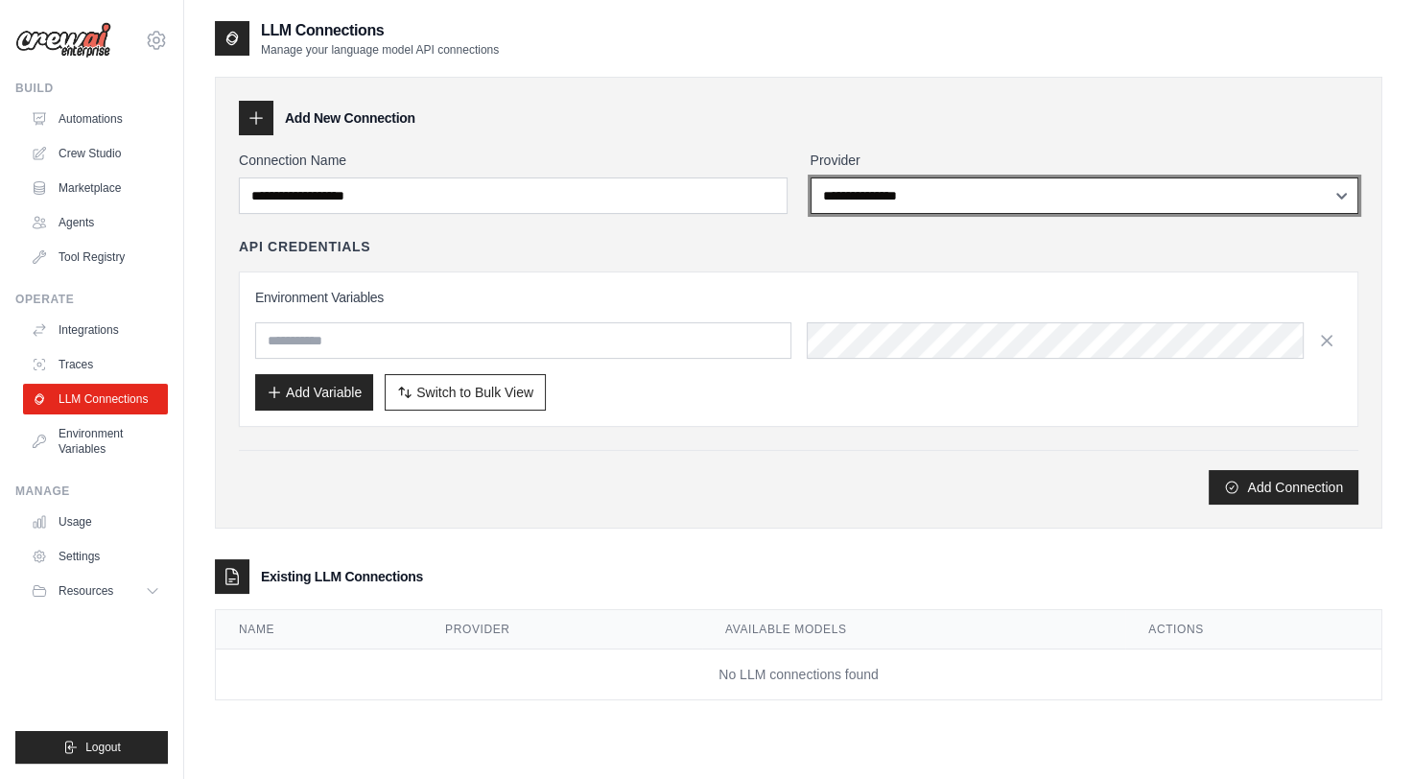
click at [867, 204] on select "**********" at bounding box center [1085, 196] width 549 height 36
select select "******"
click at [811, 178] on select "**********" at bounding box center [1085, 196] width 549 height 36
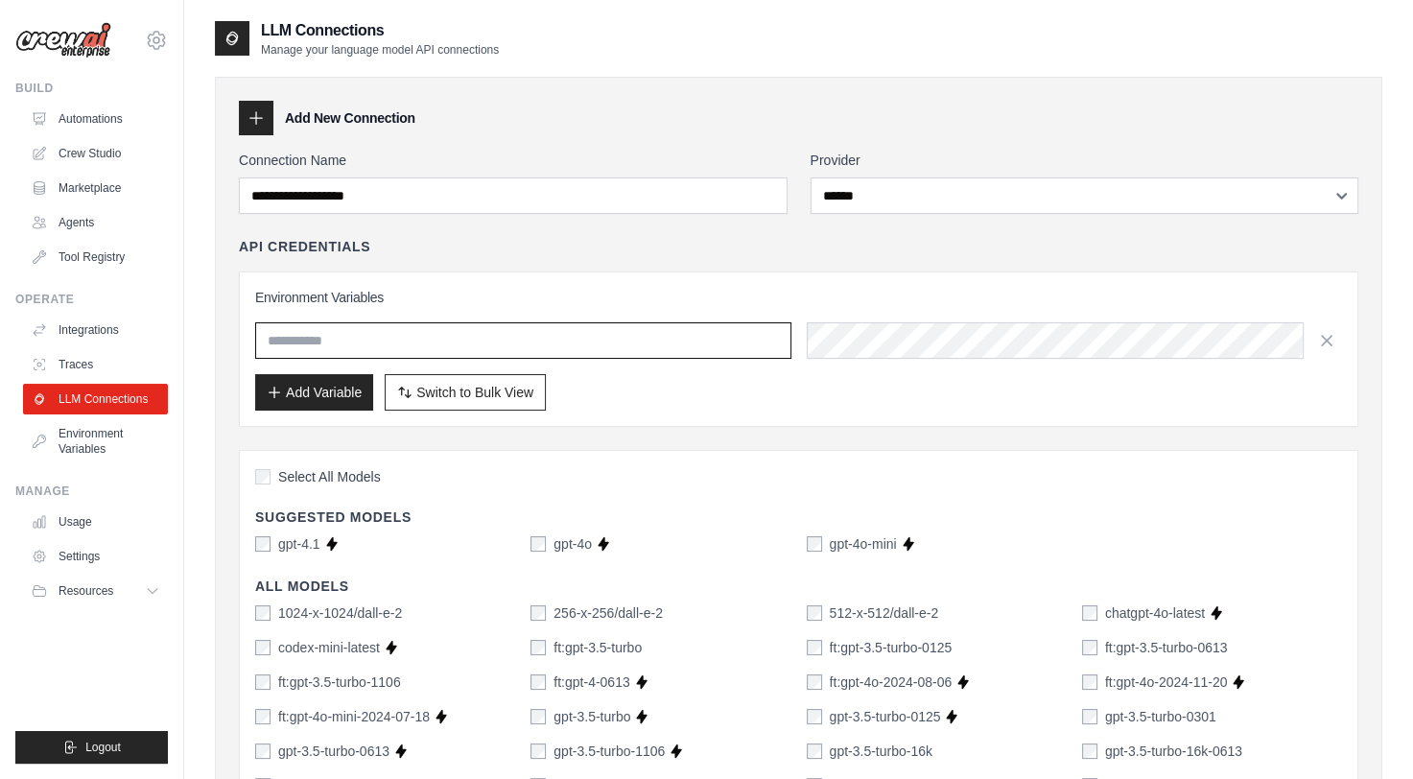
click at [706, 347] on input "text" at bounding box center [523, 340] width 536 height 36
click at [264, 484] on label "Select All Models" at bounding box center [318, 476] width 126 height 19
click at [344, 348] on input "text" at bounding box center [523, 340] width 536 height 36
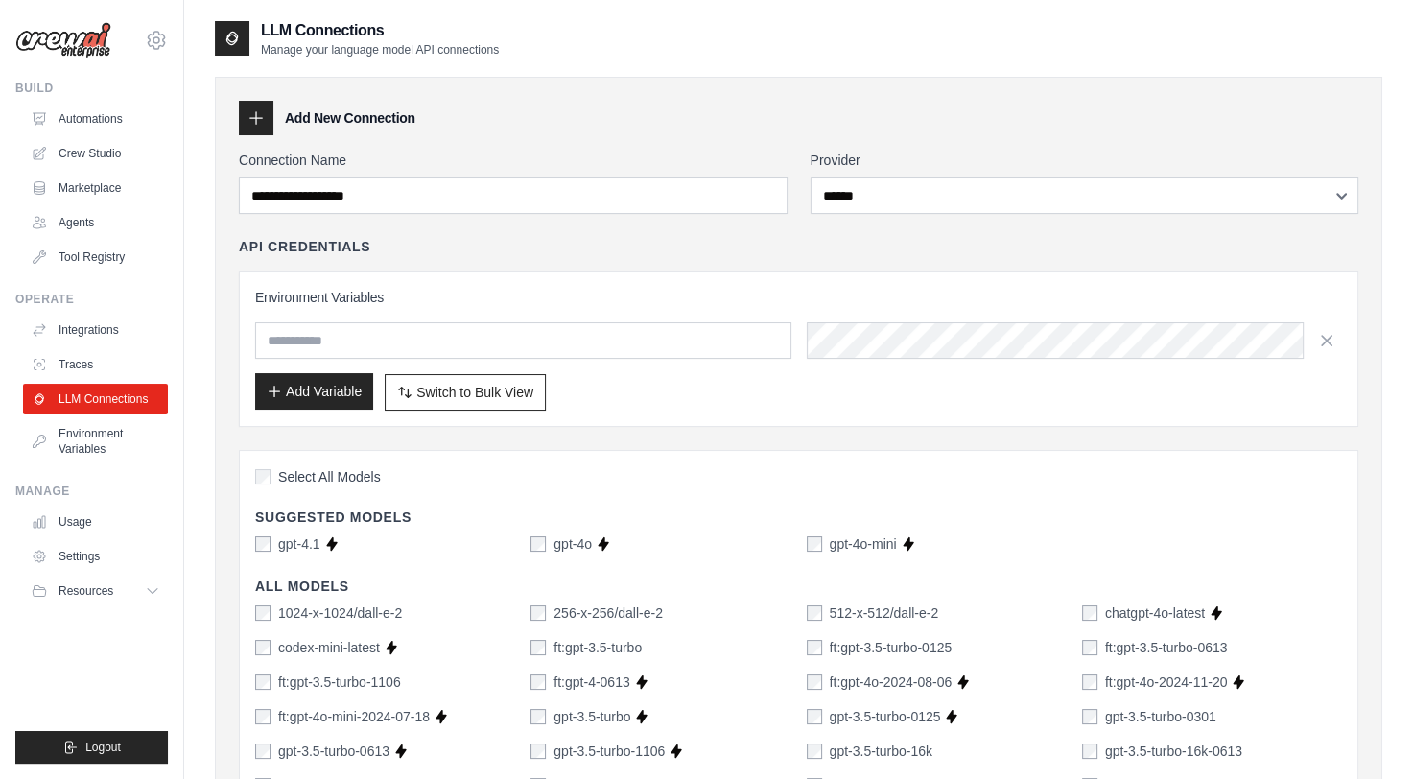
click at [340, 400] on button "Add Variable" at bounding box center [314, 391] width 118 height 36
click at [337, 392] on button "Add Variable" at bounding box center [314, 391] width 118 height 36
click at [756, 293] on h3 "Environment Variables" at bounding box center [798, 297] width 1087 height 19
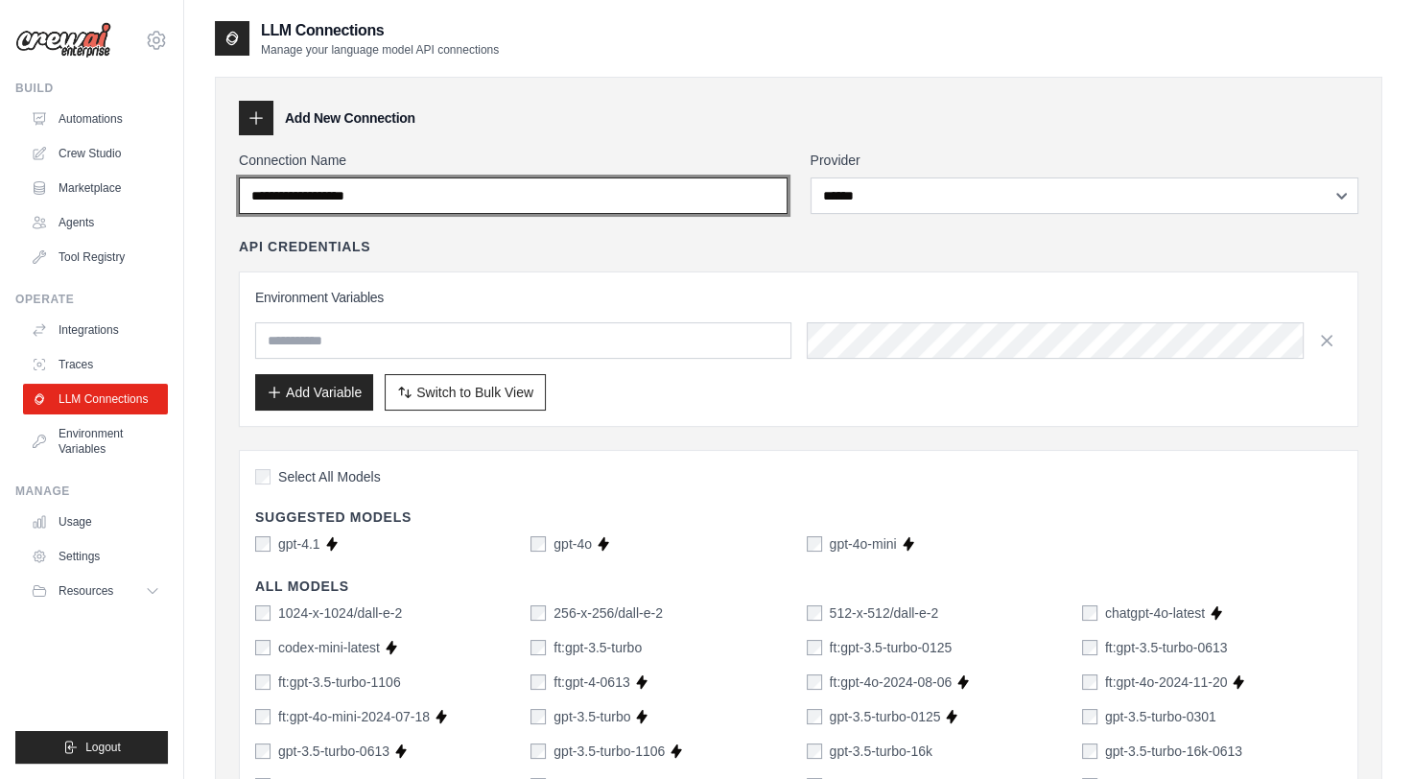
click at [501, 203] on input "Connection Name" at bounding box center [513, 196] width 549 height 36
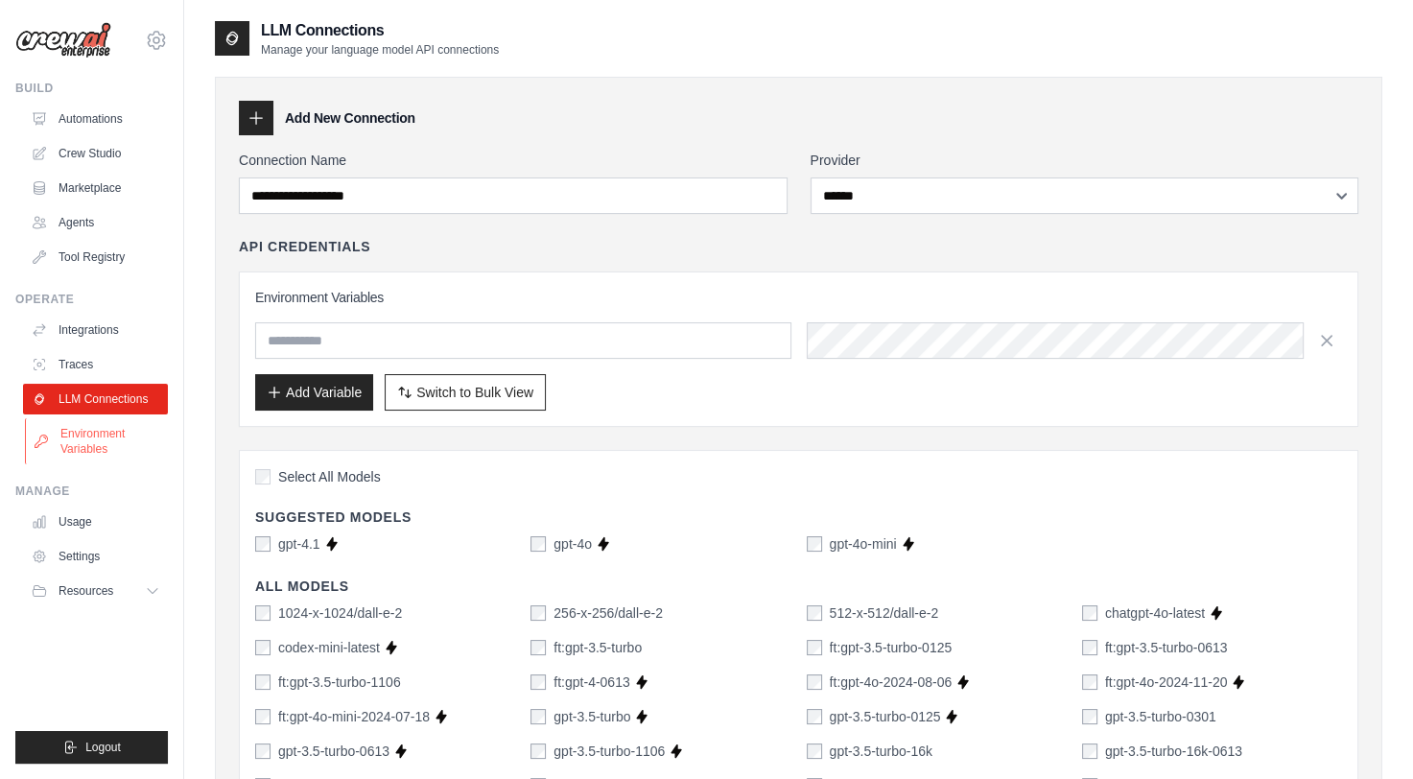
click at [101, 448] on link "Environment Variables" at bounding box center [97, 441] width 145 height 46
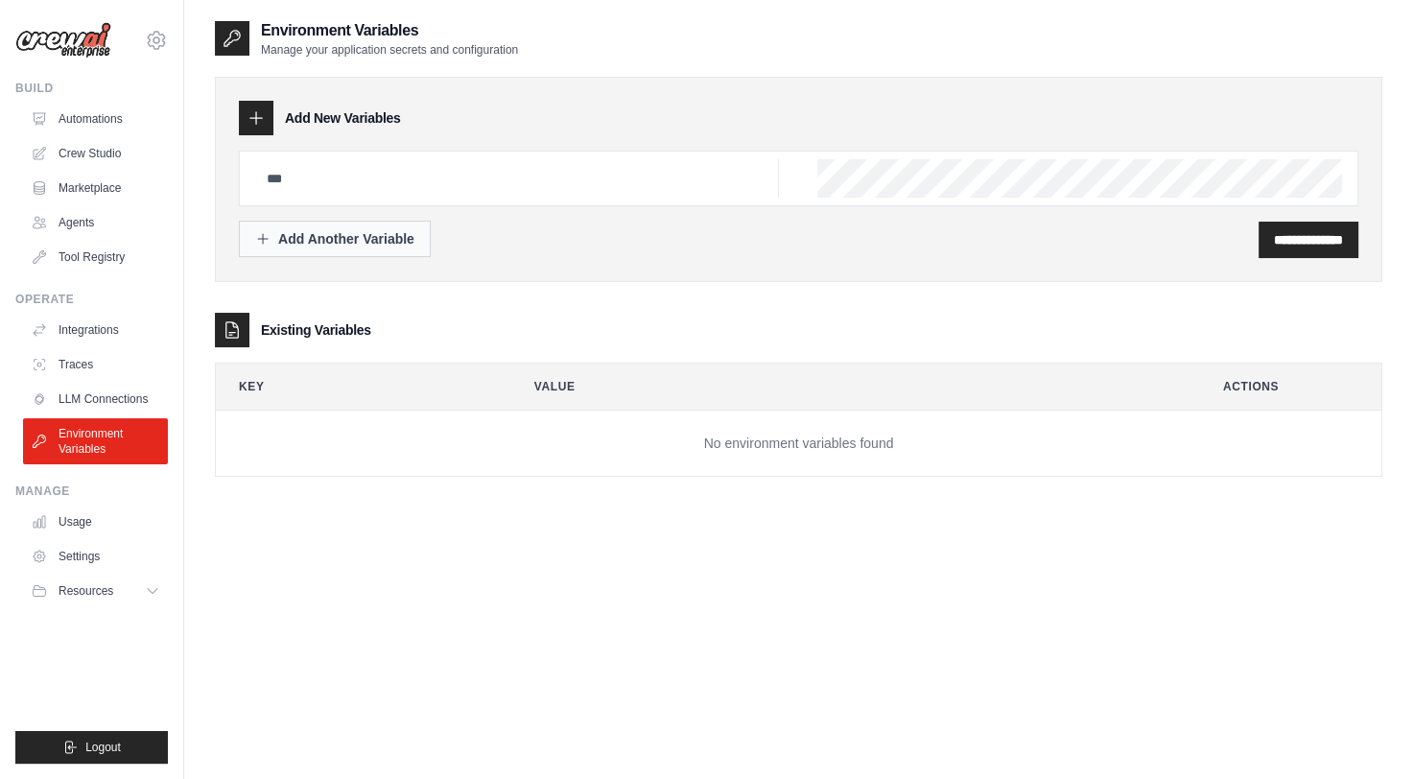
click at [371, 244] on div "Add Another Variable" at bounding box center [334, 238] width 159 height 19
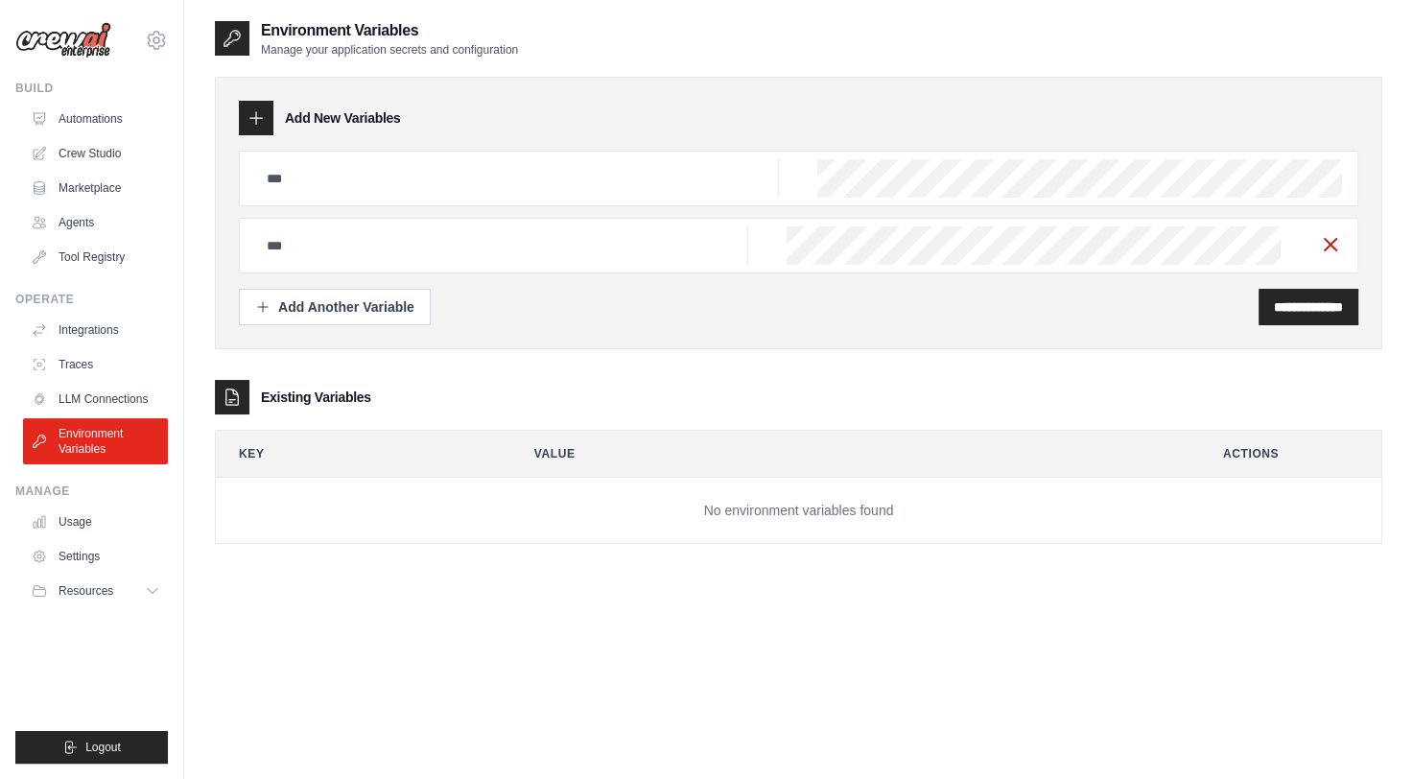
click at [1336, 239] on line "button" at bounding box center [1331, 245] width 12 height 12
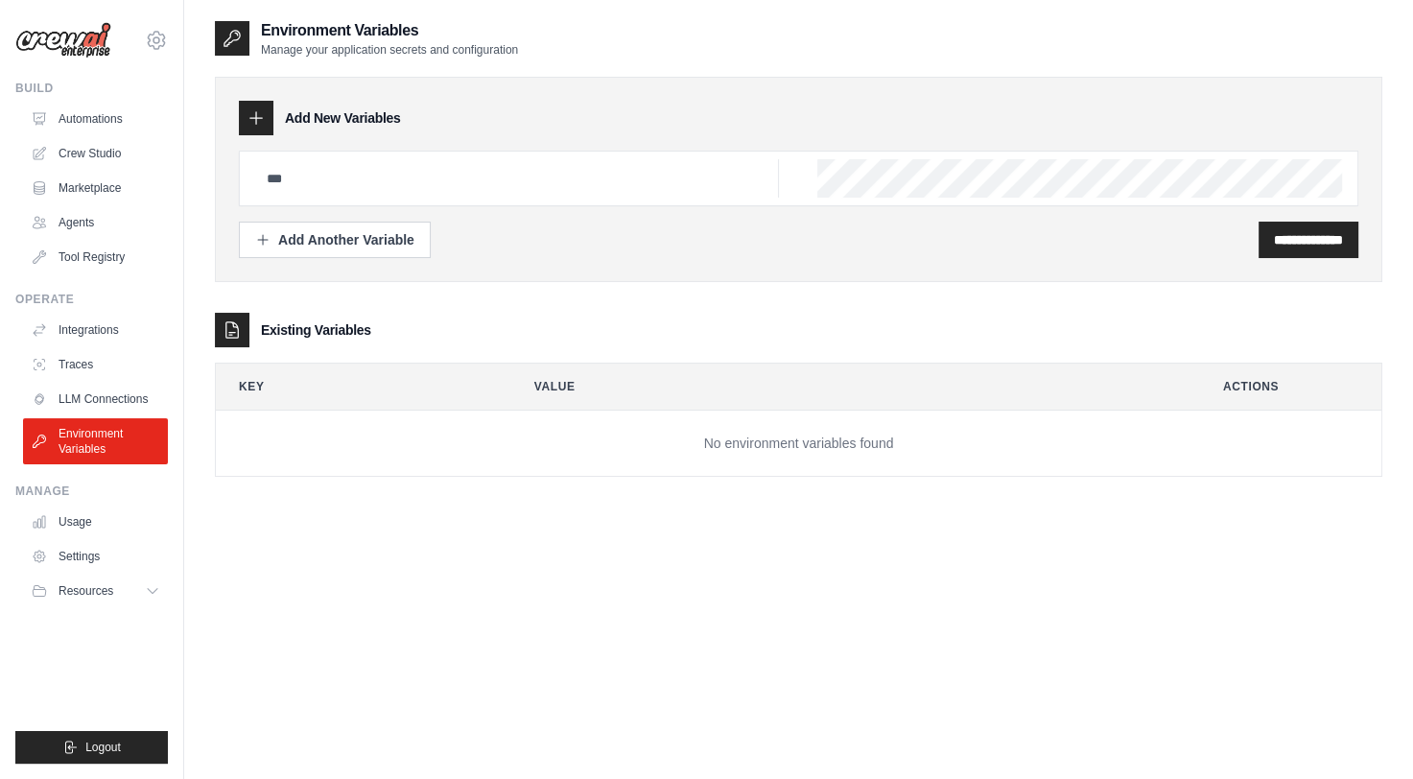
click at [376, 453] on td "No environment variables found" at bounding box center [799, 444] width 1166 height 66
click at [395, 445] on td "No environment variables found" at bounding box center [799, 444] width 1166 height 66
click at [258, 115] on icon at bounding box center [256, 117] width 19 height 19
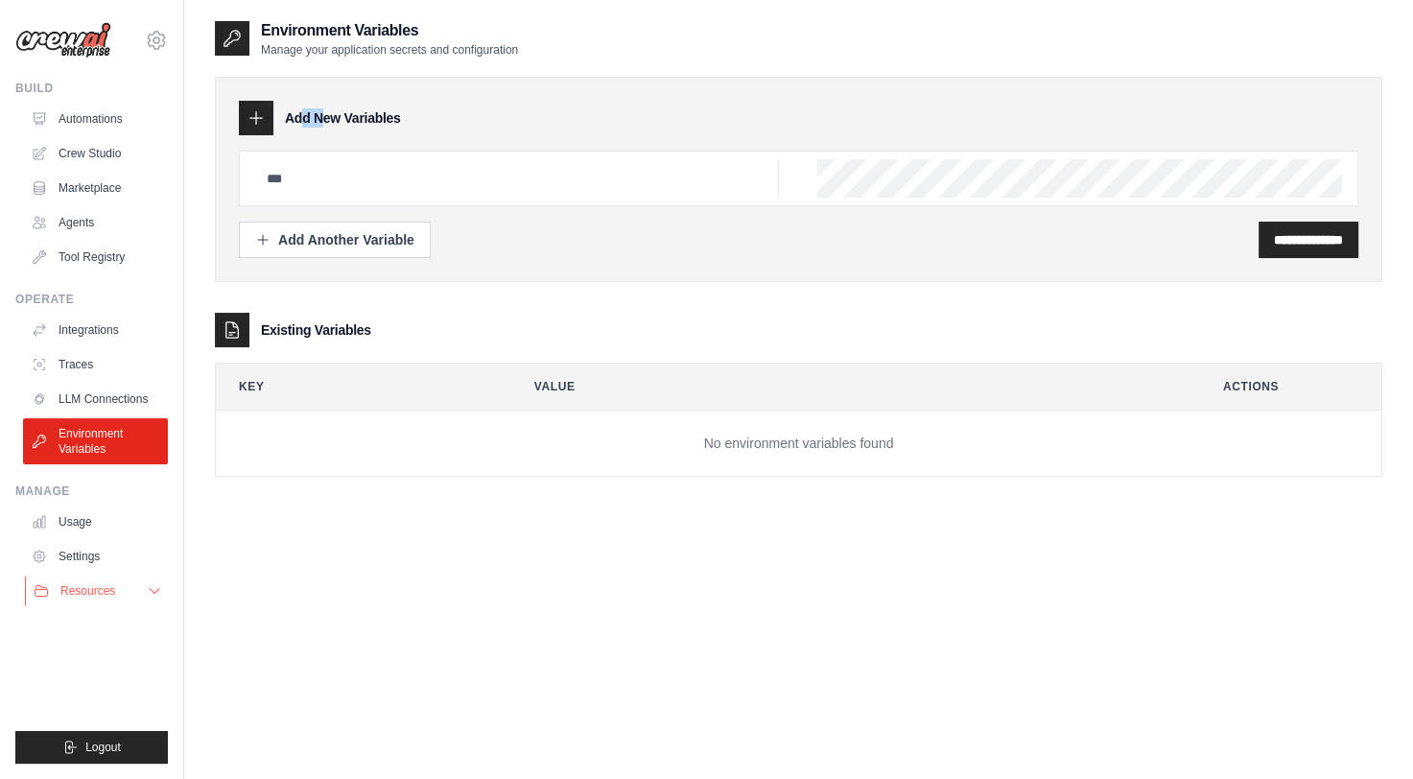
click at [122, 598] on button "Resources" at bounding box center [97, 591] width 145 height 31
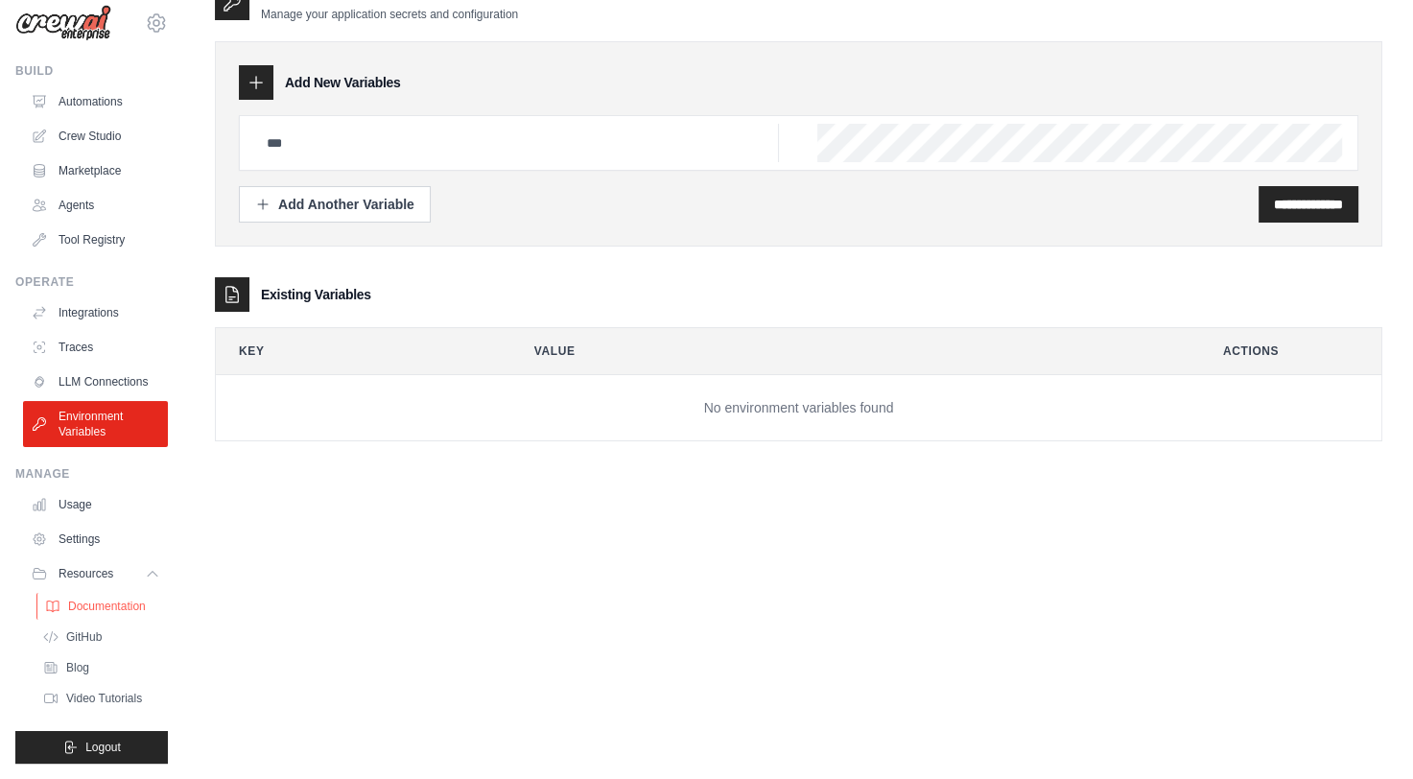
scroll to position [38, 0]
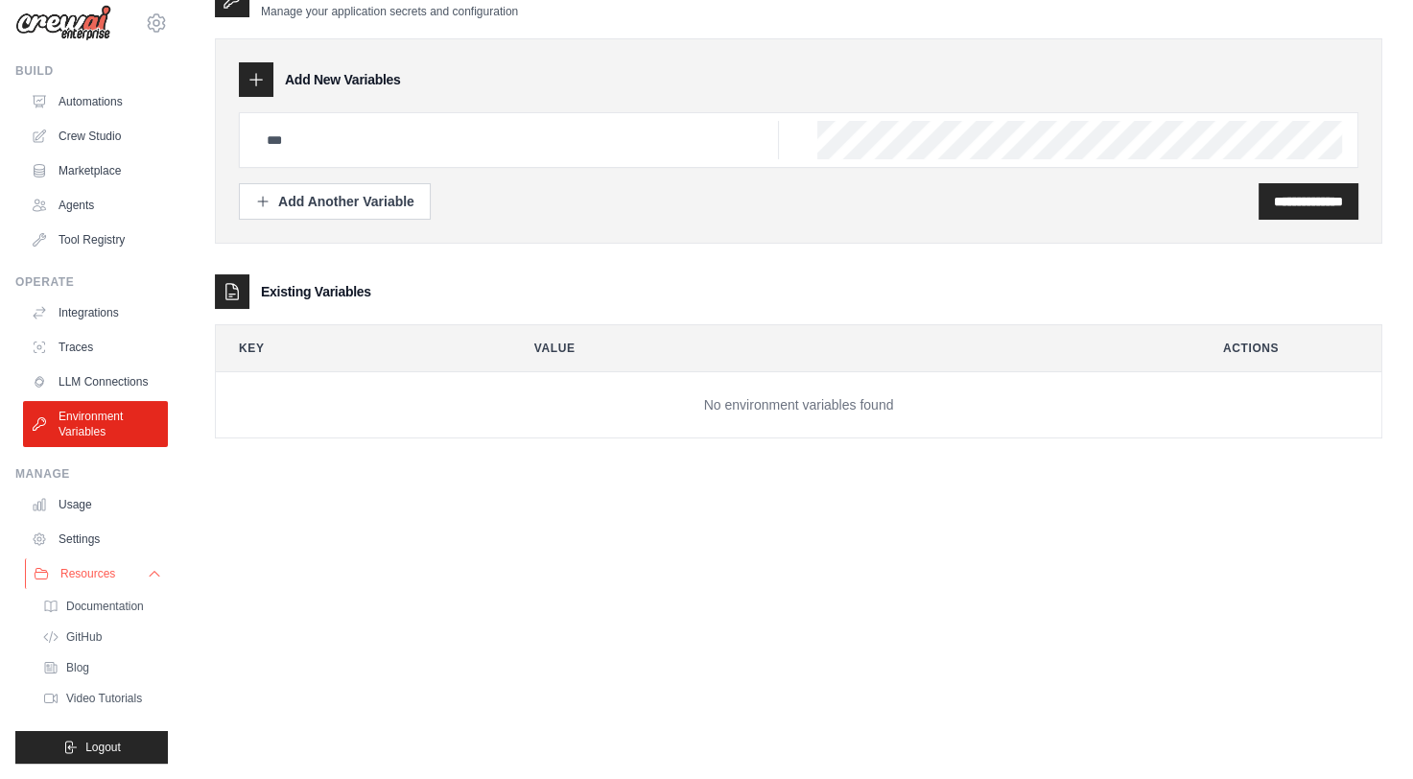
click at [121, 579] on button "Resources" at bounding box center [97, 573] width 145 height 31
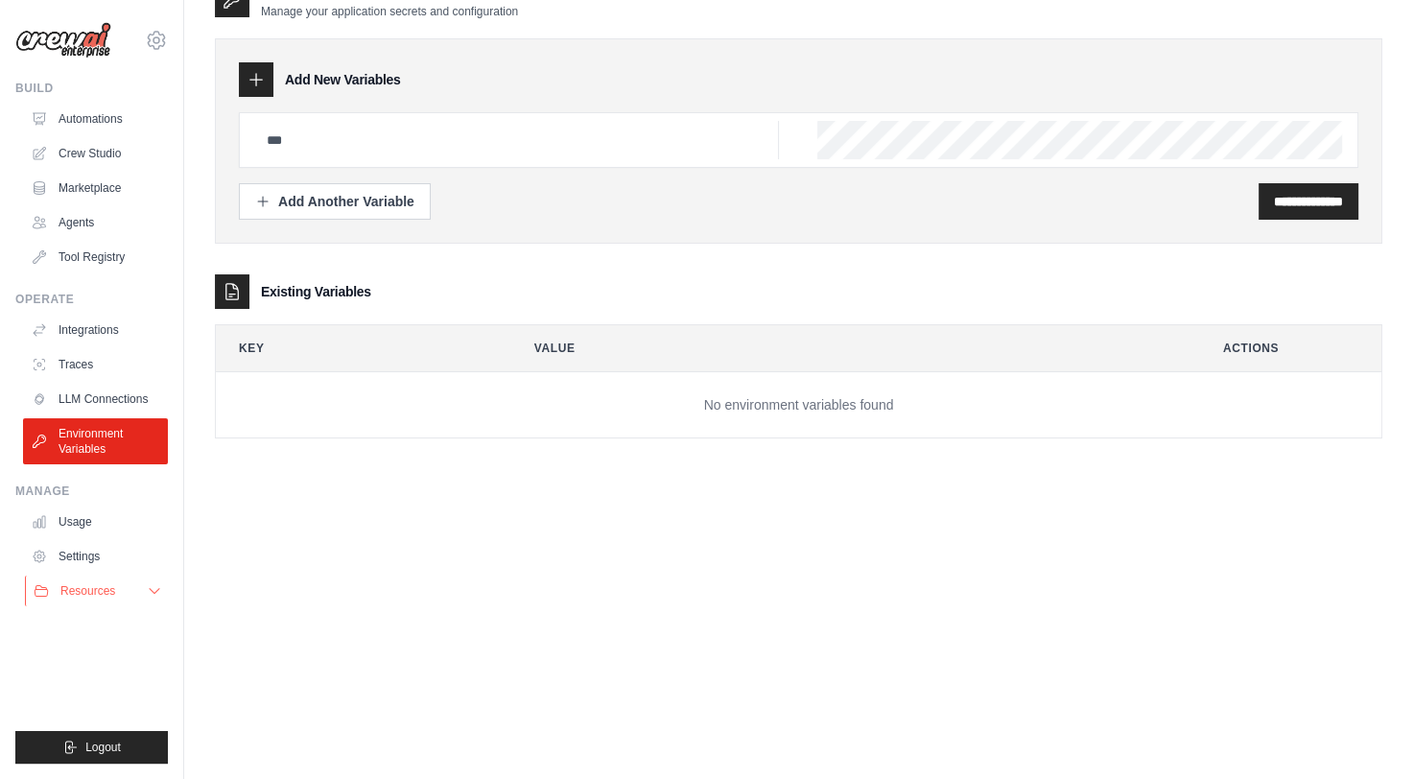
scroll to position [0, 0]
click at [102, 556] on link "Settings" at bounding box center [97, 556] width 145 height 31
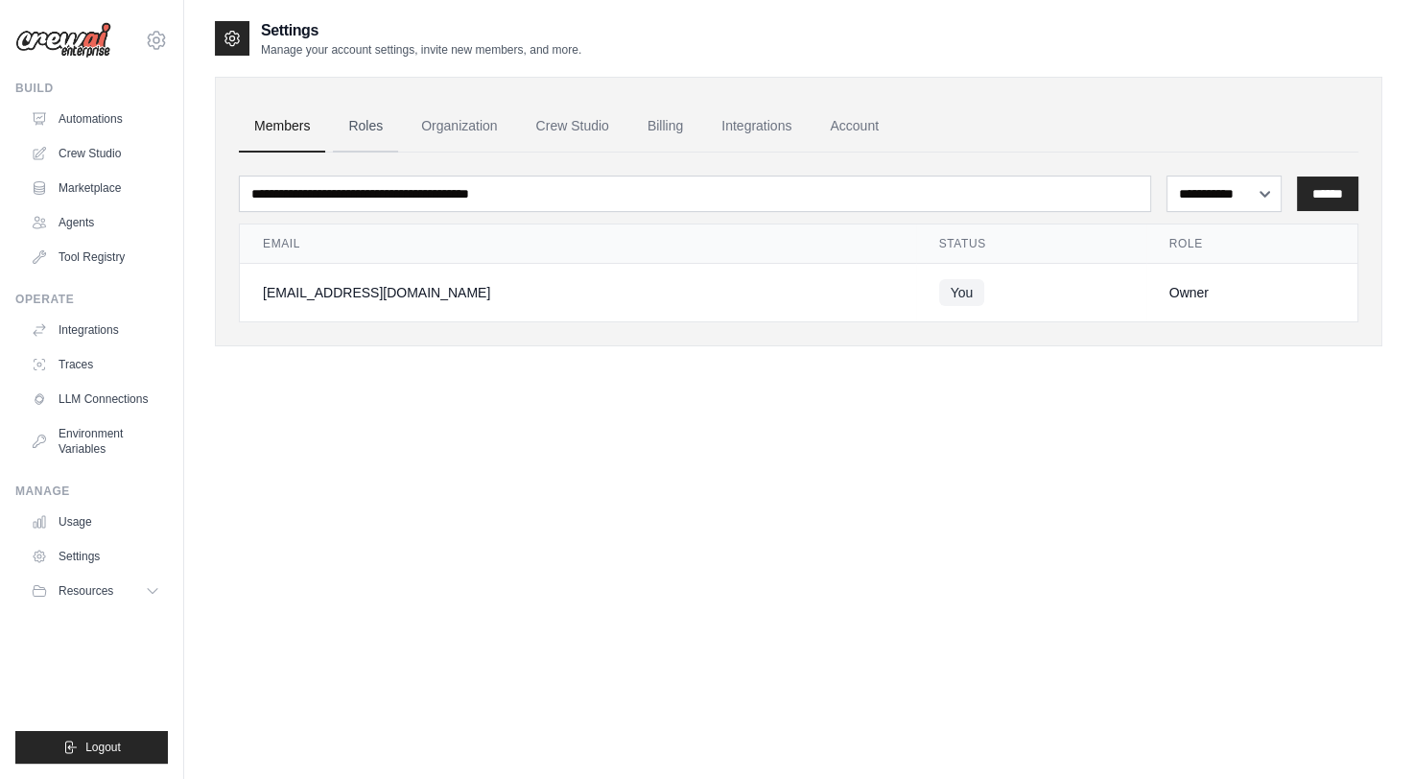
click at [375, 119] on link "Roles" at bounding box center [365, 127] width 65 height 52
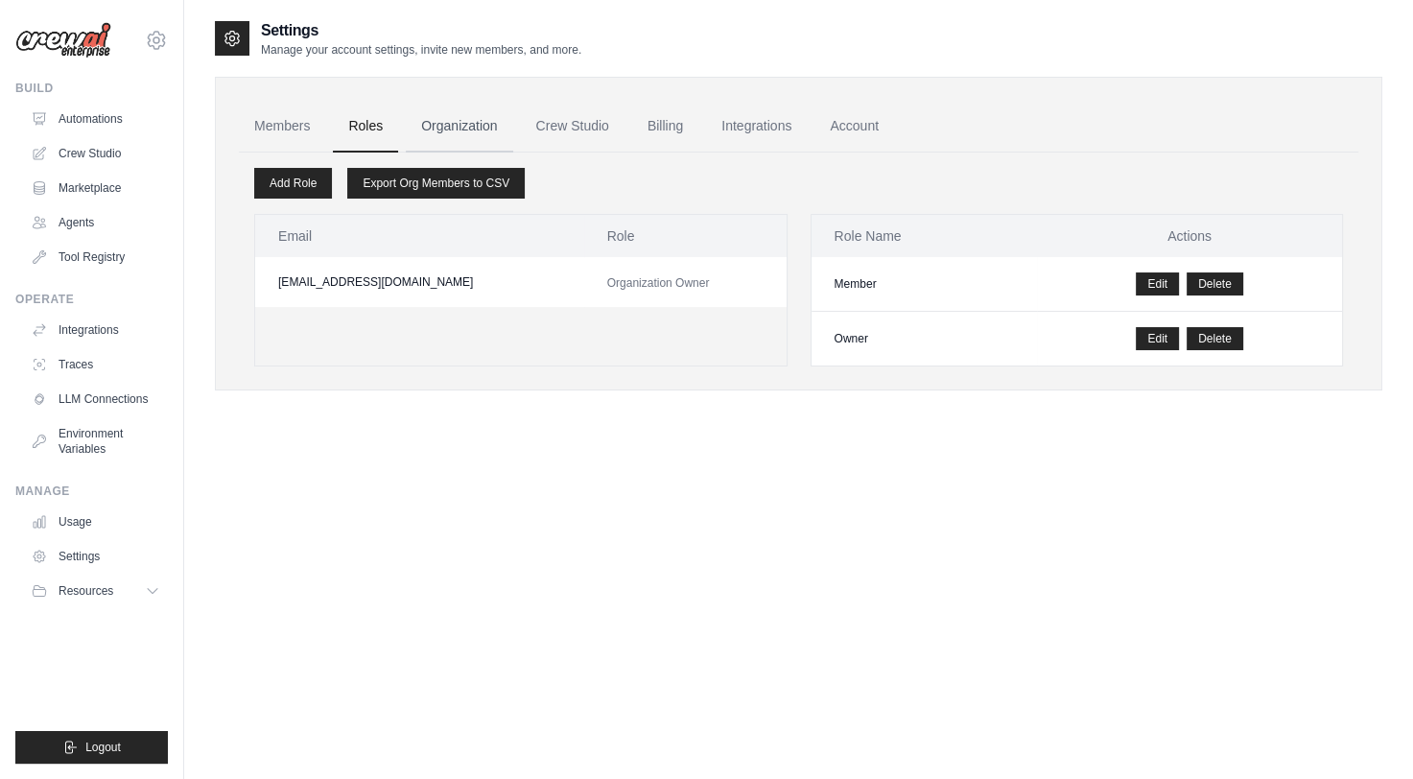
click at [484, 119] on link "Organization" at bounding box center [459, 127] width 107 height 52
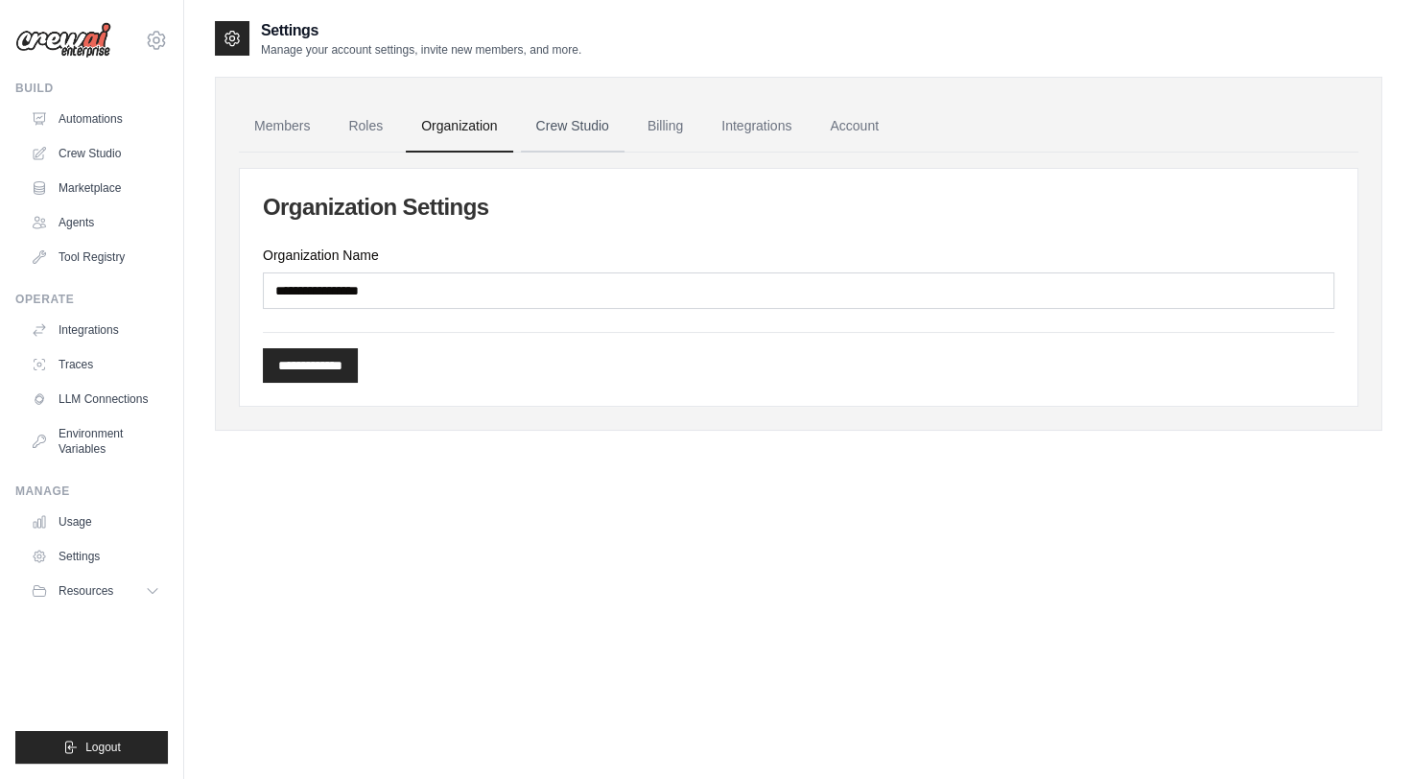
click at [553, 130] on link "Crew Studio" at bounding box center [573, 127] width 104 height 52
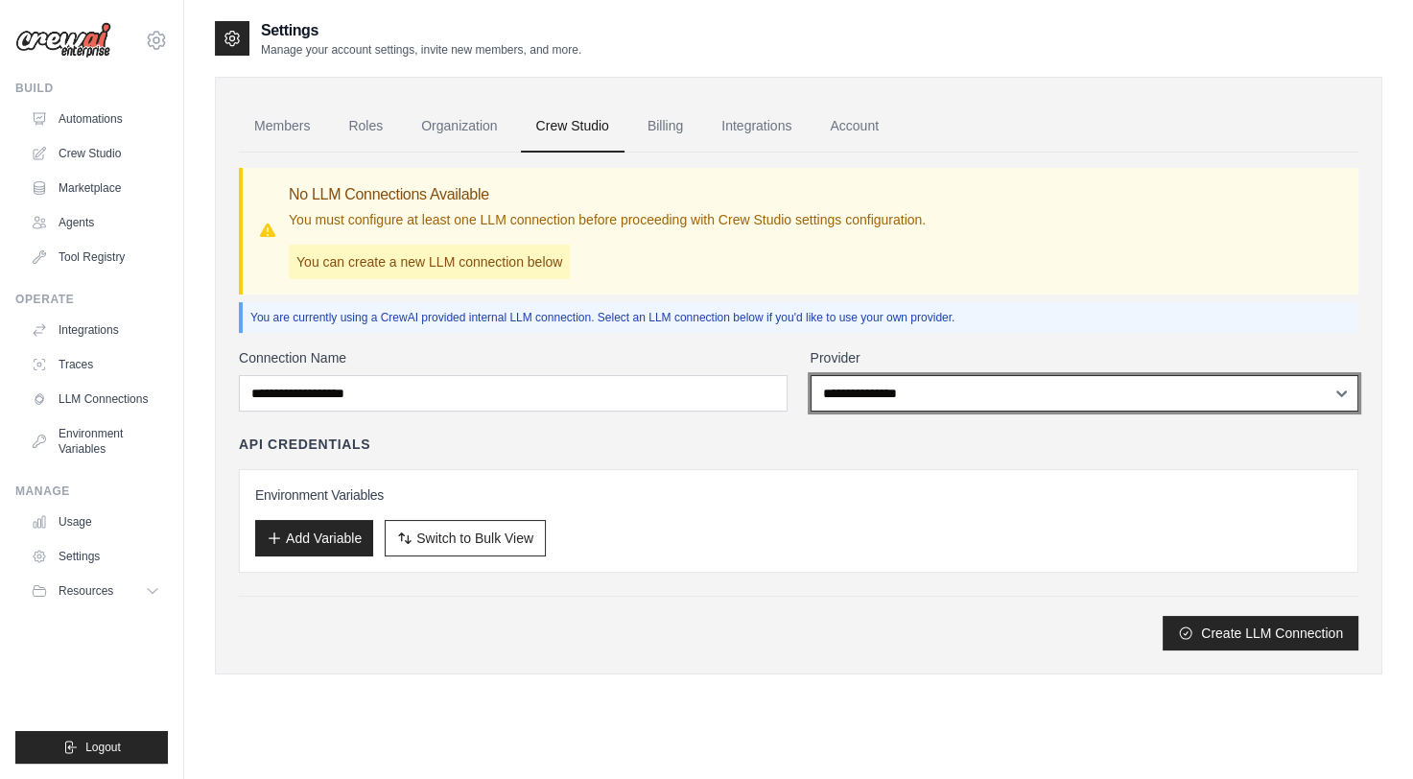
click at [930, 395] on select "**********" at bounding box center [1085, 393] width 549 height 36
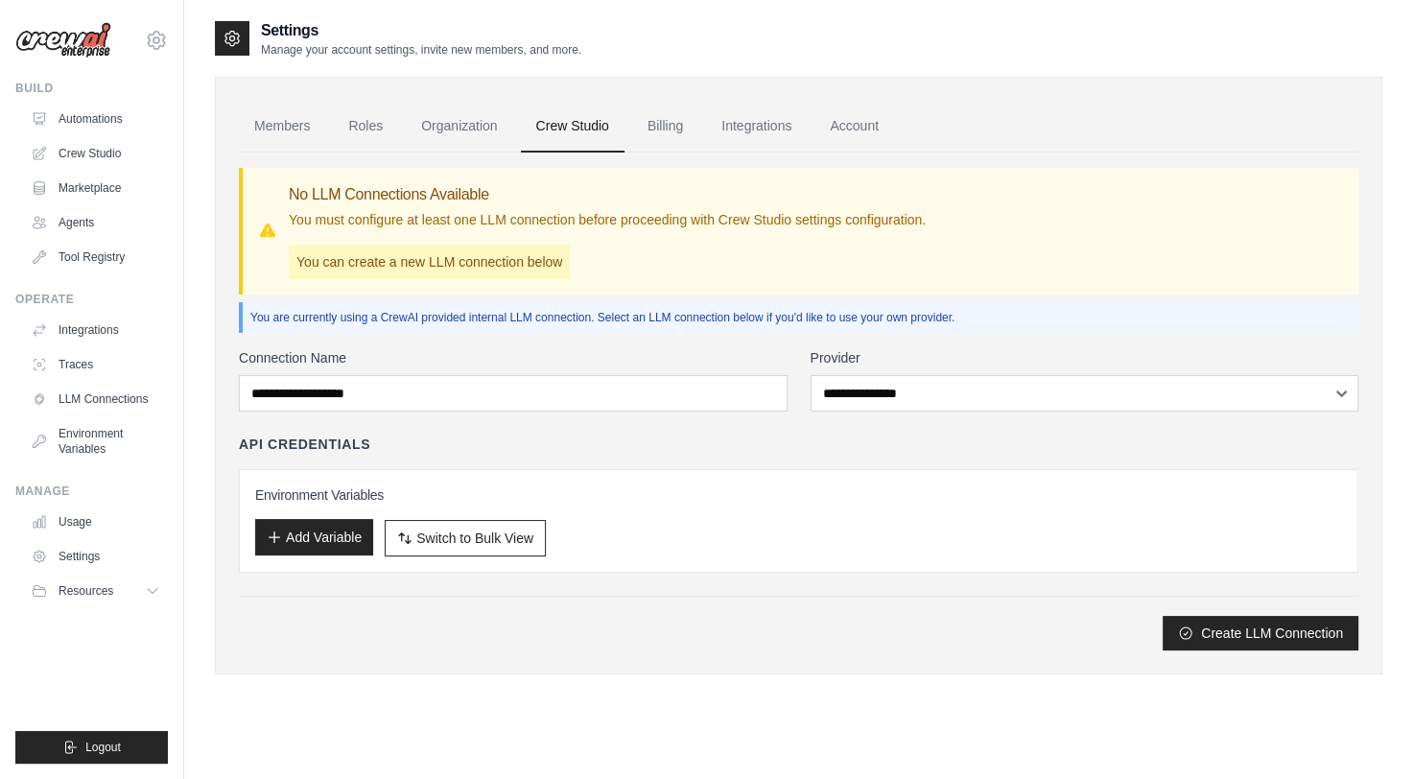
click at [319, 545] on button "Add Variable" at bounding box center [314, 537] width 118 height 36
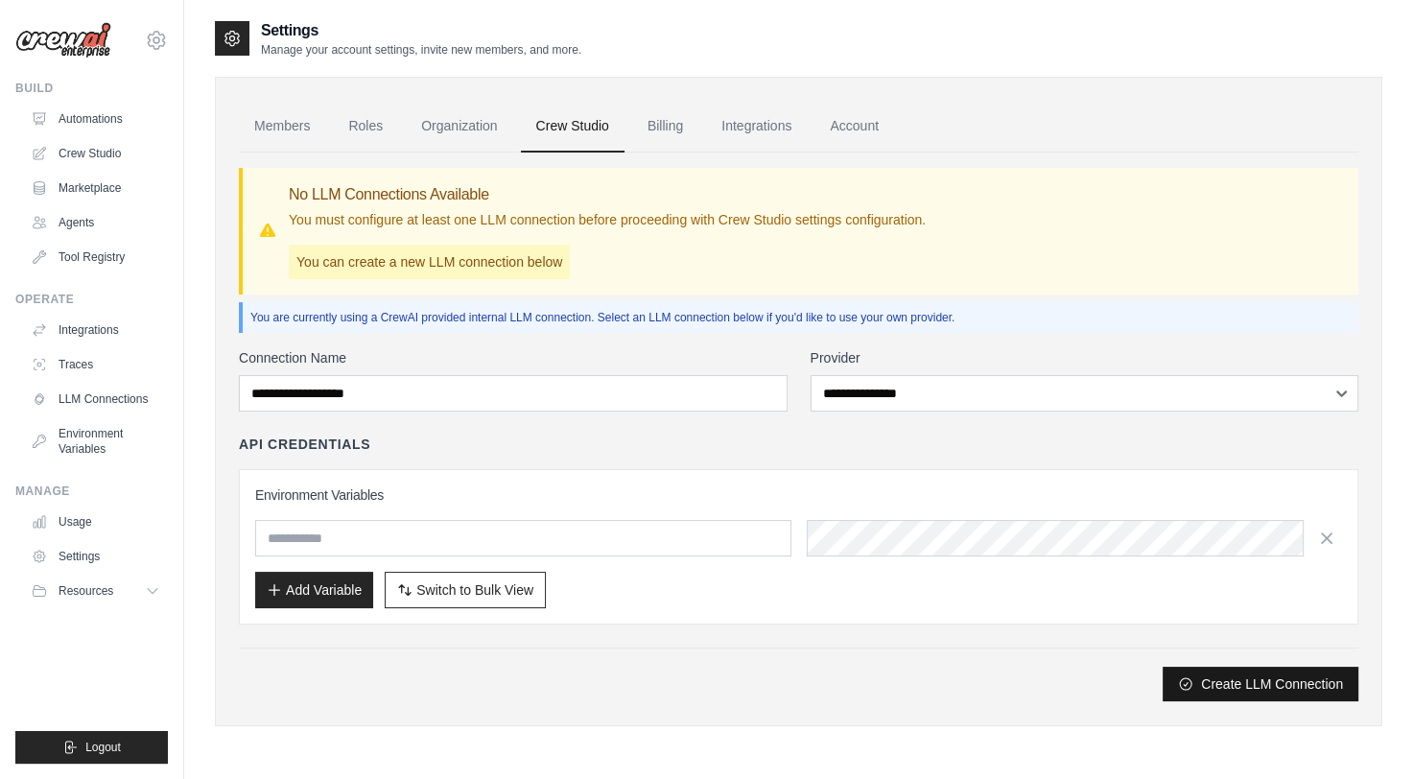
click at [1246, 679] on button "Create LLM Connection" at bounding box center [1261, 684] width 196 height 35
click at [610, 439] on div "API Credentials" at bounding box center [799, 444] width 1120 height 19
click at [656, 126] on link "Billing" at bounding box center [665, 127] width 66 height 52
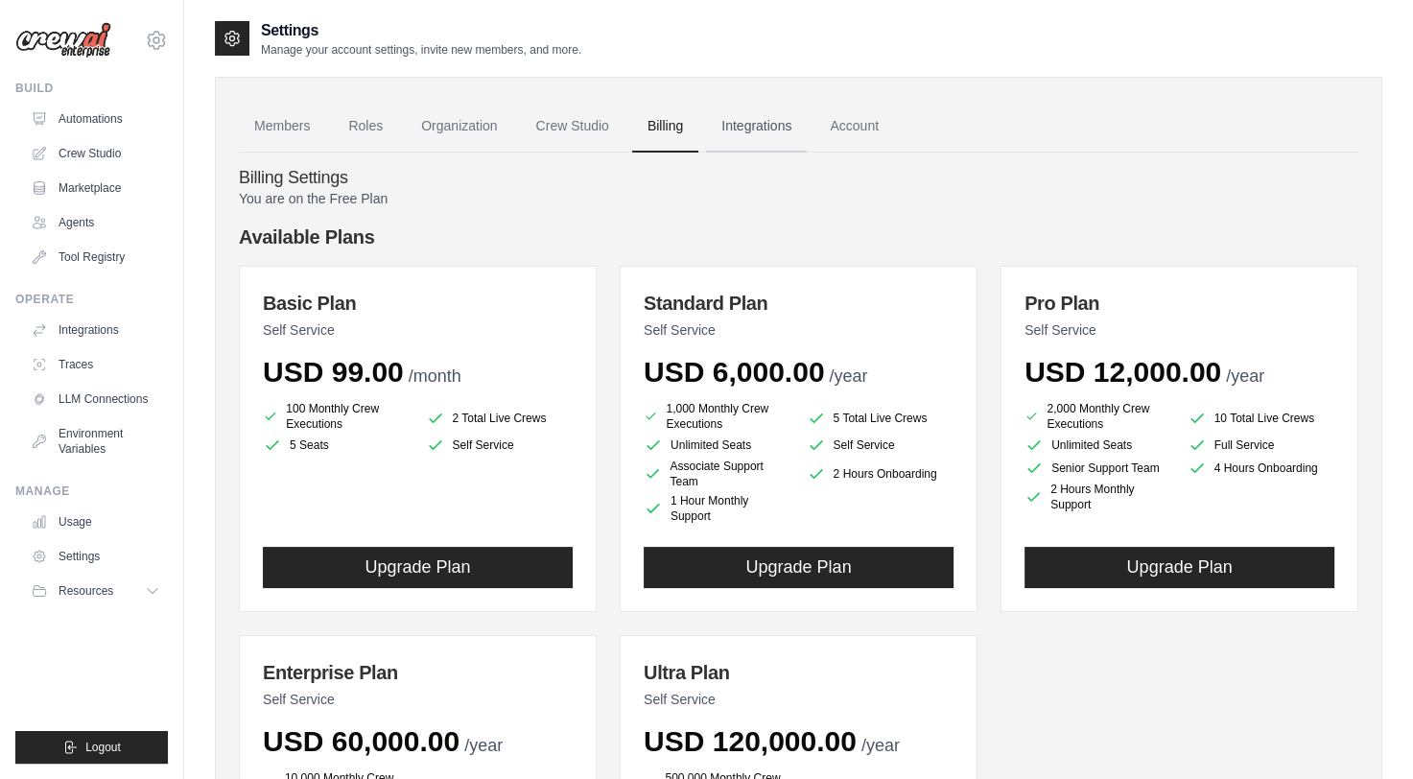
click at [742, 130] on link "Integrations" at bounding box center [756, 127] width 101 height 52
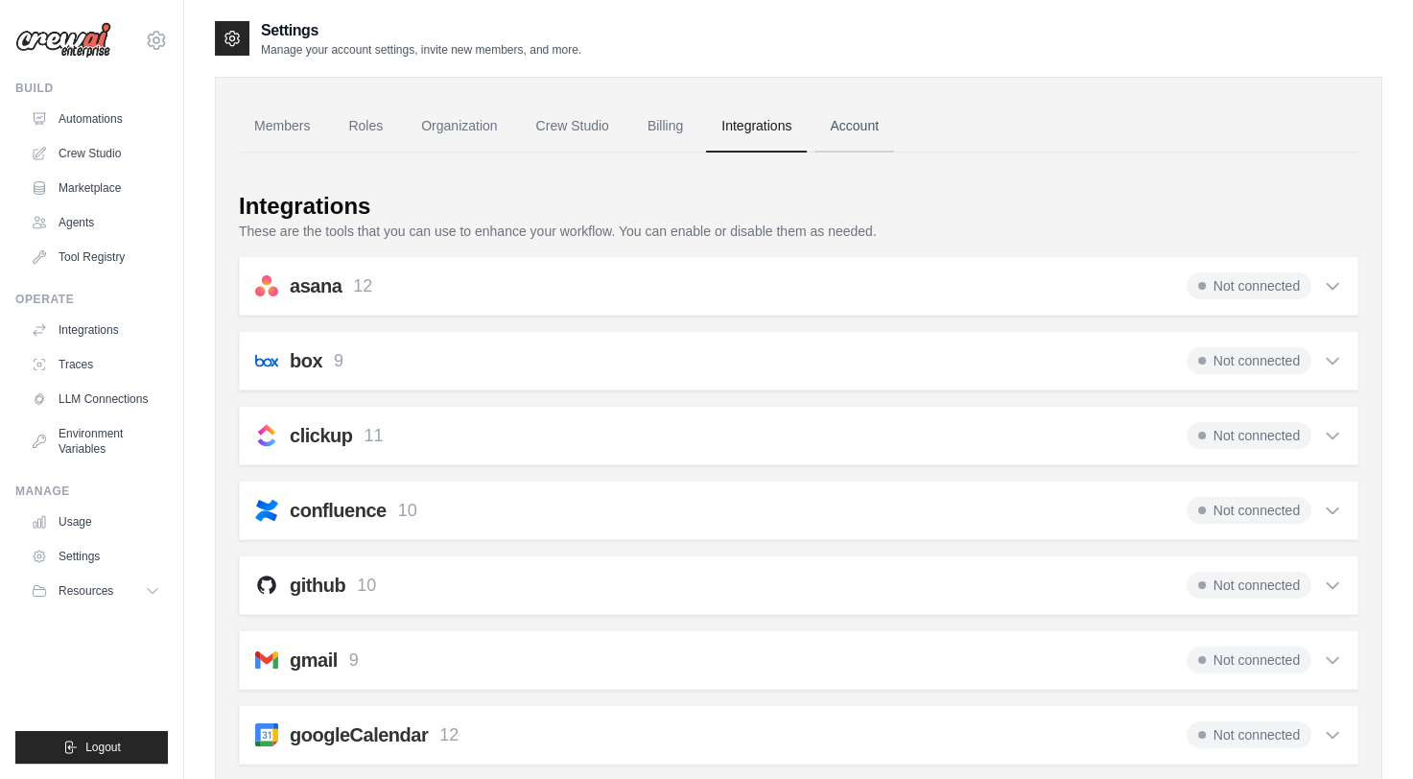
click at [863, 119] on link "Account" at bounding box center [855, 127] width 80 height 52
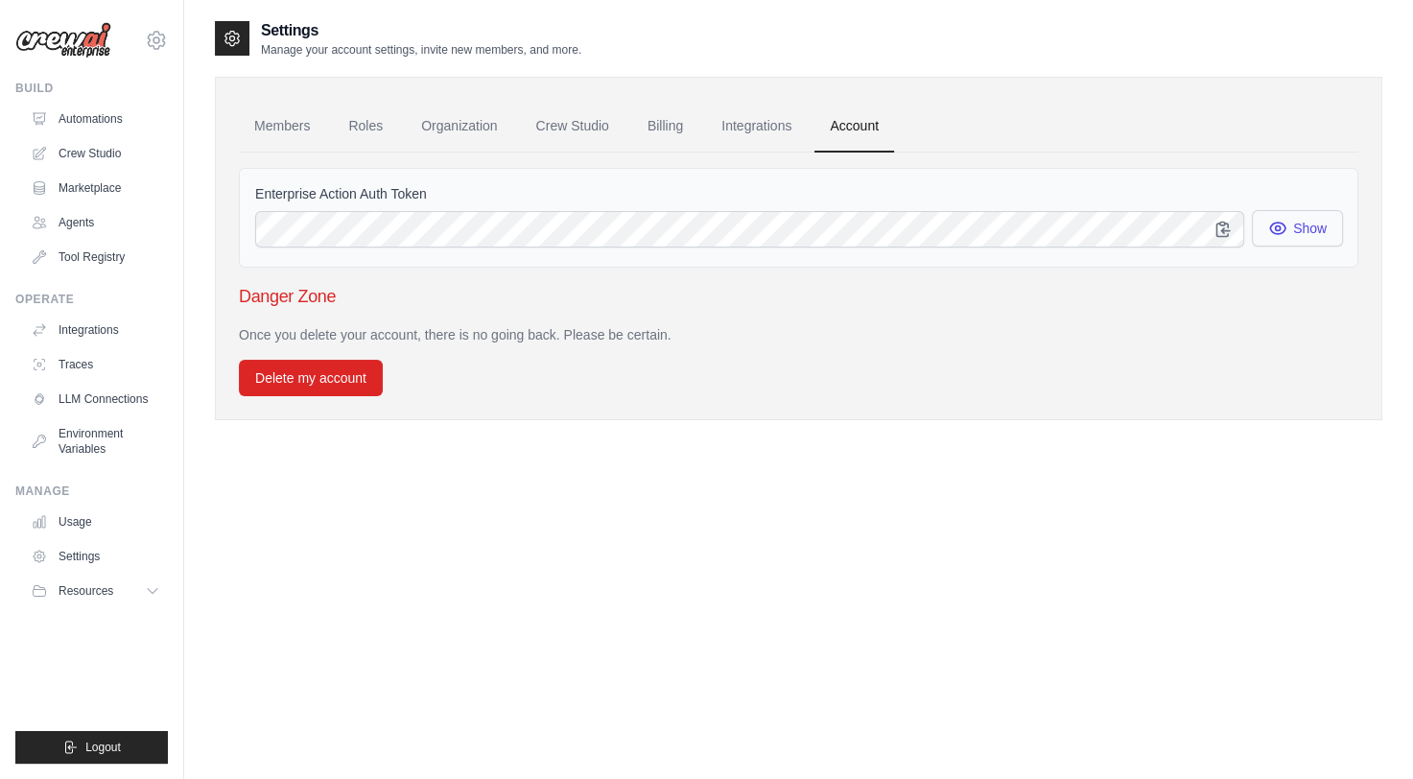
click at [1276, 219] on icon "button" at bounding box center [1277, 228] width 19 height 19
click at [86, 342] on link "Integrations" at bounding box center [97, 330] width 145 height 31
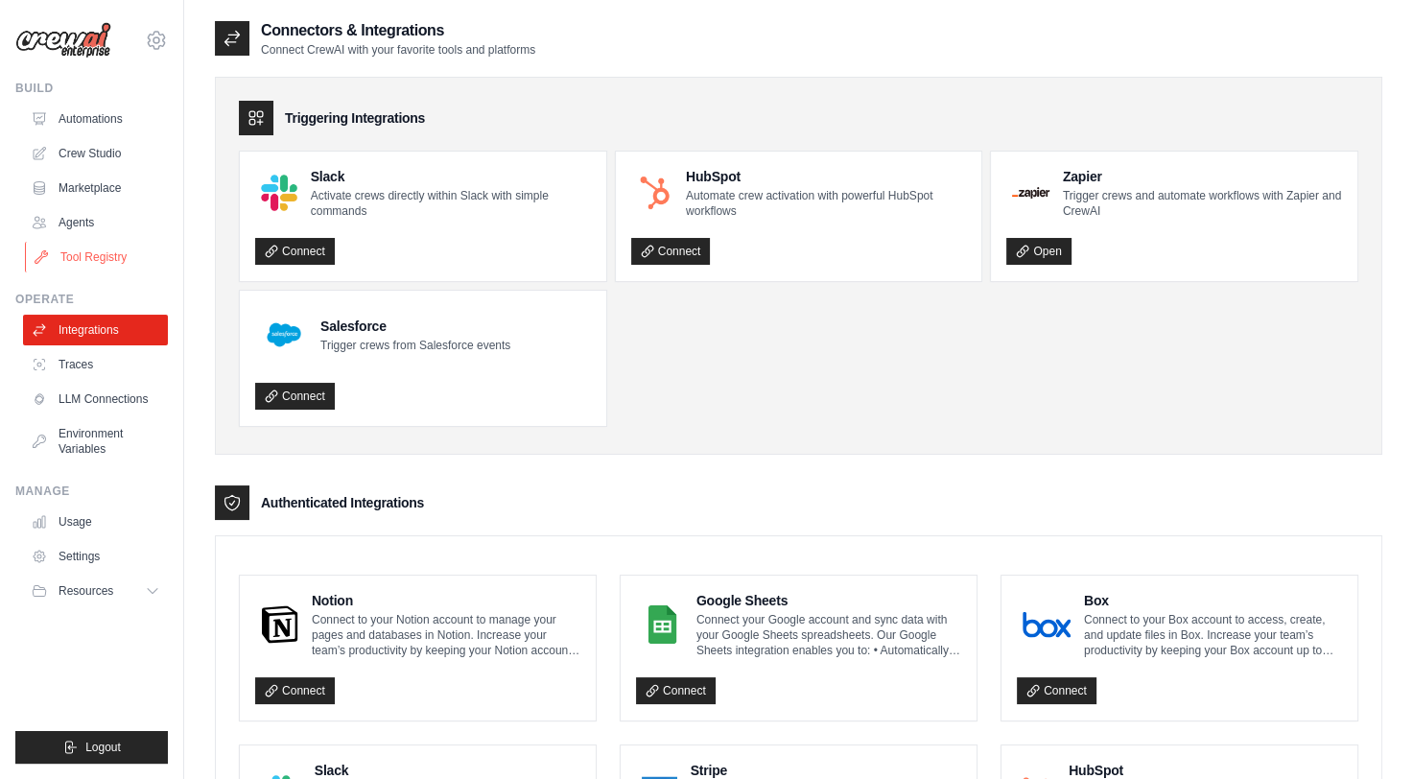
click at [88, 250] on link "Tool Registry" at bounding box center [97, 257] width 145 height 31
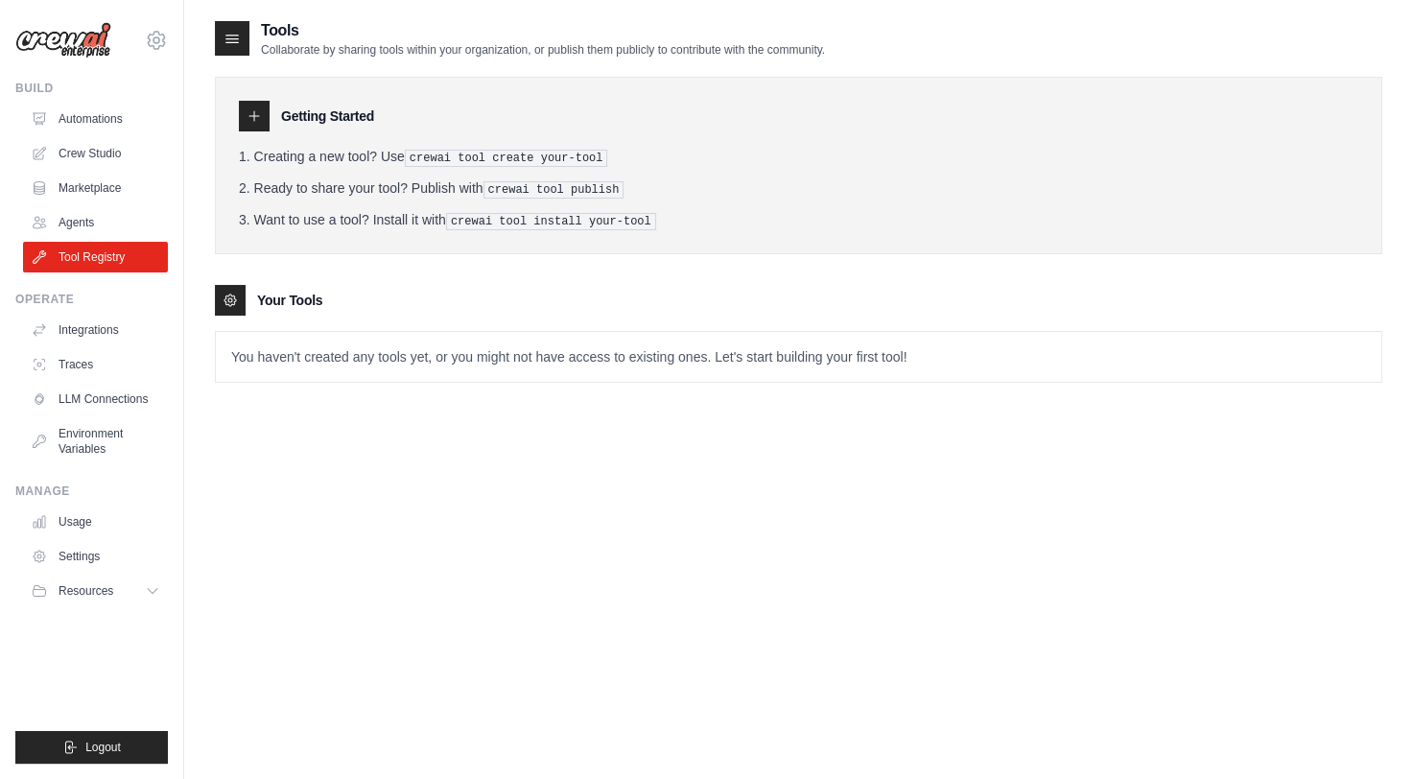
click at [334, 357] on p "You haven't created any tools yet, or you might not have access to existing one…" at bounding box center [799, 357] width 1166 height 50
click at [483, 359] on p "You haven't created any tools yet, or you might not have access to existing one…" at bounding box center [799, 357] width 1166 height 50
click at [275, 299] on h3 "Your Tools" at bounding box center [289, 300] width 65 height 19
click at [294, 346] on p "You haven't created any tools yet, or you might not have access to existing one…" at bounding box center [799, 357] width 1166 height 50
click at [349, 217] on li "Want to use a tool? Install it with crewai tool install your-tool" at bounding box center [799, 220] width 1120 height 20
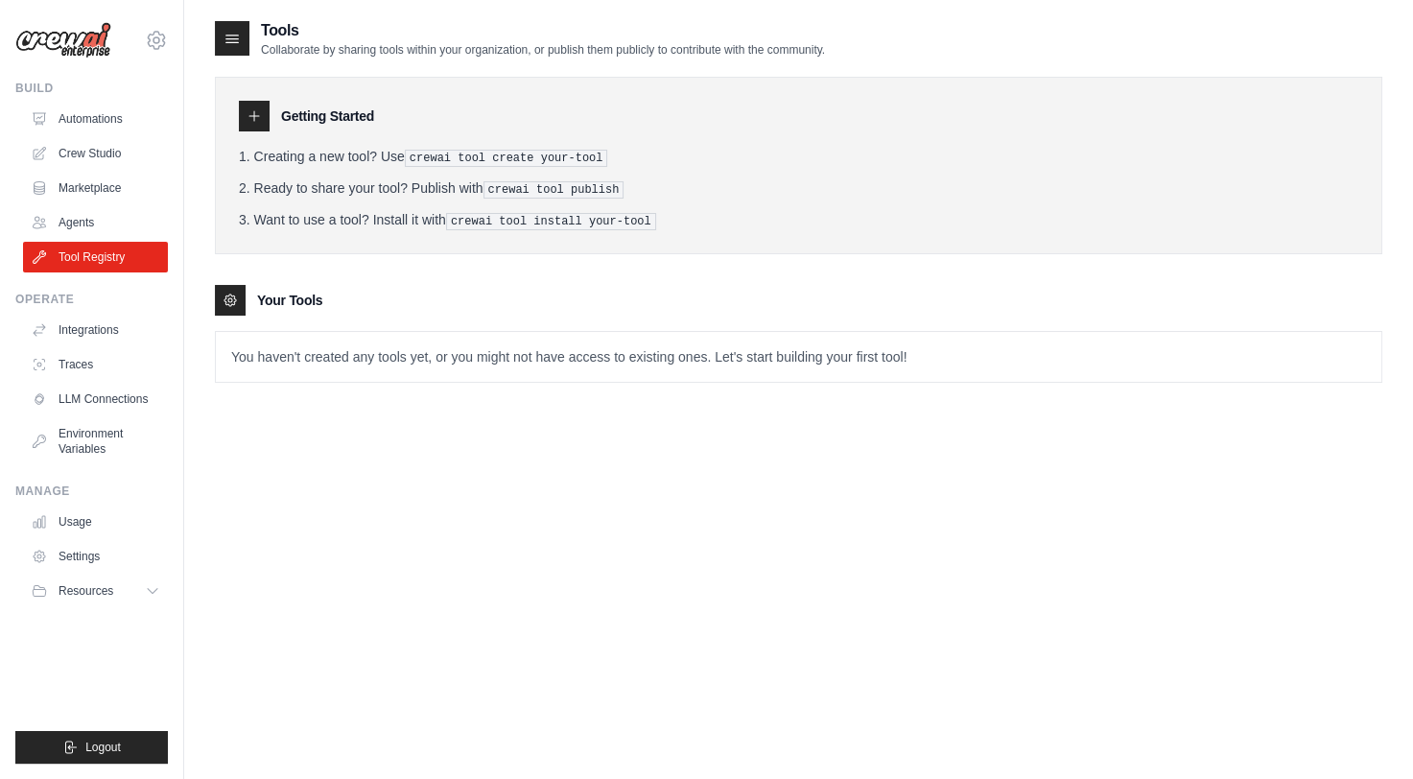
click at [683, 353] on p "You haven't created any tools yet, or you might not have access to existing one…" at bounding box center [799, 357] width 1166 height 50
click at [298, 296] on h3 "Your Tools" at bounding box center [289, 300] width 65 height 19
click at [230, 293] on icon at bounding box center [230, 300] width 15 height 15
click at [280, 388] on div "Tools Collaborate by sharing tools within your organization, or publish them pu…" at bounding box center [799, 216] width 1168 height 394
click at [242, 42] on div at bounding box center [232, 38] width 35 height 35
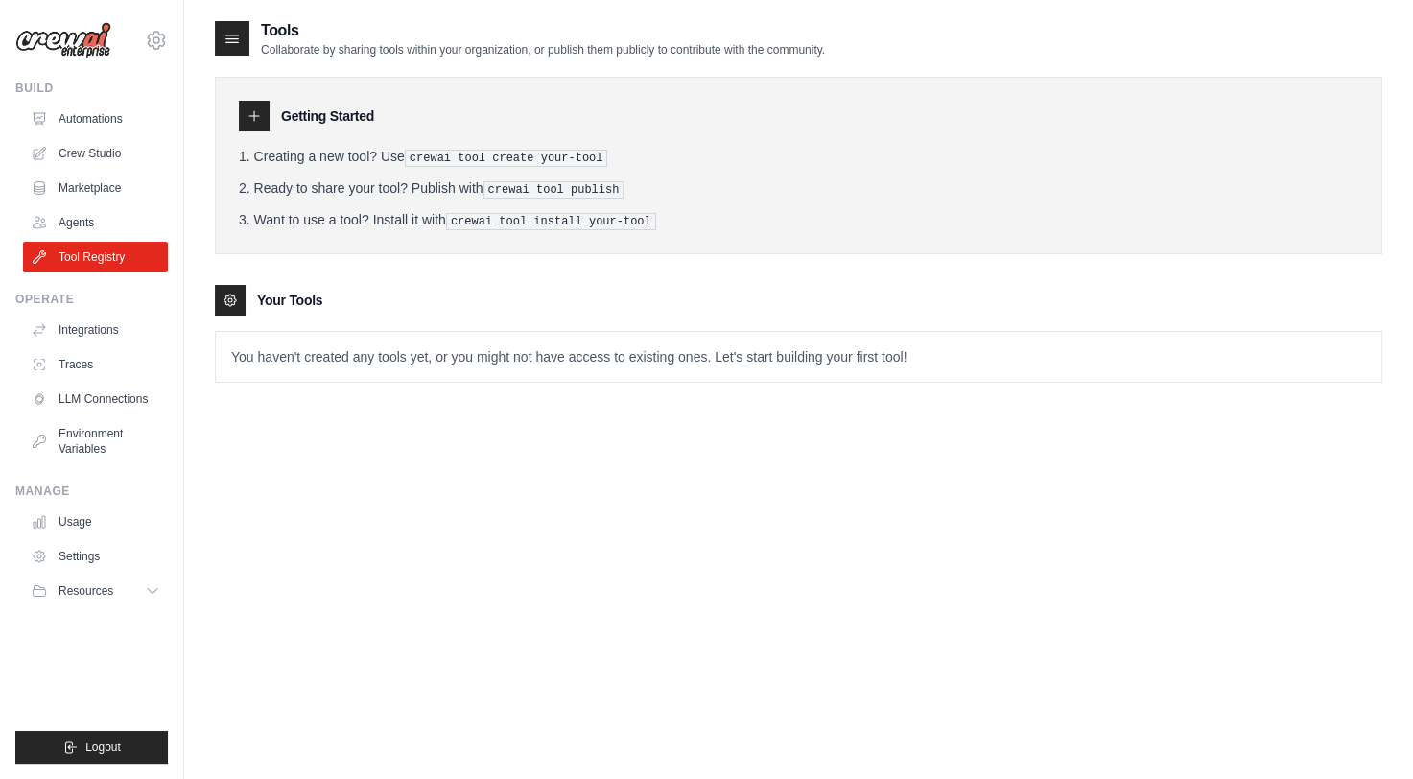
drag, startPoint x: 240, startPoint y: 42, endPoint x: 249, endPoint y: 58, distance: 18.1
click at [249, 58] on div "Tools Collaborate by sharing tools within your organization, or publish them pu…" at bounding box center [799, 216] width 1168 height 394
click at [394, 85] on div "Getting Started Creating a new tool? Use crewai tool create your-tool Ready to …" at bounding box center [799, 166] width 1168 height 178
click at [65, 225] on link "Agents" at bounding box center [97, 222] width 145 height 31
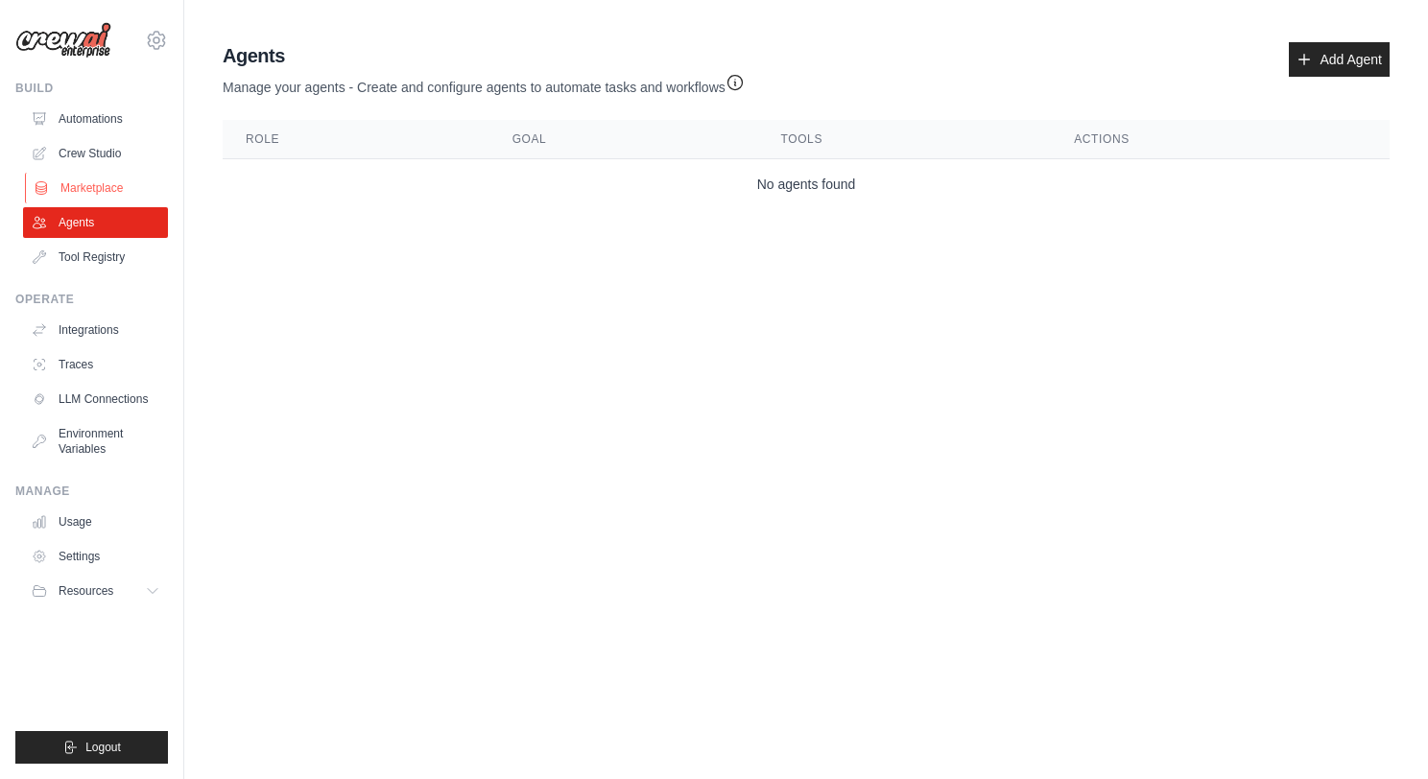
click at [92, 186] on link "Marketplace" at bounding box center [97, 188] width 145 height 31
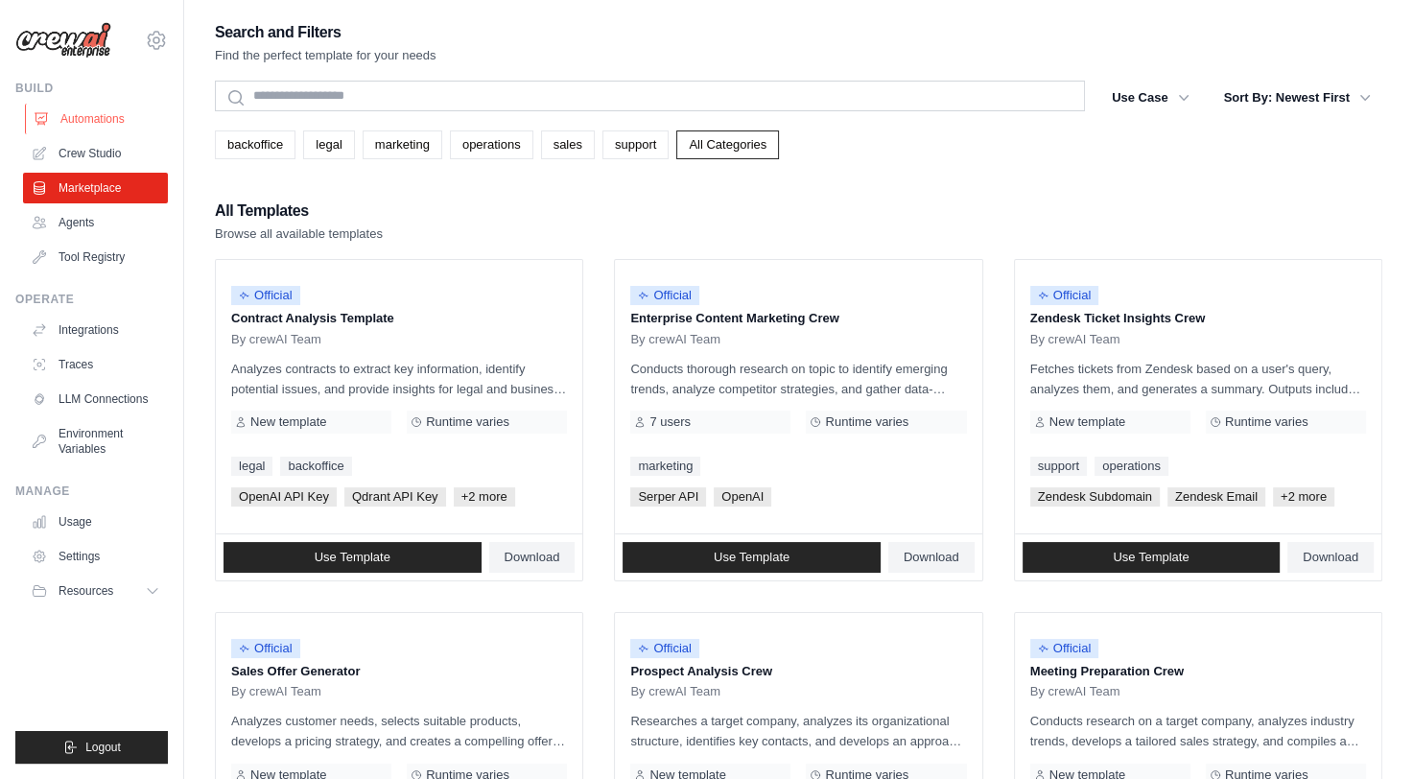
click at [95, 115] on link "Automations" at bounding box center [97, 119] width 145 height 31
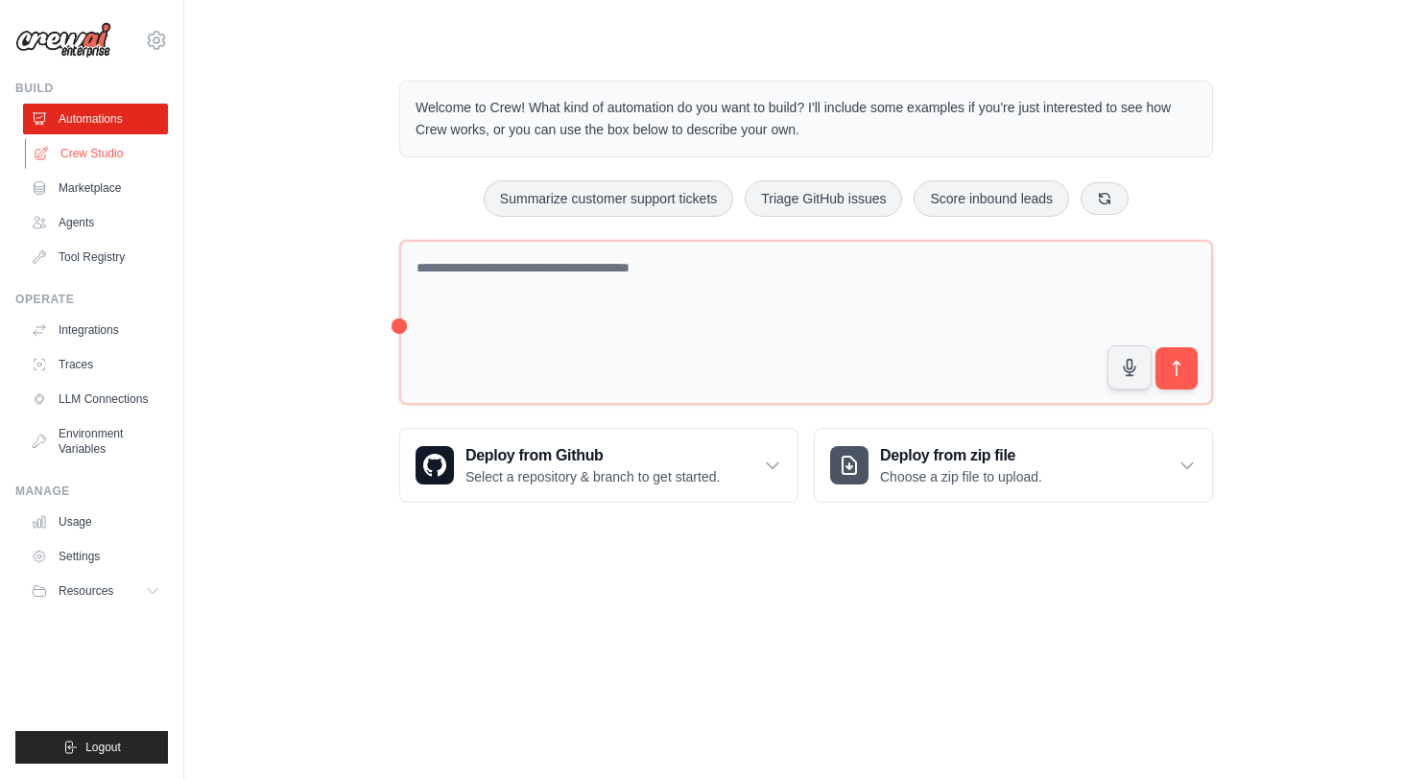
click at [95, 156] on link "Crew Studio" at bounding box center [97, 153] width 145 height 31
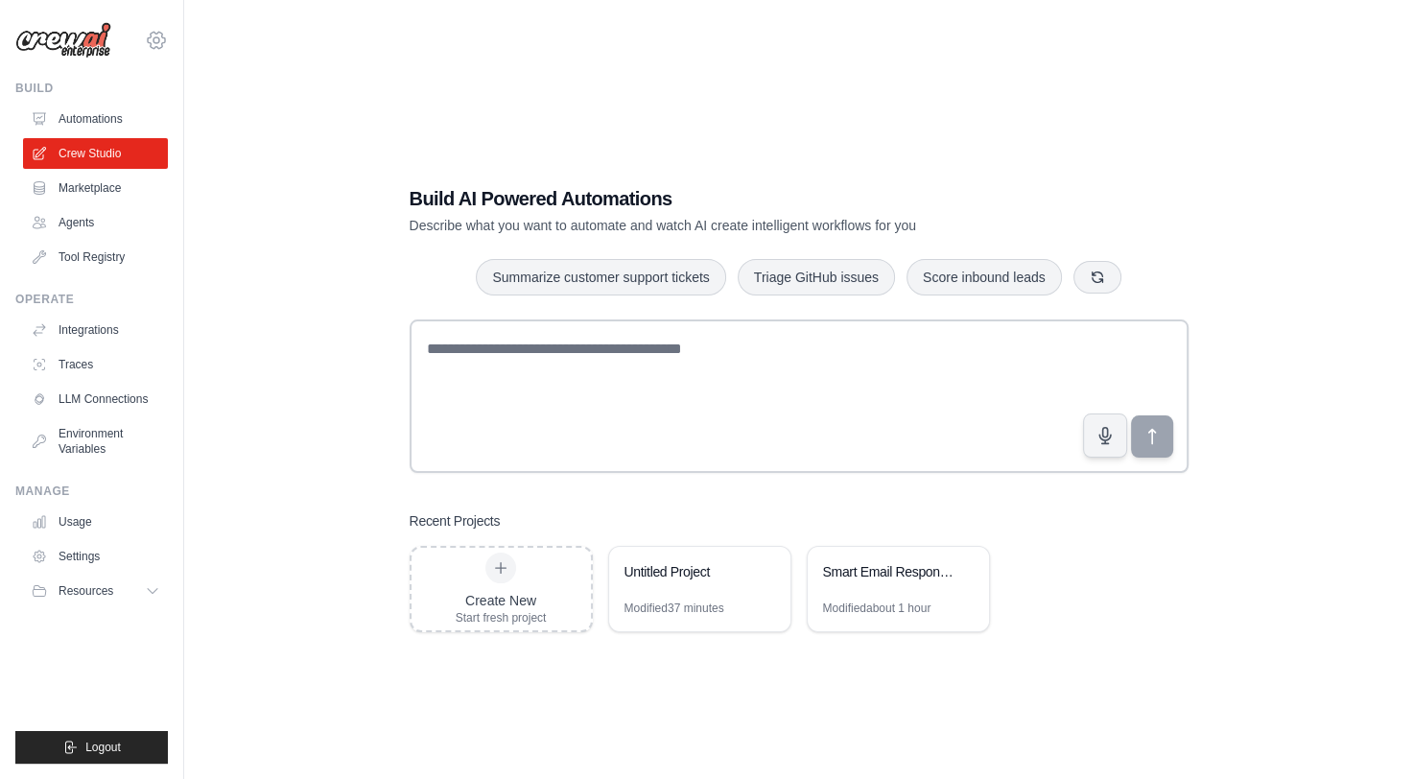
click at [154, 35] on icon at bounding box center [156, 40] width 23 height 23
click at [140, 124] on link "Settings" at bounding box center [156, 129] width 169 height 35
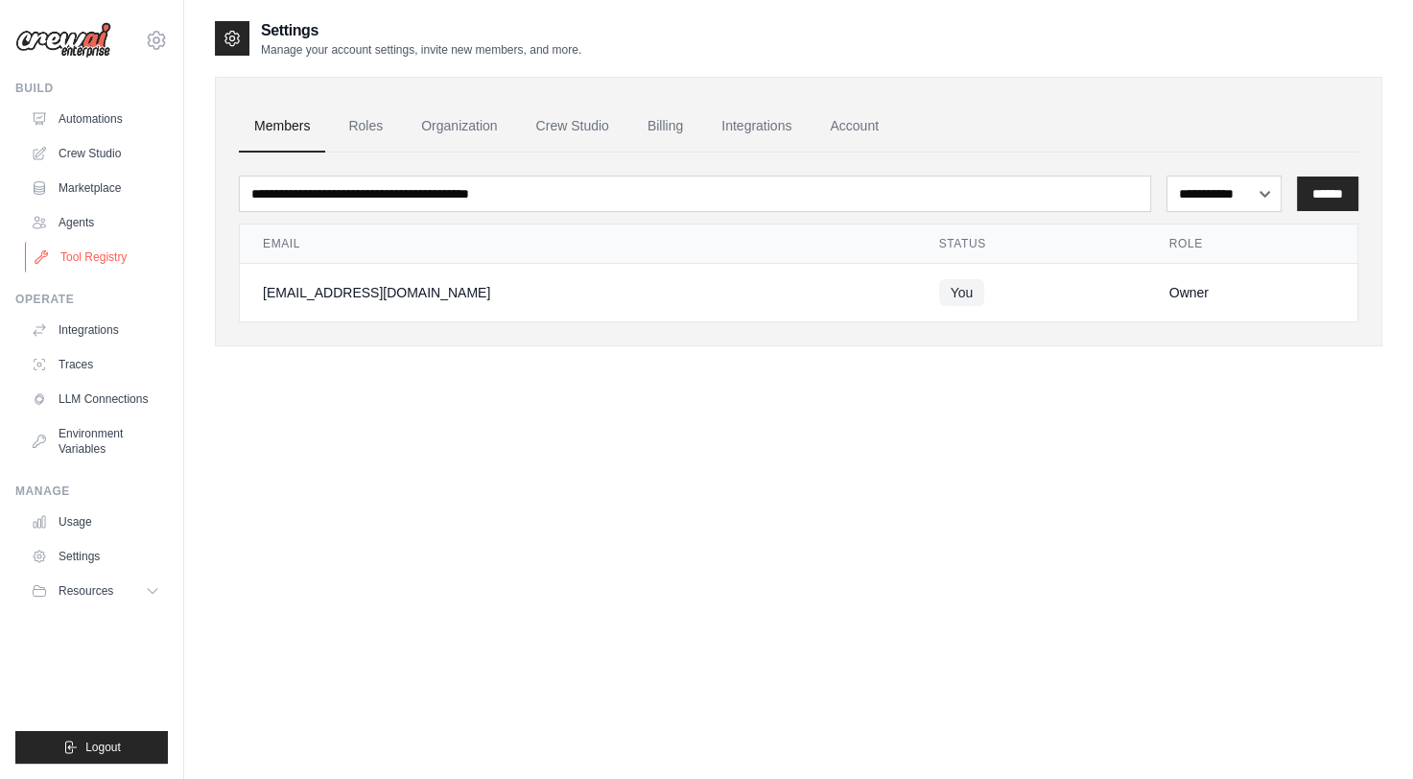
click at [96, 257] on link "Tool Registry" at bounding box center [97, 257] width 145 height 31
